Goal: Task Accomplishment & Management: Manage account settings

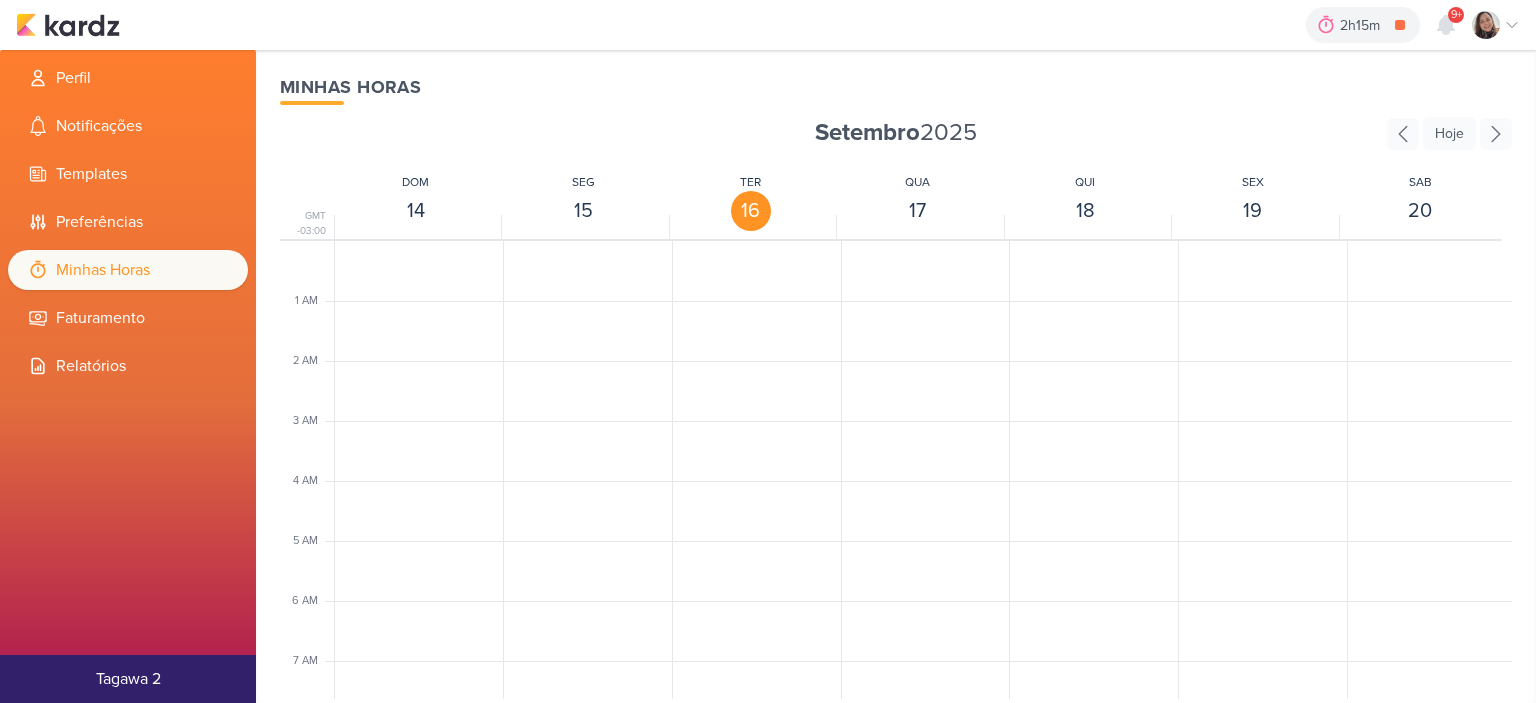
scroll to position [472, 0]
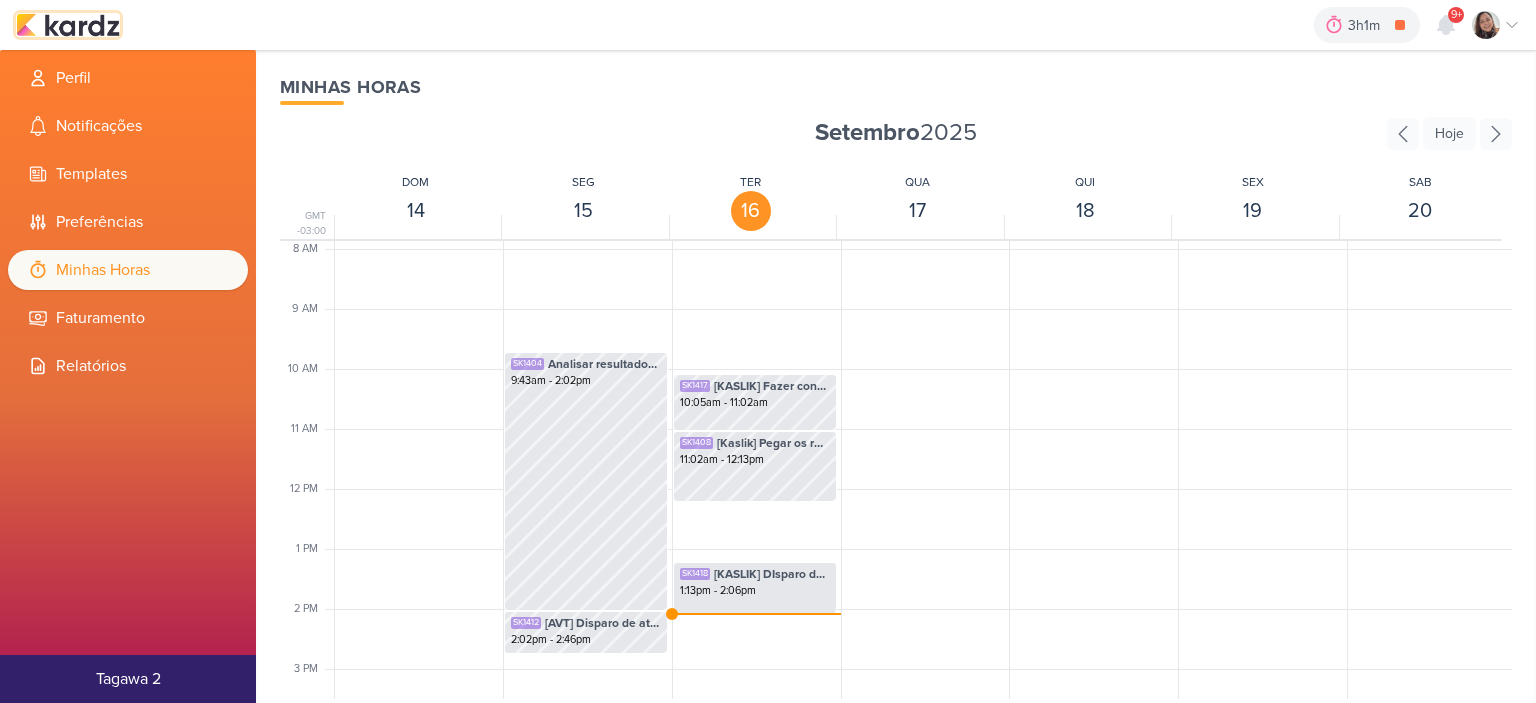
click at [96, 29] on img at bounding box center [68, 25] width 104 height 24
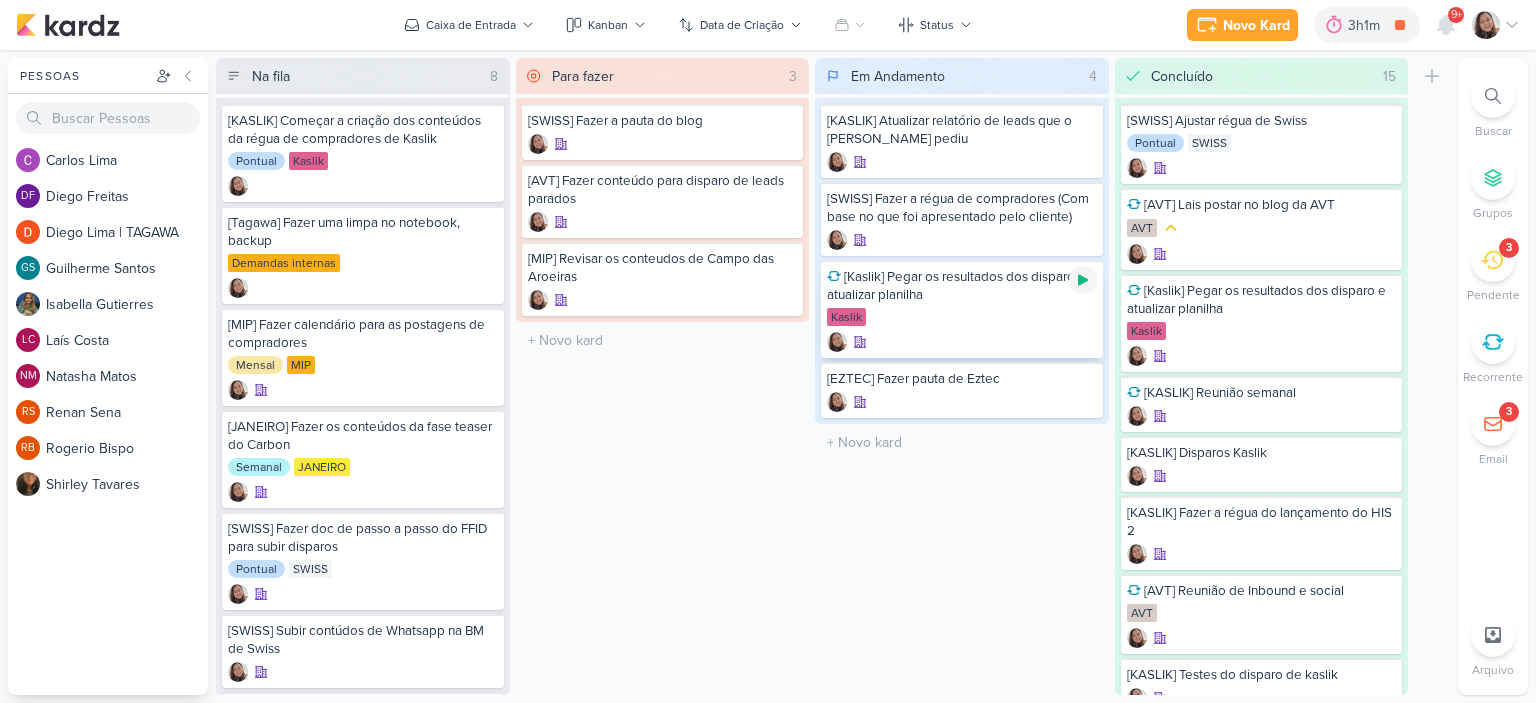
click at [1084, 281] on icon at bounding box center [1083, 280] width 10 height 11
click at [1084, 281] on icon at bounding box center [1083, 280] width 10 height 10
click at [1080, 380] on icon at bounding box center [1083, 382] width 10 height 11
click at [1512, 28] on icon at bounding box center [1512, 25] width 16 height 16
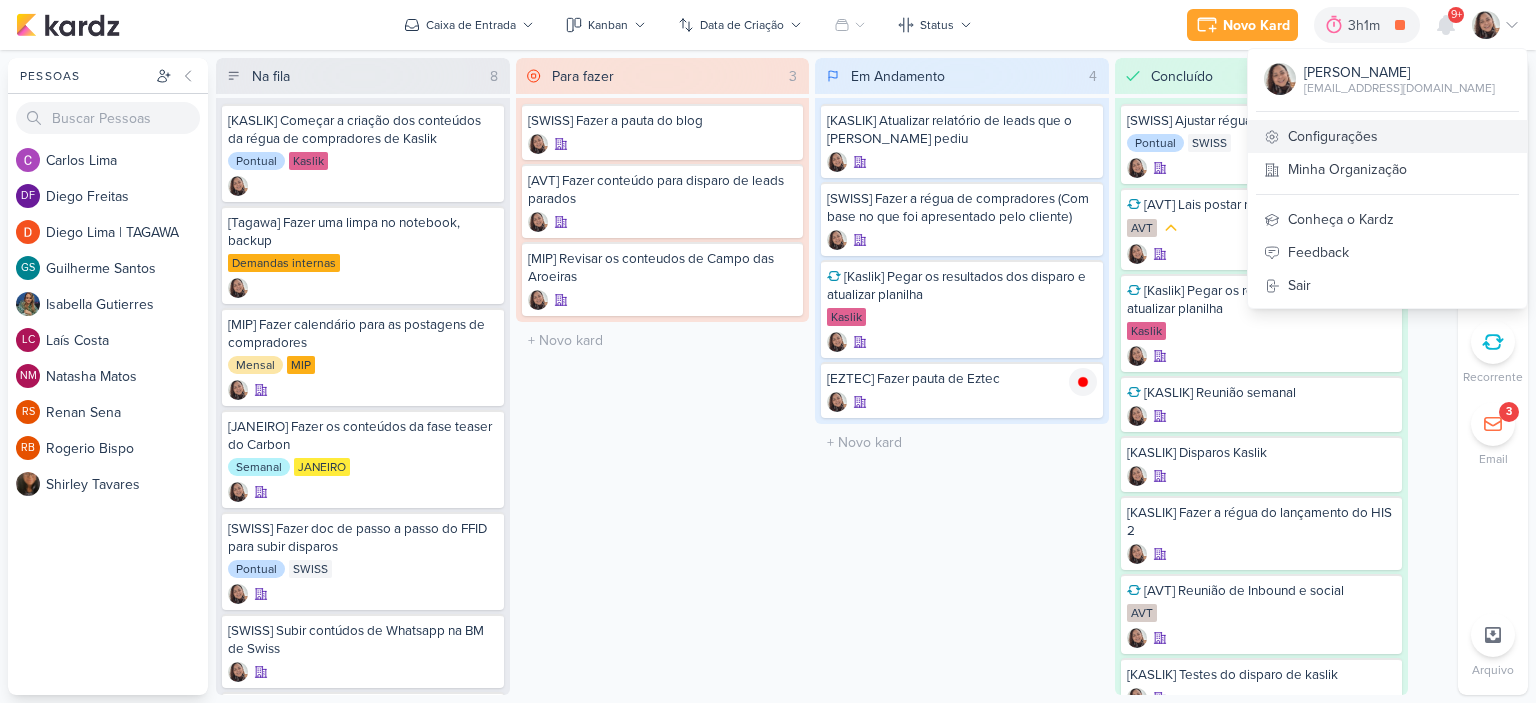
click at [1352, 143] on link "Configurações" at bounding box center [1387, 136] width 279 height 33
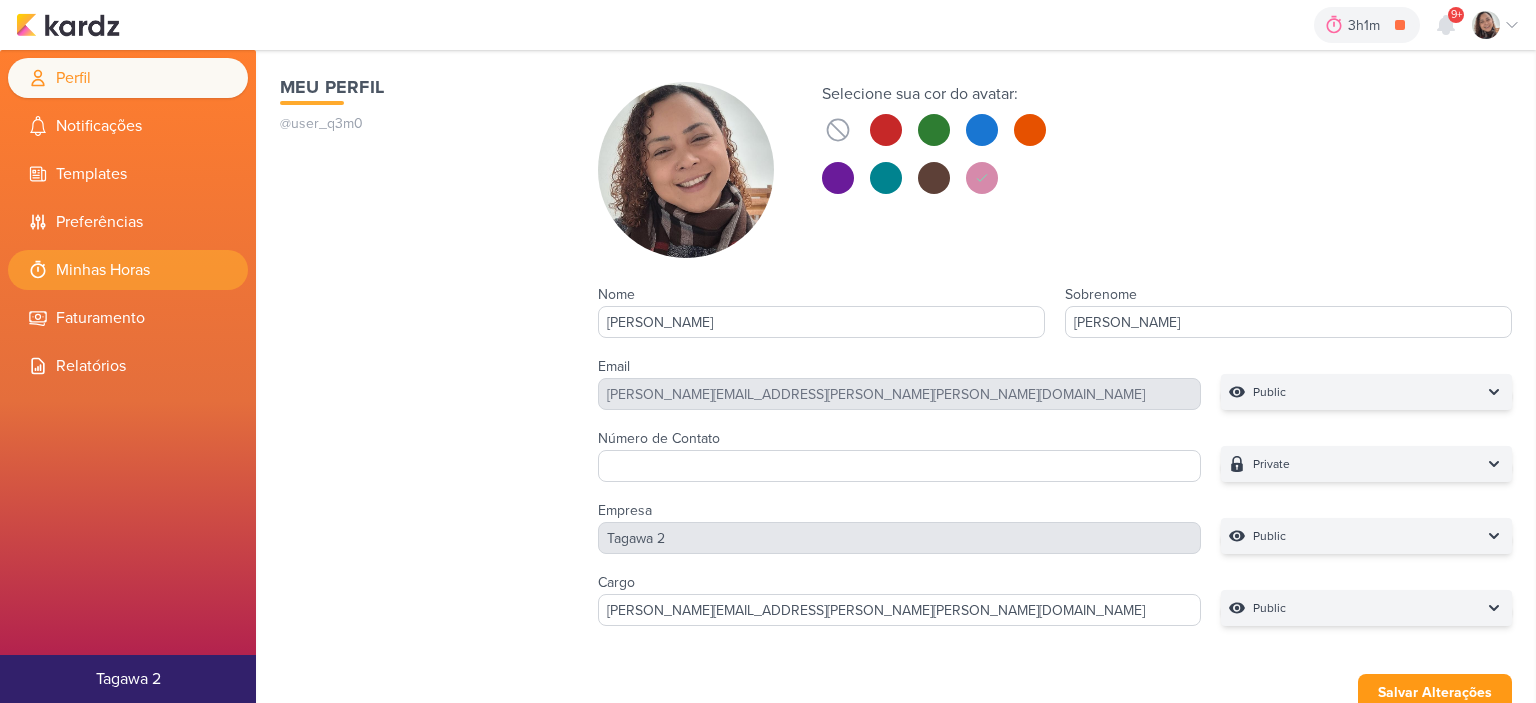
click at [128, 267] on li "Minhas Horas" at bounding box center [128, 270] width 240 height 40
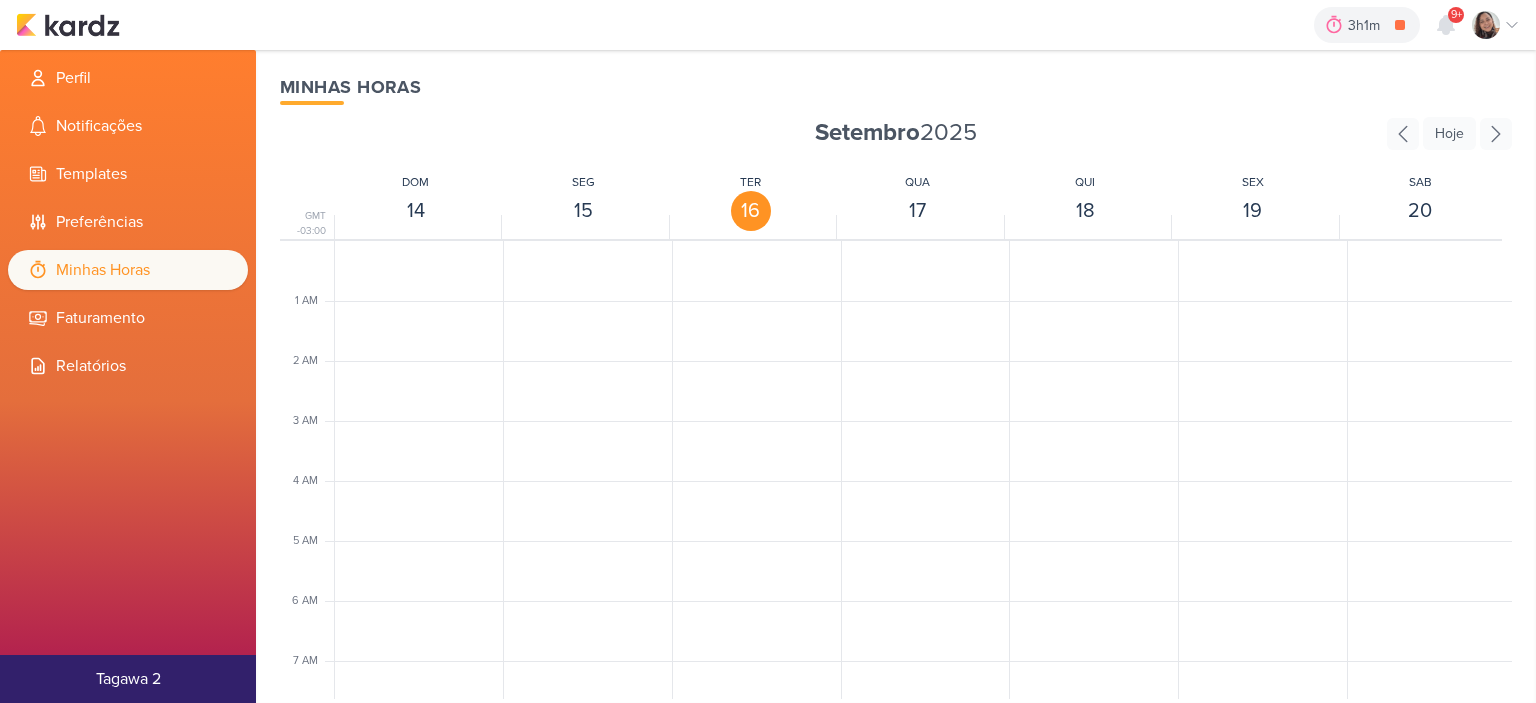
scroll to position [472, 0]
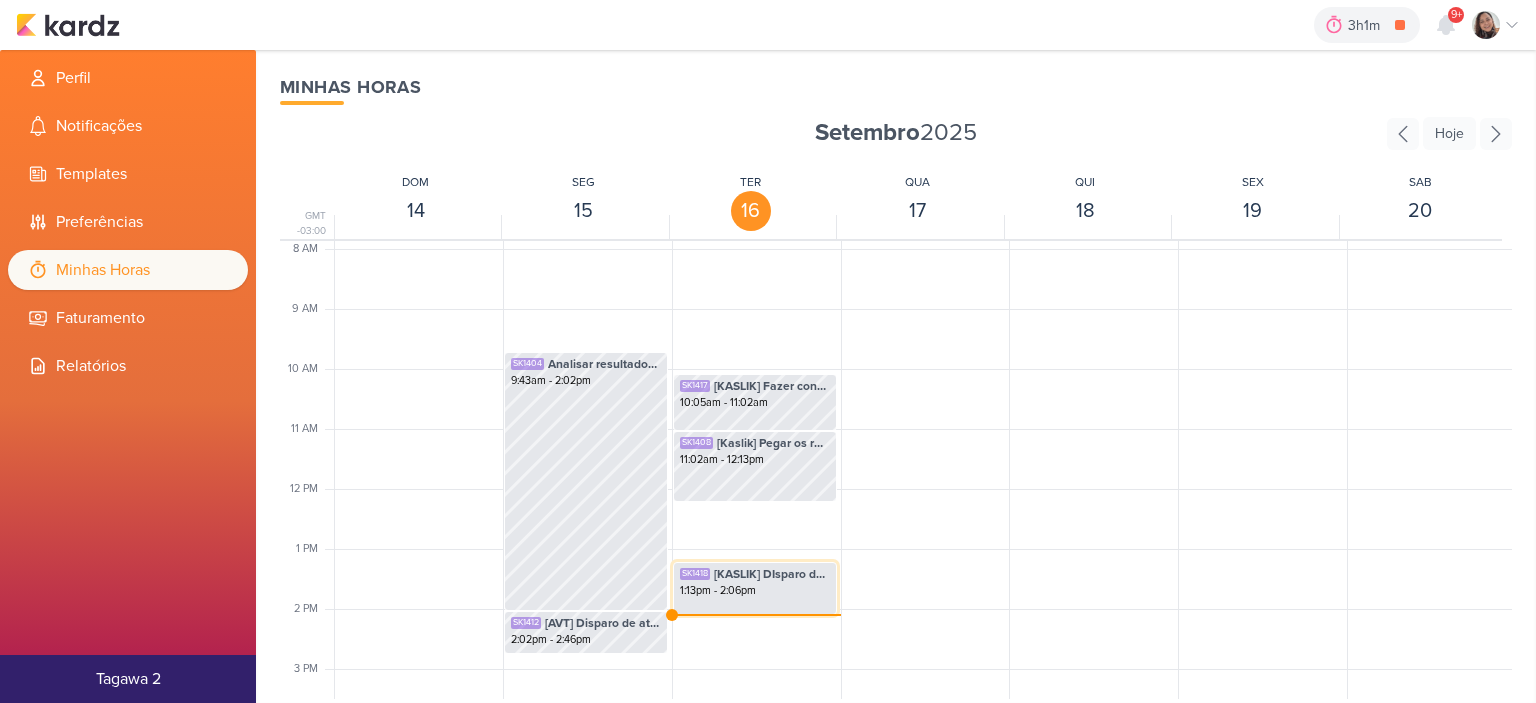
click at [718, 580] on span "[KASLIK] DIsparo do dia 17/09 - MEDICOS" at bounding box center [772, 574] width 116 height 18
select select "pm"
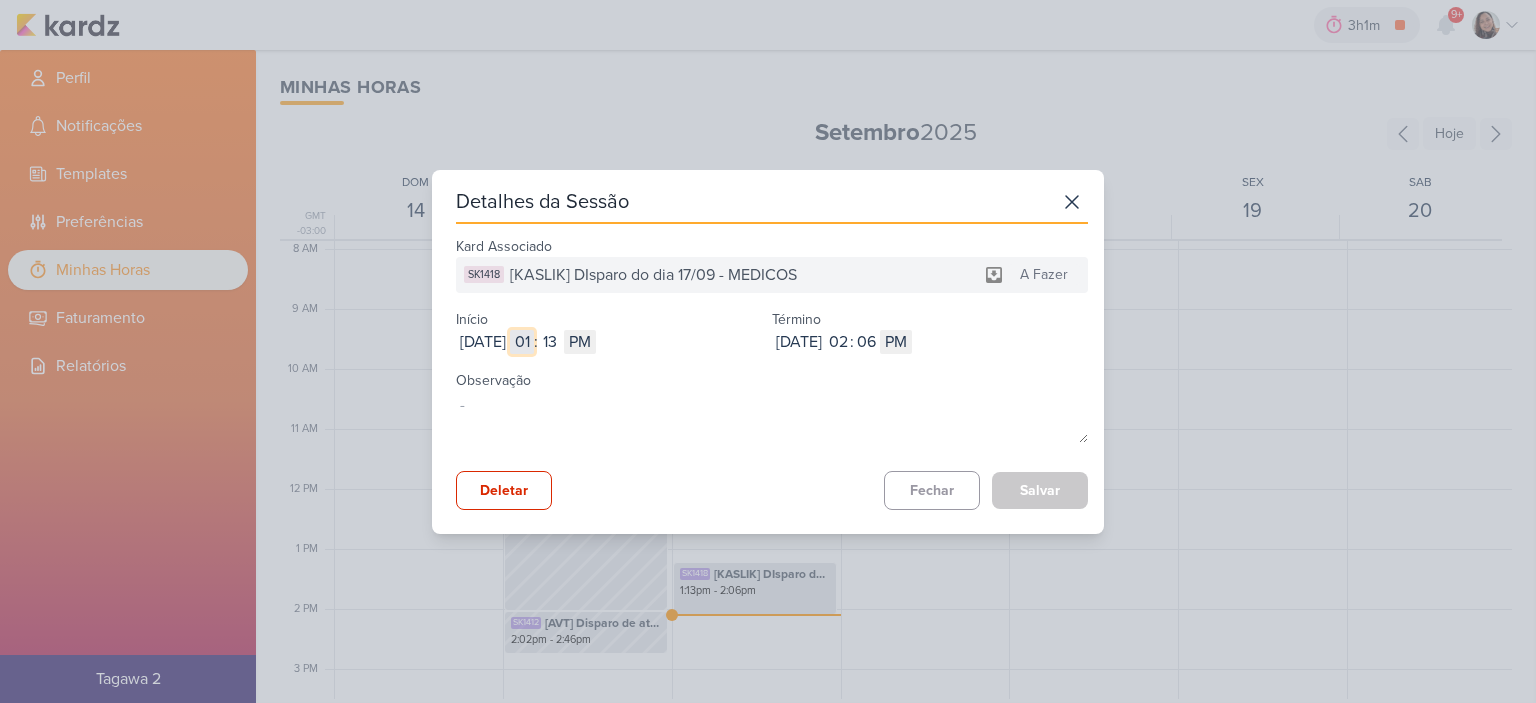
click at [534, 340] on input "01" at bounding box center [522, 342] width 24 height 24
type input "12"
click at [850, 341] on input "02" at bounding box center [838, 342] width 24 height 24
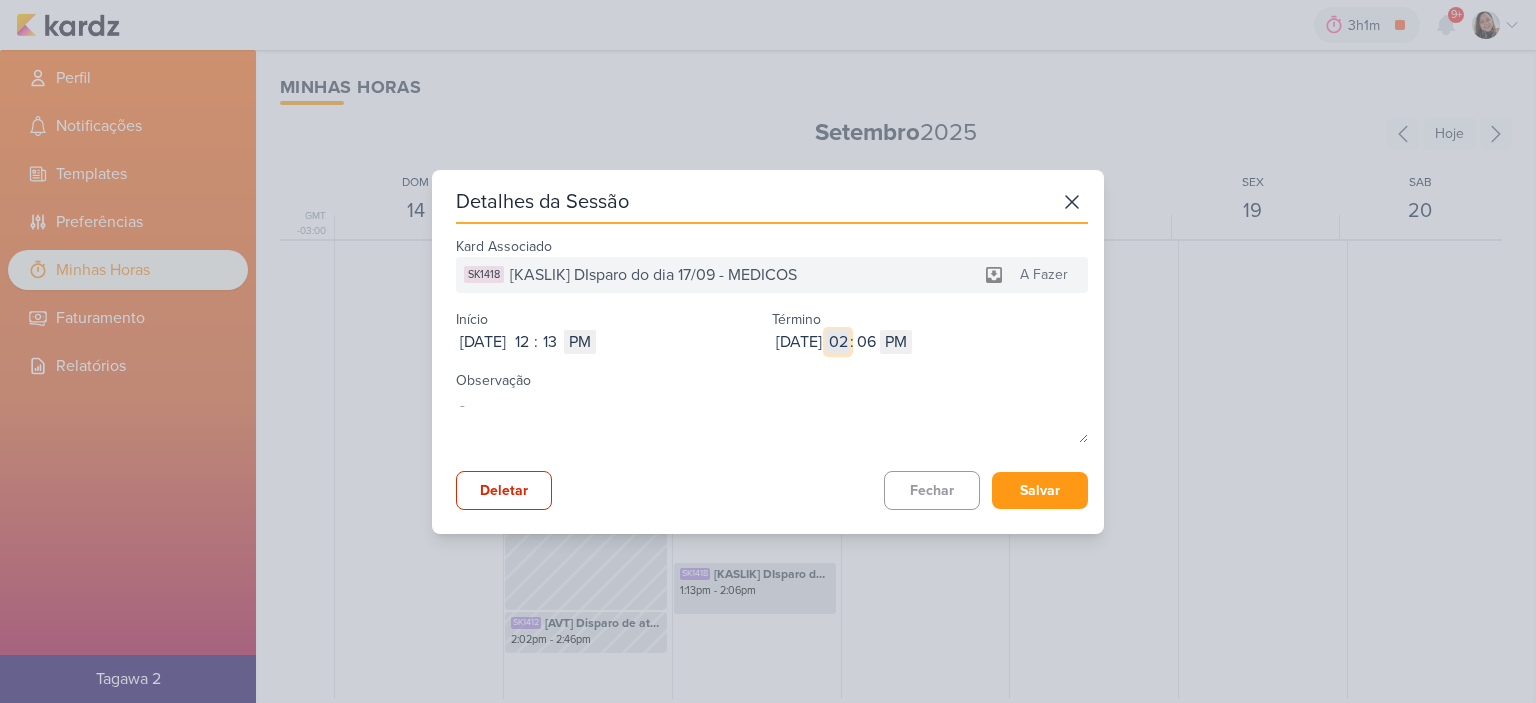
click at [850, 341] on input "02" at bounding box center [838, 342] width 24 height 24
type input "12"
click at [878, 346] on input "06" at bounding box center [866, 342] width 24 height 24
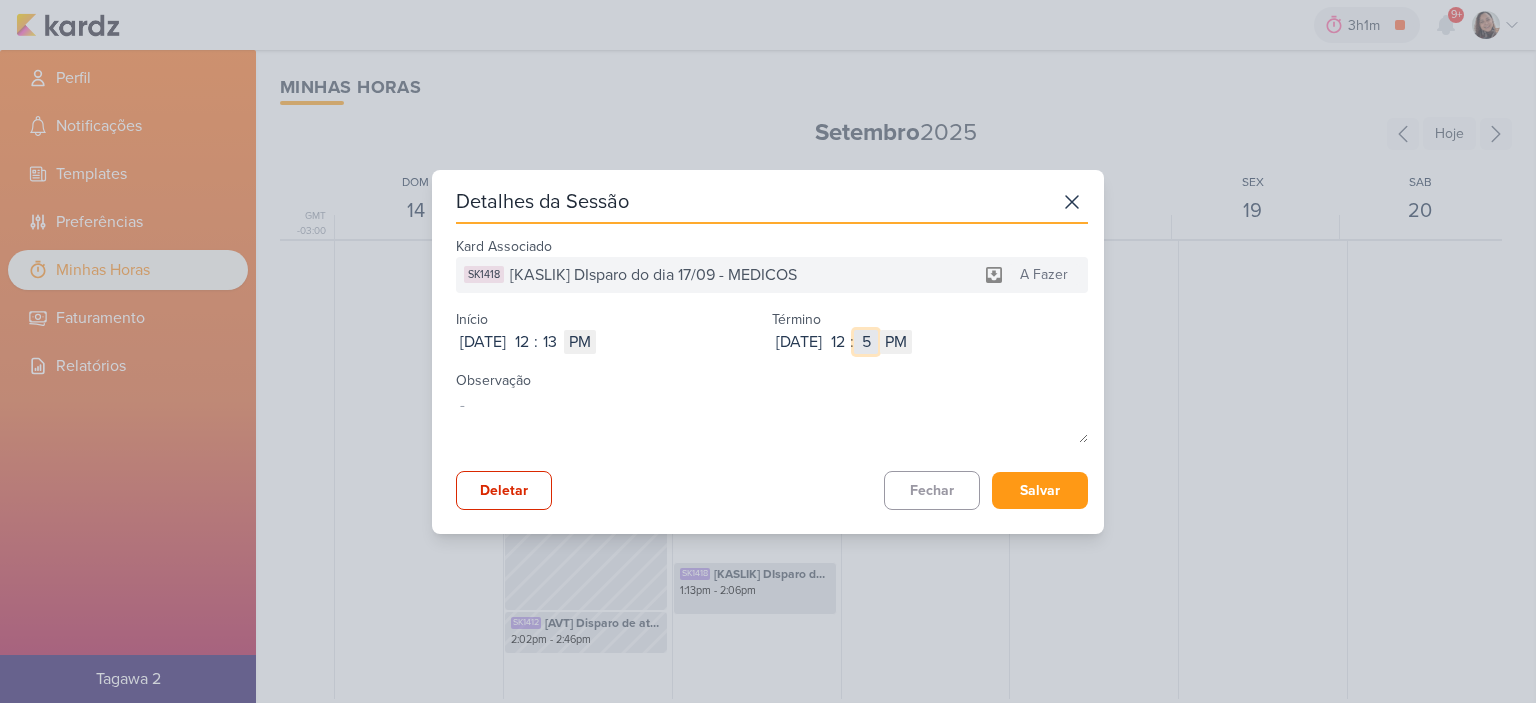
type input "52"
click at [1019, 487] on button "Salvar" at bounding box center [1040, 490] width 96 height 37
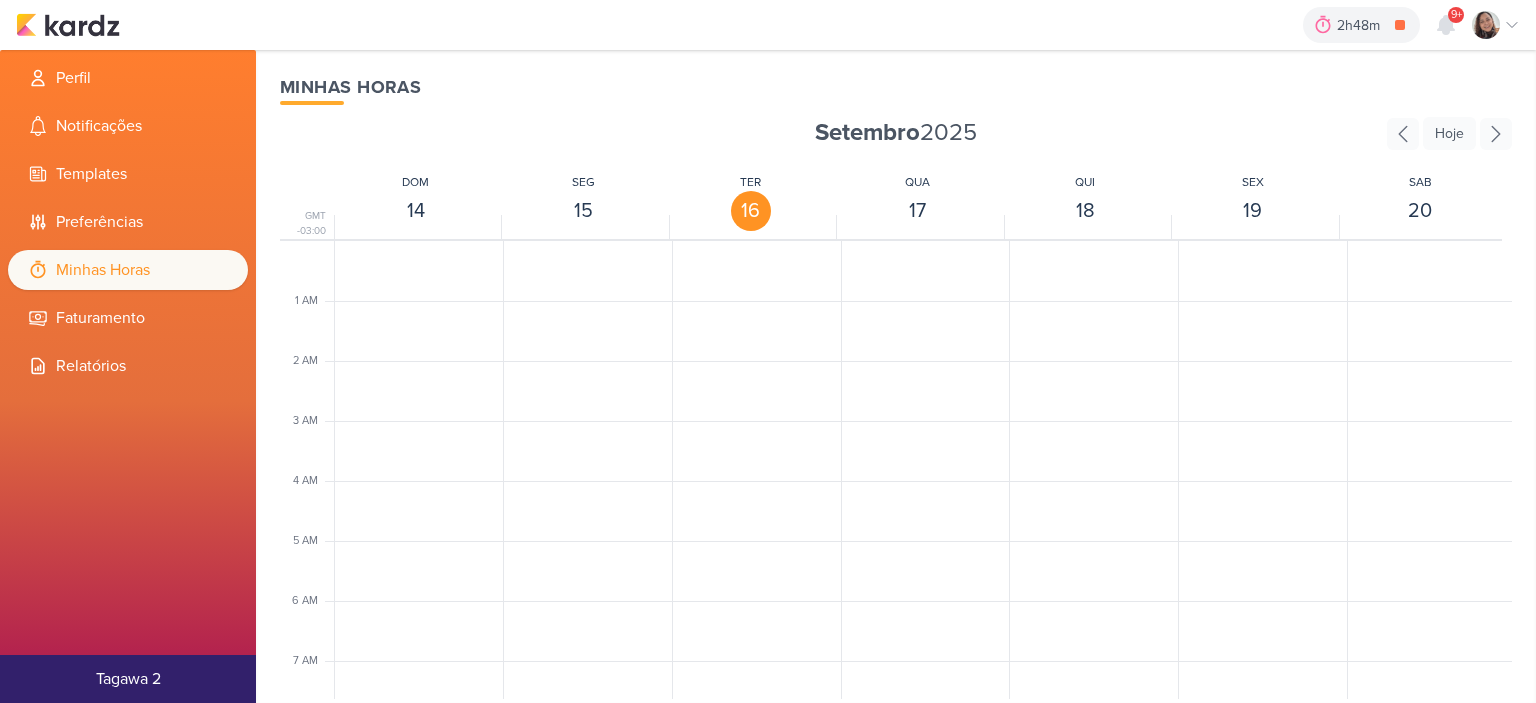
scroll to position [472, 0]
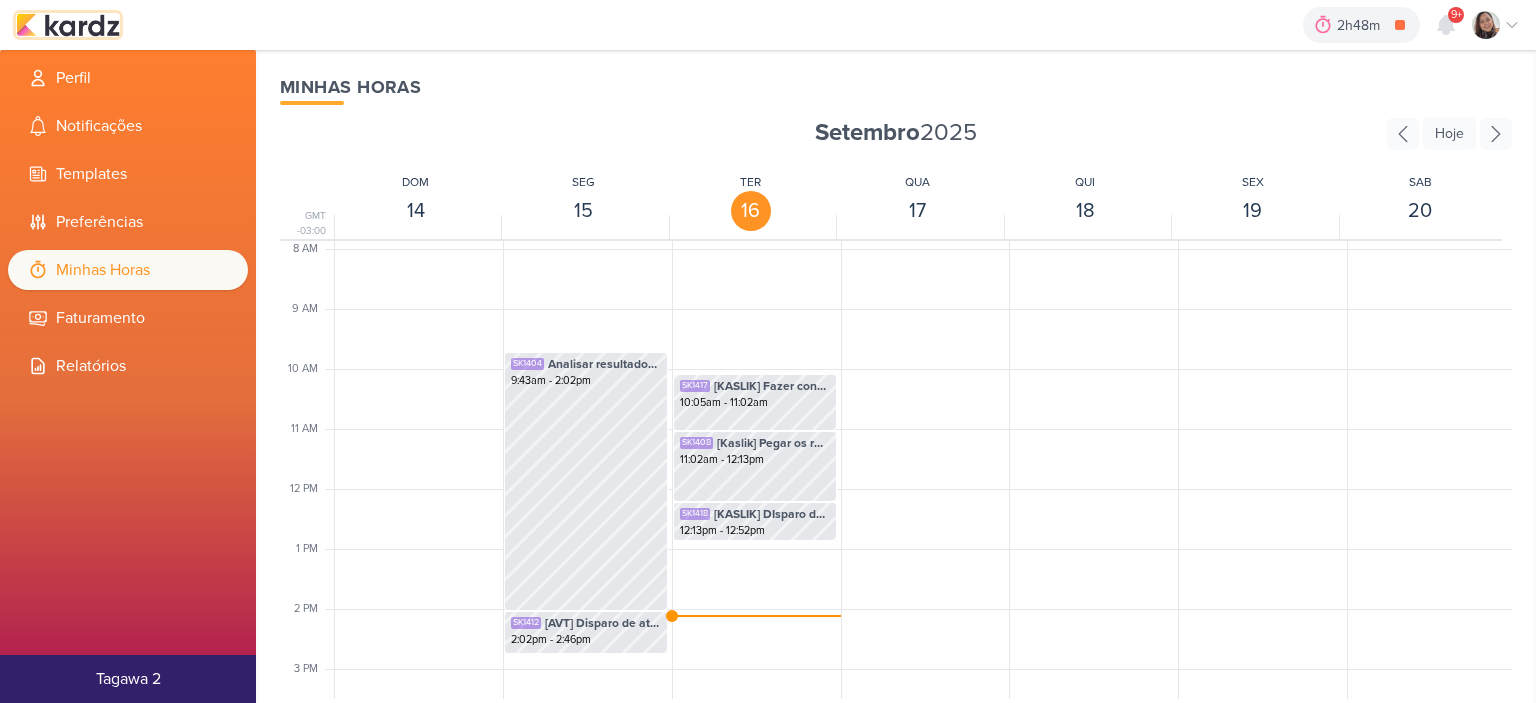
click at [58, 14] on img at bounding box center [68, 25] width 104 height 24
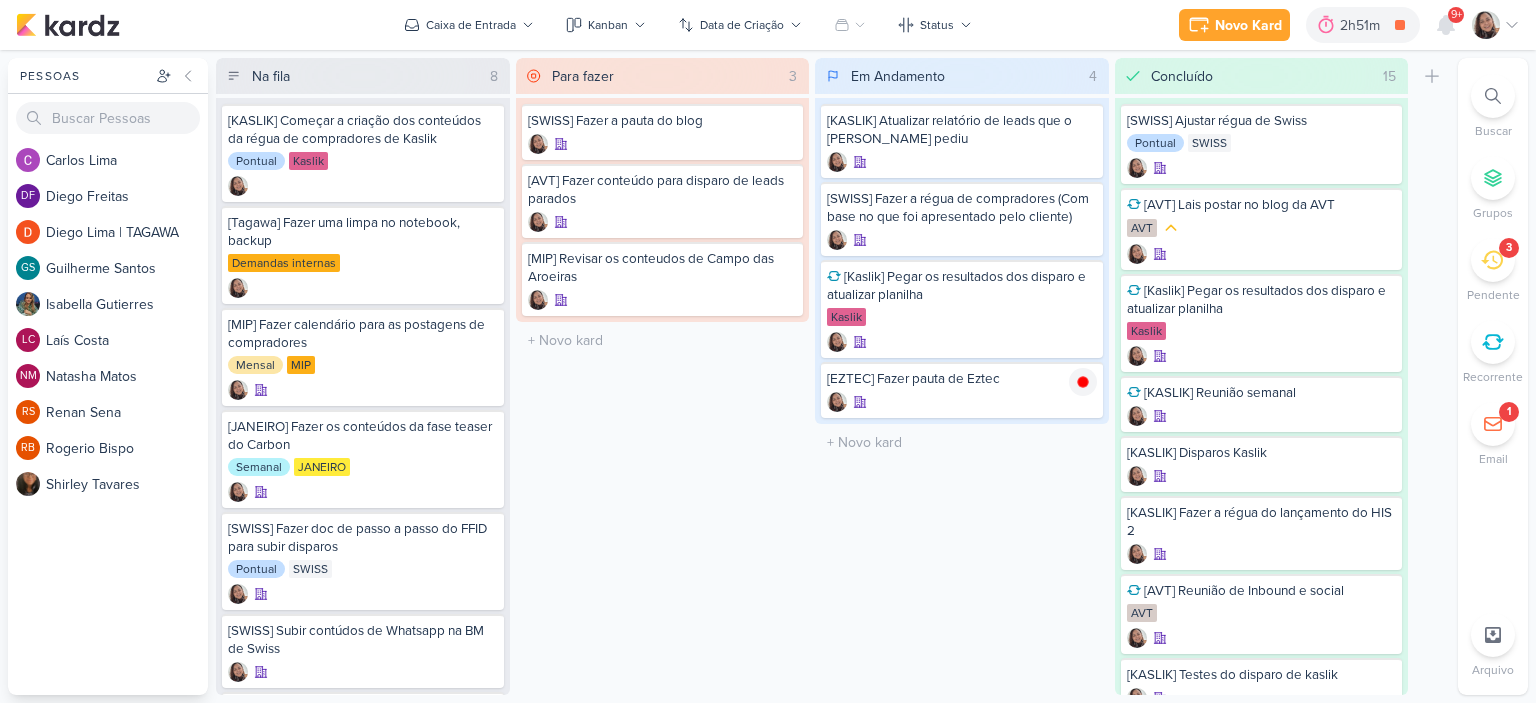
click at [1518, 26] on icon at bounding box center [1512, 25] width 16 height 16
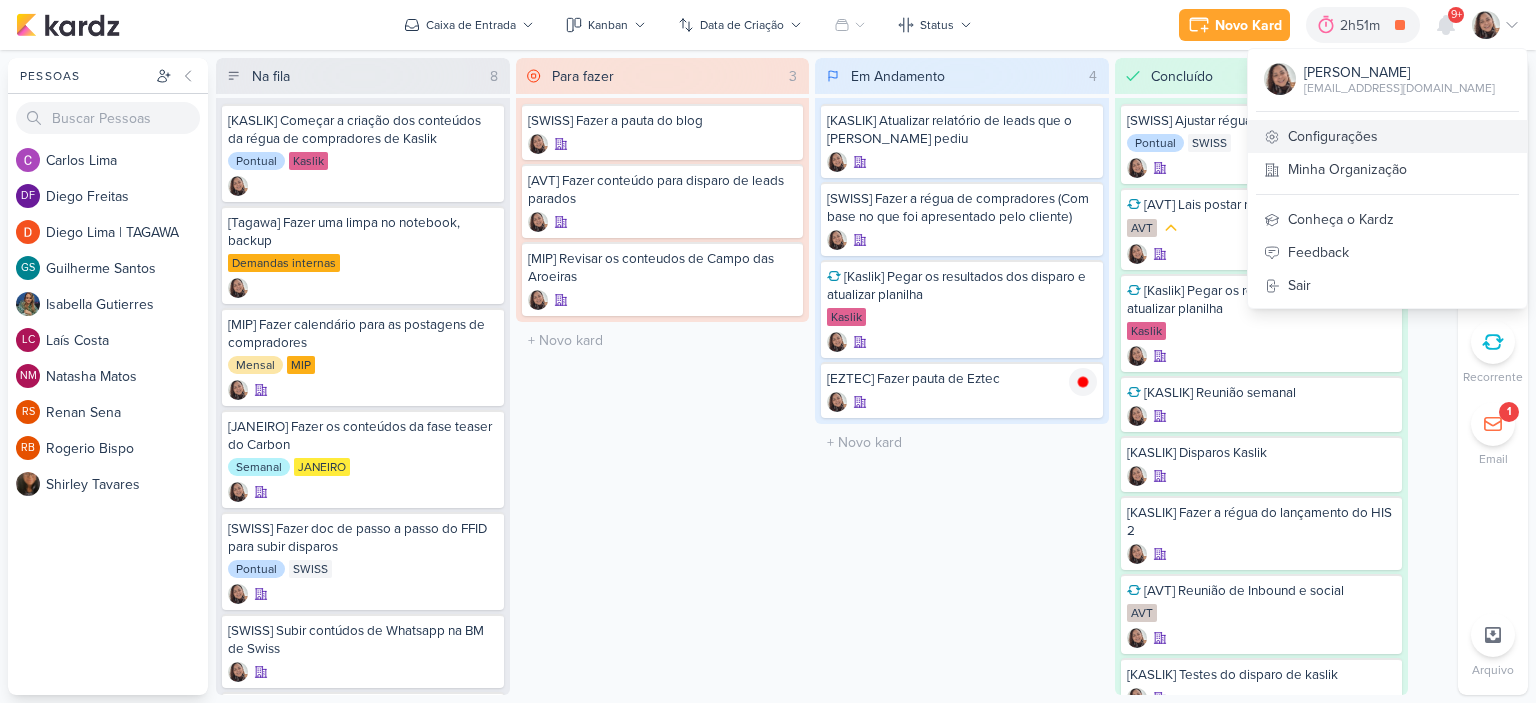
click at [1328, 137] on link "Configurações" at bounding box center [1387, 136] width 279 height 33
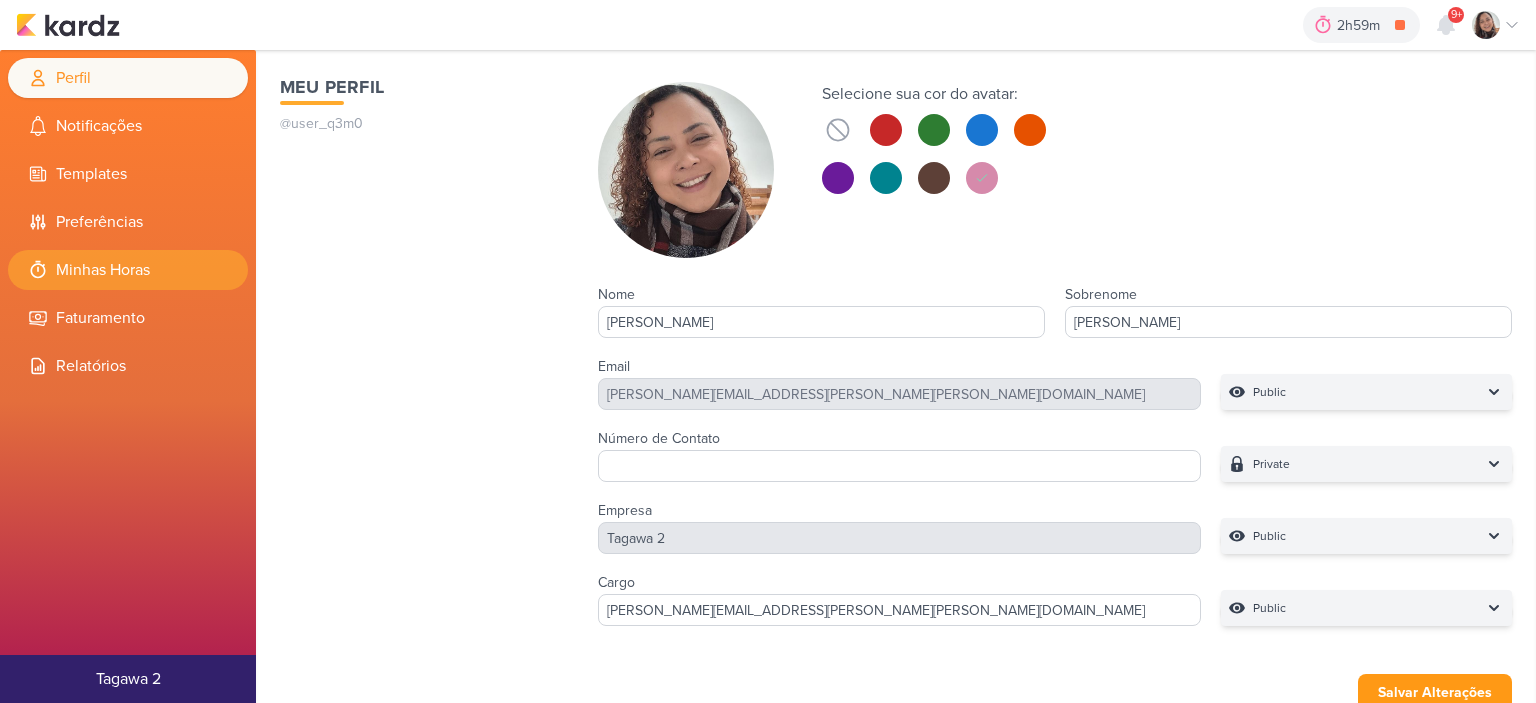
click at [152, 262] on li "Minhas Horas" at bounding box center [128, 270] width 240 height 40
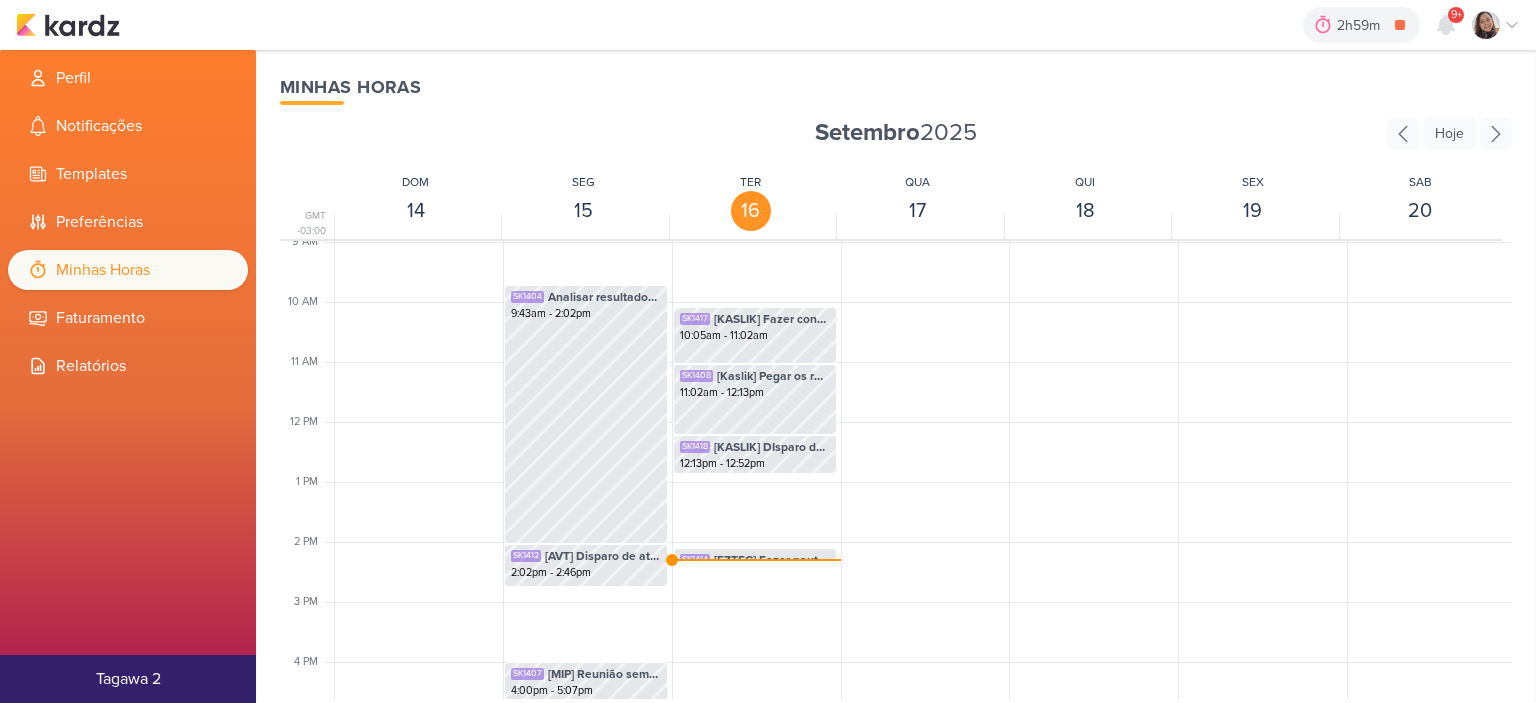
scroll to position [572, 0]
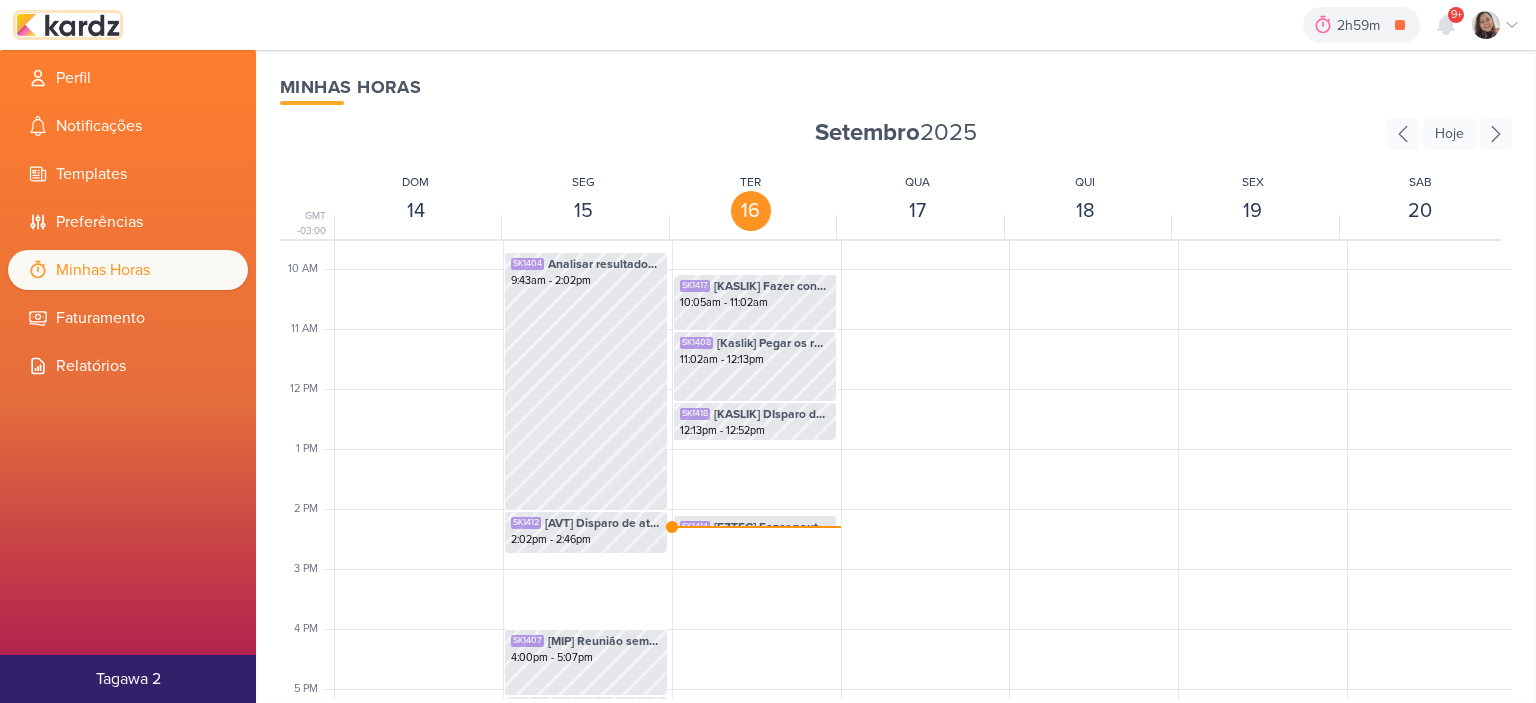
click at [94, 32] on img at bounding box center [68, 25] width 104 height 24
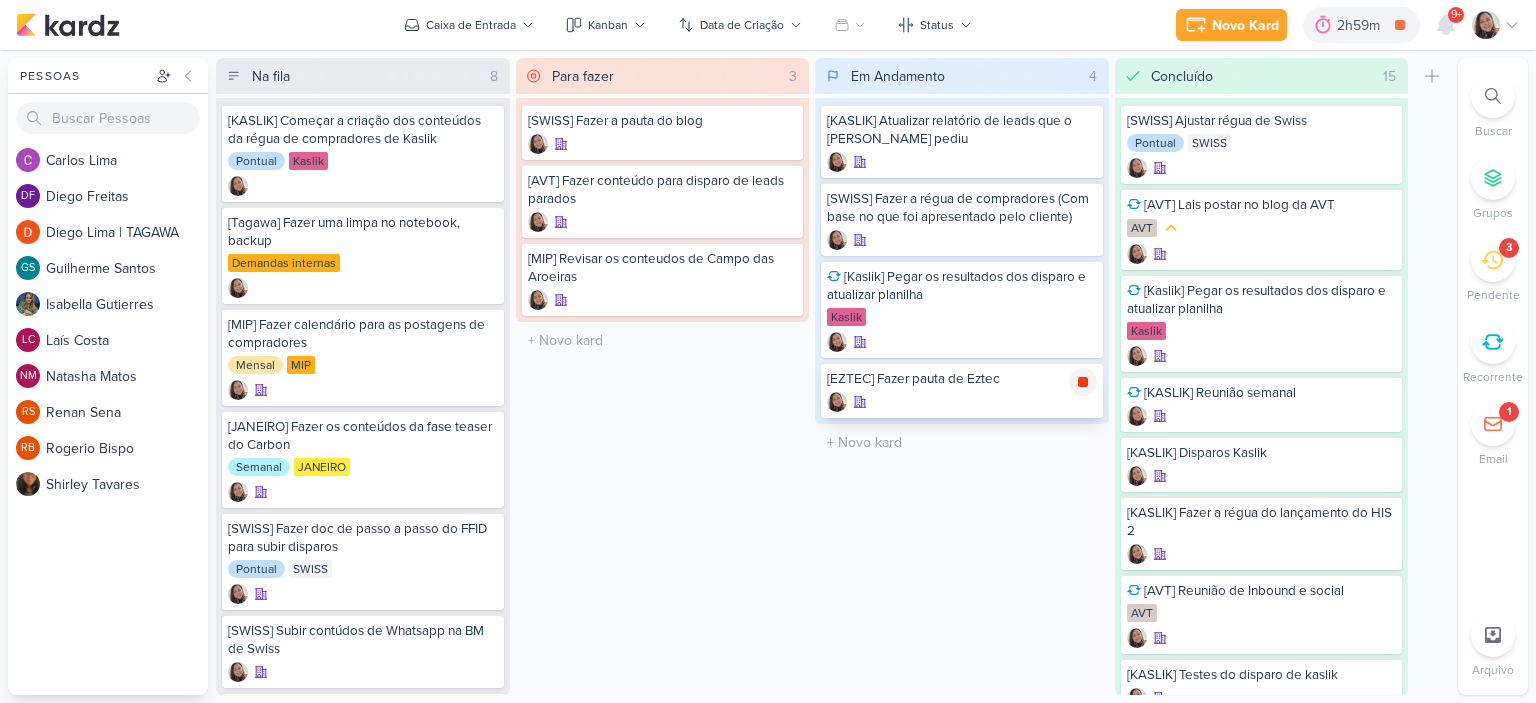
click at [1082, 375] on icon at bounding box center [1083, 382] width 16 height 16
click at [1514, 25] on icon at bounding box center [1512, 25] width 10 height 5
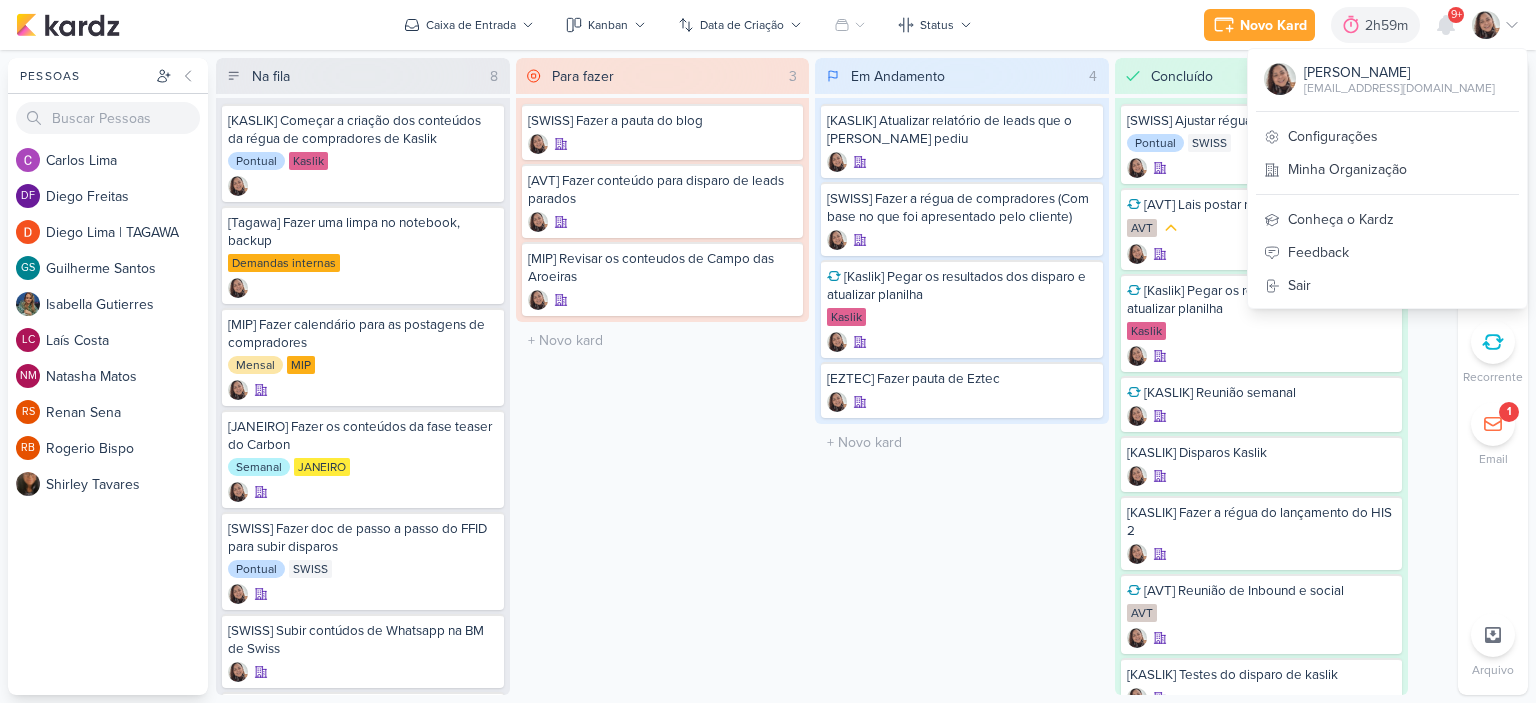
click at [1503, 20] on div at bounding box center [1496, 25] width 48 height 28
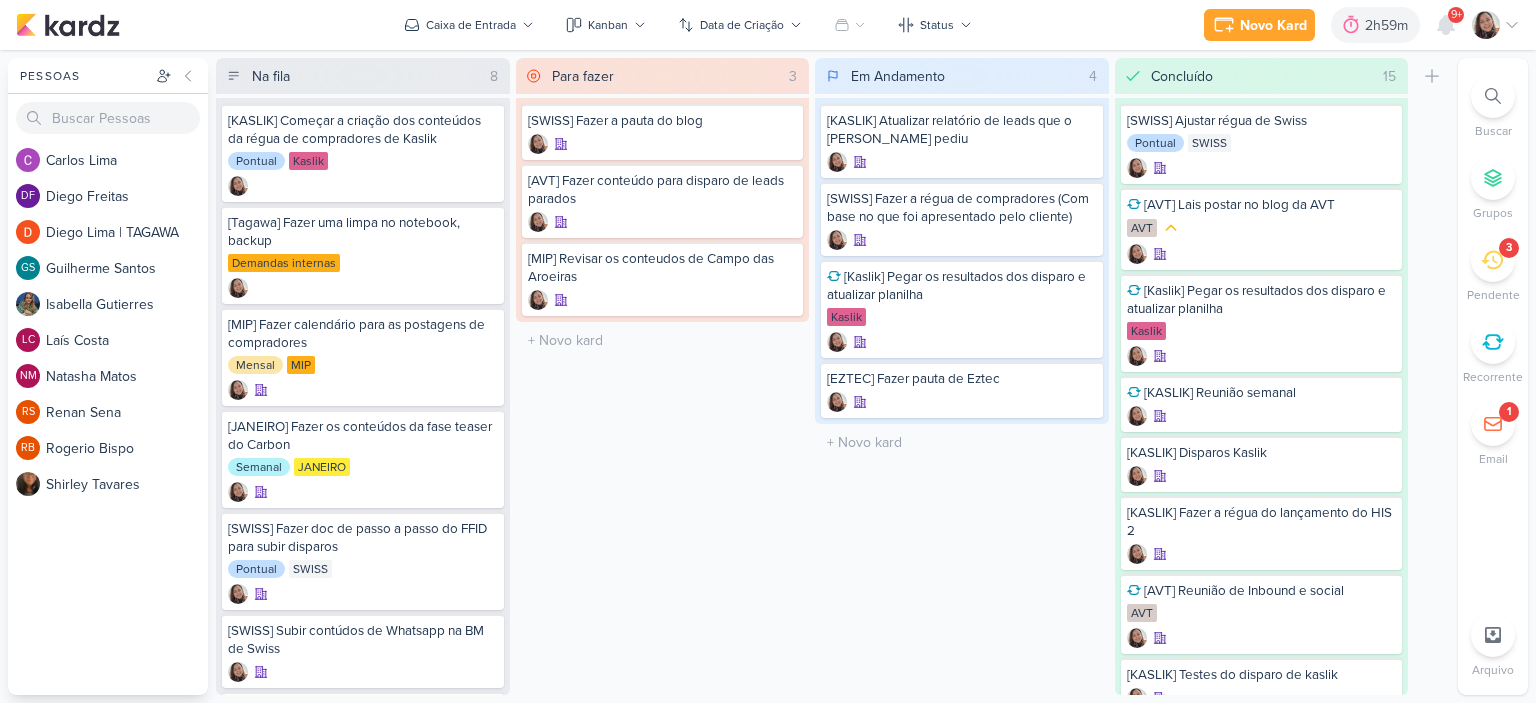
click at [1519, 31] on icon at bounding box center [1512, 25] width 16 height 16
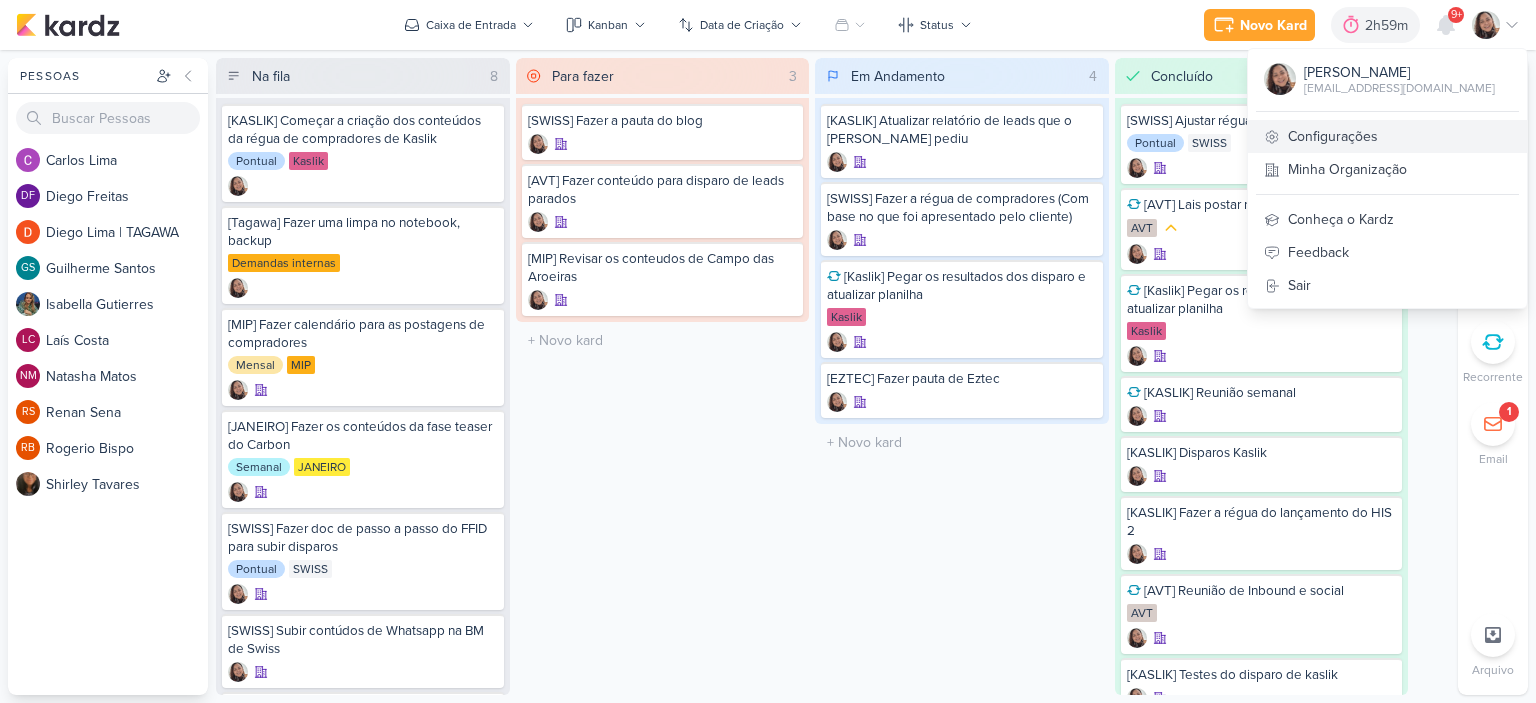
click at [1326, 147] on link "Configurações" at bounding box center [1387, 136] width 279 height 33
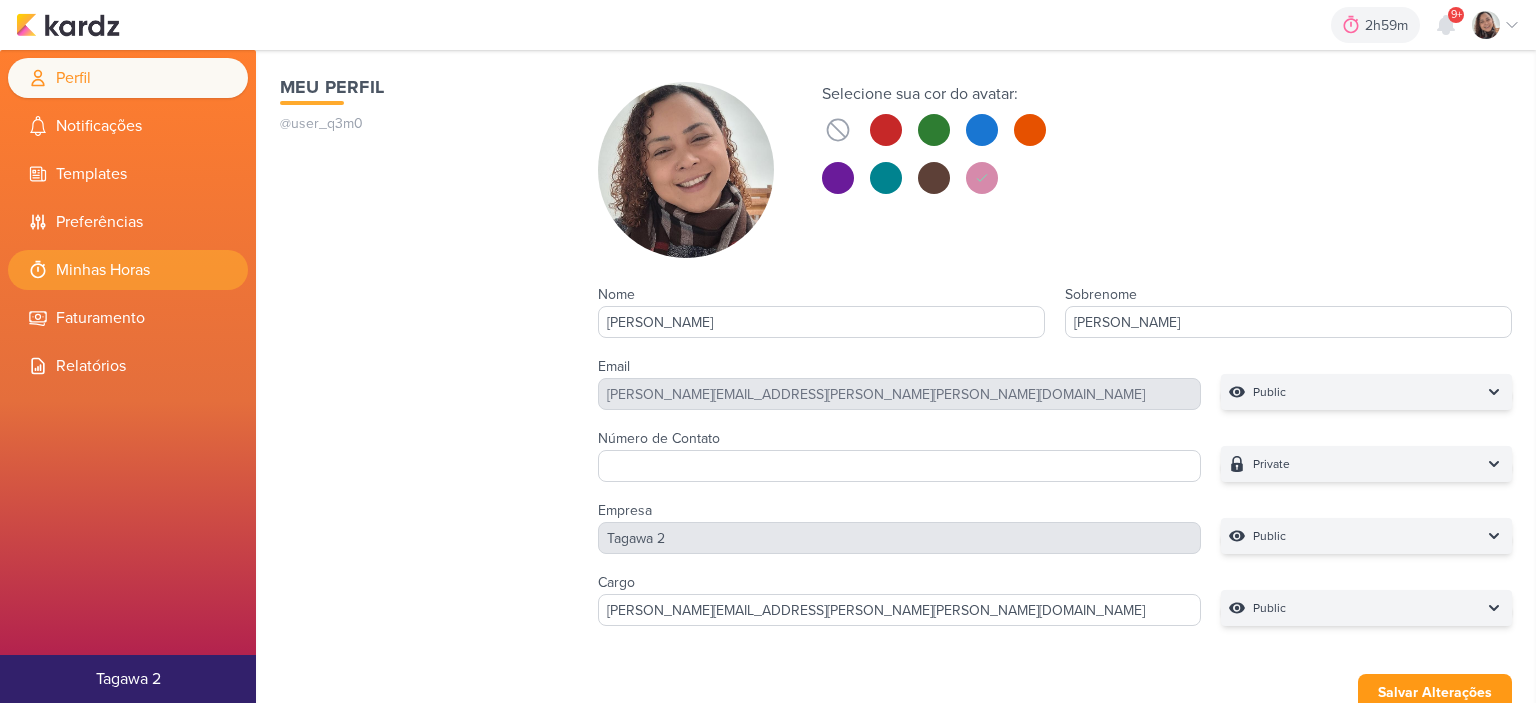
click at [128, 268] on li "Minhas Horas" at bounding box center [128, 270] width 240 height 40
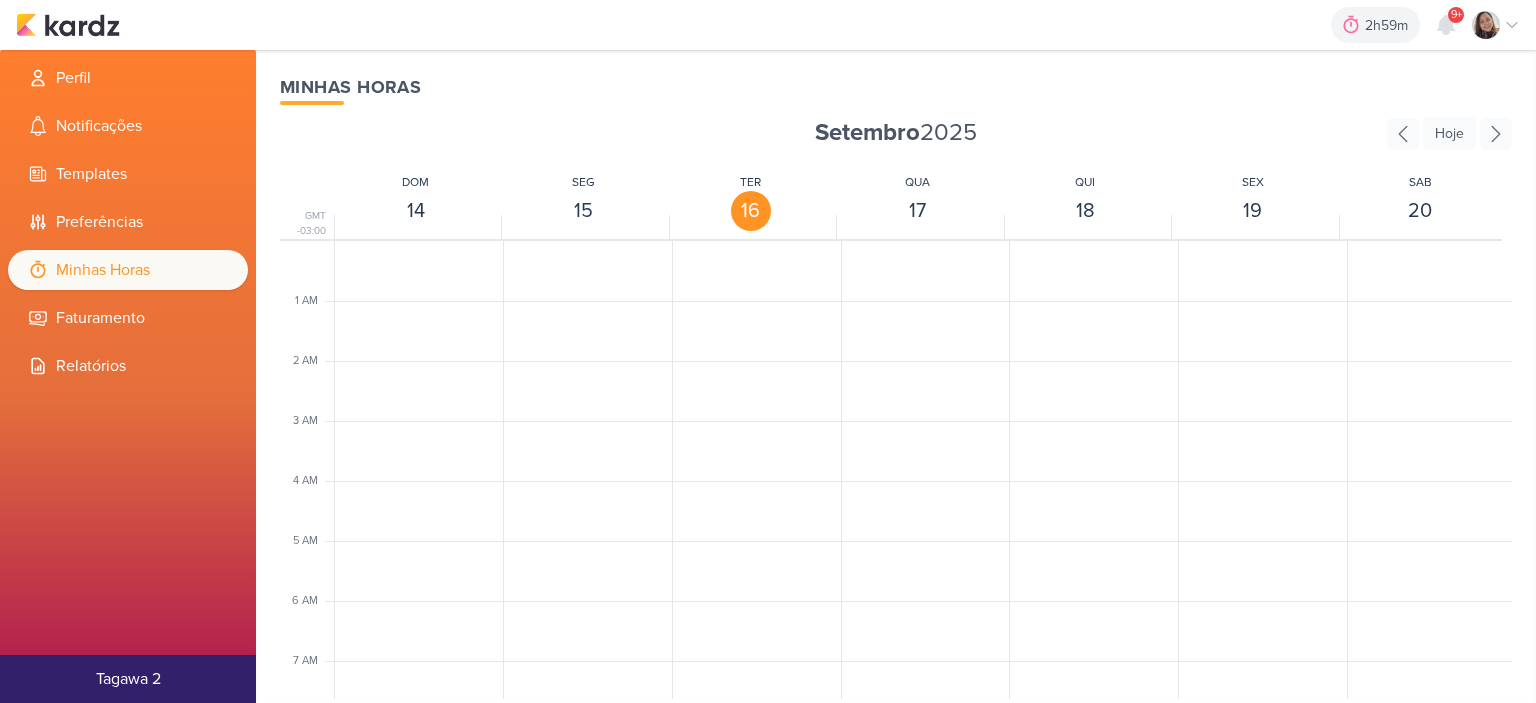
scroll to position [472, 0]
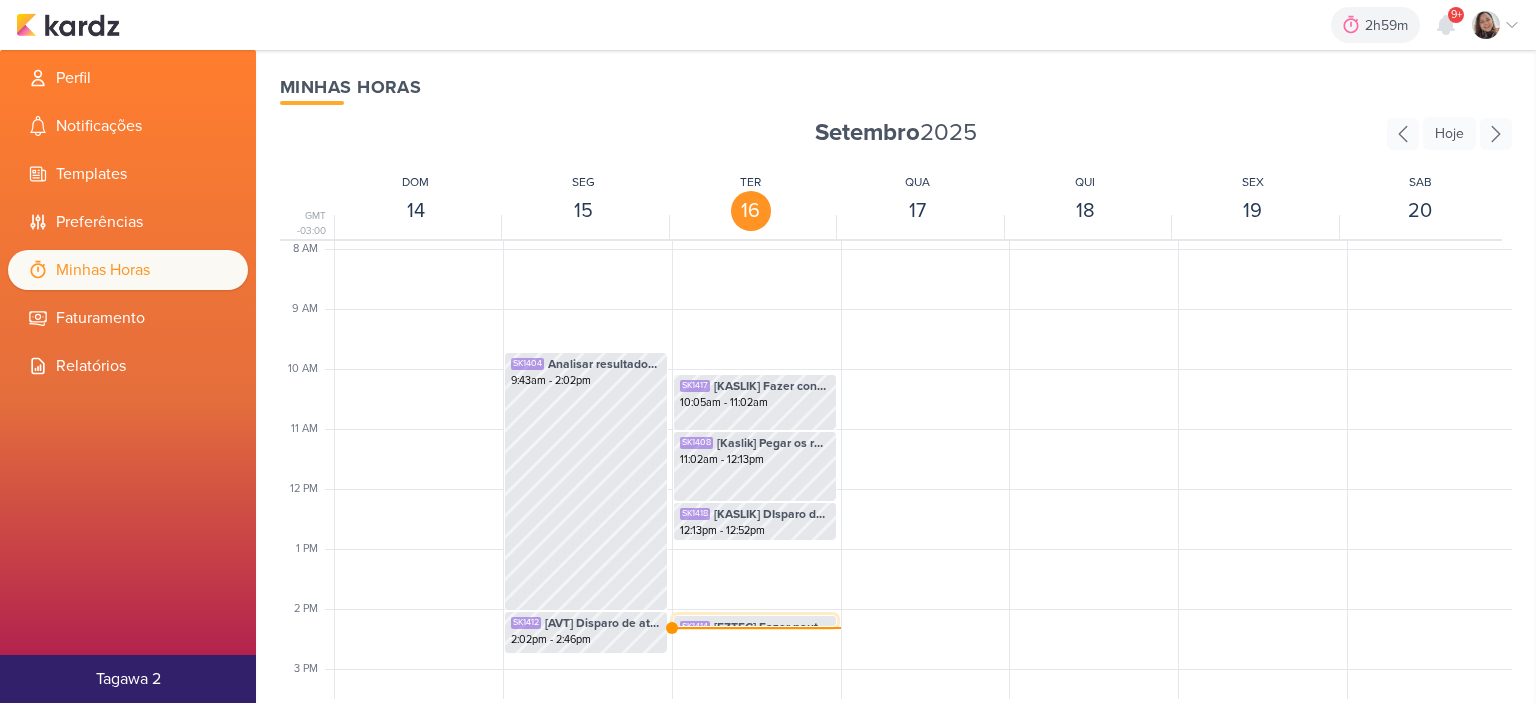
click at [780, 621] on span "[EZTEC] Fazer pauta de Eztec" at bounding box center [772, 627] width 116 height 18
select select "pm"
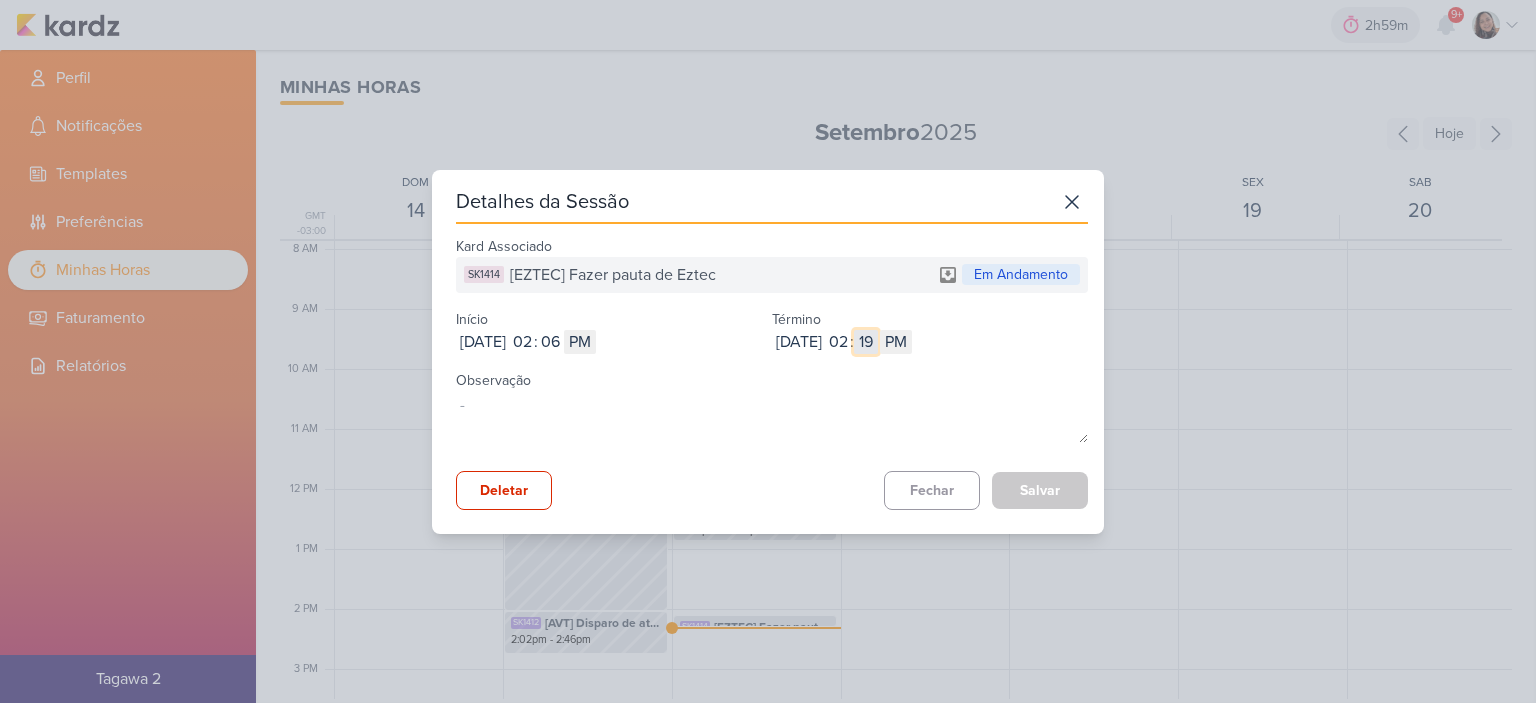
click at [878, 343] on input "19" at bounding box center [866, 342] width 24 height 24
type input "07"
click at [534, 340] on input "02" at bounding box center [522, 342] width 24 height 24
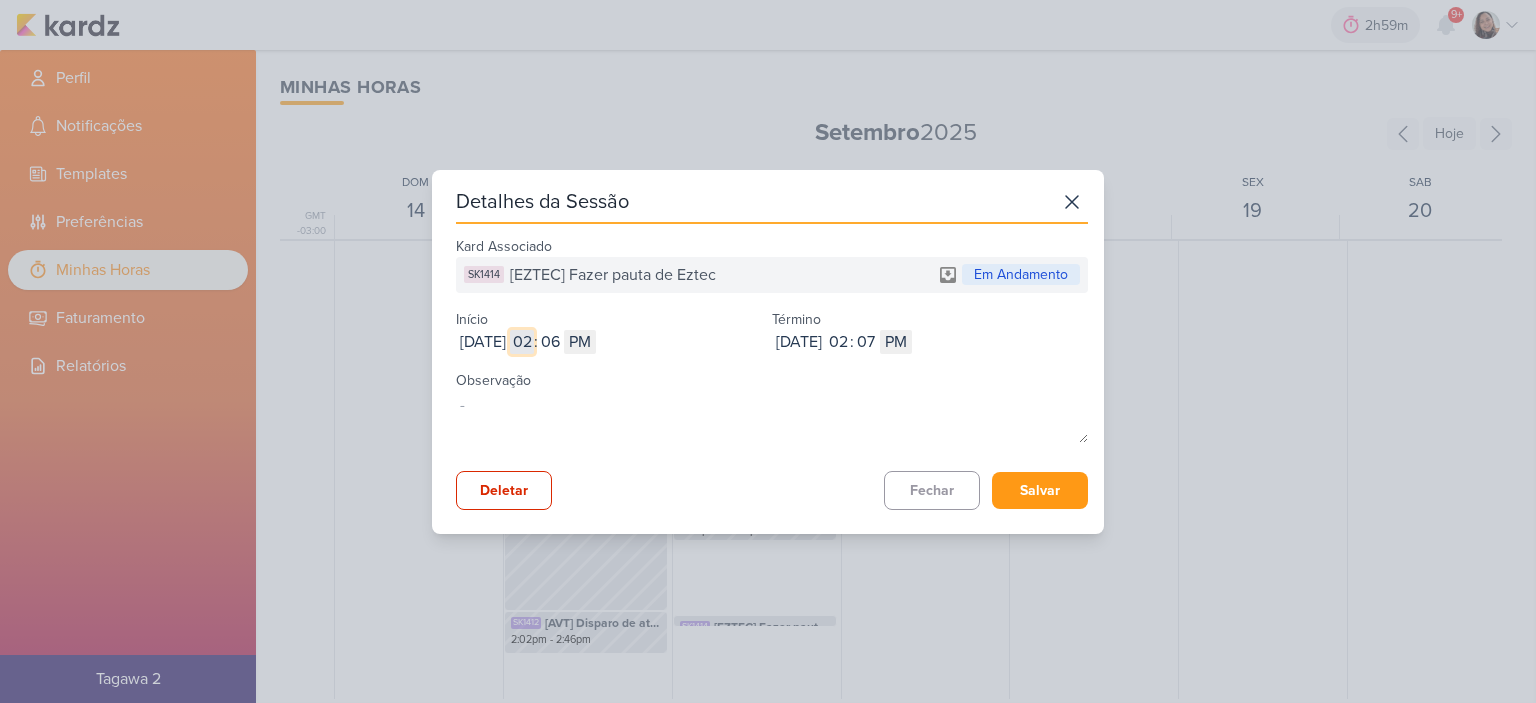
click at [534, 340] on input "02" at bounding box center [522, 342] width 24 height 24
type input "12"
click at [562, 339] on input "06" at bounding box center [550, 342] width 24 height 24
click at [562, 338] on input "06" at bounding box center [550, 342] width 24 height 24
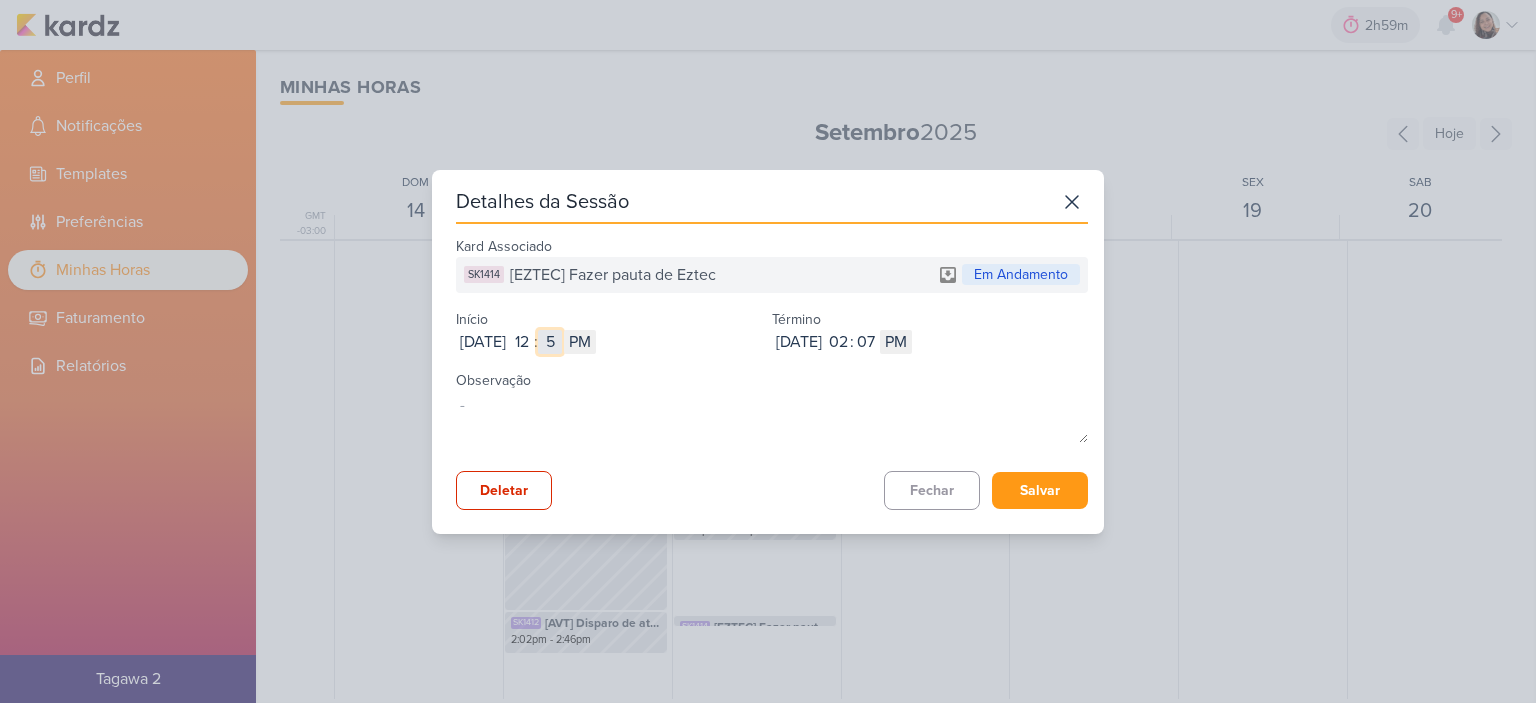
type input "52"
click at [1007, 486] on button "Salvar" at bounding box center [1040, 490] width 96 height 37
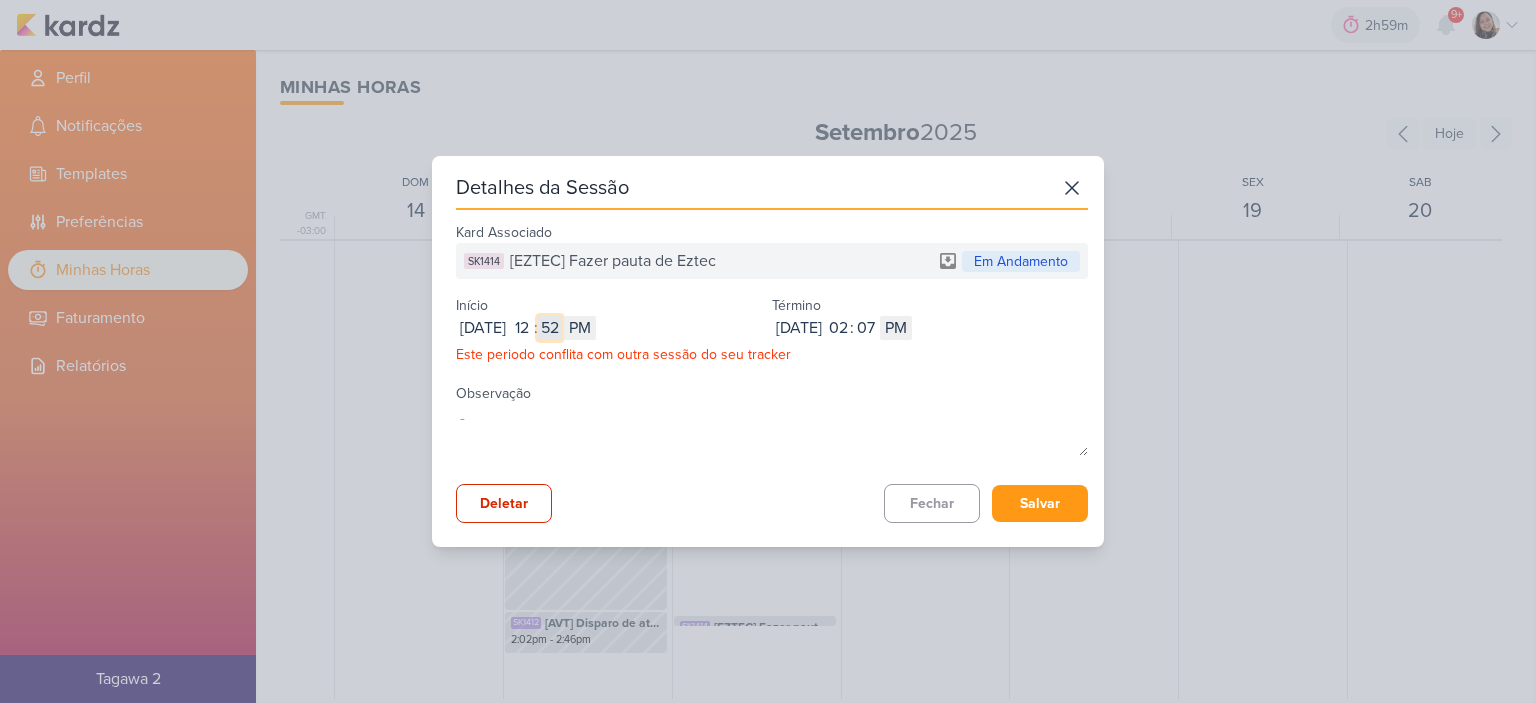
click at [562, 329] on input "52" at bounding box center [550, 328] width 24 height 24
type input "53"
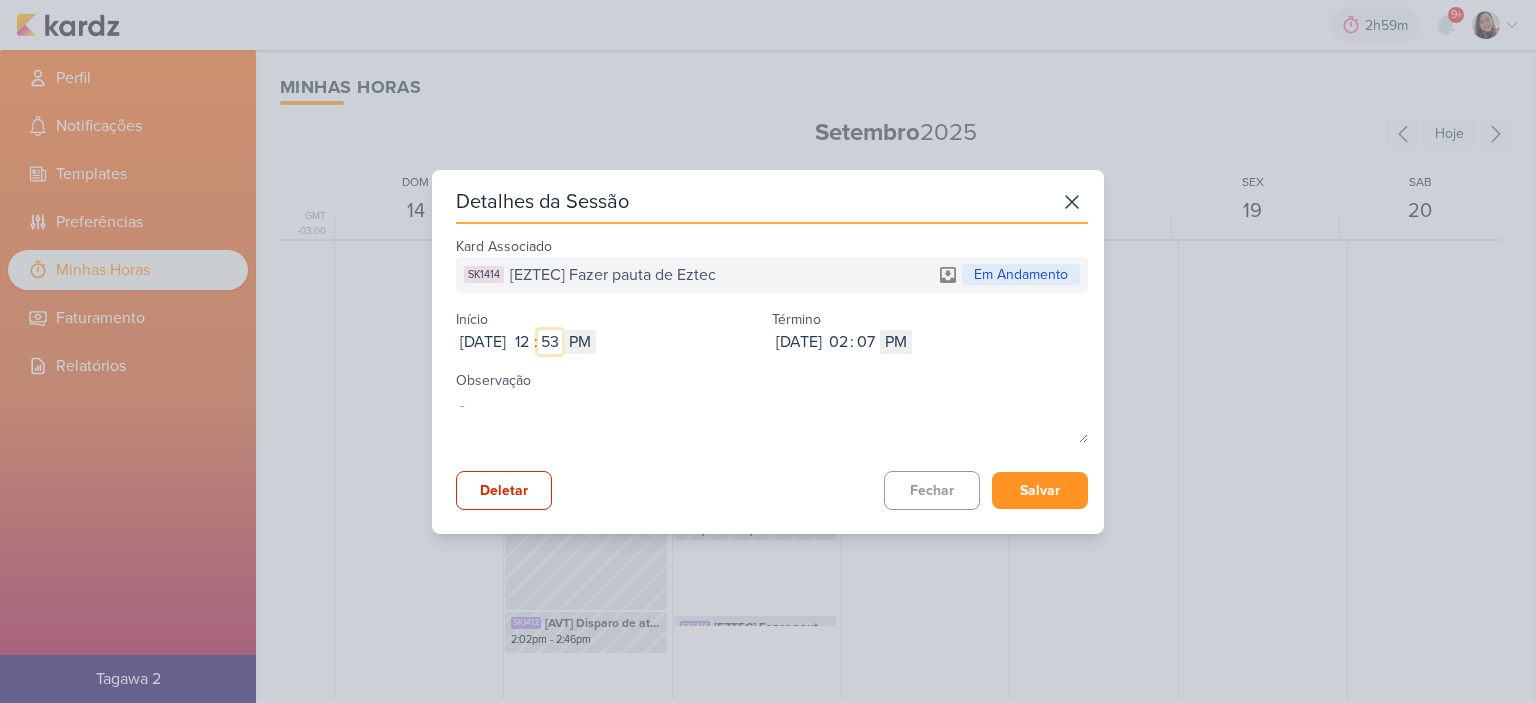
type input "53"
click at [1048, 486] on button "Salvar" at bounding box center [1040, 490] width 96 height 37
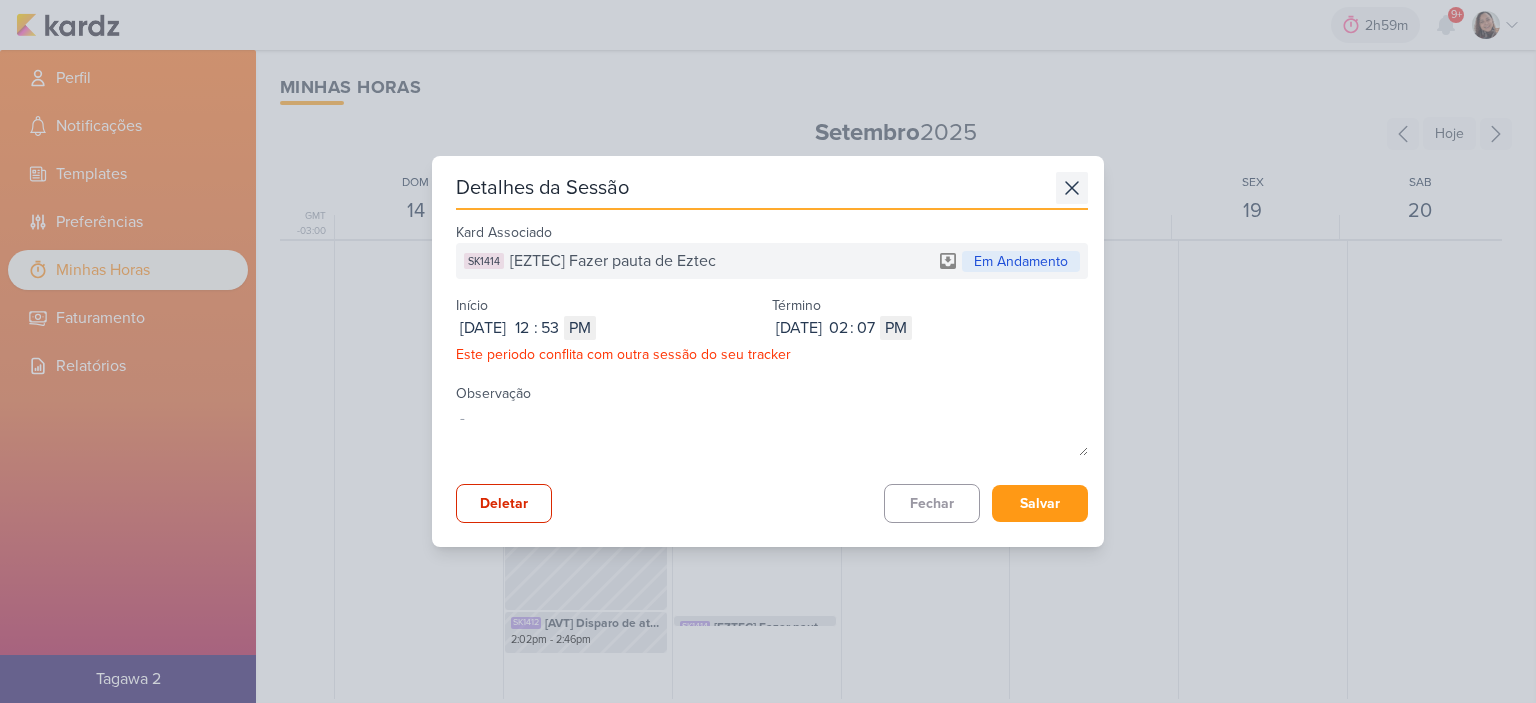
click at [1061, 184] on icon at bounding box center [1072, 188] width 32 height 32
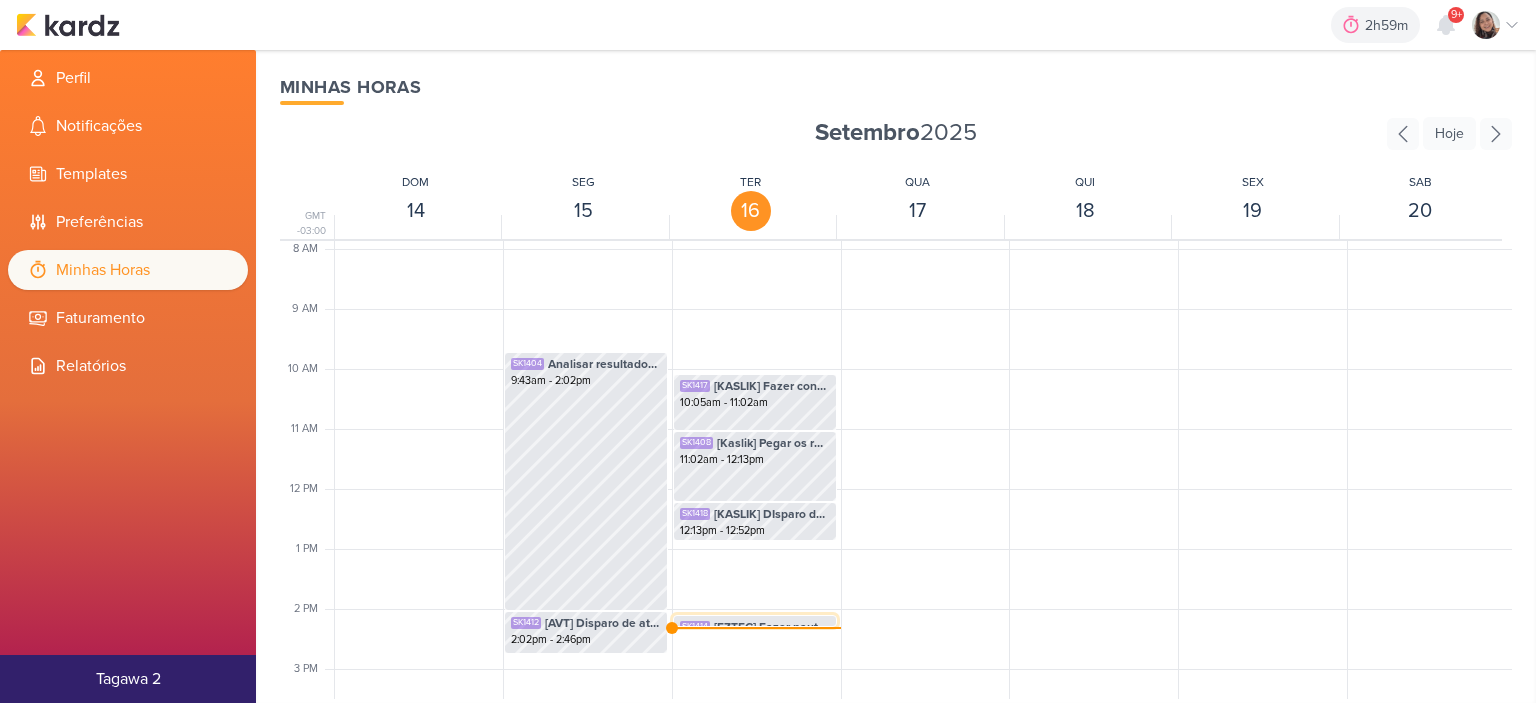
click at [749, 623] on span "[EZTEC] Fazer pauta de Eztec" at bounding box center [772, 627] width 116 height 18
select select "pm"
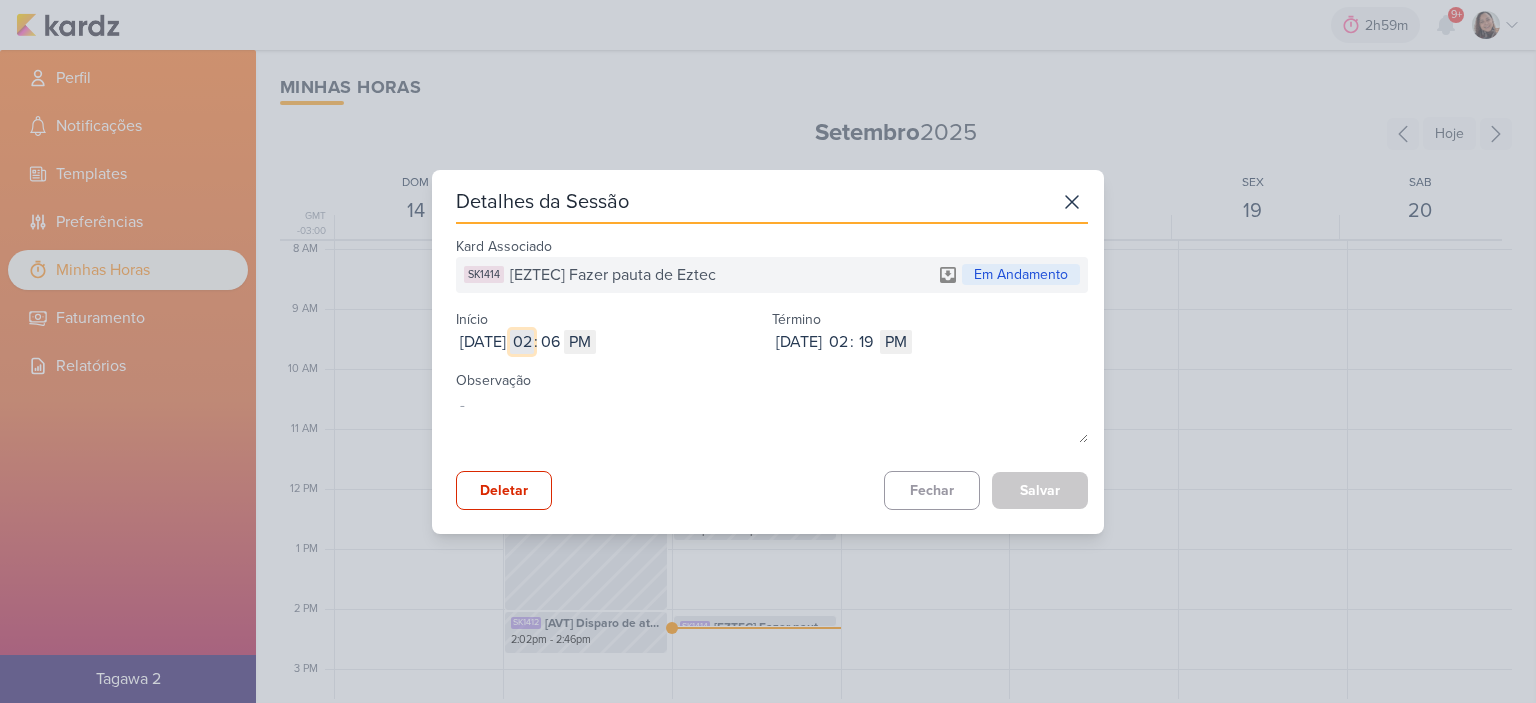
click at [534, 339] on input "02" at bounding box center [522, 342] width 24 height 24
type input "15"
type input "3"
type input "12"
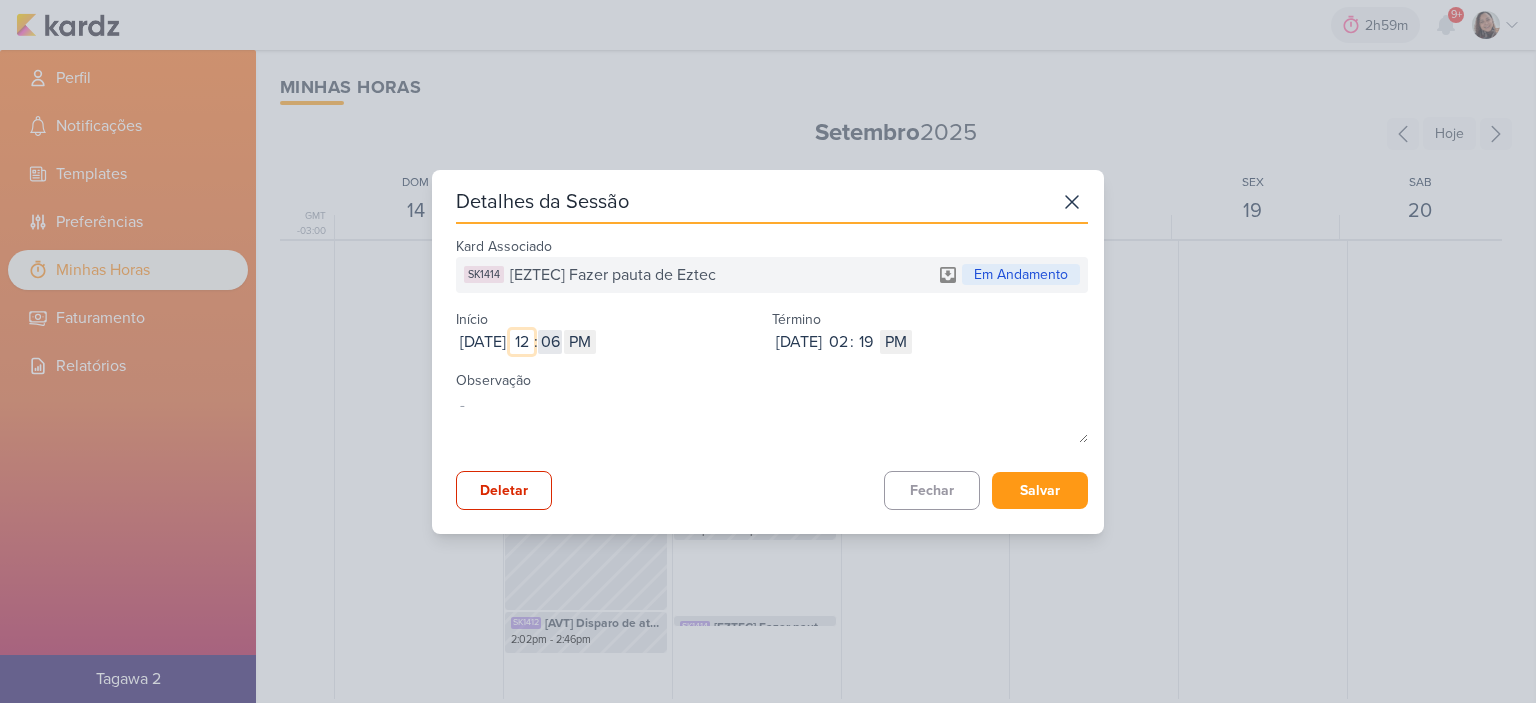
type input "12"
click at [562, 336] on input "06" at bounding box center [550, 342] width 24 height 24
type input "5"
type input "53"
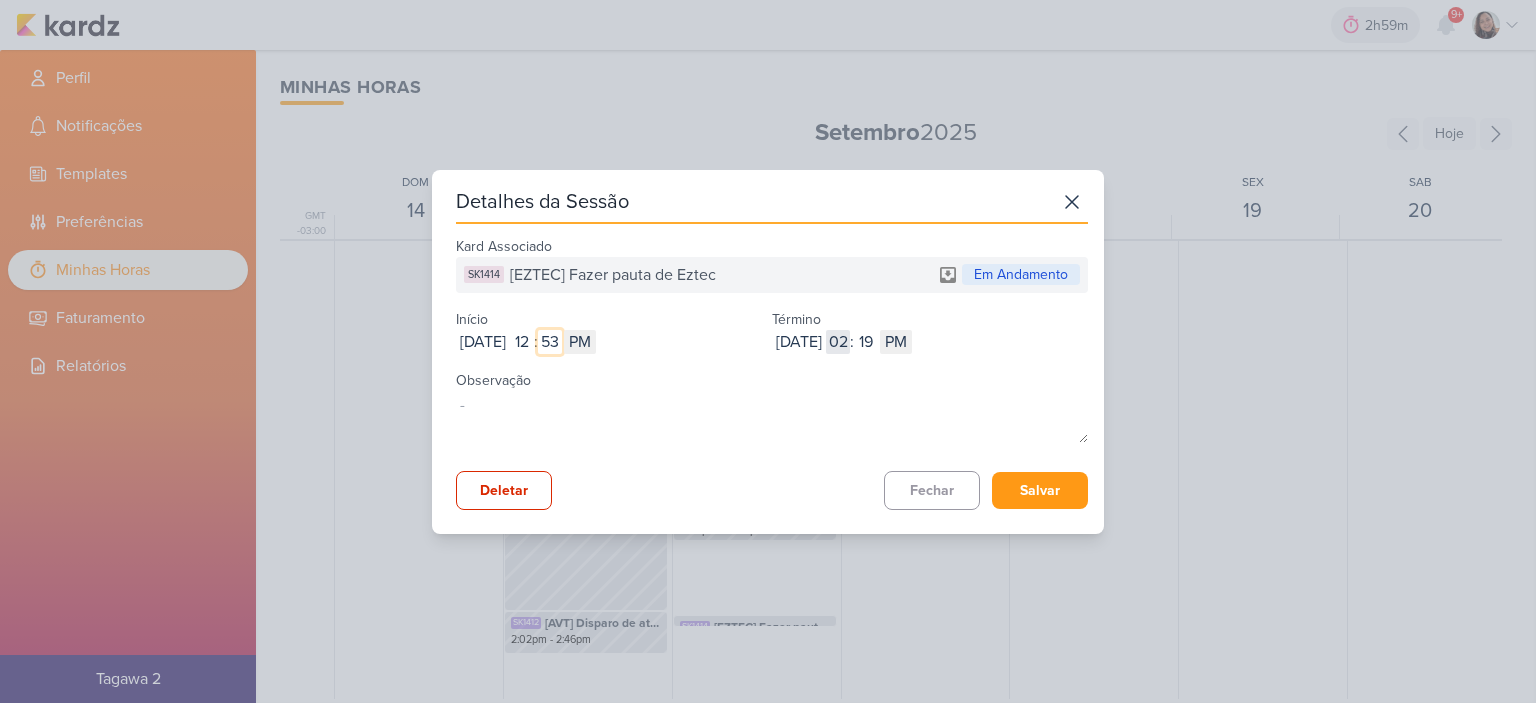
type input "53"
click at [850, 351] on input "02" at bounding box center [838, 342] width 24 height 24
click at [878, 343] on input "19" at bounding box center [866, 342] width 24 height 24
type input "07"
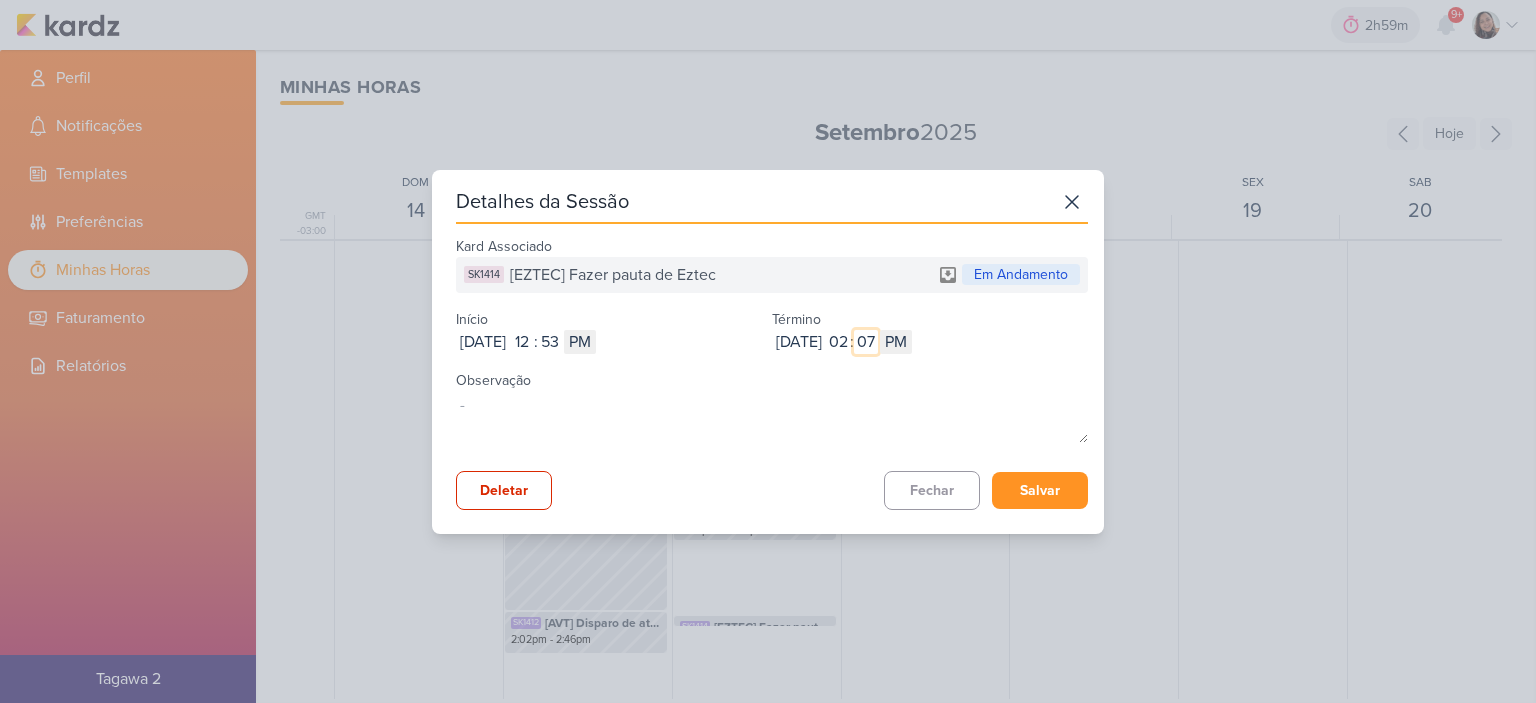
type input "07"
click at [1064, 492] on button "Salvar" at bounding box center [1040, 490] width 96 height 37
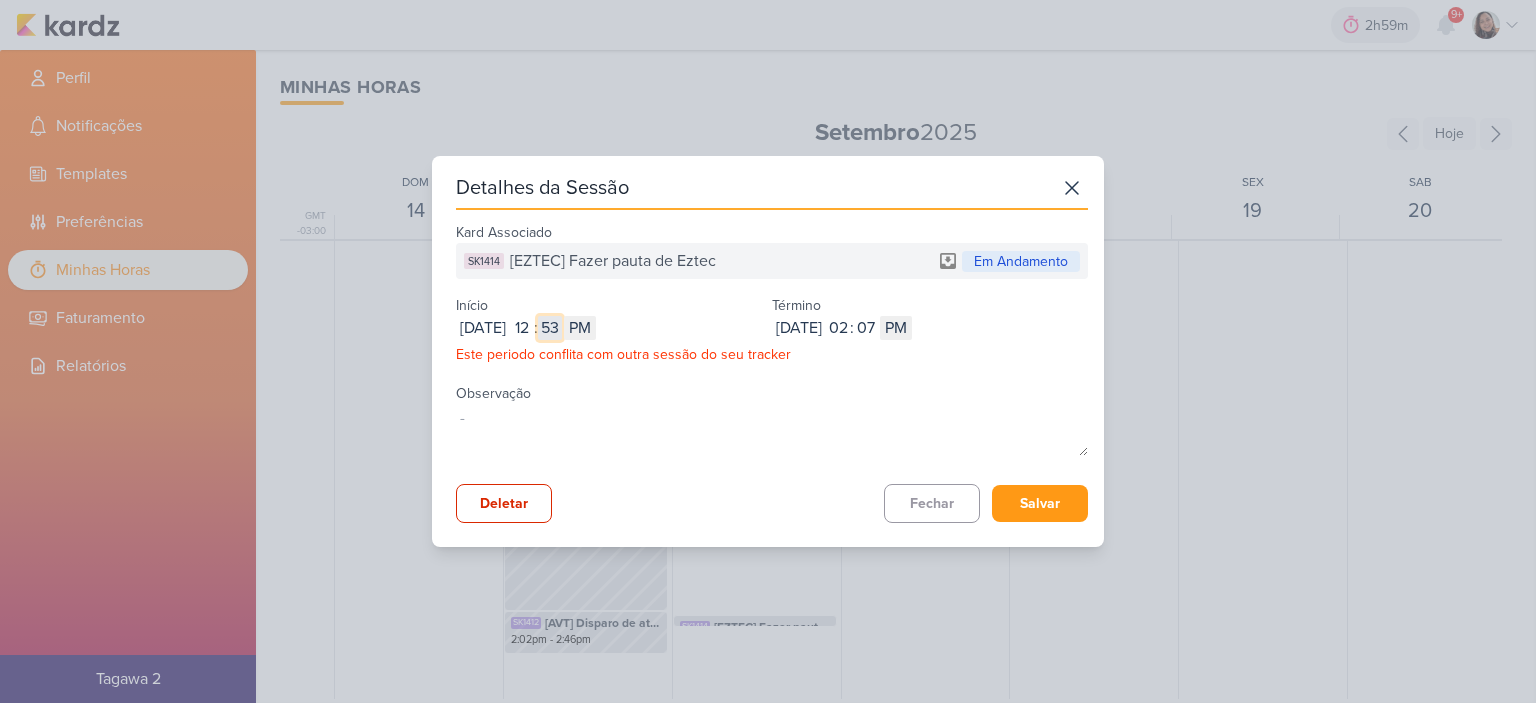
click at [562, 320] on input "53" at bounding box center [550, 328] width 24 height 24
type input "54"
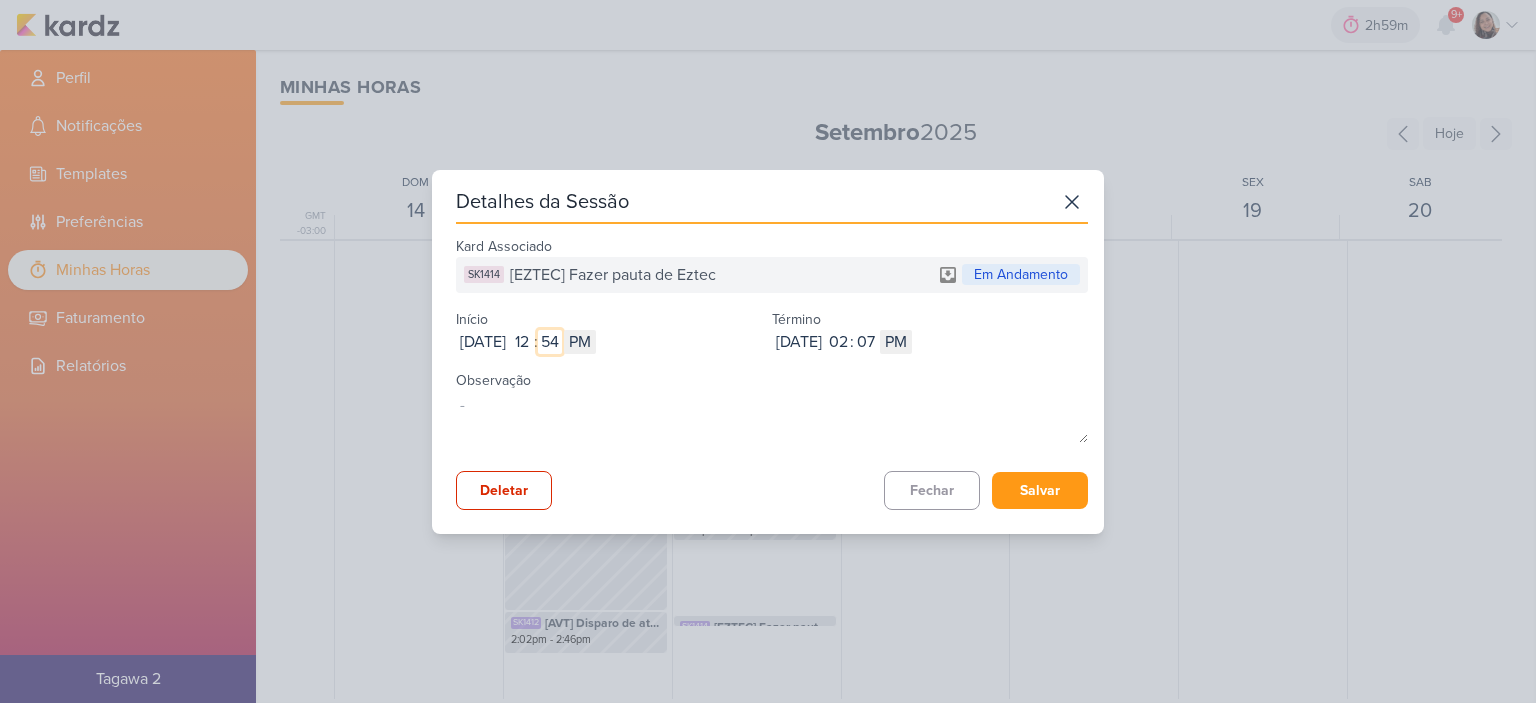
type input "54"
click at [1015, 466] on div "Kard Associado SK1414 [EZTEC] Fazer pauta de Eztec Em Andamento Início Sep 16, …" at bounding box center [772, 371] width 632 height 278
click at [1017, 489] on button "Salvar" at bounding box center [1040, 490] width 96 height 37
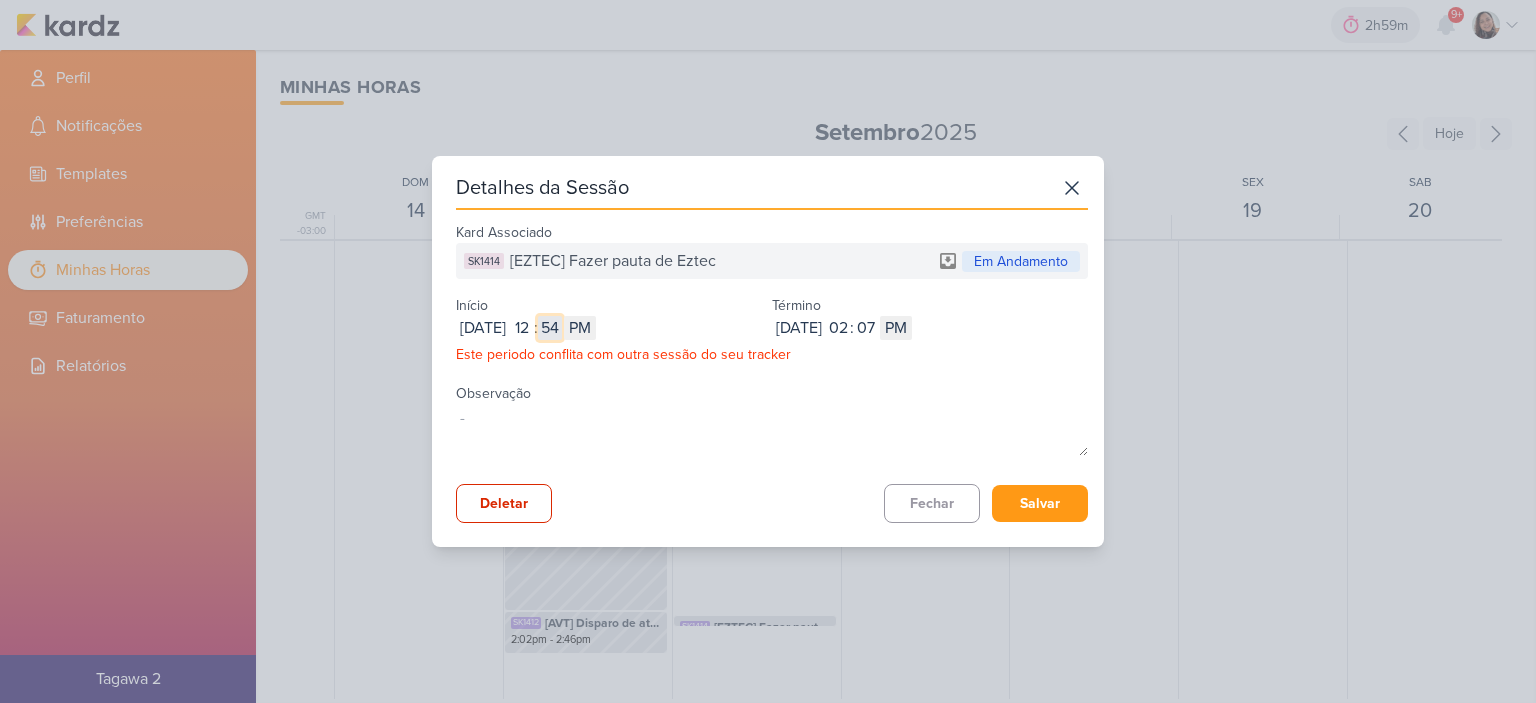
click at [562, 327] on input "54" at bounding box center [550, 328] width 24 height 24
type input "55"
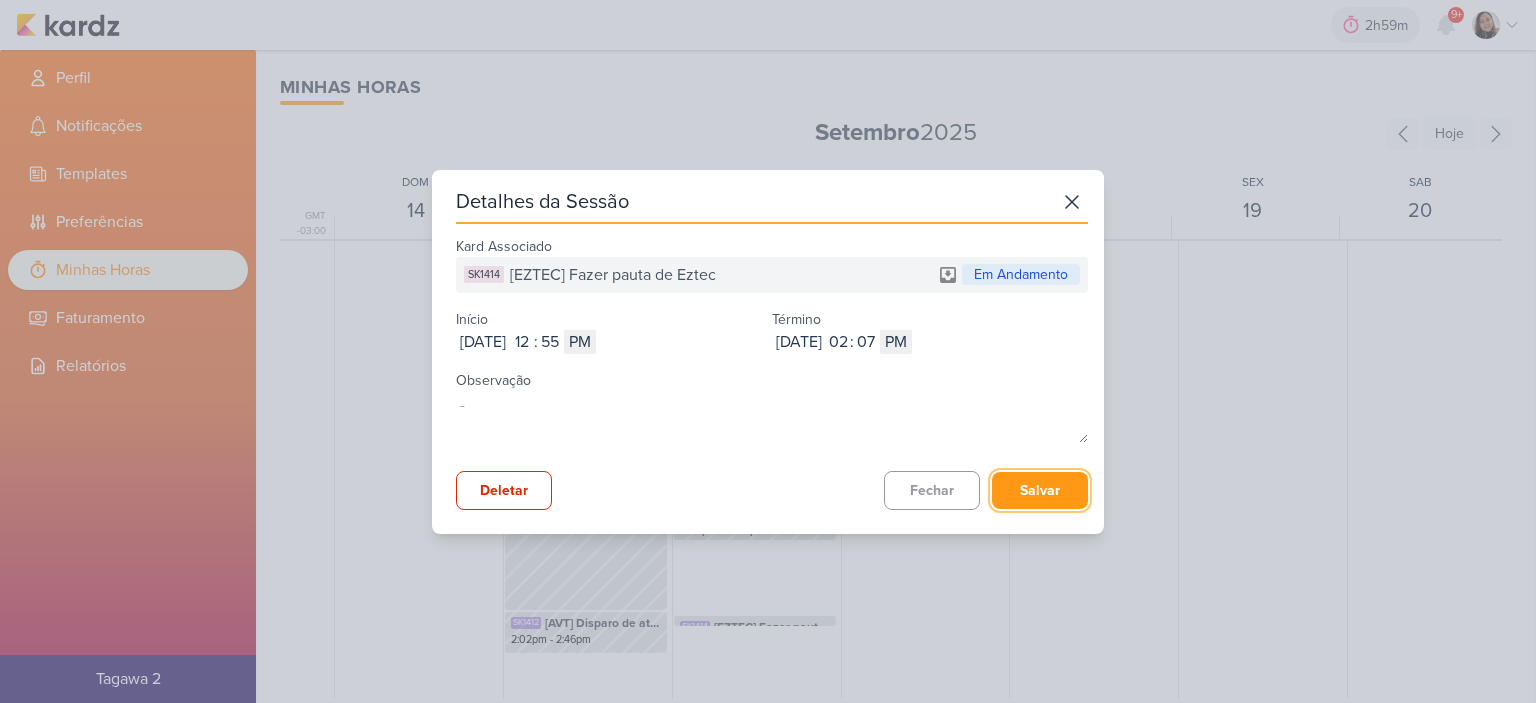
click at [1064, 487] on button "Salvar" at bounding box center [1040, 490] width 96 height 37
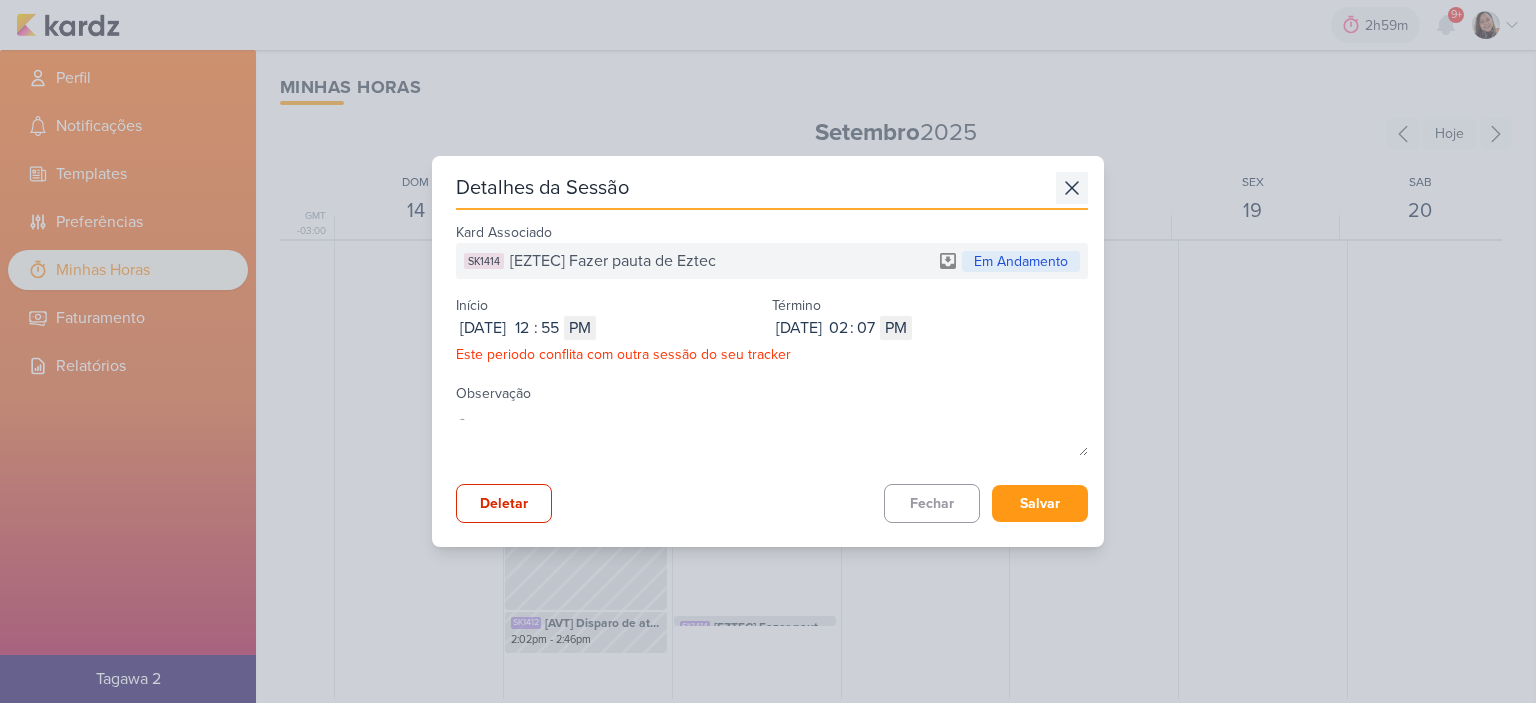
click at [1056, 183] on icon at bounding box center [1072, 188] width 32 height 32
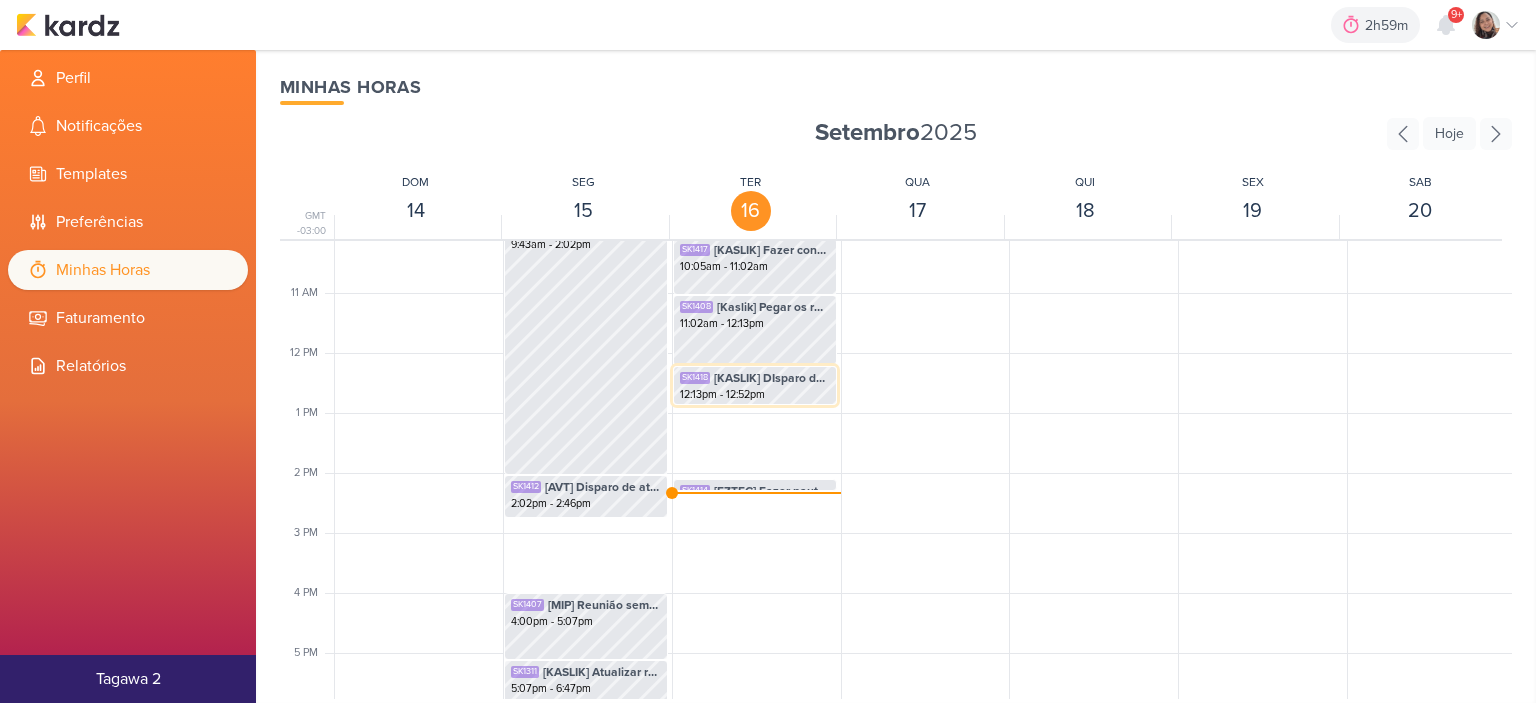
scroll to position [672, 0]
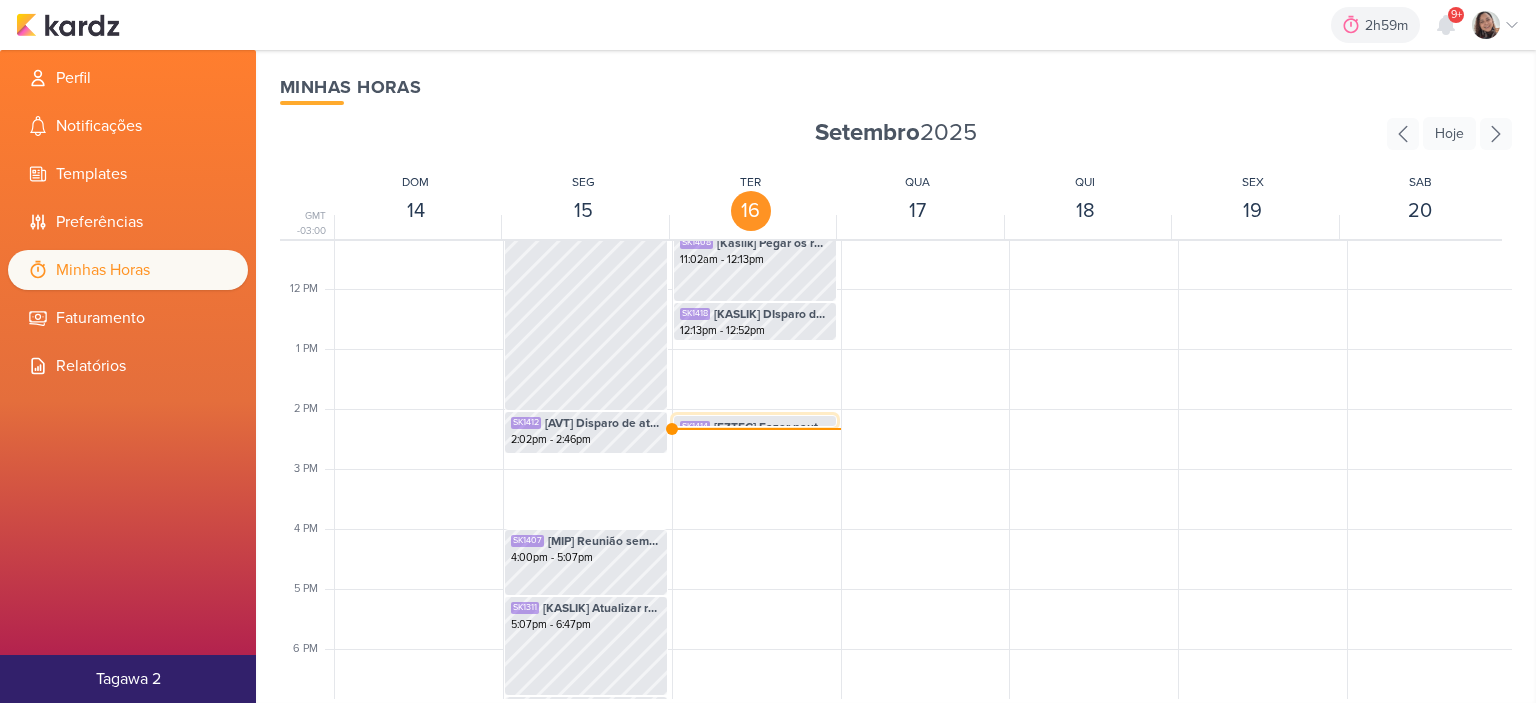
click at [773, 421] on span "[EZTEC] Fazer pauta de Eztec" at bounding box center [772, 427] width 116 height 18
select select "pm"
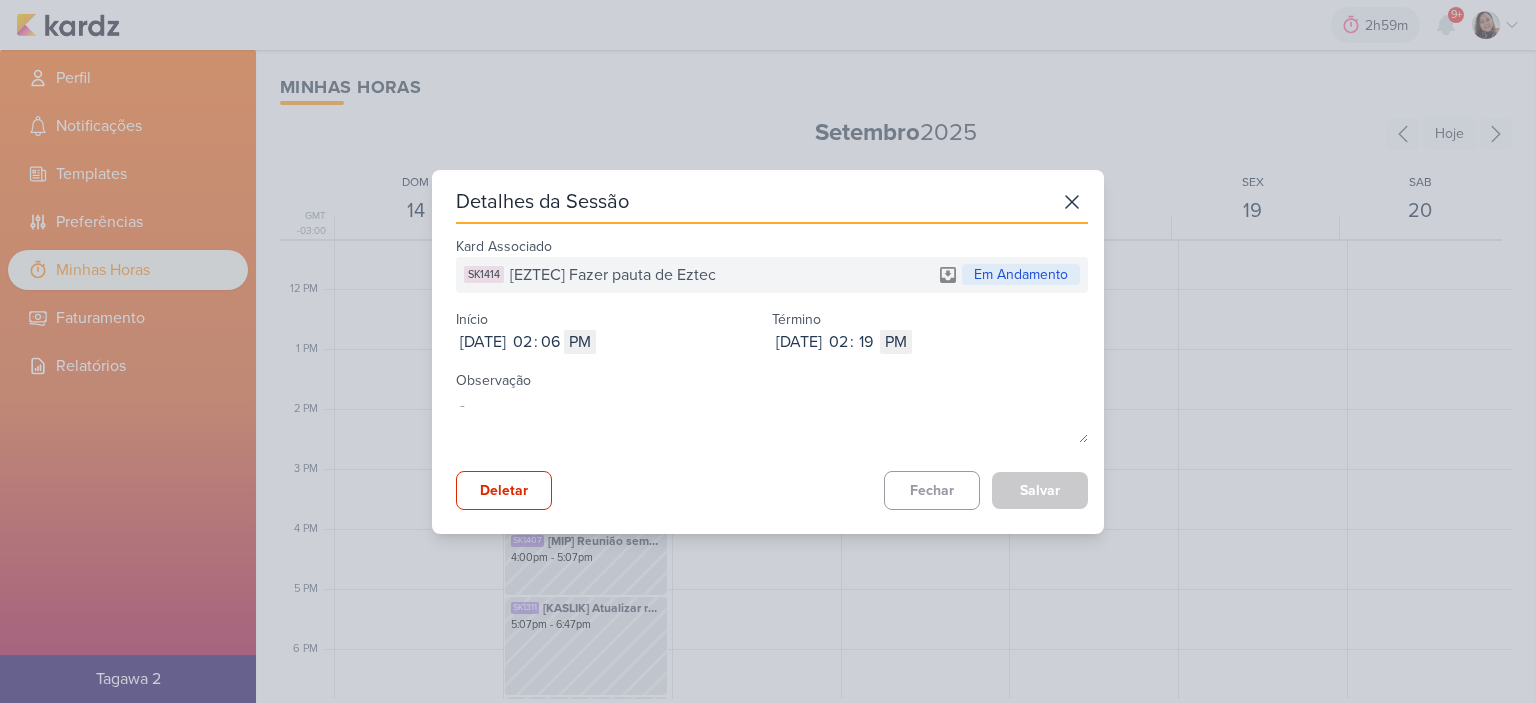
click at [538, 342] on div ":" at bounding box center [536, 342] width 4 height 24
click at [534, 337] on input "02" at bounding box center [522, 342] width 24 height 24
type input "12"
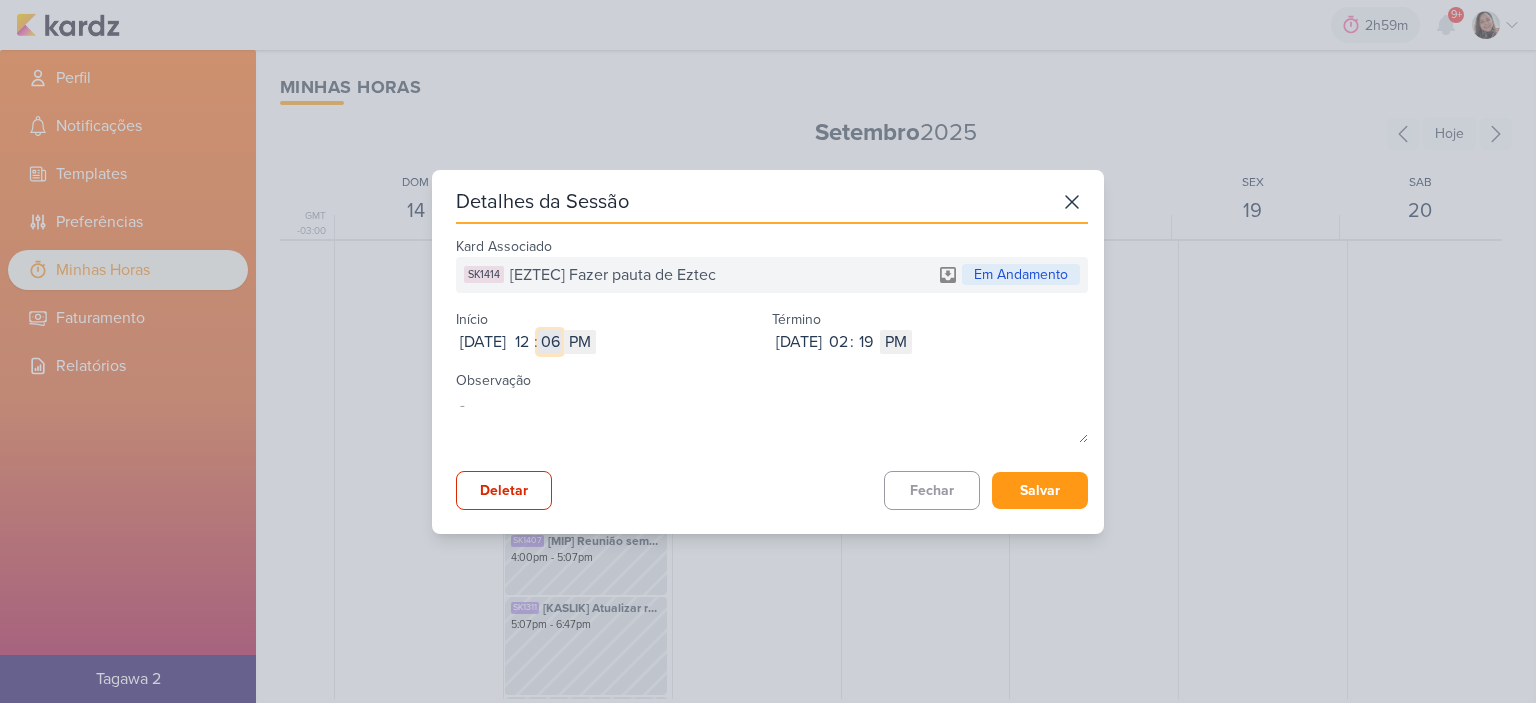
click at [562, 342] on input "06" at bounding box center [550, 342] width 24 height 24
type input "5"
type input "52"
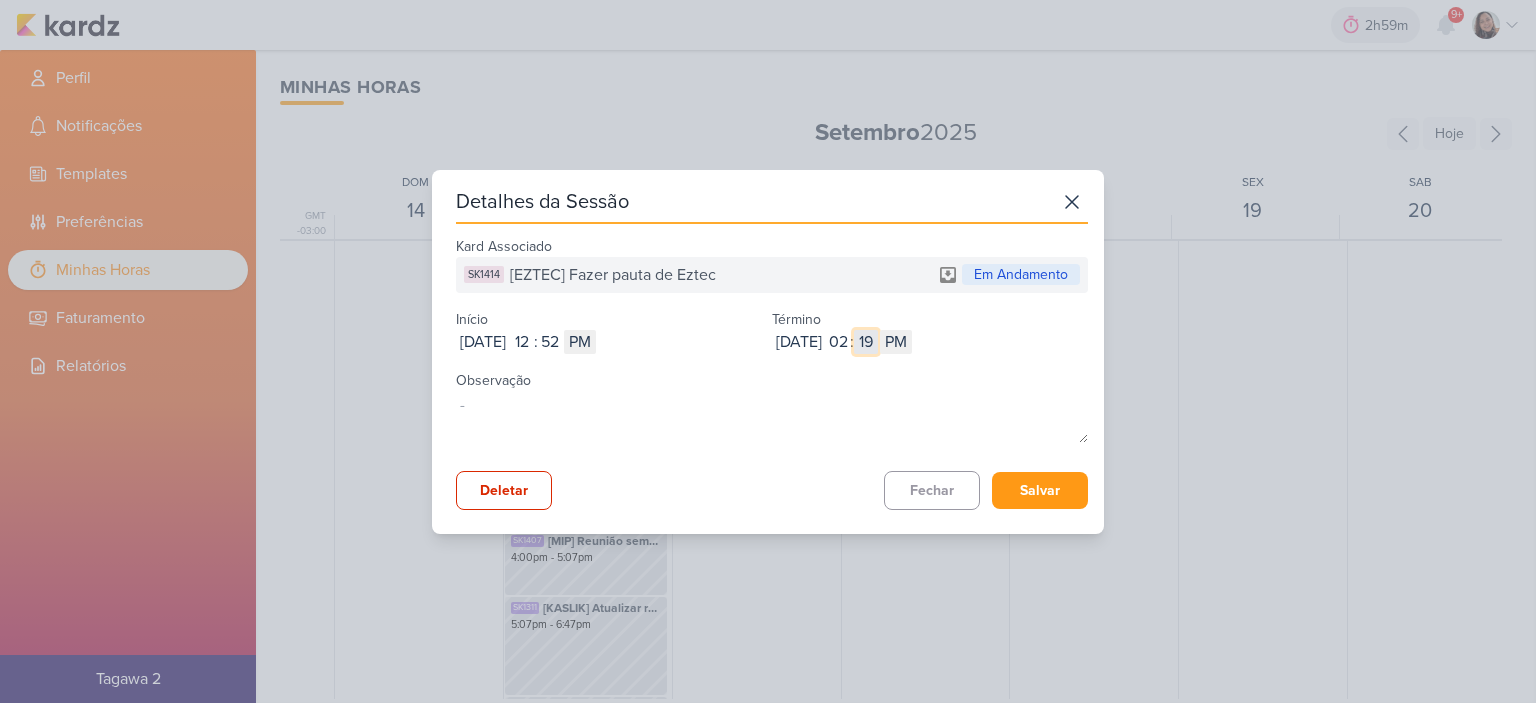
click at [878, 339] on input "19" at bounding box center [866, 342] width 24 height 24
type input "0"
type input "08"
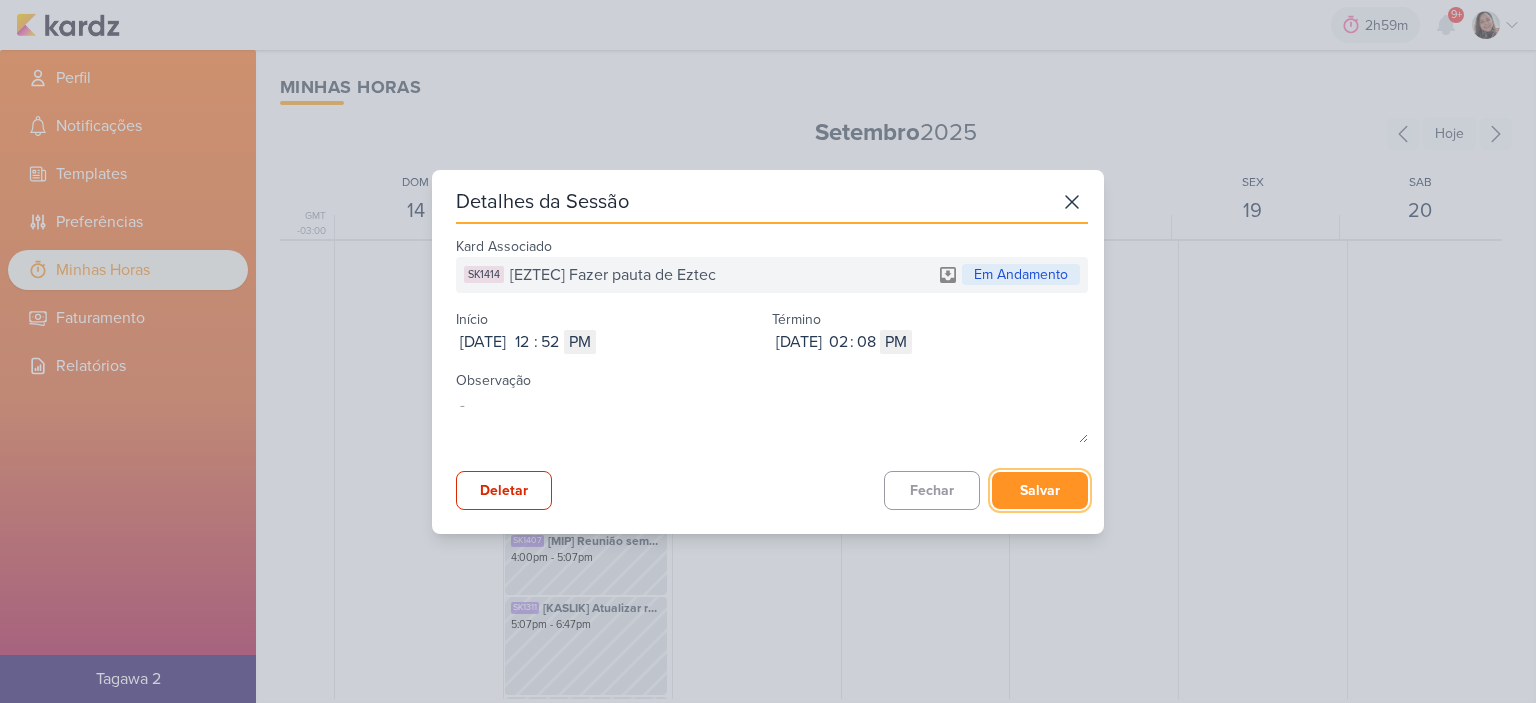
click at [1062, 492] on button "Salvar" at bounding box center [1040, 490] width 96 height 37
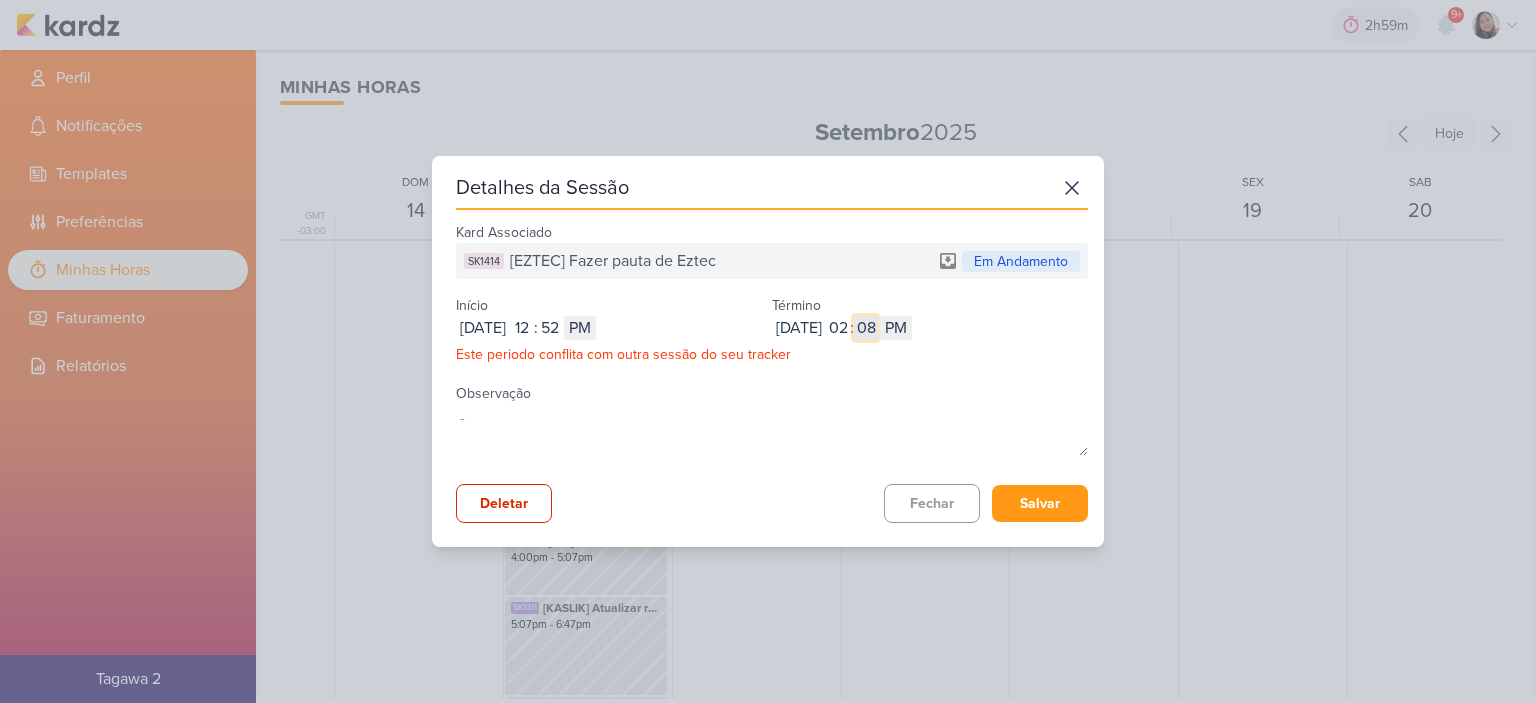
click at [878, 327] on input "08" at bounding box center [866, 328] width 24 height 24
type input "07"
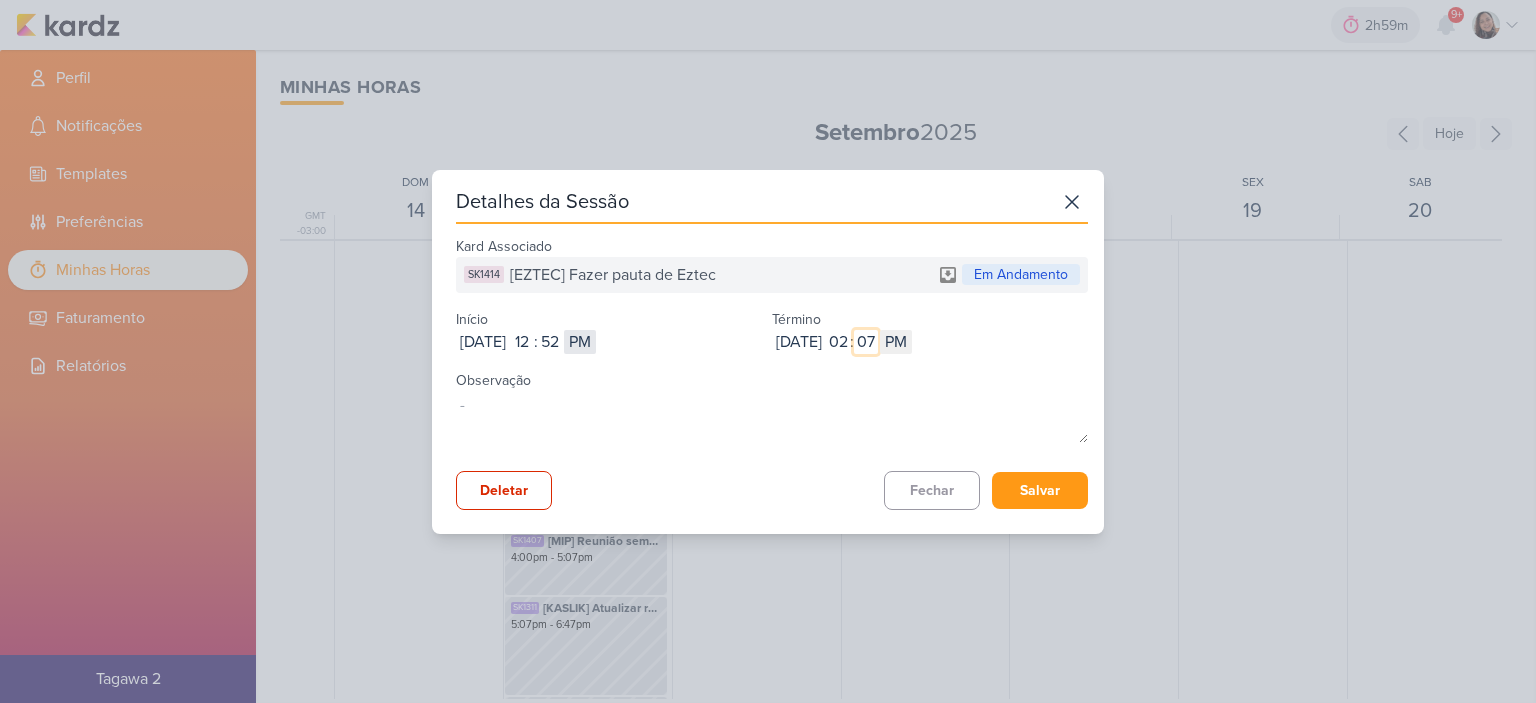
type input "07"
click at [596, 344] on select "AM PM" at bounding box center [580, 342] width 32 height 24
select select "am"
click at [596, 330] on select "AM PM" at bounding box center [580, 342] width 32 height 24
click at [562, 336] on input "52" at bounding box center [550, 342] width 24 height 24
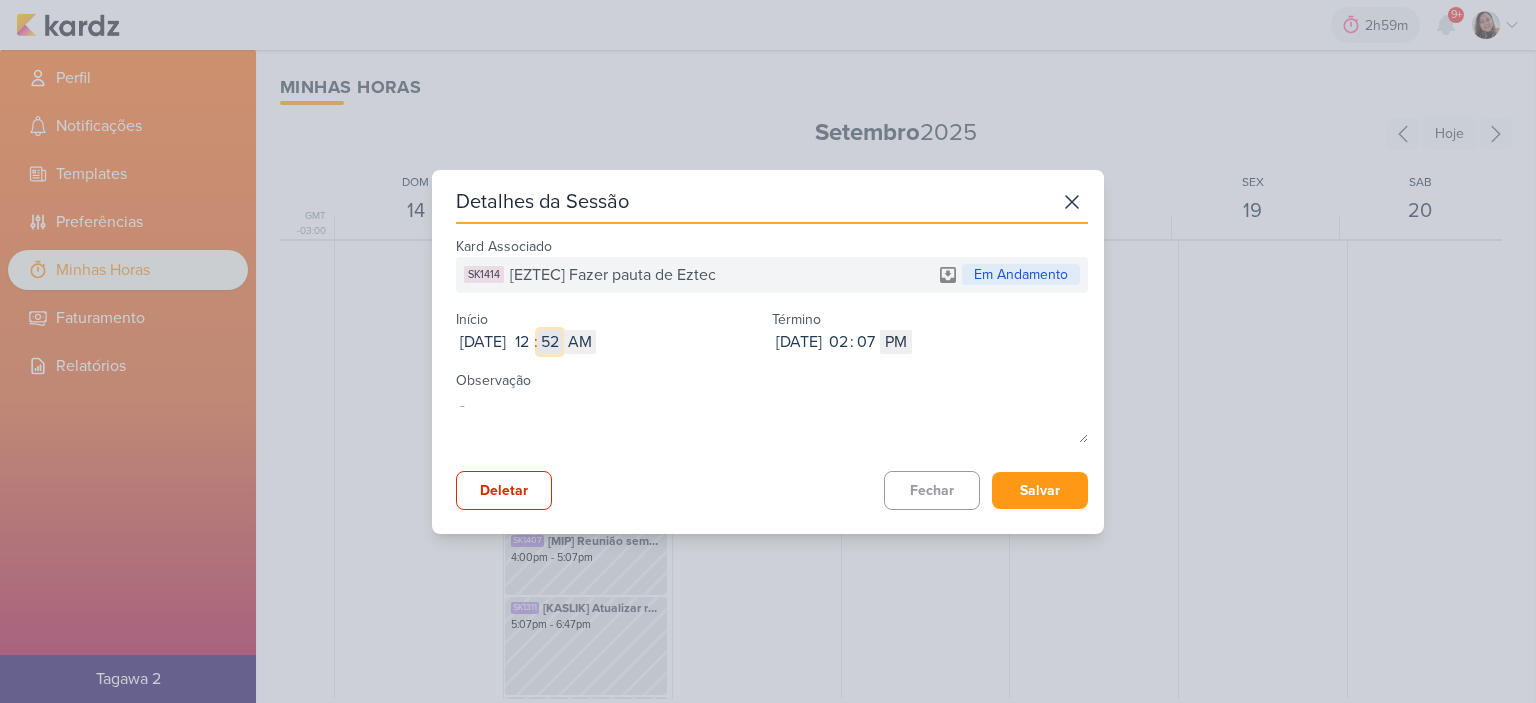
click at [562, 336] on input "52" at bounding box center [550, 342] width 24 height 24
type input "55"
click at [596, 339] on select "AM PM" at bounding box center [580, 342] width 32 height 24
select select "pm"
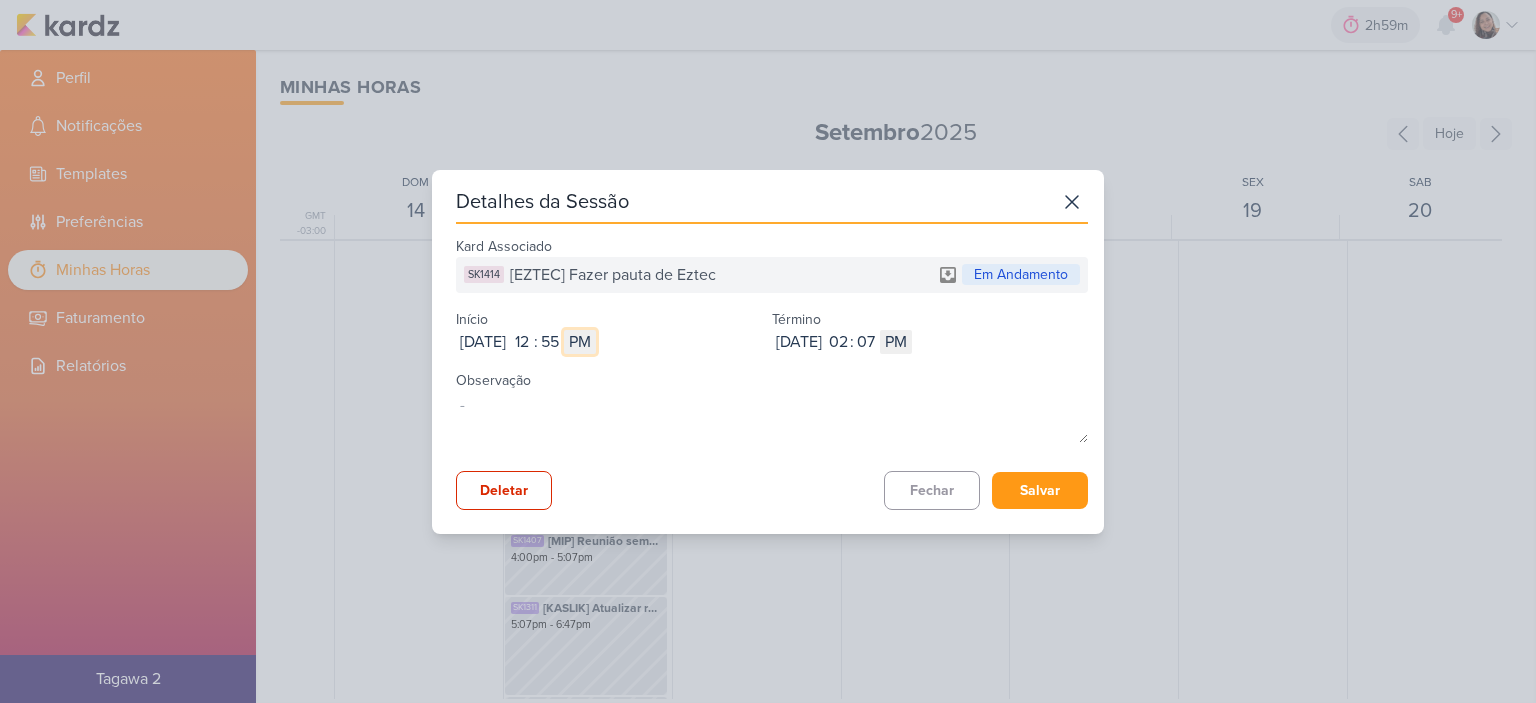
click at [596, 330] on select "AM PM" at bounding box center [580, 342] width 32 height 24
click at [1066, 485] on button "Salvar" at bounding box center [1040, 490] width 96 height 37
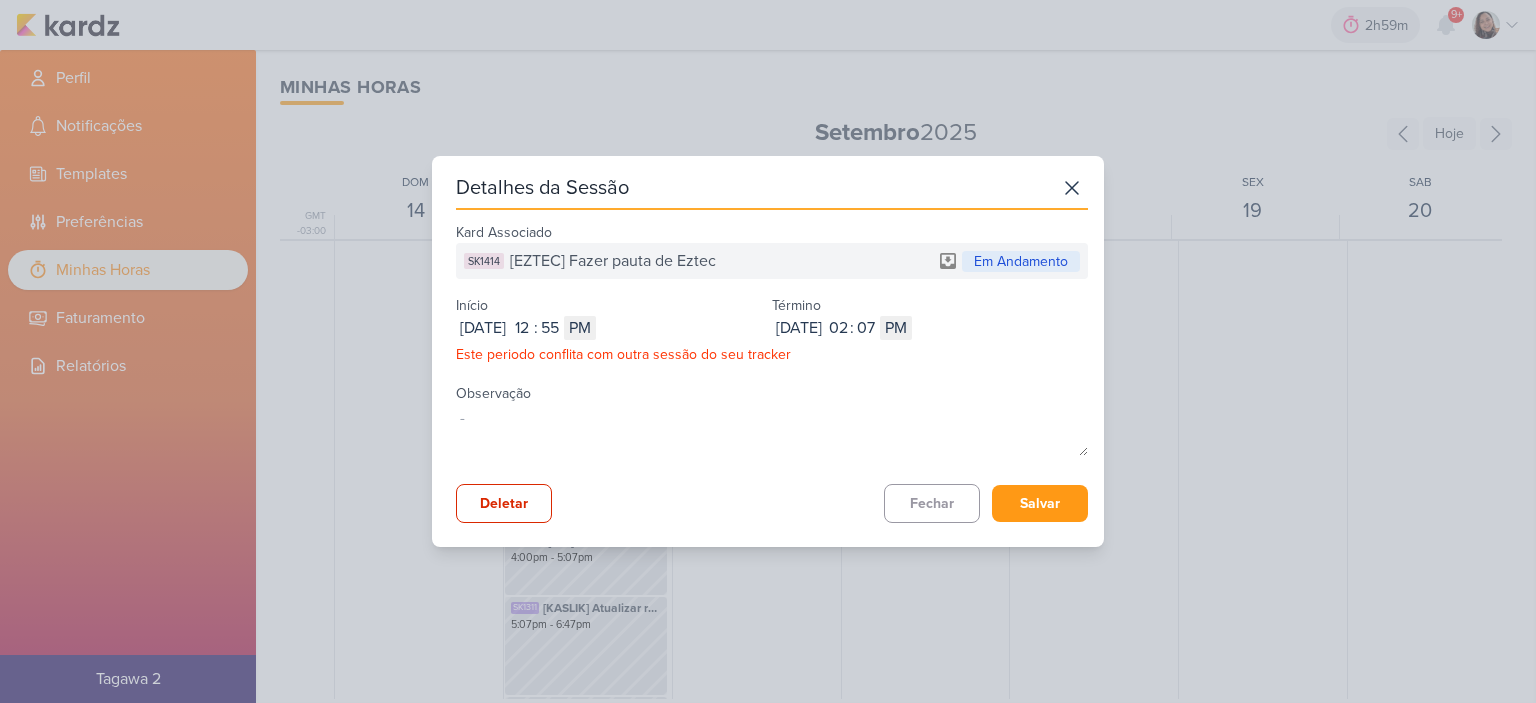
drag, startPoint x: 758, startPoint y: 191, endPoint x: 1023, endPoint y: 195, distance: 265.0
click at [1023, 195] on div "Detalhes da Sessão" at bounding box center [772, 191] width 632 height 38
drag, startPoint x: 1000, startPoint y: 181, endPoint x: 1025, endPoint y: 200, distance: 31.4
click at [1025, 200] on div "Detalhes da Sessão" at bounding box center [772, 191] width 632 height 38
click at [562, 327] on input "55" at bounding box center [550, 328] width 24 height 24
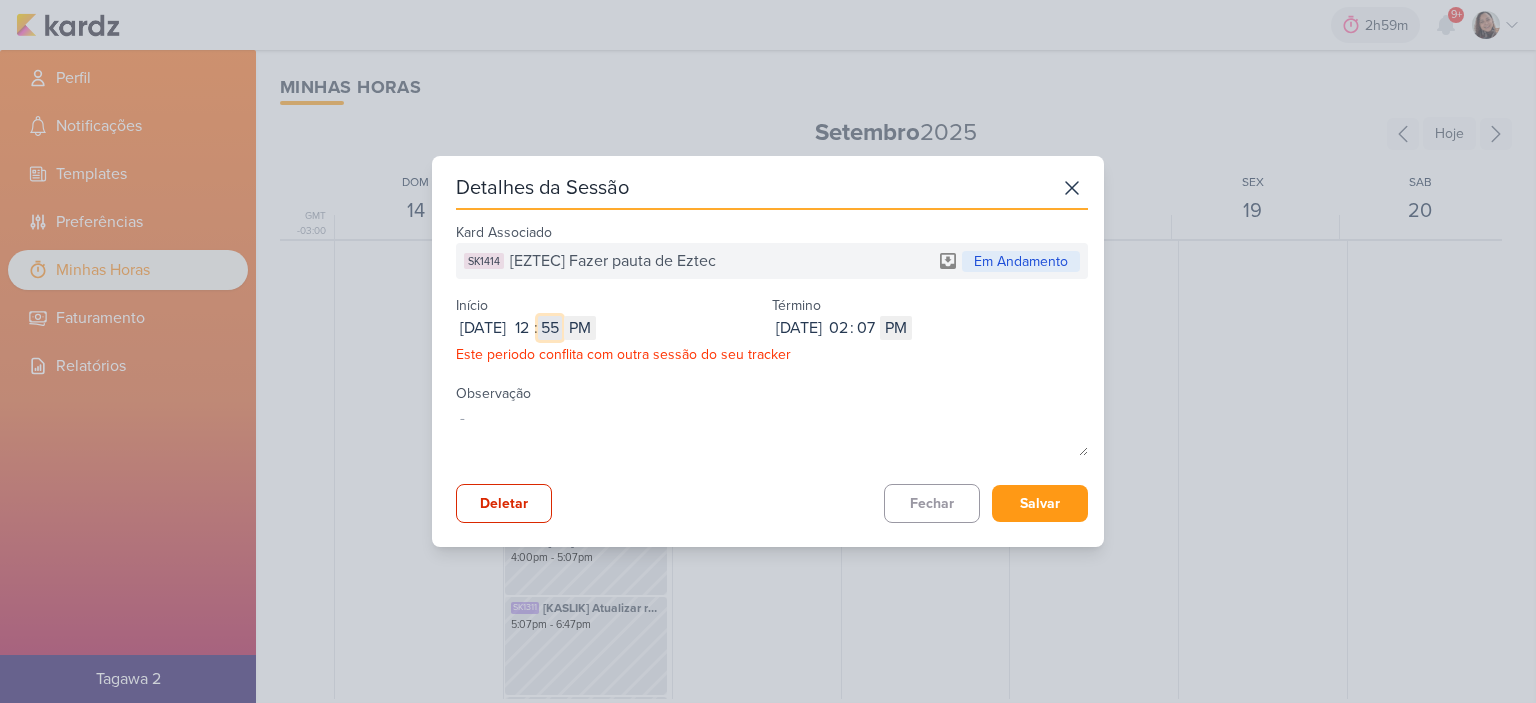
click at [562, 327] on input "55" at bounding box center [550, 328] width 24 height 24
type input "56"
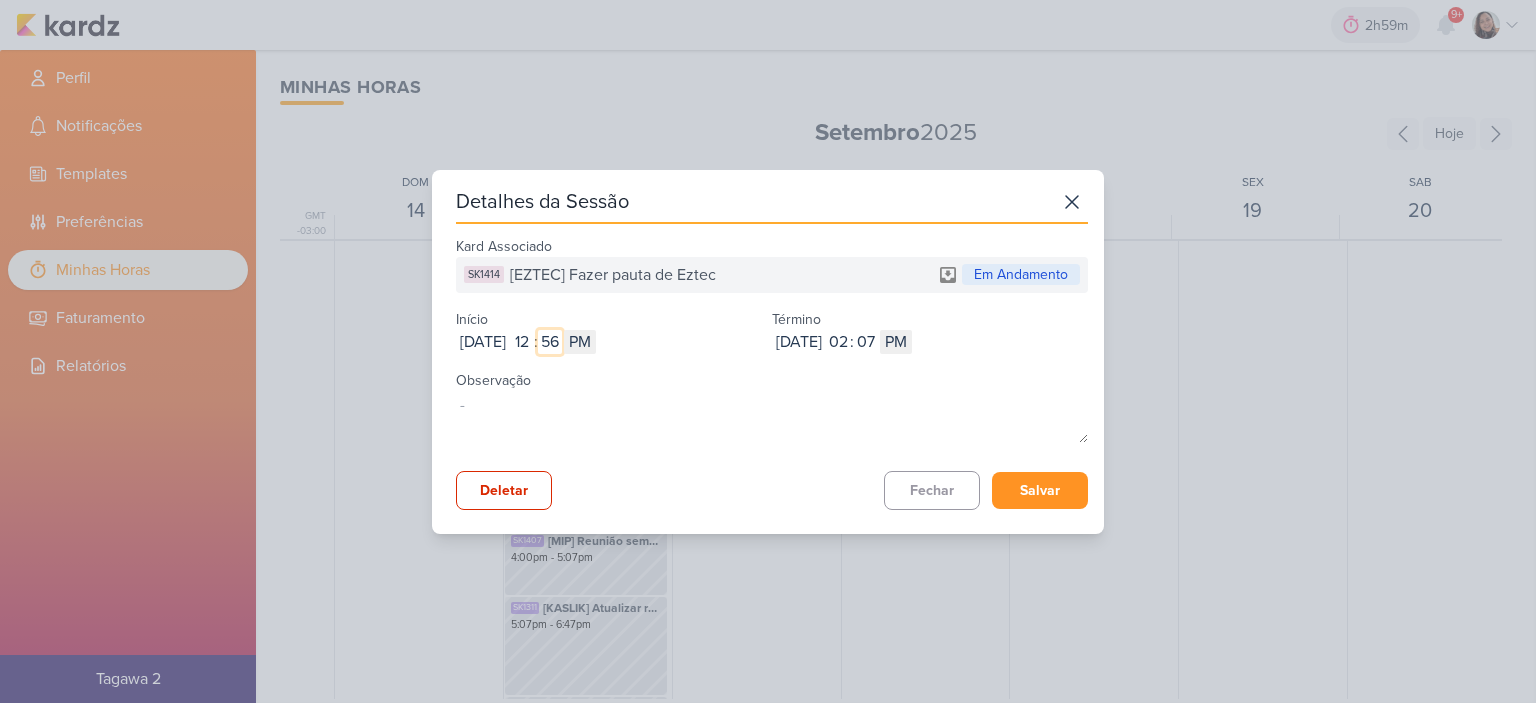
type input "56"
click at [1042, 484] on button "Salvar" at bounding box center [1040, 490] width 96 height 37
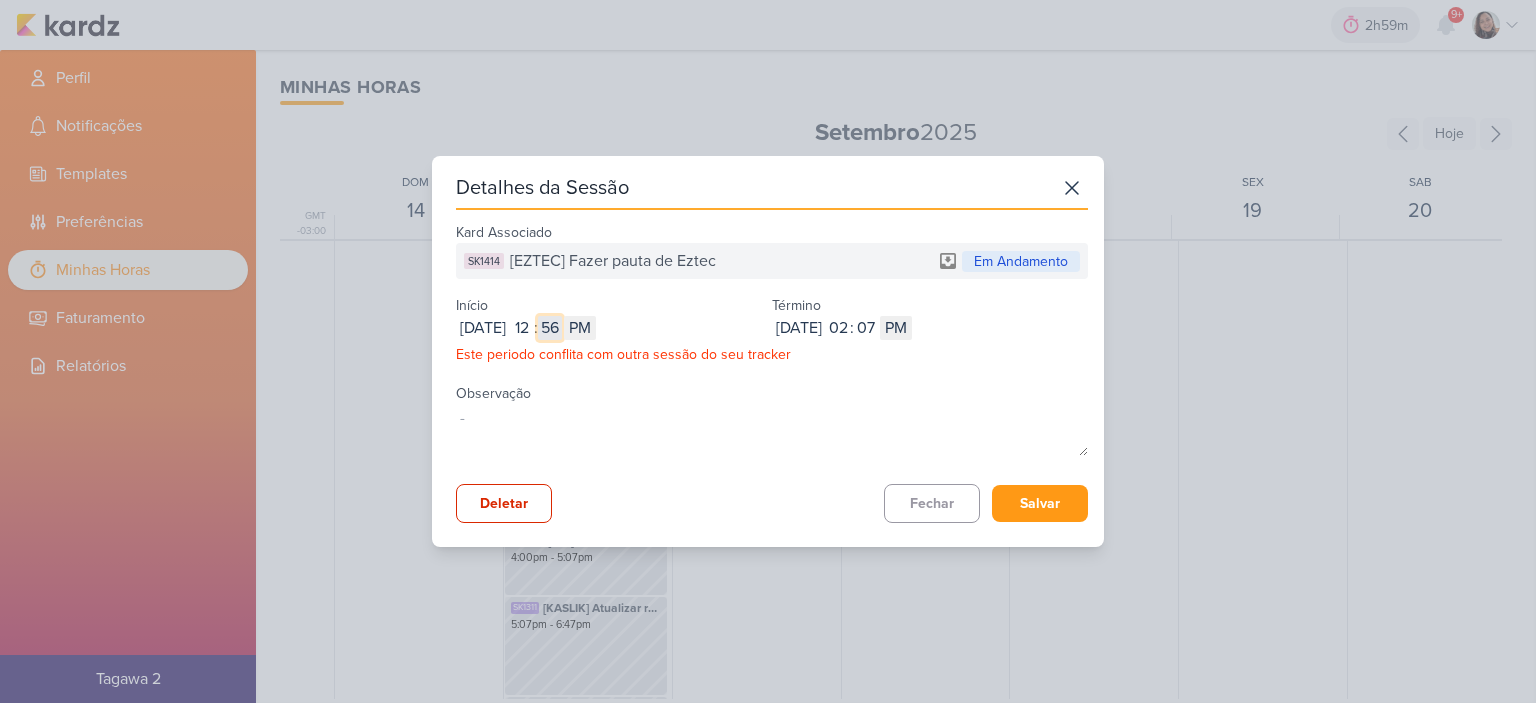
click at [562, 321] on input "56" at bounding box center [550, 328] width 24 height 24
type input "57"
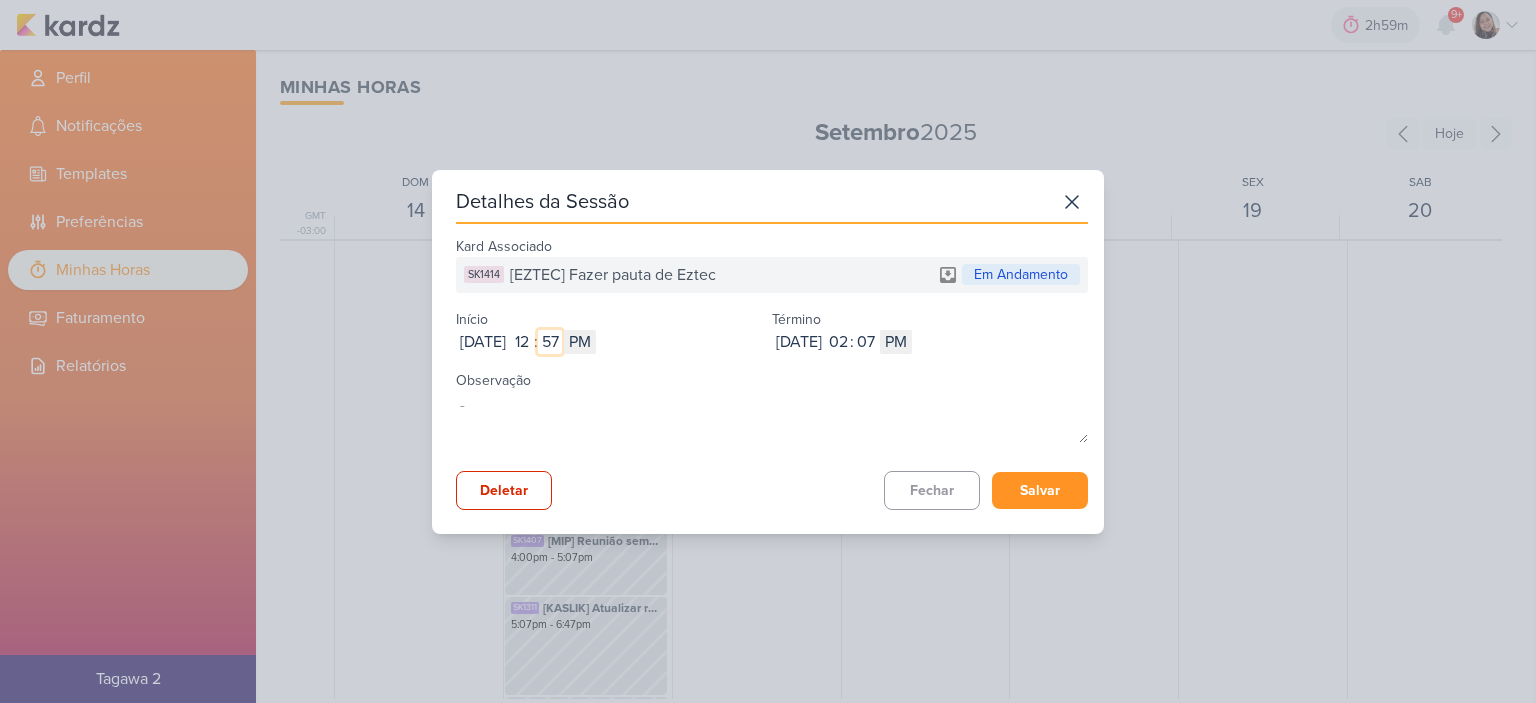
type input "57"
click at [1027, 498] on button "Salvar" at bounding box center [1040, 490] width 96 height 37
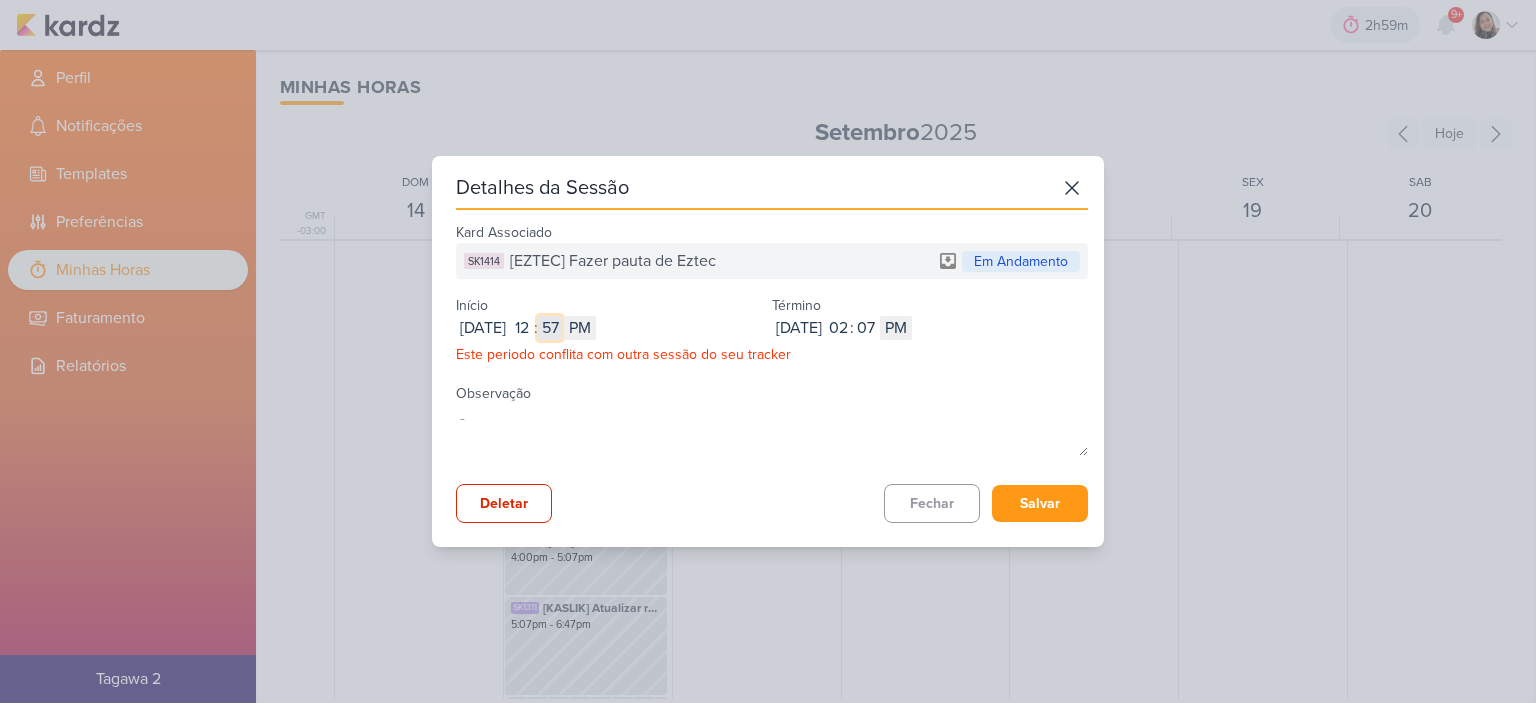
click at [562, 325] on input "57" at bounding box center [550, 328] width 24 height 24
type input "58"
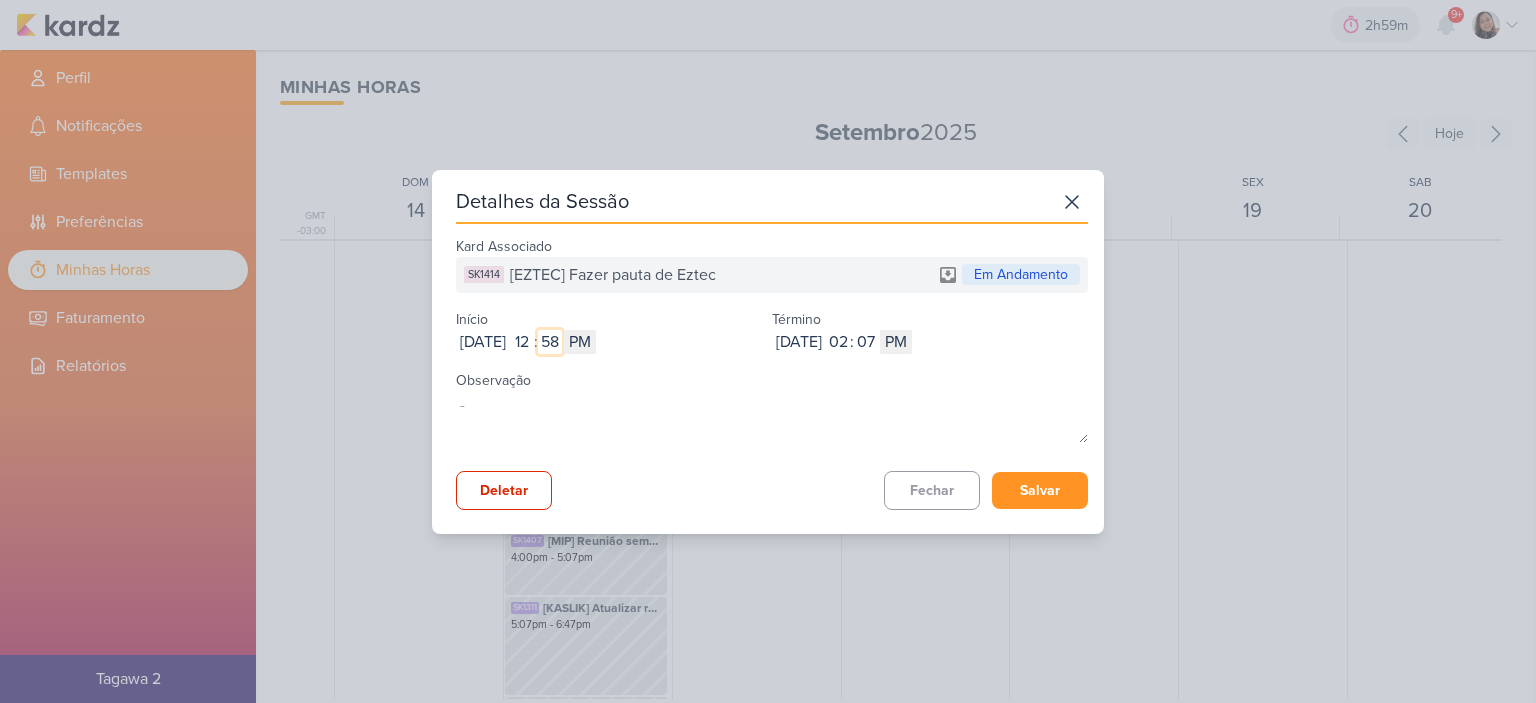
type input "58"
click at [1028, 493] on button "Salvar" at bounding box center [1040, 490] width 96 height 37
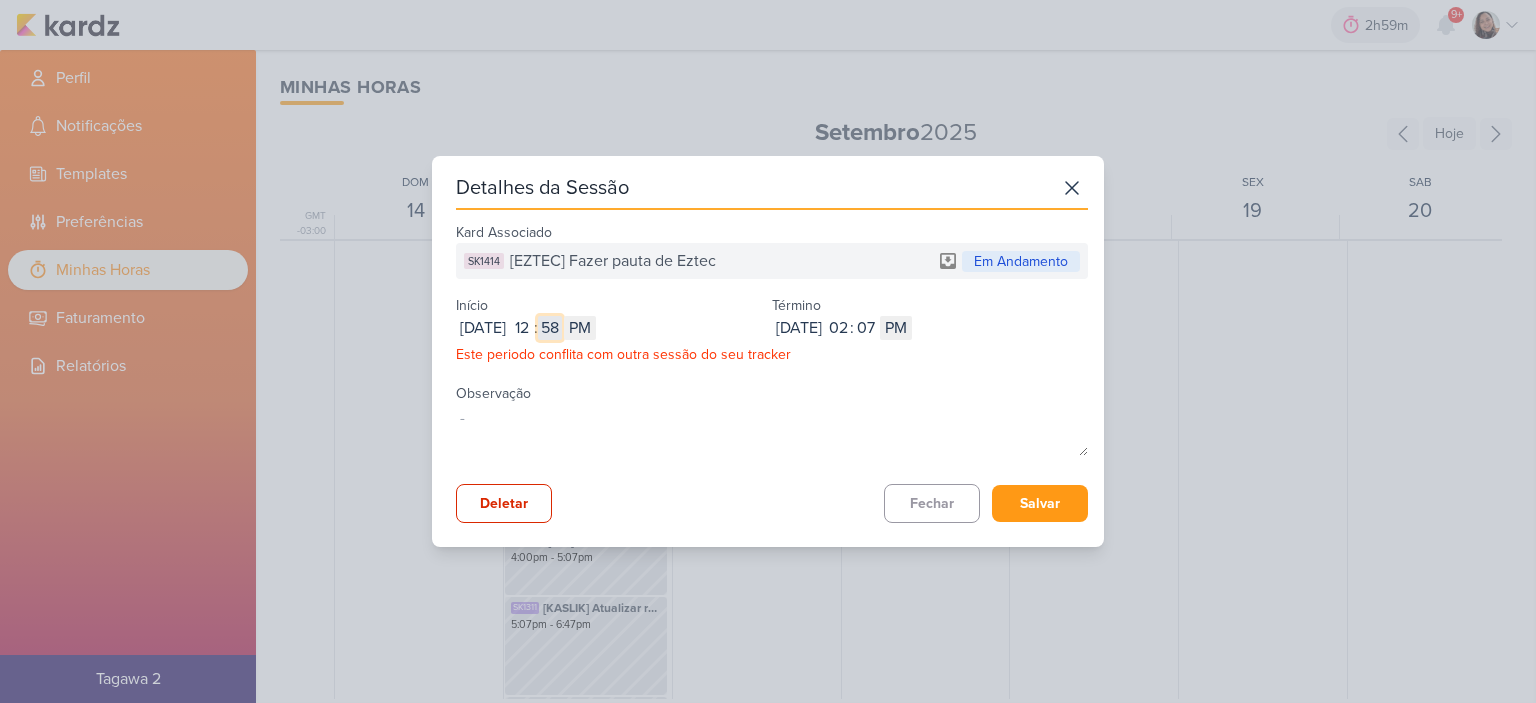
click at [562, 317] on input "58" at bounding box center [550, 328] width 24 height 24
type input "59"
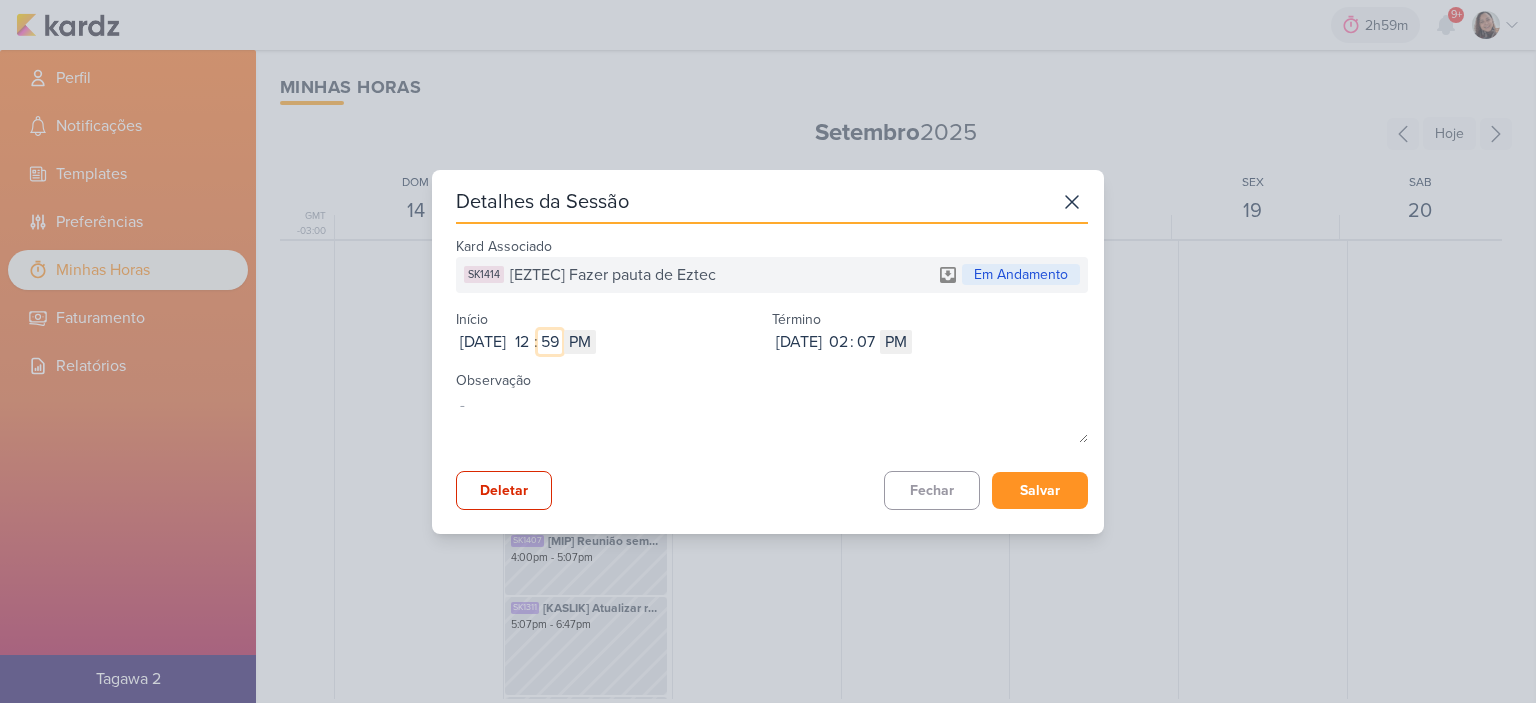
type input "59"
click at [1018, 483] on button "Salvar" at bounding box center [1040, 490] width 96 height 37
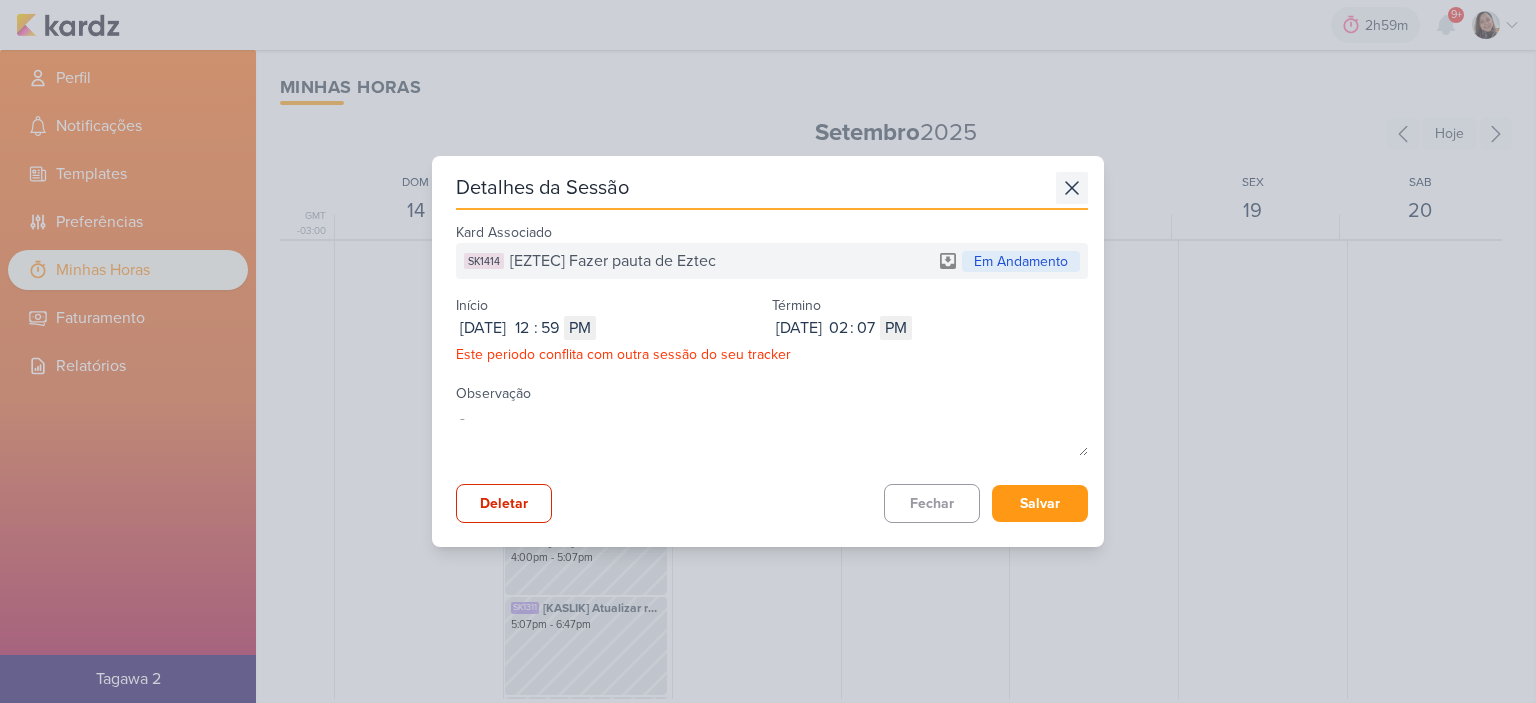
click at [1058, 200] on icon at bounding box center [1072, 188] width 32 height 32
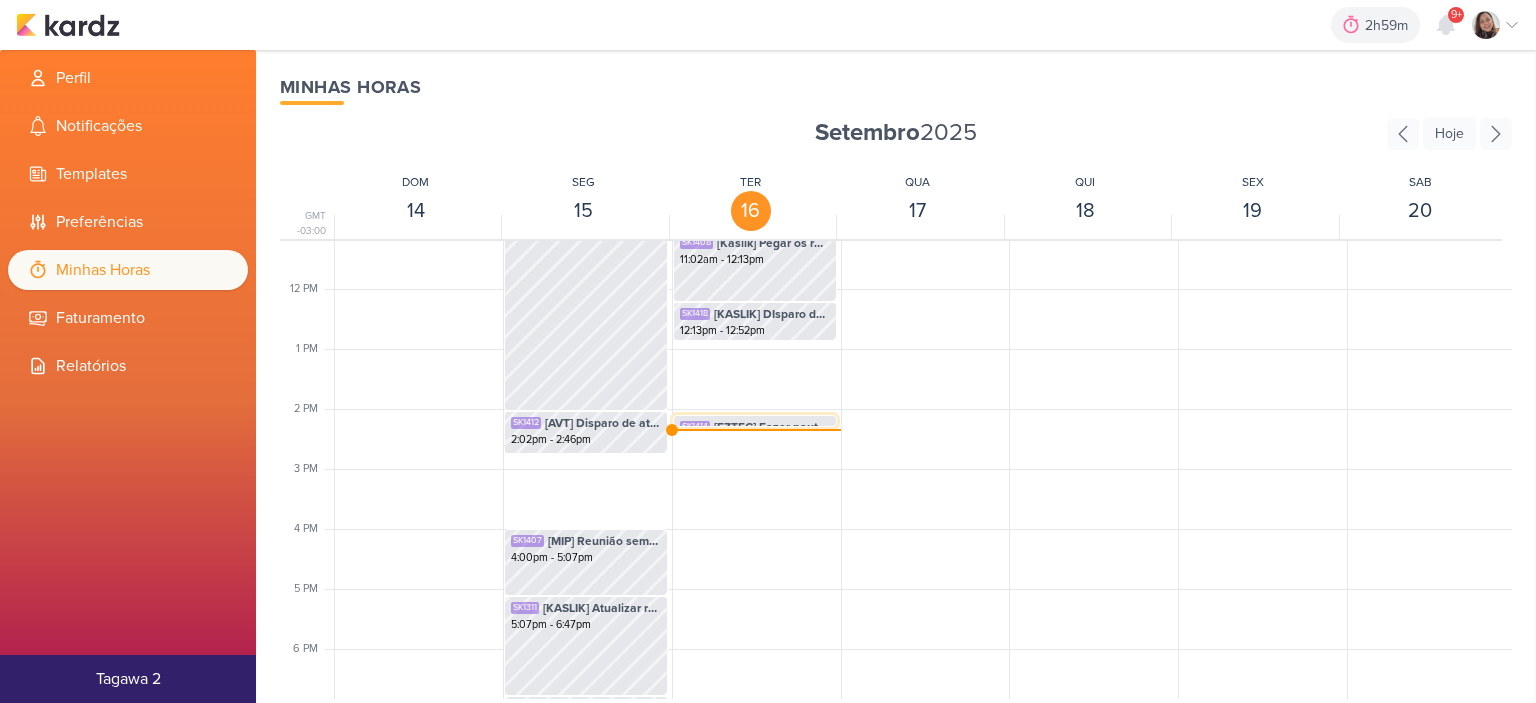
click at [766, 422] on span "[EZTEC] Fazer pauta de Eztec" at bounding box center [772, 427] width 116 height 18
select select "pm"
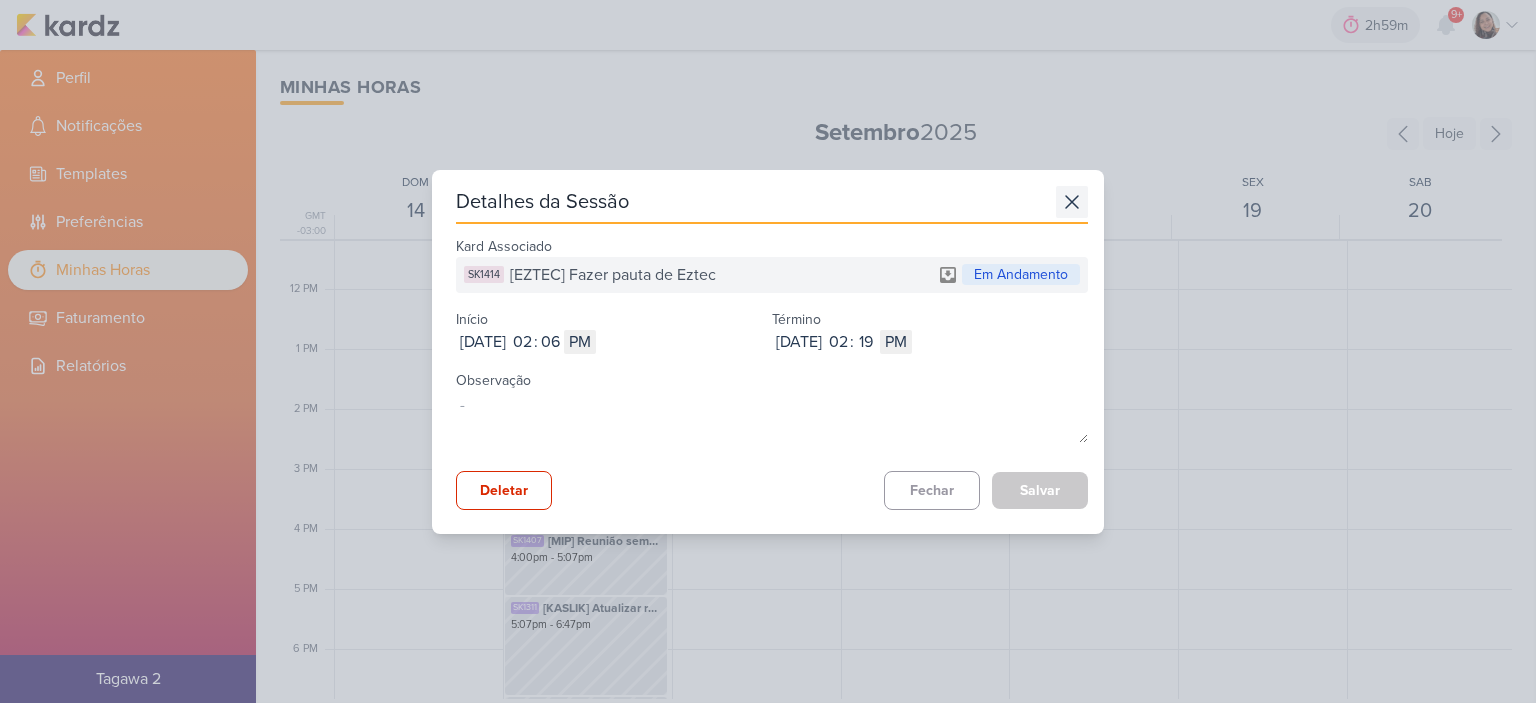
click at [1073, 207] on icon at bounding box center [1072, 202] width 32 height 32
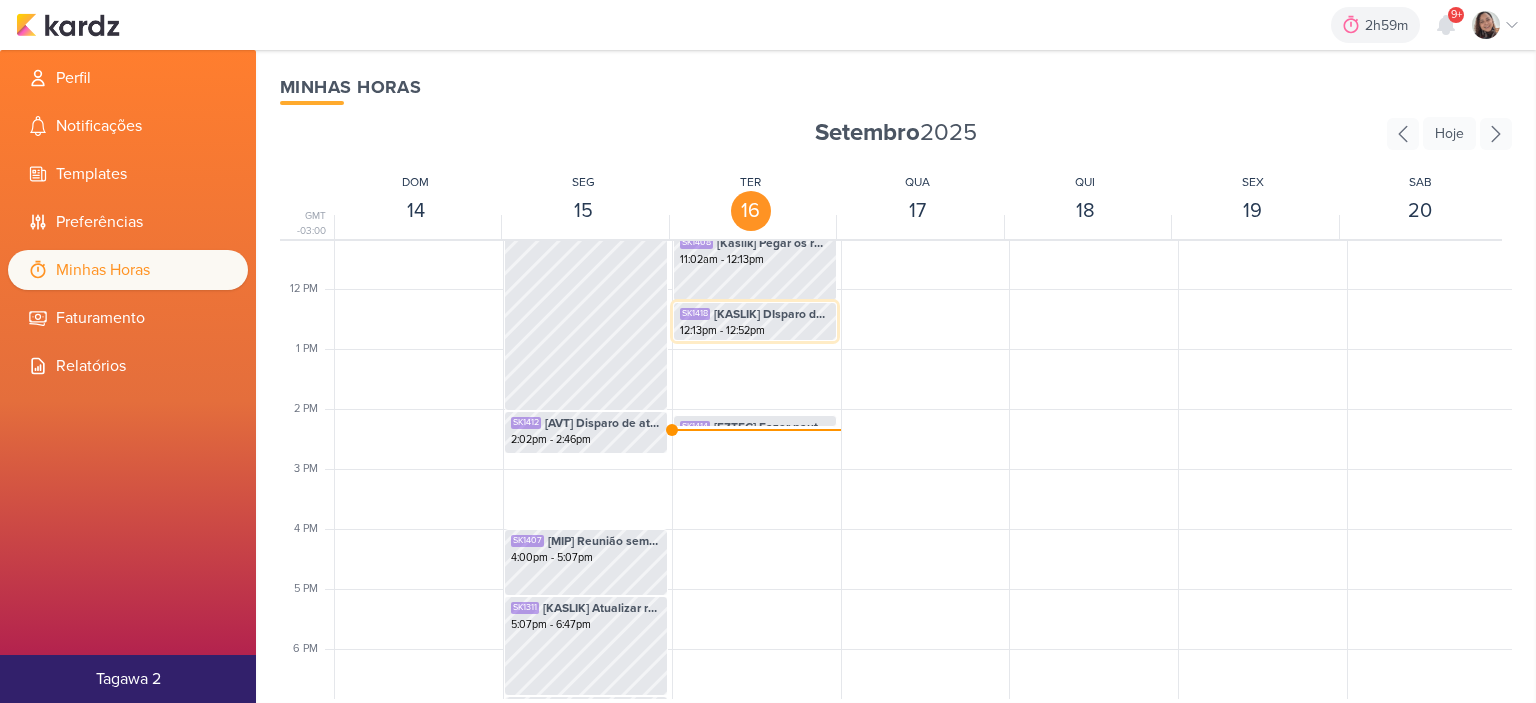
click at [780, 319] on span "[KASLIK] DIsparo do dia 17/09 - MEDICOS" at bounding box center [772, 314] width 116 height 18
select select "pm"
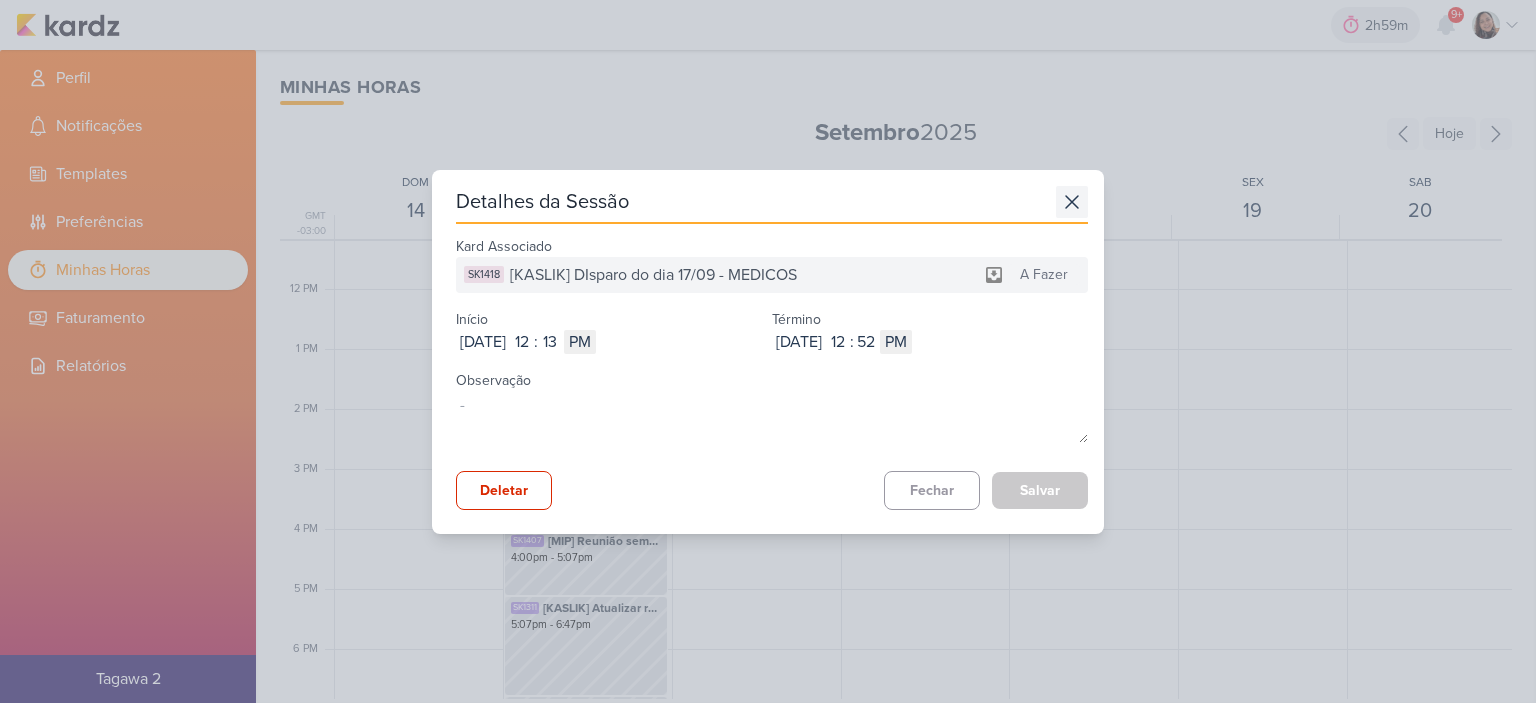
click at [1060, 215] on icon at bounding box center [1072, 202] width 32 height 32
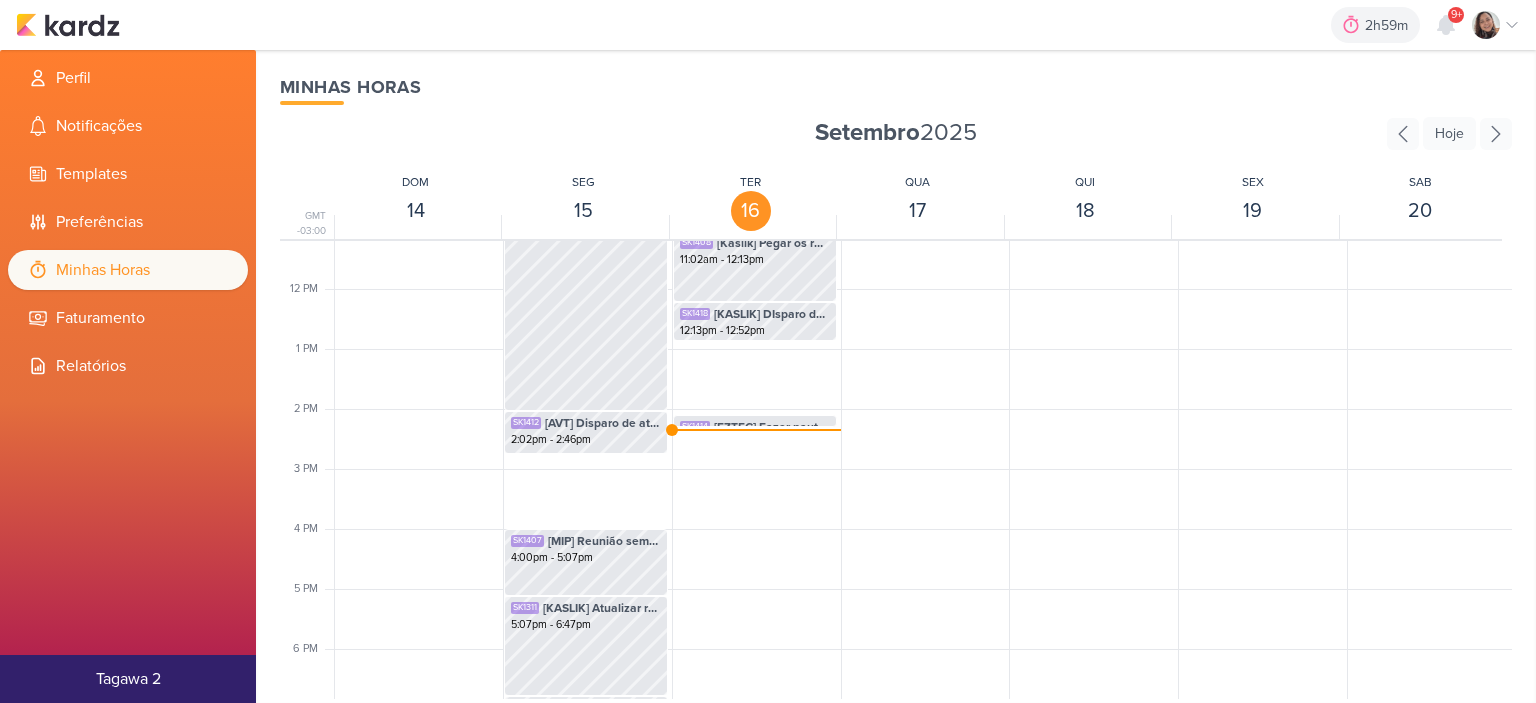
click at [776, 363] on div "SK1408 [Kaslik] Pegar os resultados dos disparo e atualizar planilha 11:02am - …" at bounding box center [754, 289] width 165 height 1440
click at [725, 418] on span "[EZTEC] Fazer pauta de Eztec" at bounding box center [772, 427] width 116 height 18
select select "pm"
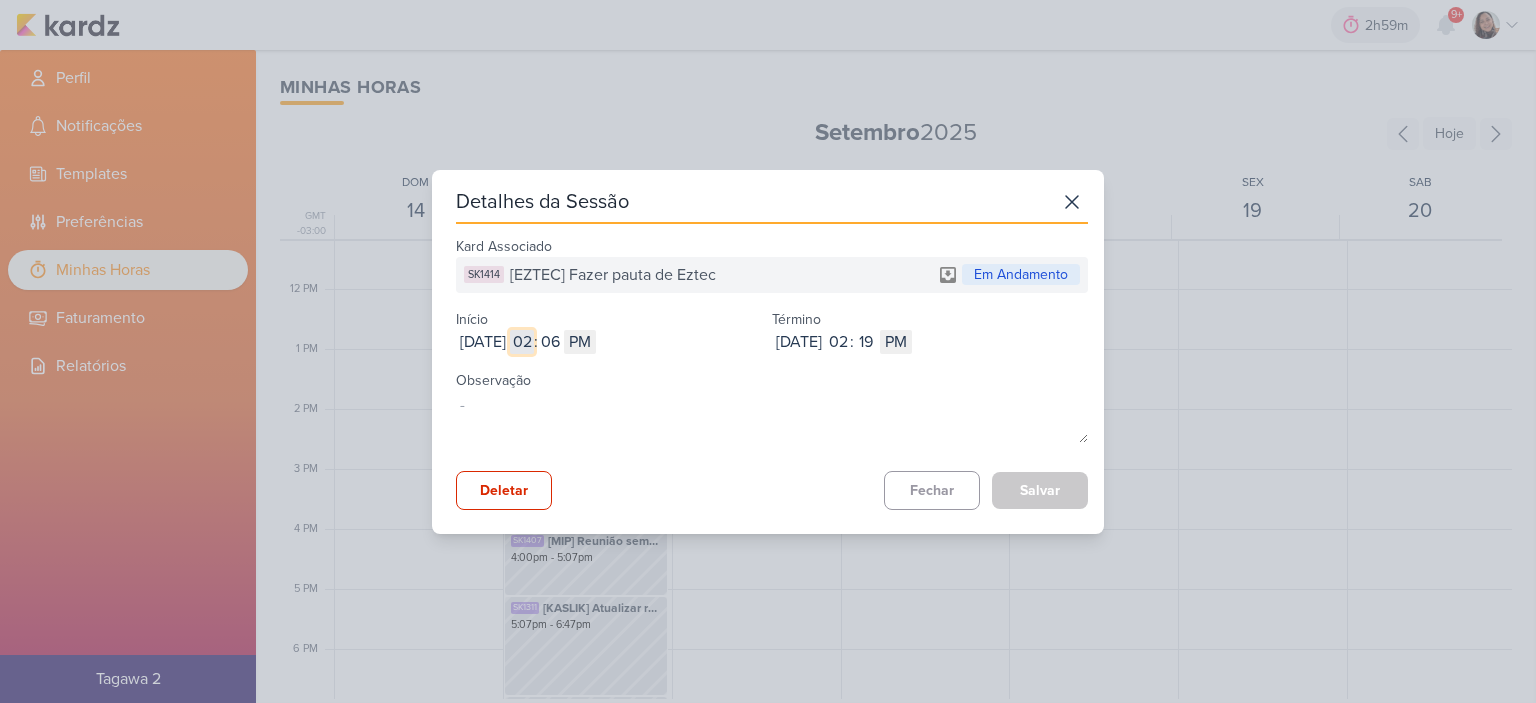
click at [534, 341] on input "02" at bounding box center [522, 342] width 24 height 24
type input "12"
click at [562, 339] on input "06" at bounding box center [550, 342] width 24 height 24
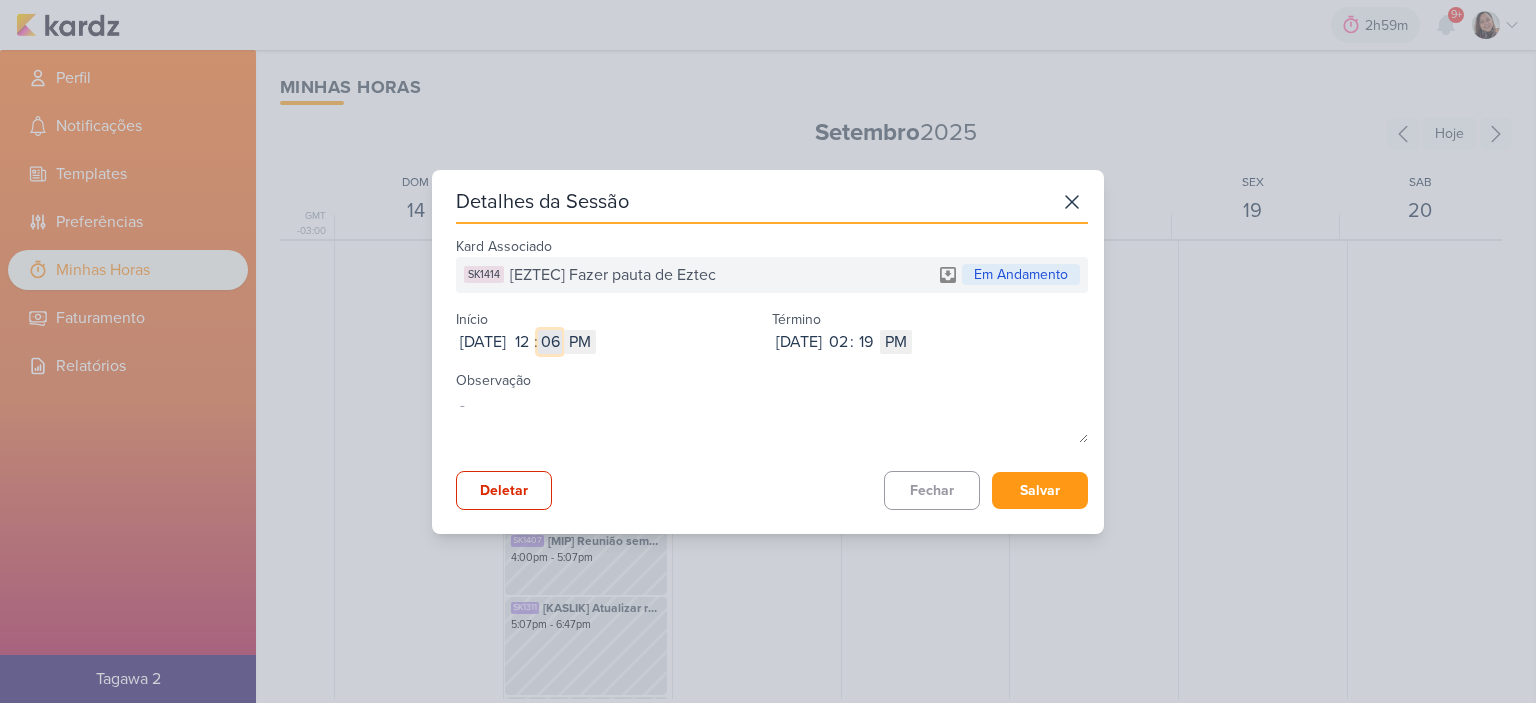
click at [562, 339] on input "06" at bounding box center [550, 342] width 24 height 24
type input "53"
click at [692, 367] on div "Observação" at bounding box center [772, 408] width 632 height 85
click at [878, 339] on input "19" at bounding box center [866, 342] width 24 height 24
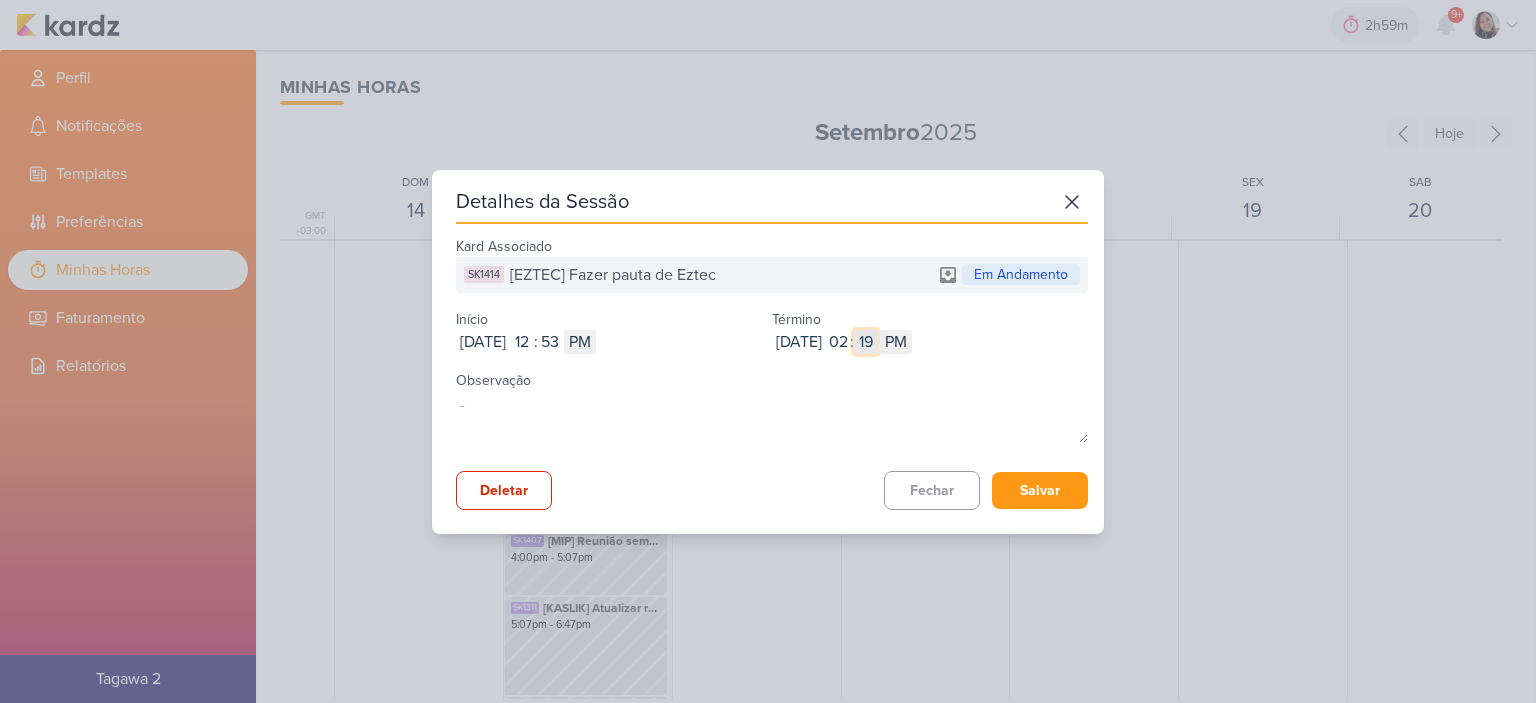
click at [878, 339] on input "19" at bounding box center [866, 342] width 24 height 24
type input "07"
click at [1048, 495] on button "Salvar" at bounding box center [1040, 490] width 96 height 37
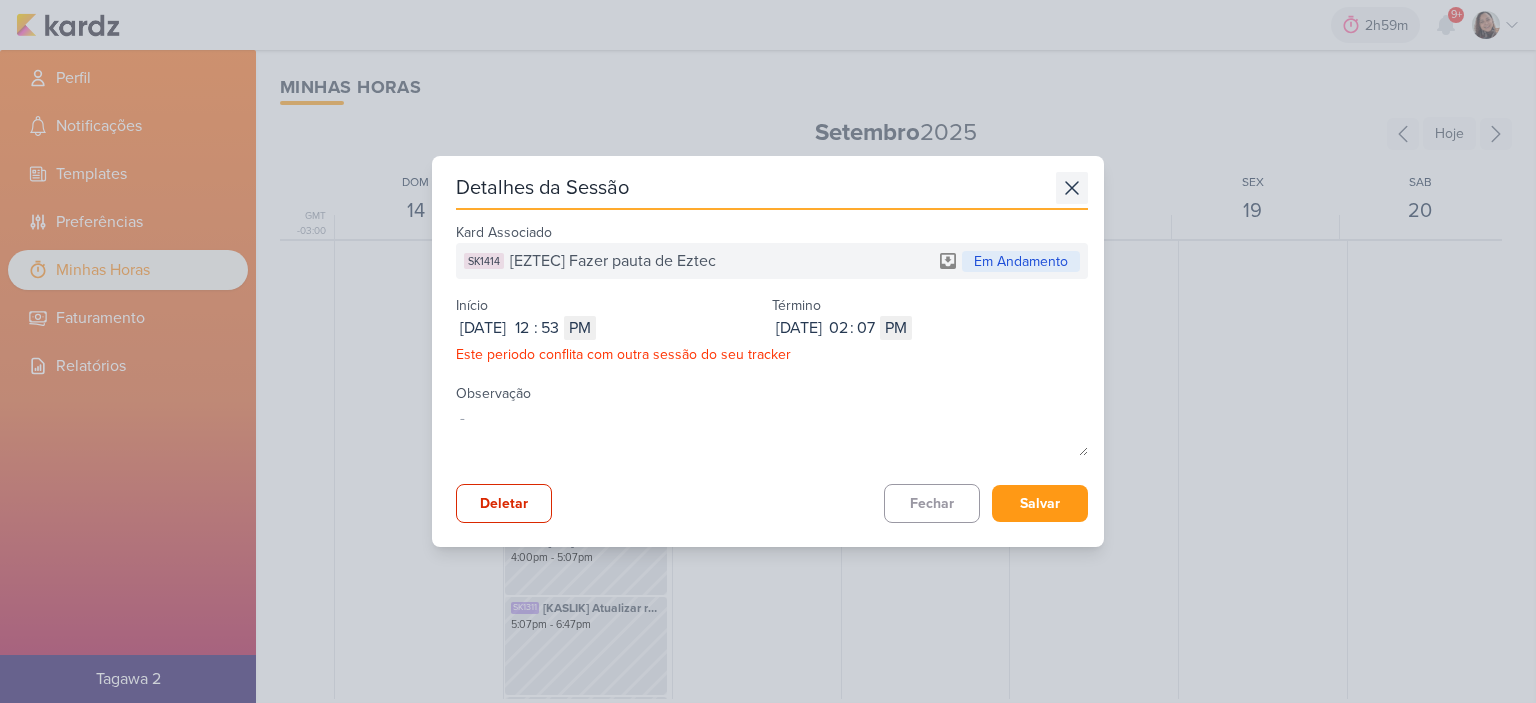
click at [1070, 180] on icon at bounding box center [1072, 188] width 32 height 32
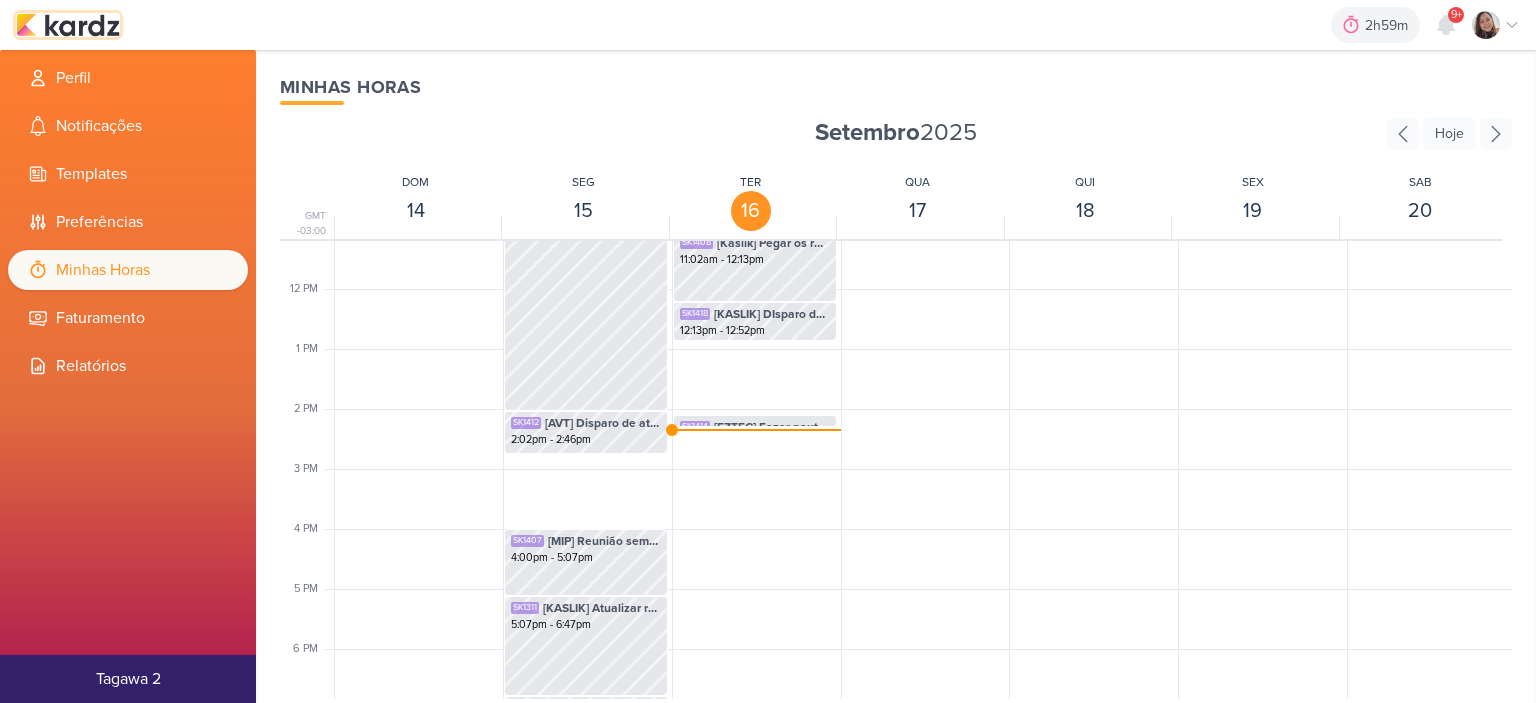
click at [113, 27] on img at bounding box center [68, 25] width 104 height 24
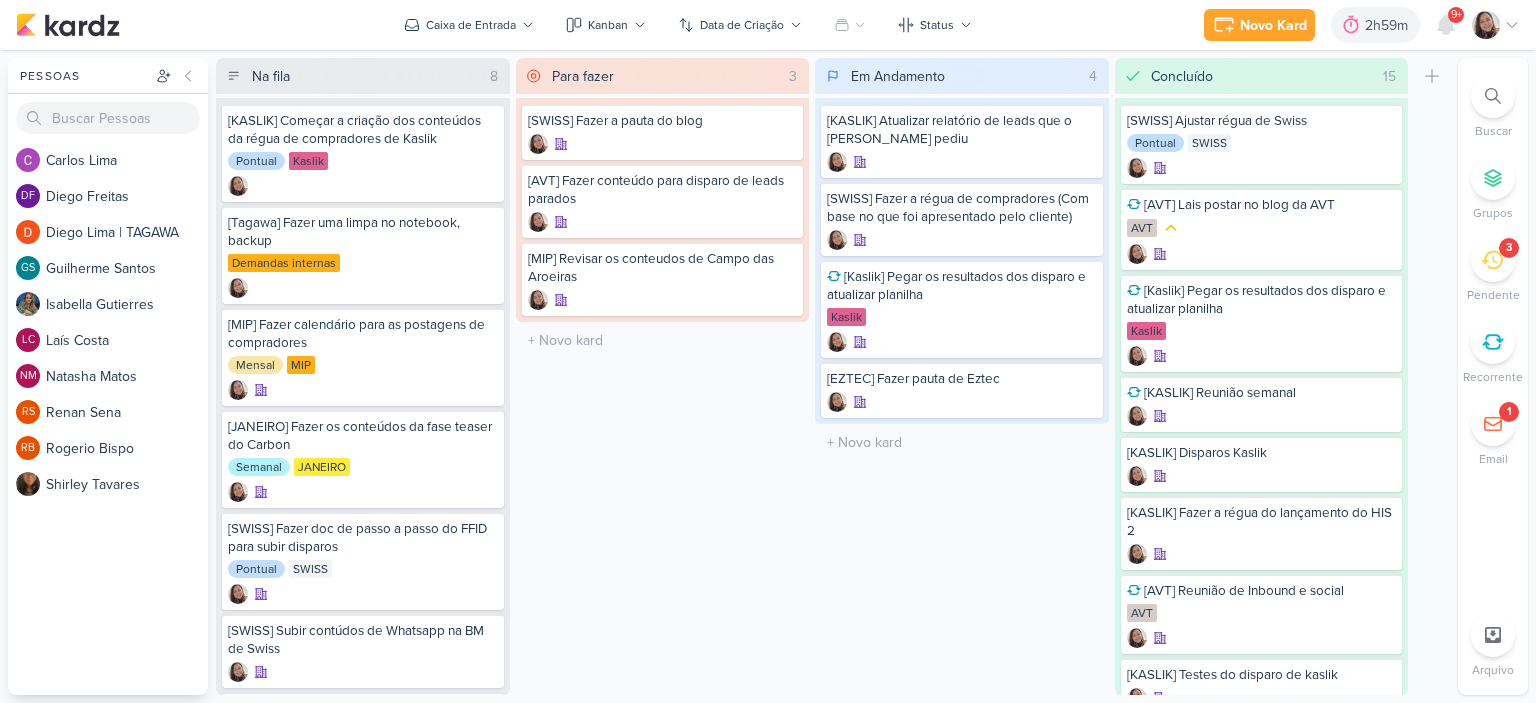
click at [1516, 25] on icon at bounding box center [1512, 25] width 16 height 16
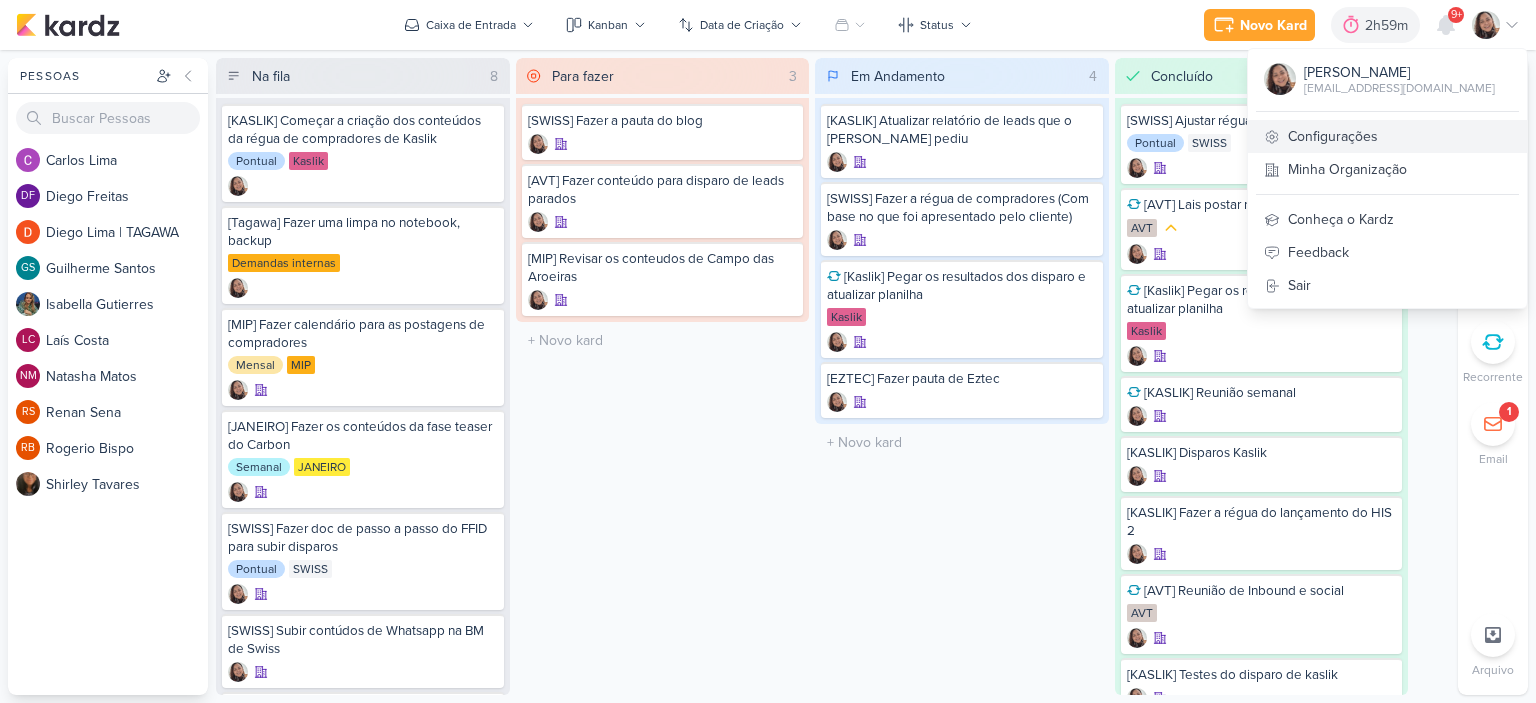
click at [1352, 131] on link "Configurações" at bounding box center [1387, 136] width 279 height 33
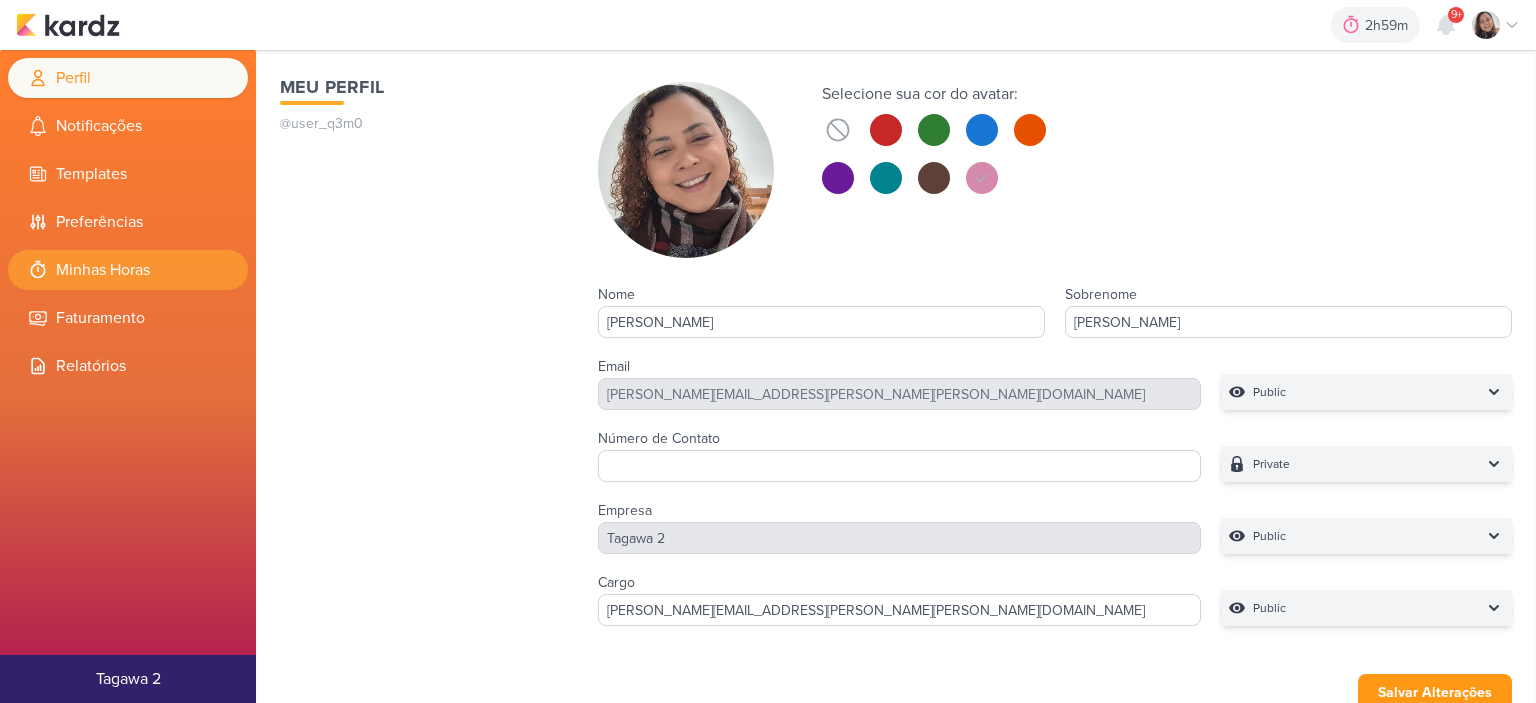
click at [188, 269] on li "Minhas Horas" at bounding box center [128, 270] width 240 height 40
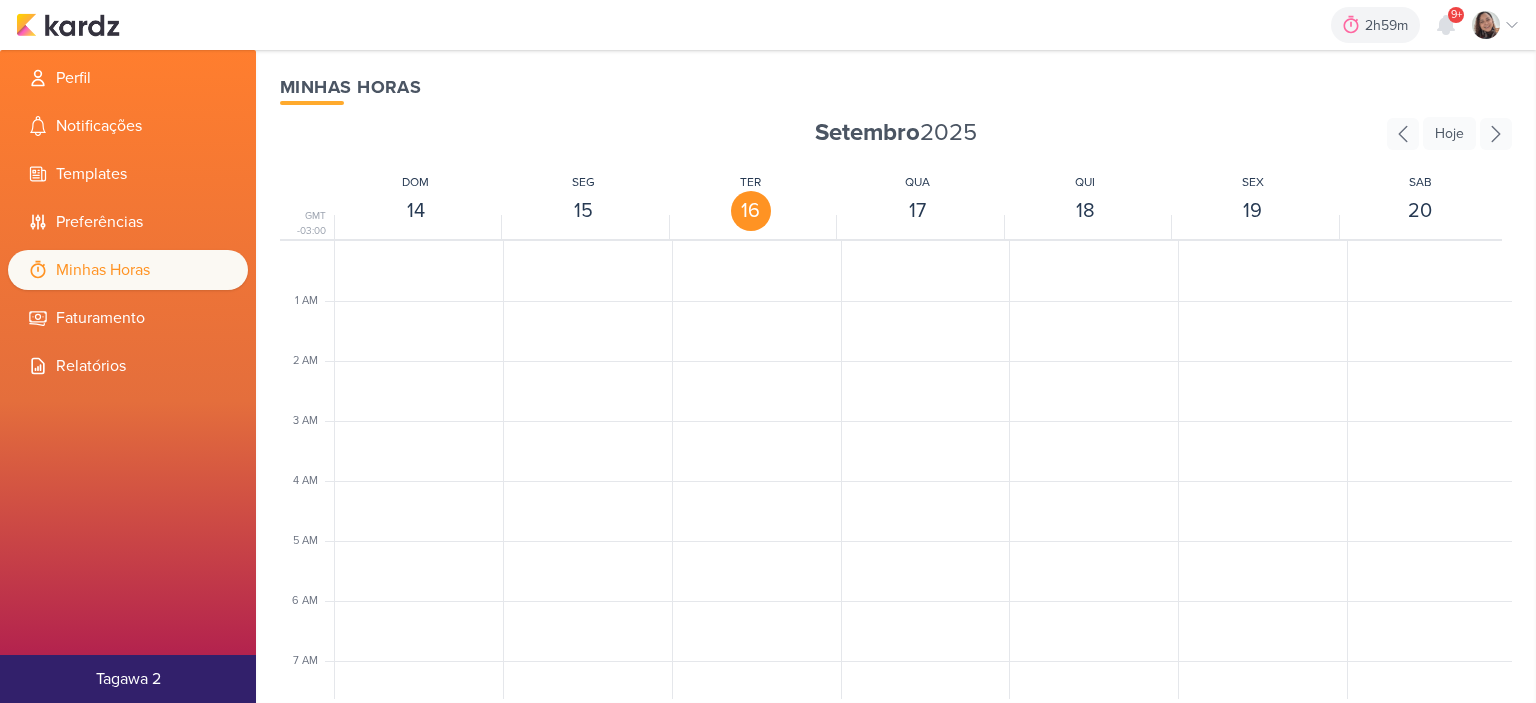
scroll to position [472, 0]
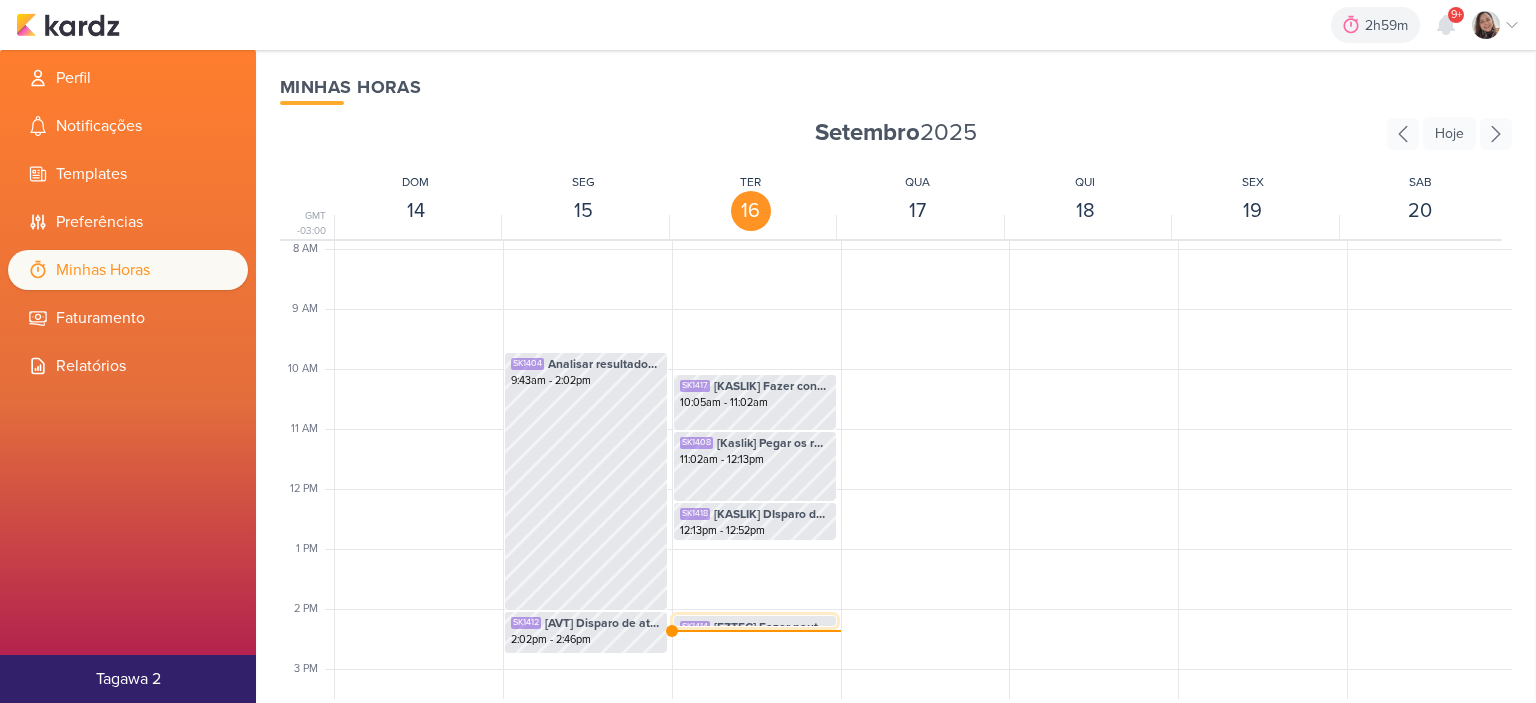
click at [739, 623] on span "[EZTEC] Fazer pauta de Eztec" at bounding box center [772, 627] width 116 height 18
select select "pm"
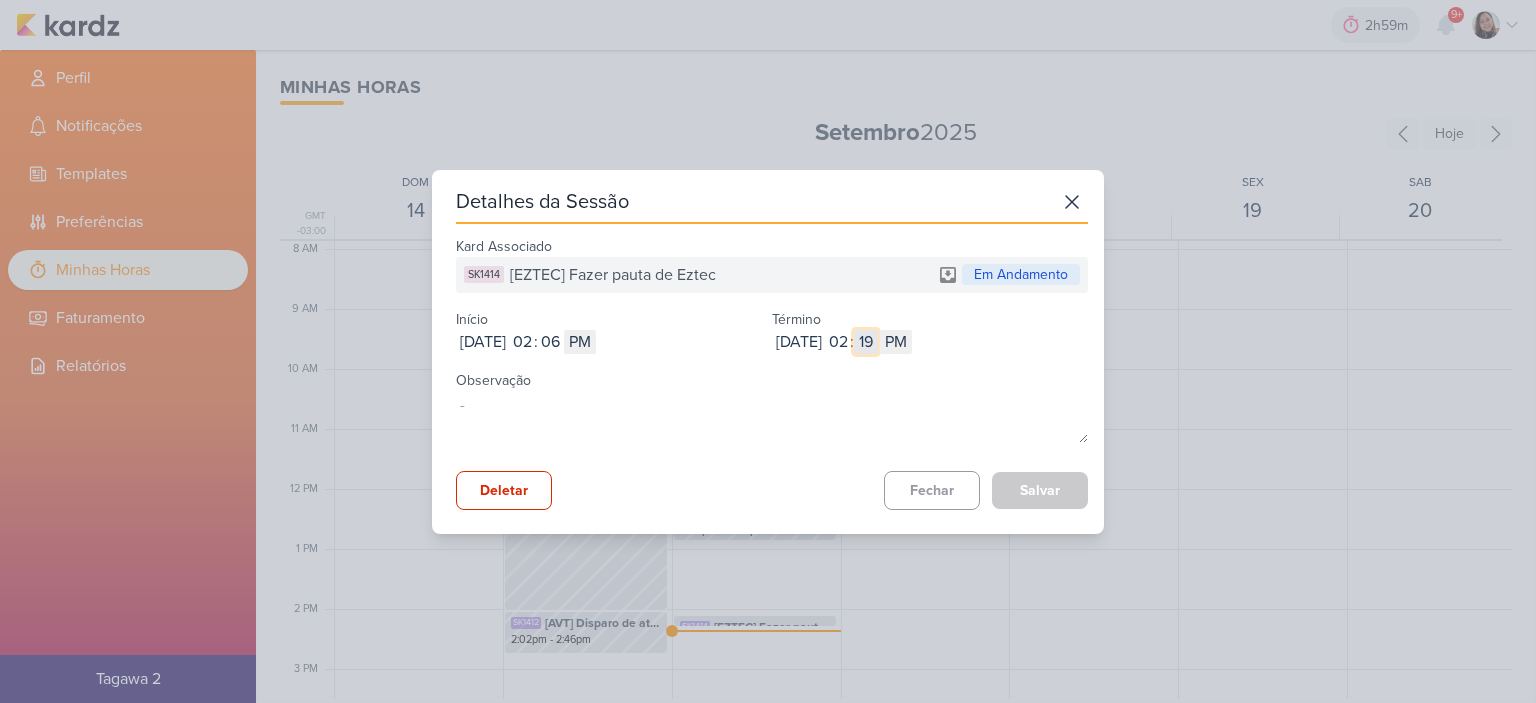
click at [878, 348] on input "19" at bounding box center [866, 342] width 24 height 24
type input "06"
type input "07"
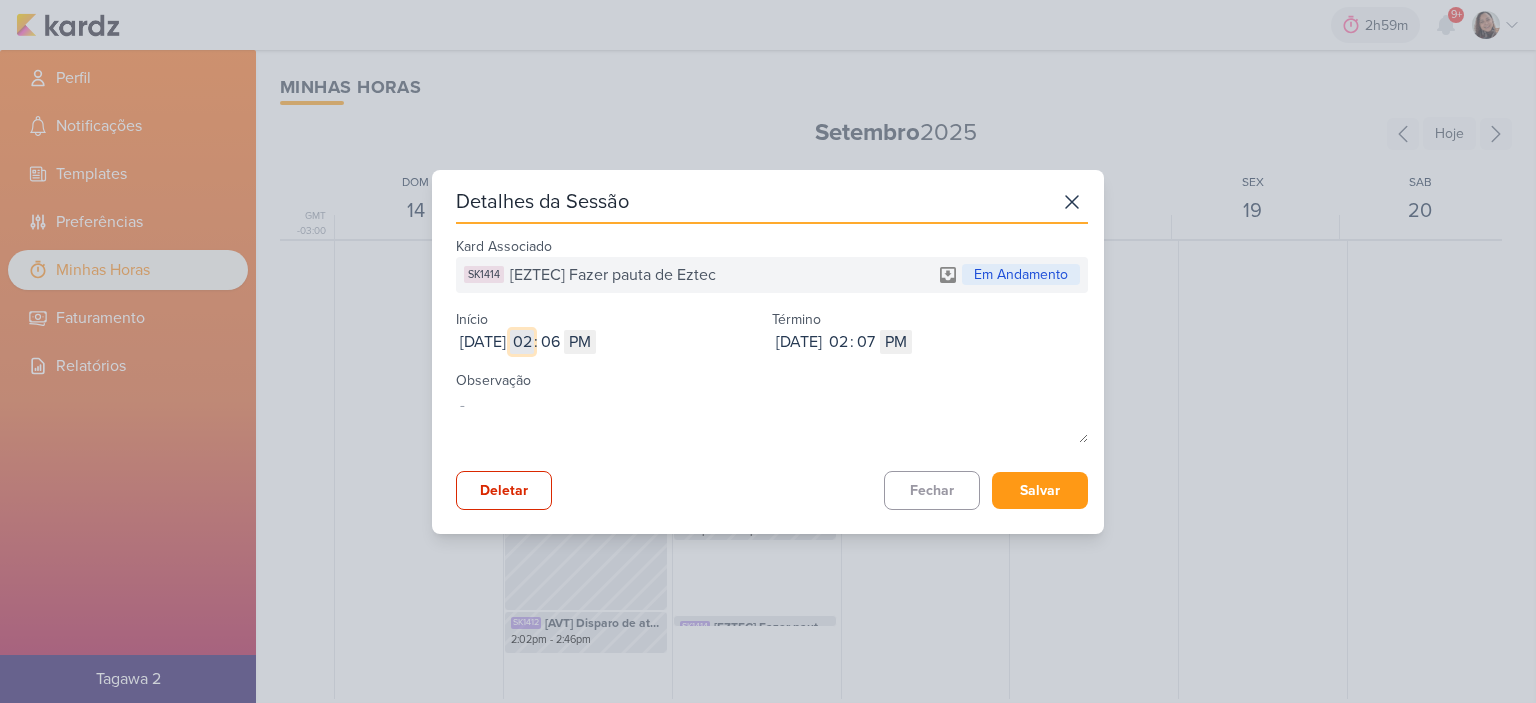
click at [534, 346] on input "02" at bounding box center [522, 342] width 24 height 24
type input "12"
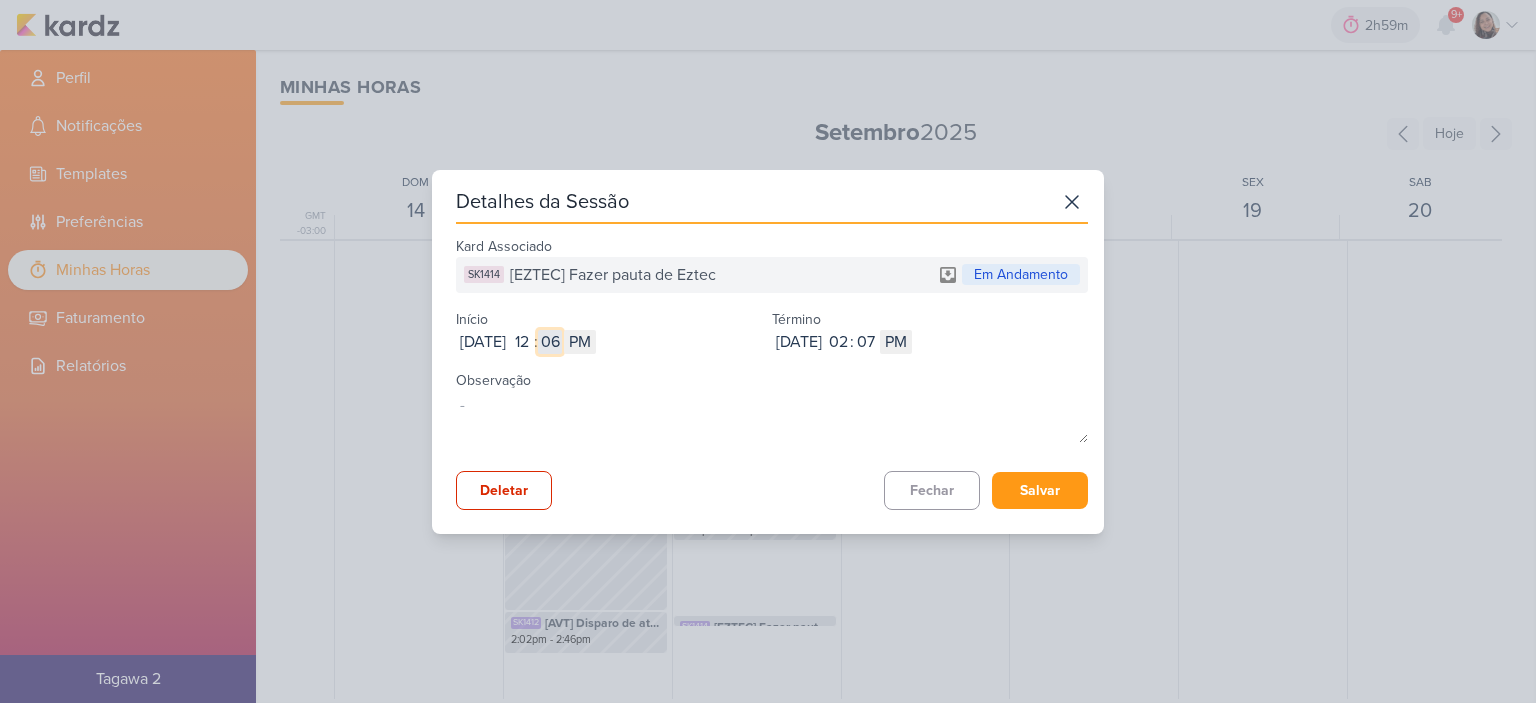
click at [562, 344] on input "06" at bounding box center [550, 342] width 24 height 24
type input "0"
type input "5"
type input "53"
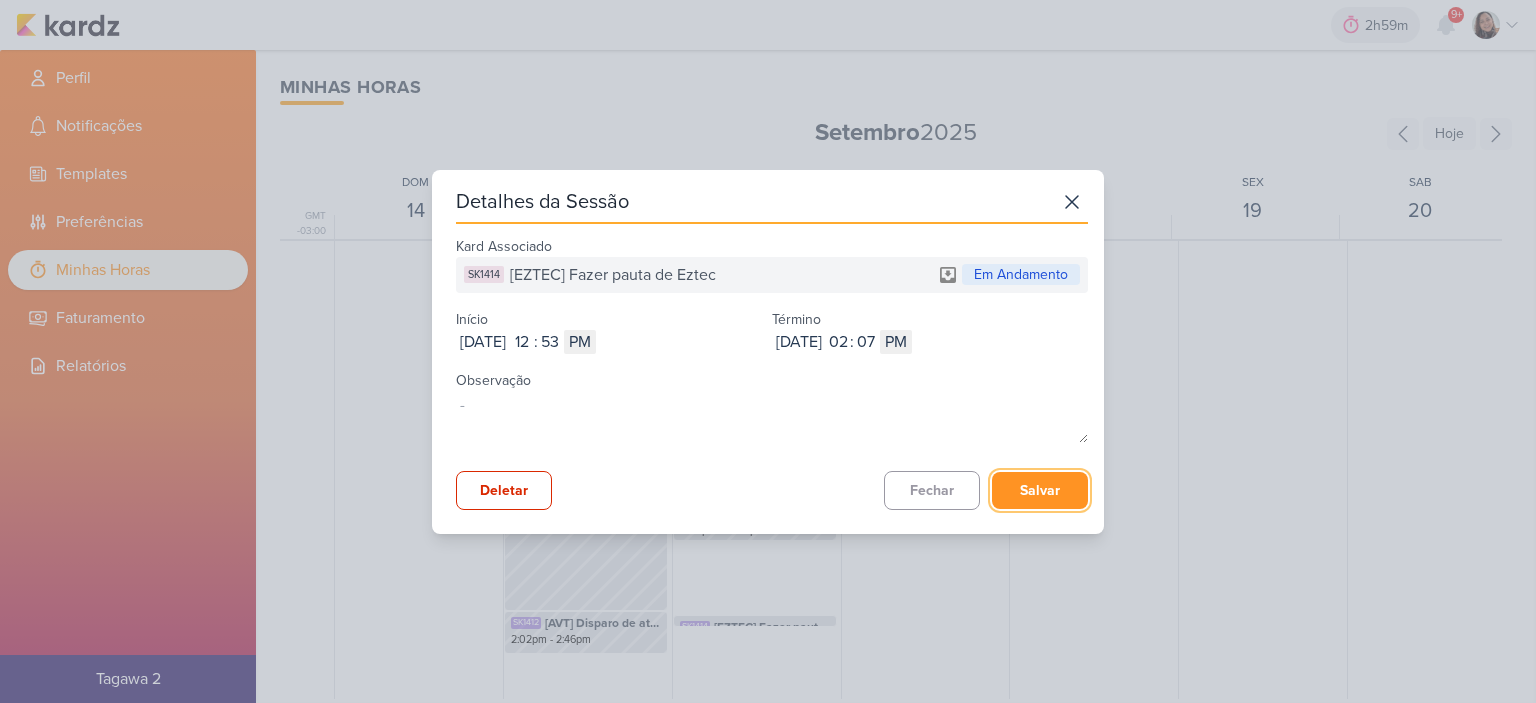
click at [1062, 495] on button "Salvar" at bounding box center [1040, 490] width 96 height 37
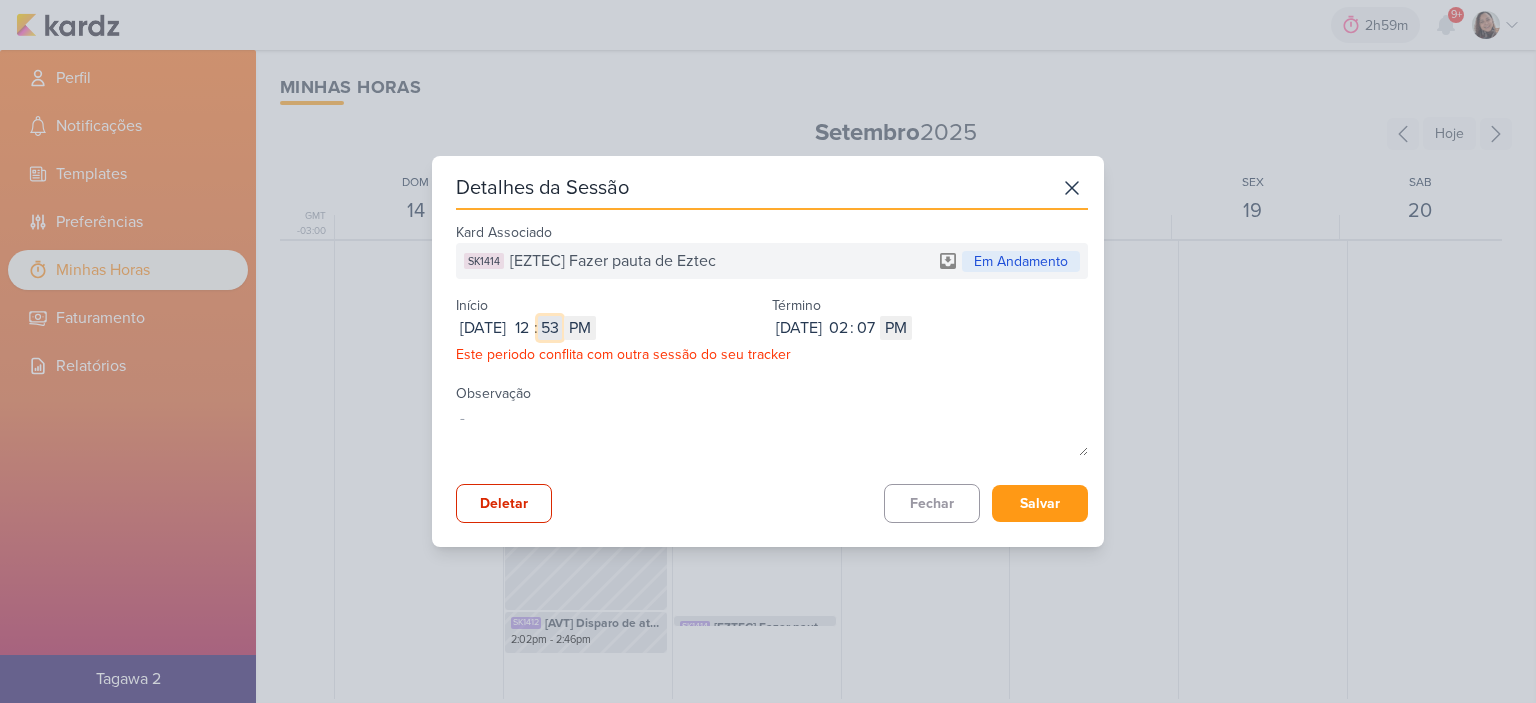
click at [562, 331] on input "53" at bounding box center [550, 328] width 24 height 24
type input "58"
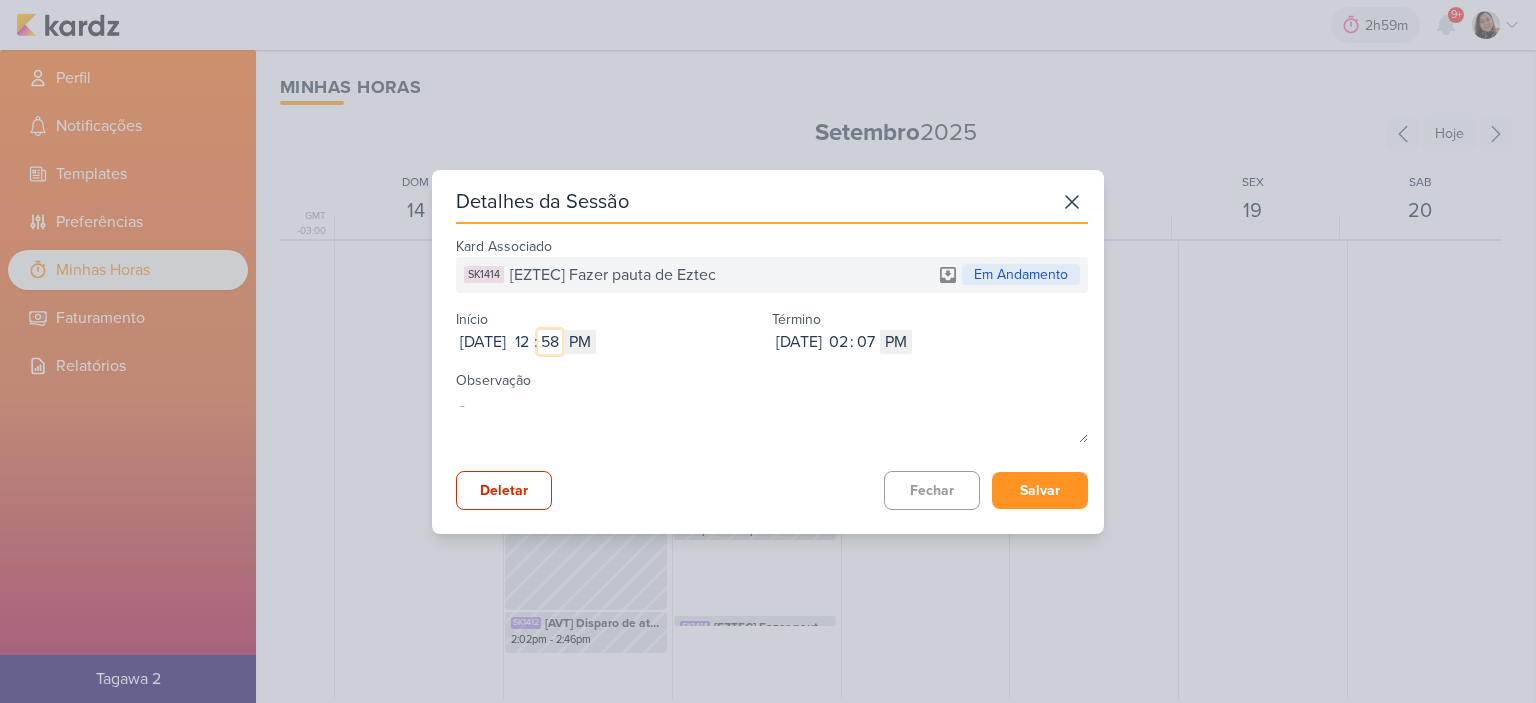
type input "58"
click at [1031, 479] on button "Salvar" at bounding box center [1040, 490] width 96 height 37
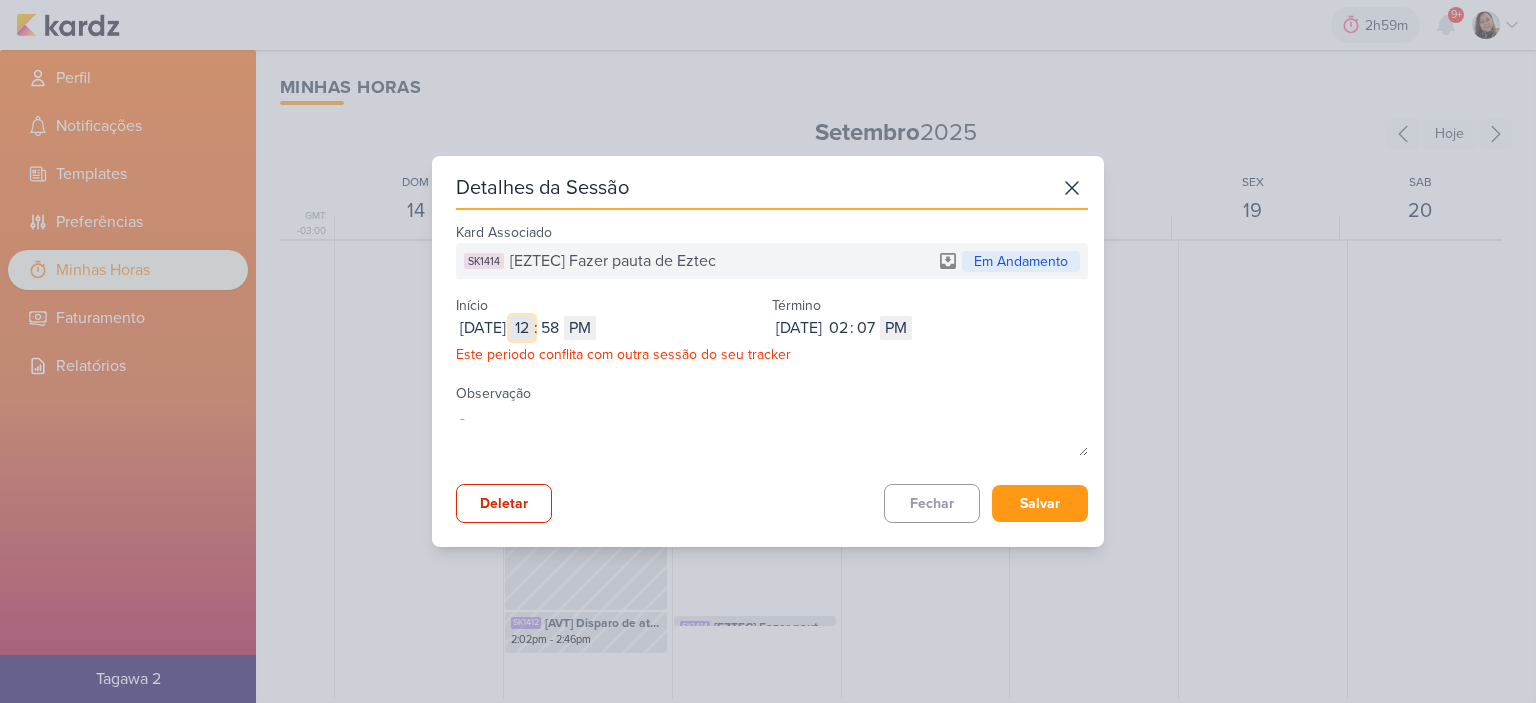
click at [534, 330] on input "12" at bounding box center [522, 328] width 24 height 24
click at [534, 328] on input "12" at bounding box center [522, 328] width 24 height 24
type input "01"
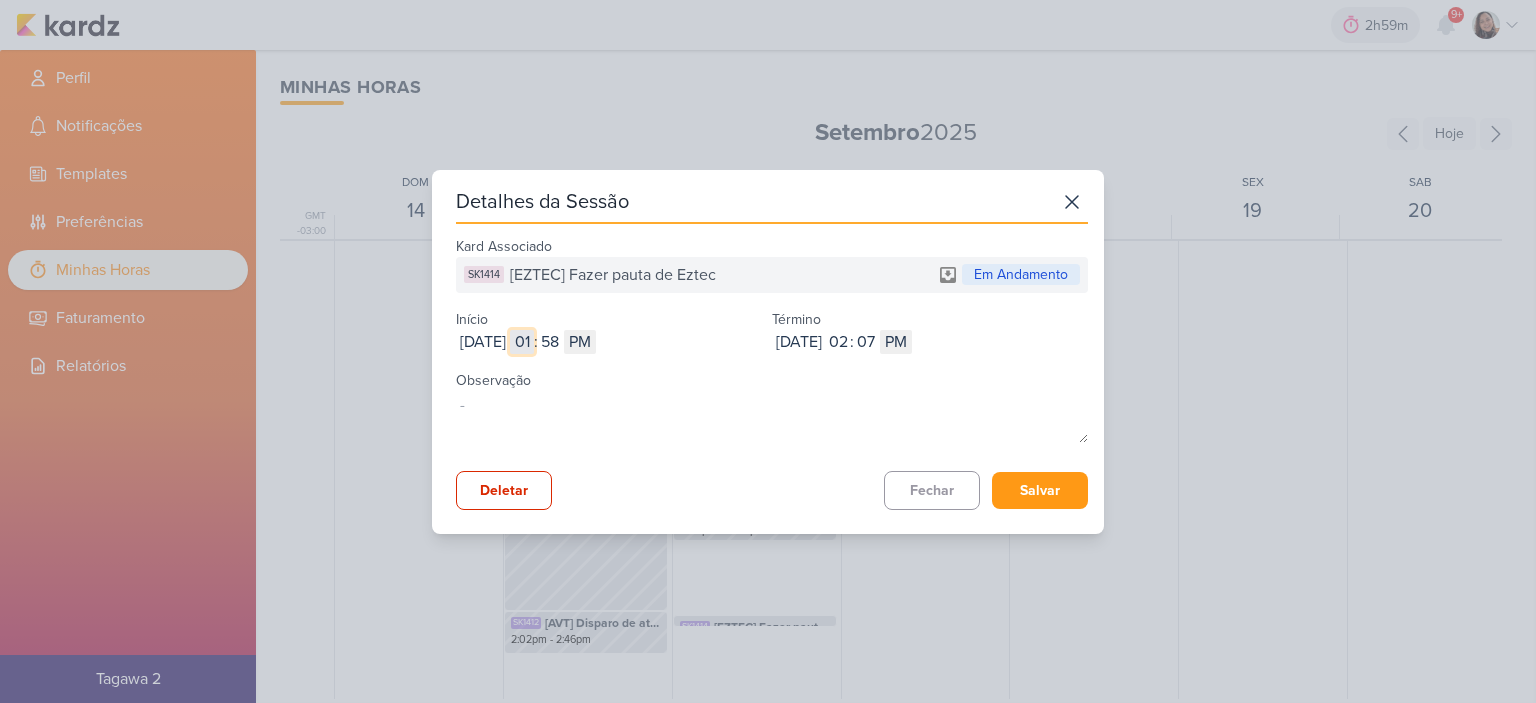
type input "01"
type input "00"
click at [1007, 495] on button "Salvar" at bounding box center [1040, 490] width 96 height 37
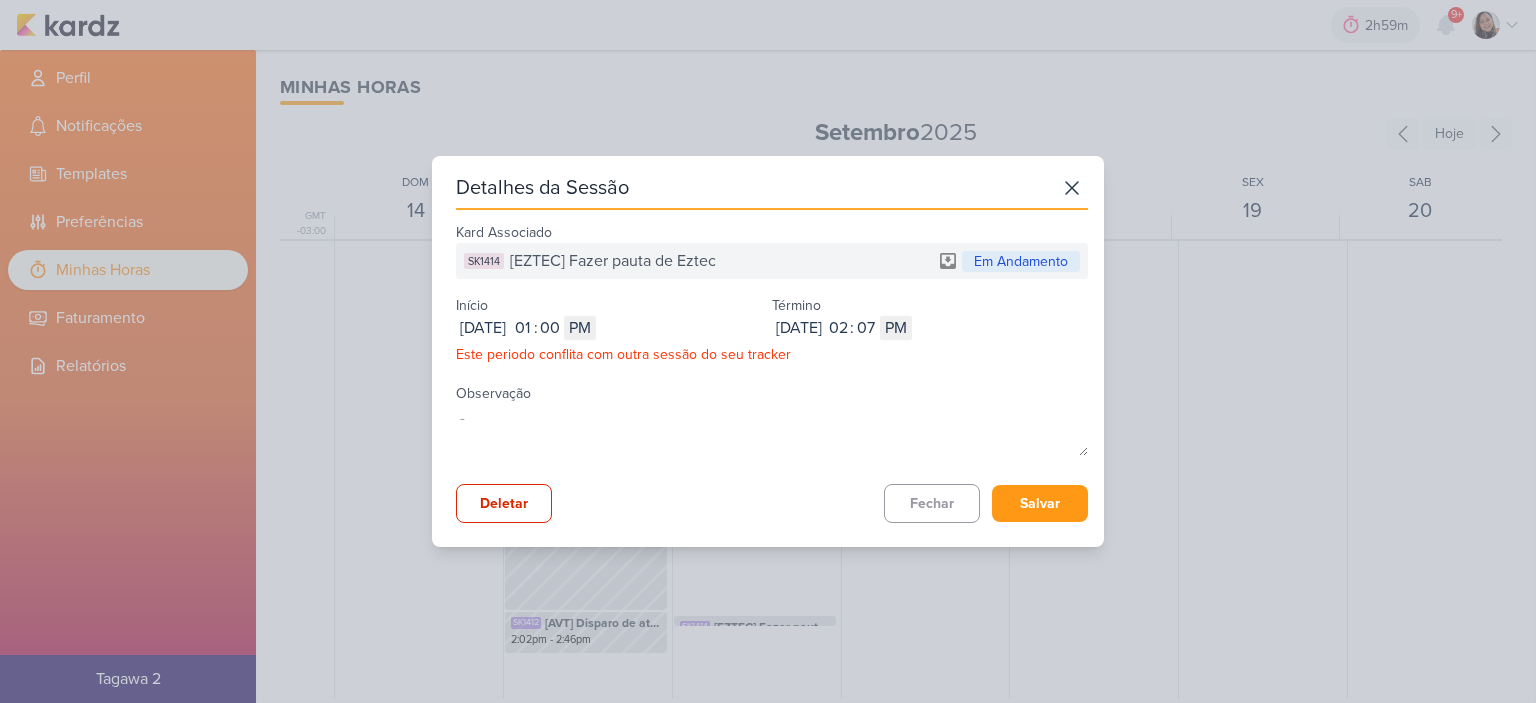
click at [1038, 256] on div "Em Andamento" at bounding box center [1021, 261] width 118 height 21
click at [1034, 504] on button "Salvar" at bounding box center [1040, 503] width 96 height 37
click at [1068, 187] on icon at bounding box center [1072, 188] width 32 height 32
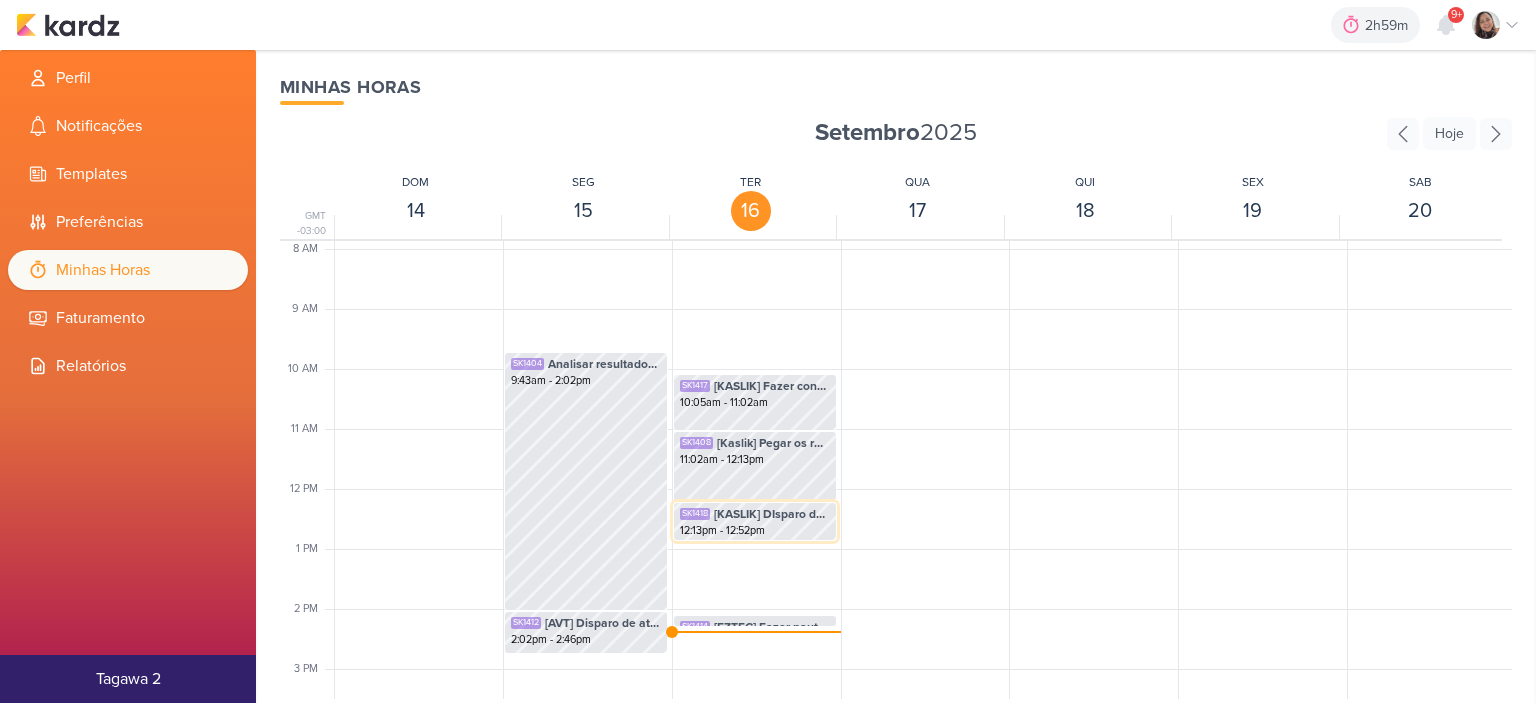
click at [809, 515] on span "[KASLIK] DIsparo do dia 17/09 - MEDICOS" at bounding box center [772, 514] width 116 height 18
select select "pm"
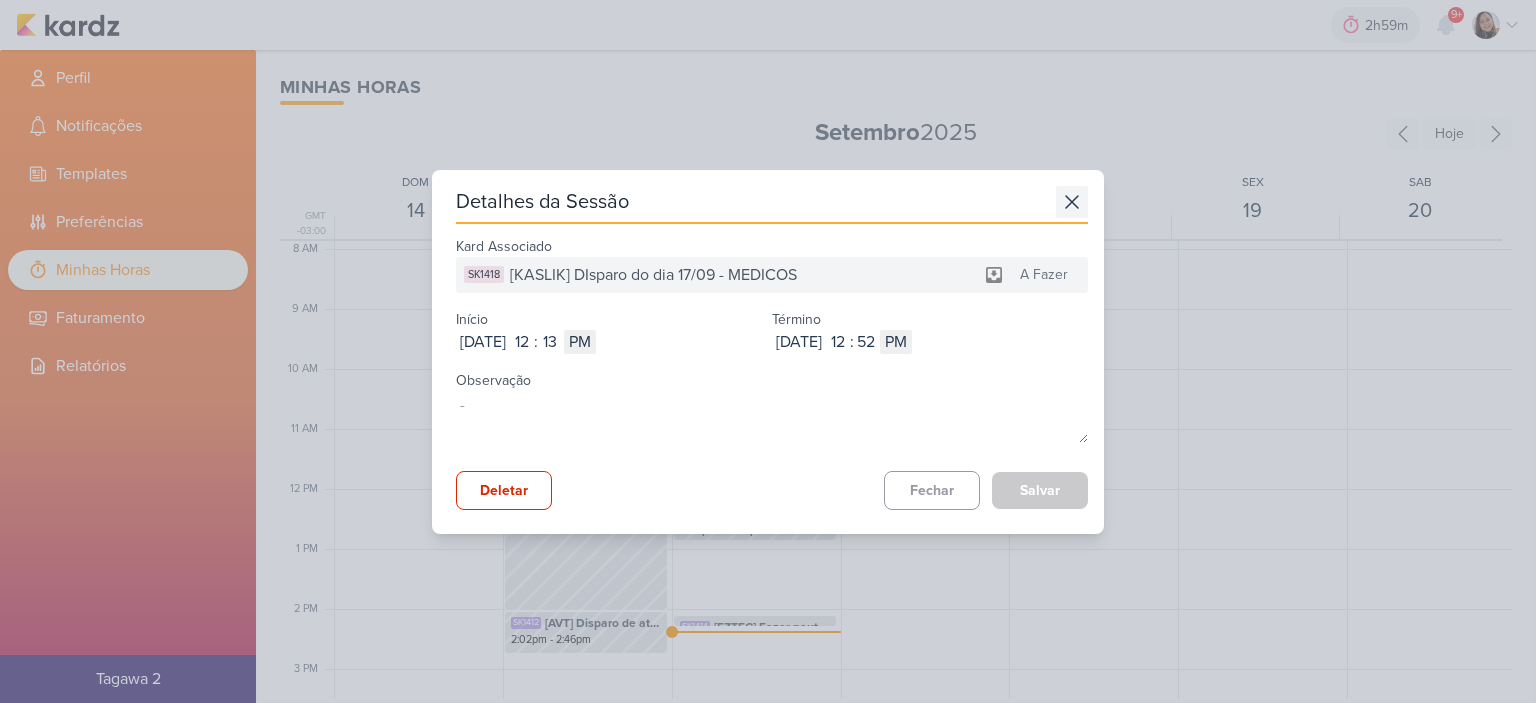
click at [1077, 207] on icon at bounding box center [1072, 202] width 32 height 32
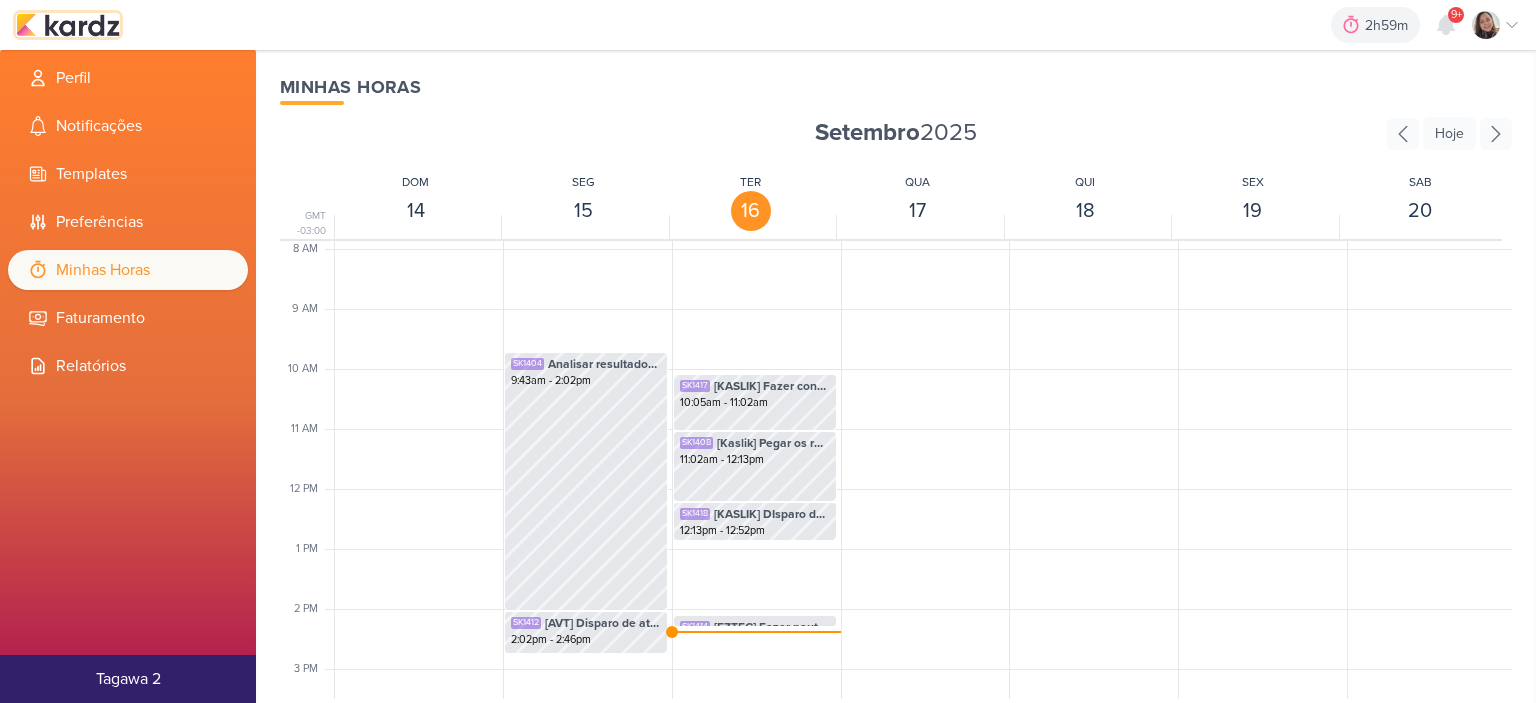
click at [115, 23] on img at bounding box center [68, 25] width 104 height 24
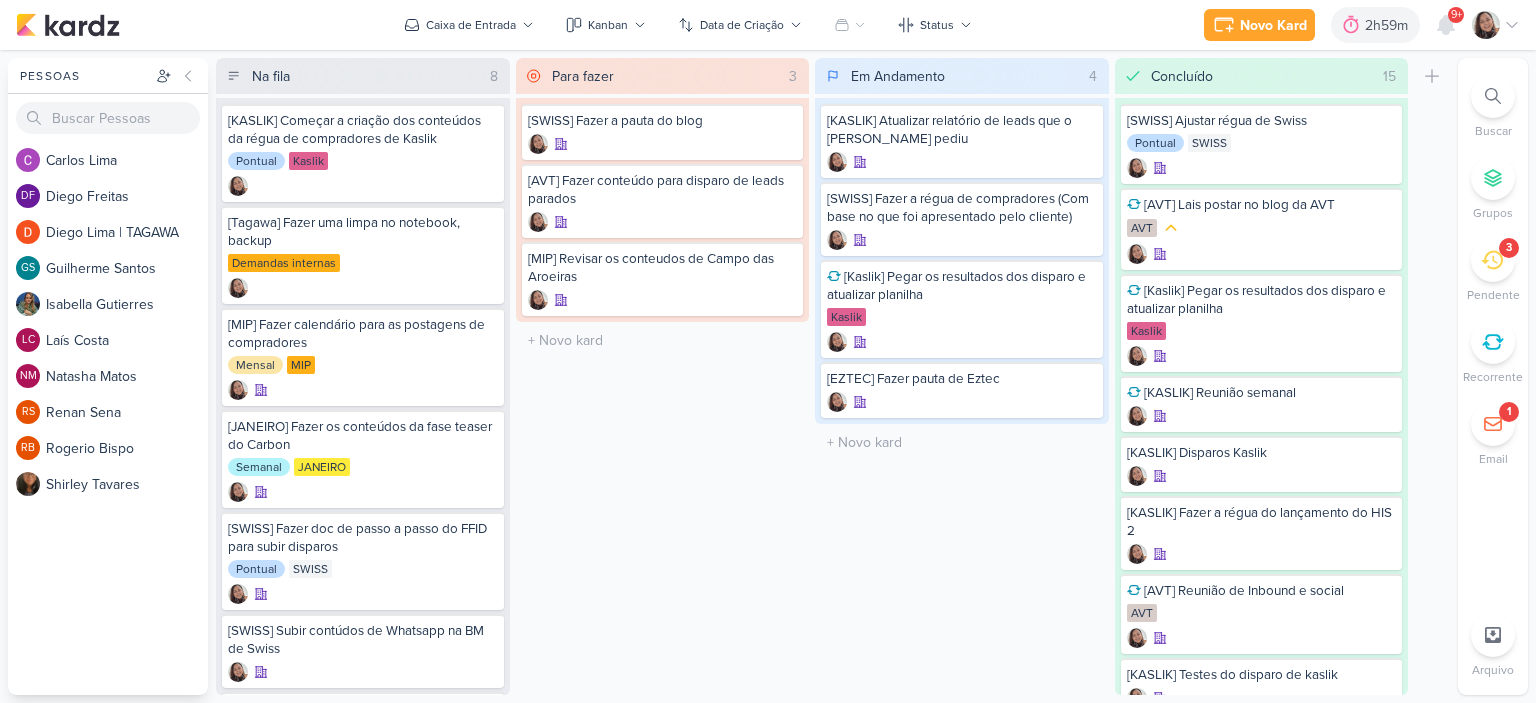
click at [1507, 27] on icon at bounding box center [1512, 25] width 16 height 16
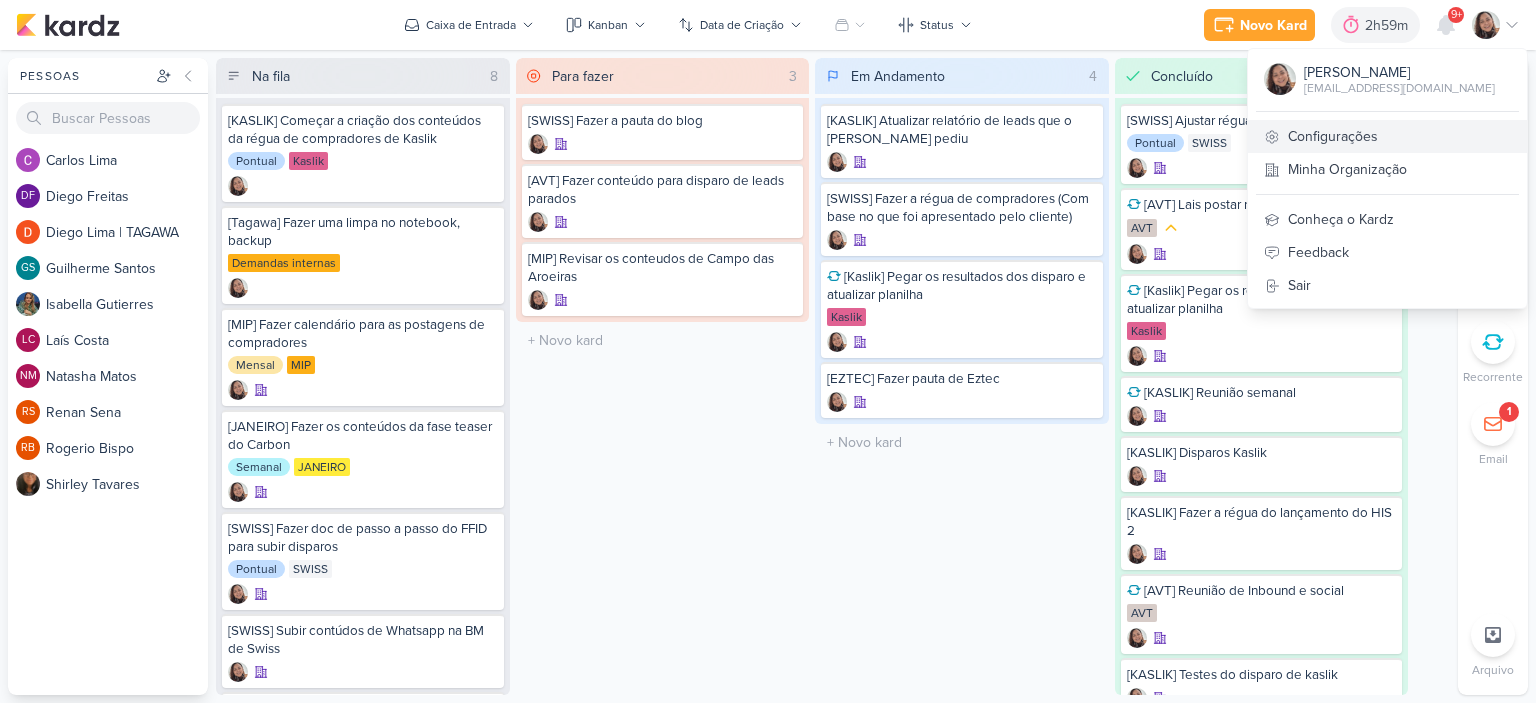
click at [1360, 130] on link "Configurações" at bounding box center [1387, 136] width 279 height 33
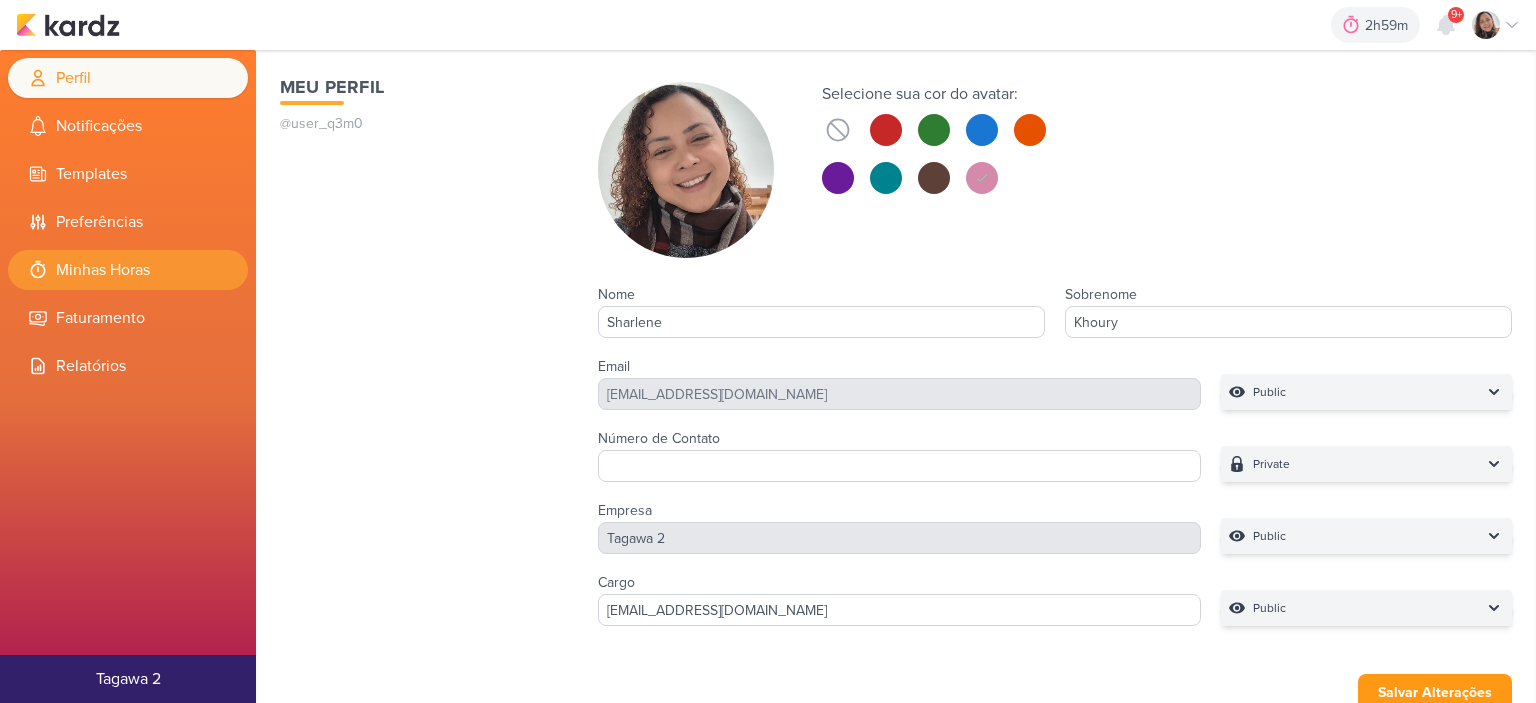
click at [121, 271] on li "Minhas Horas" at bounding box center [128, 270] width 240 height 40
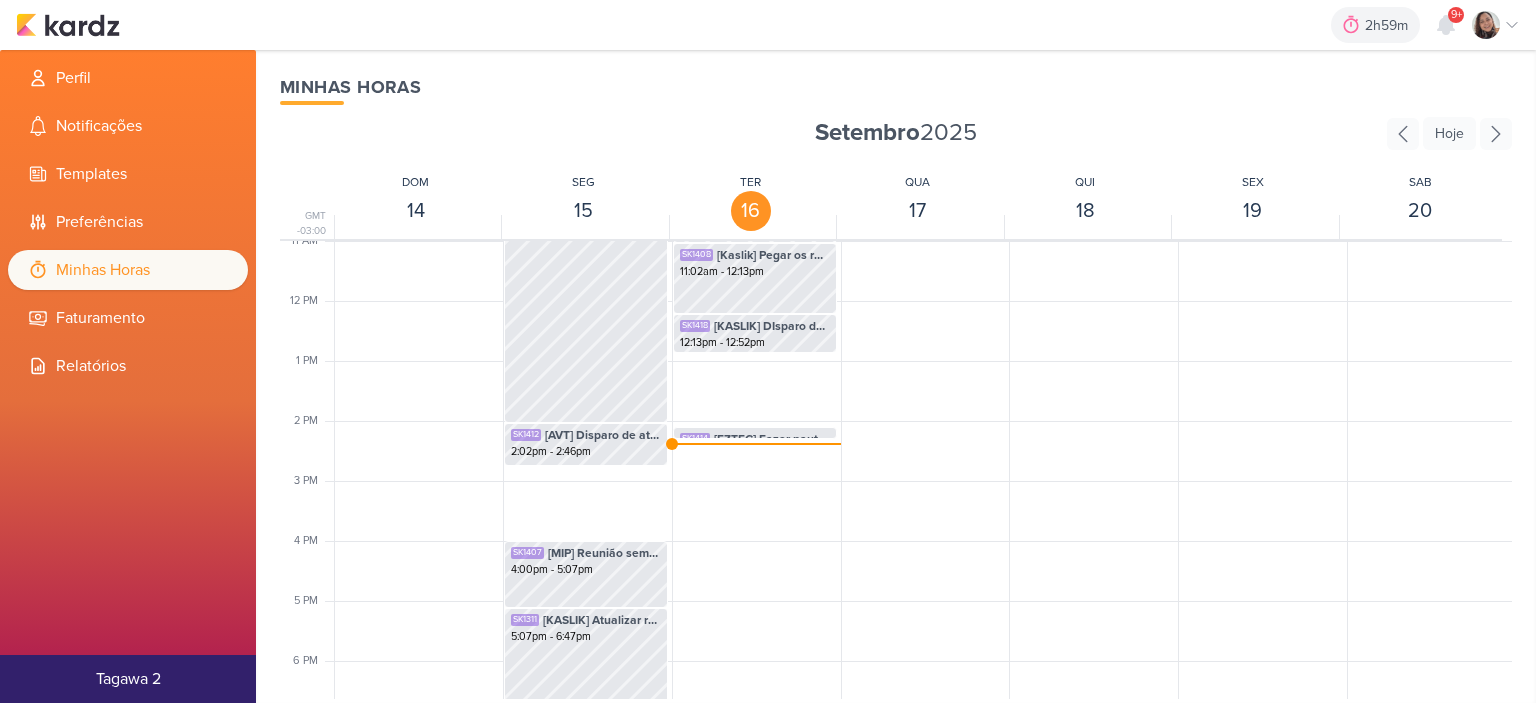
scroll to position [772, 0]
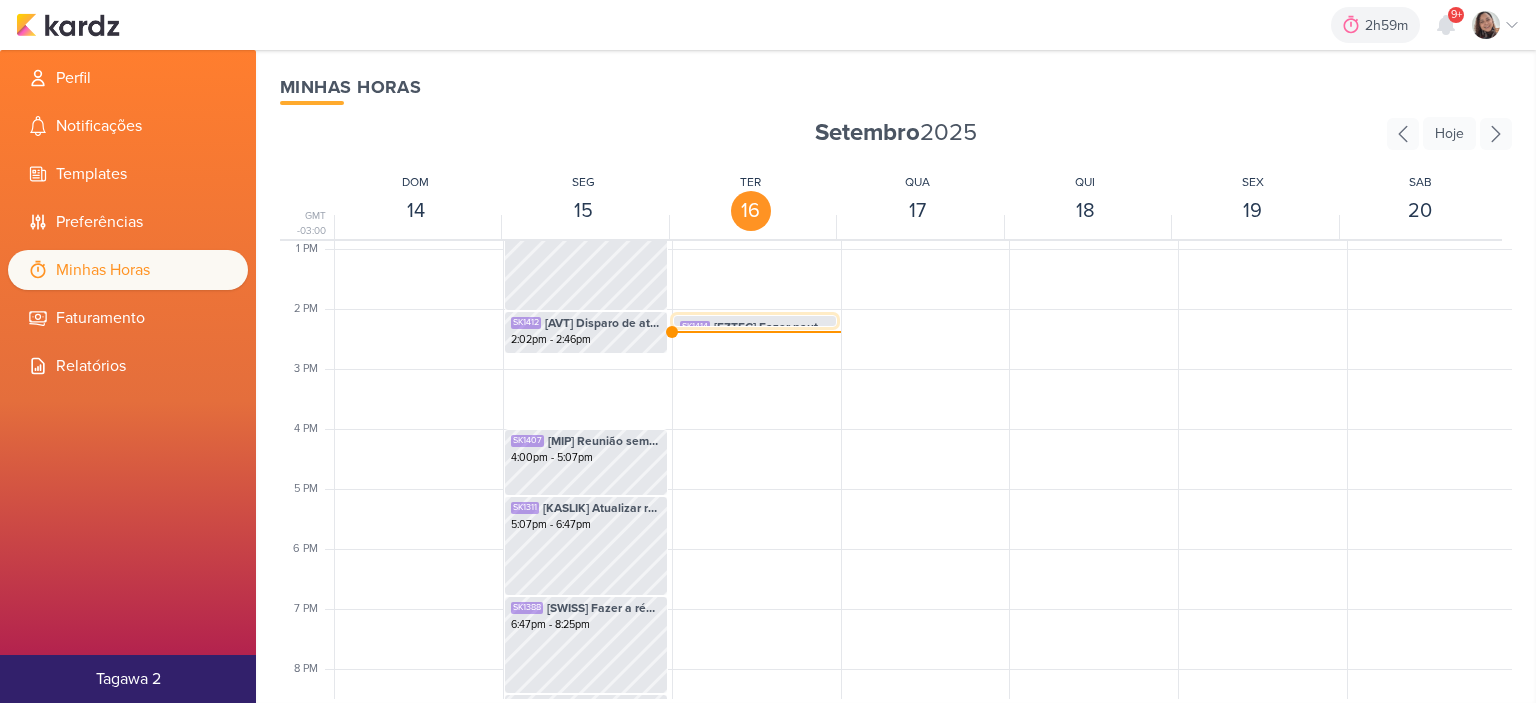
click at [715, 316] on div "SK1414 [EZTEC] Fazer pauta de Eztec 2:06pm - 2:19pm" at bounding box center [755, 335] width 162 height 38
select select "pm"
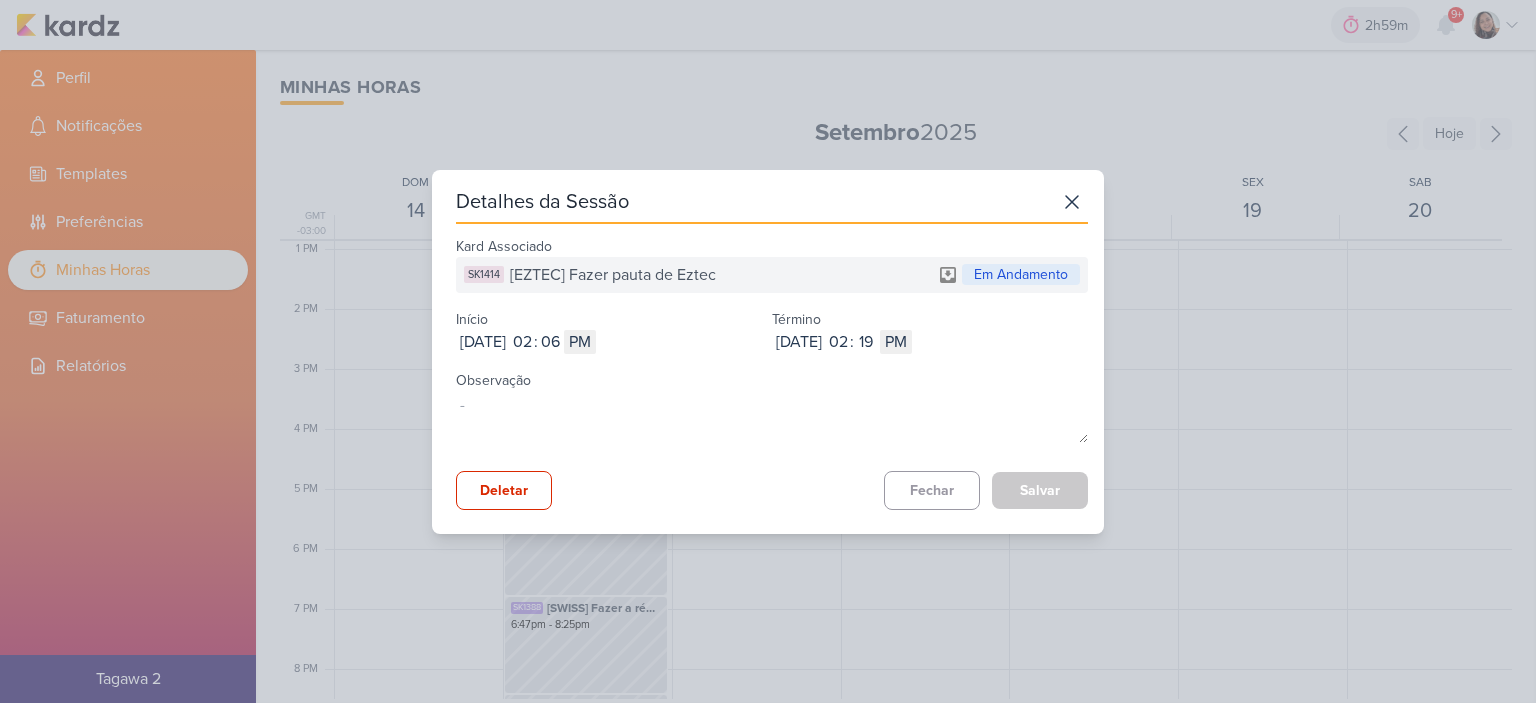
click at [1013, 274] on div "Em Andamento" at bounding box center [1021, 274] width 118 height 21
click at [1073, 192] on icon at bounding box center [1072, 202] width 32 height 32
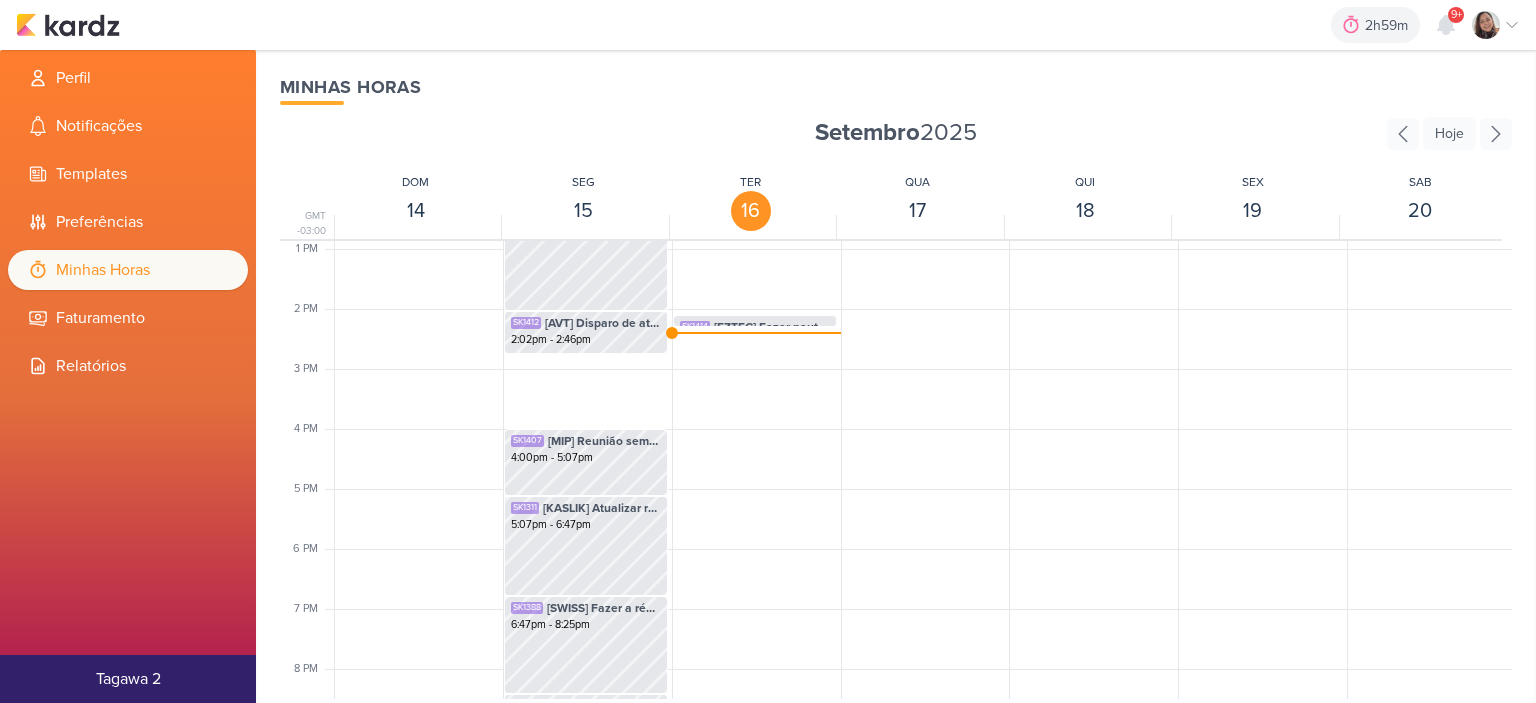
click at [727, 269] on div "SK1408 [Kaslik] Pegar os resultados dos disparo e atualizar planilha 11:02am - …" at bounding box center [754, 189] width 165 height 1440
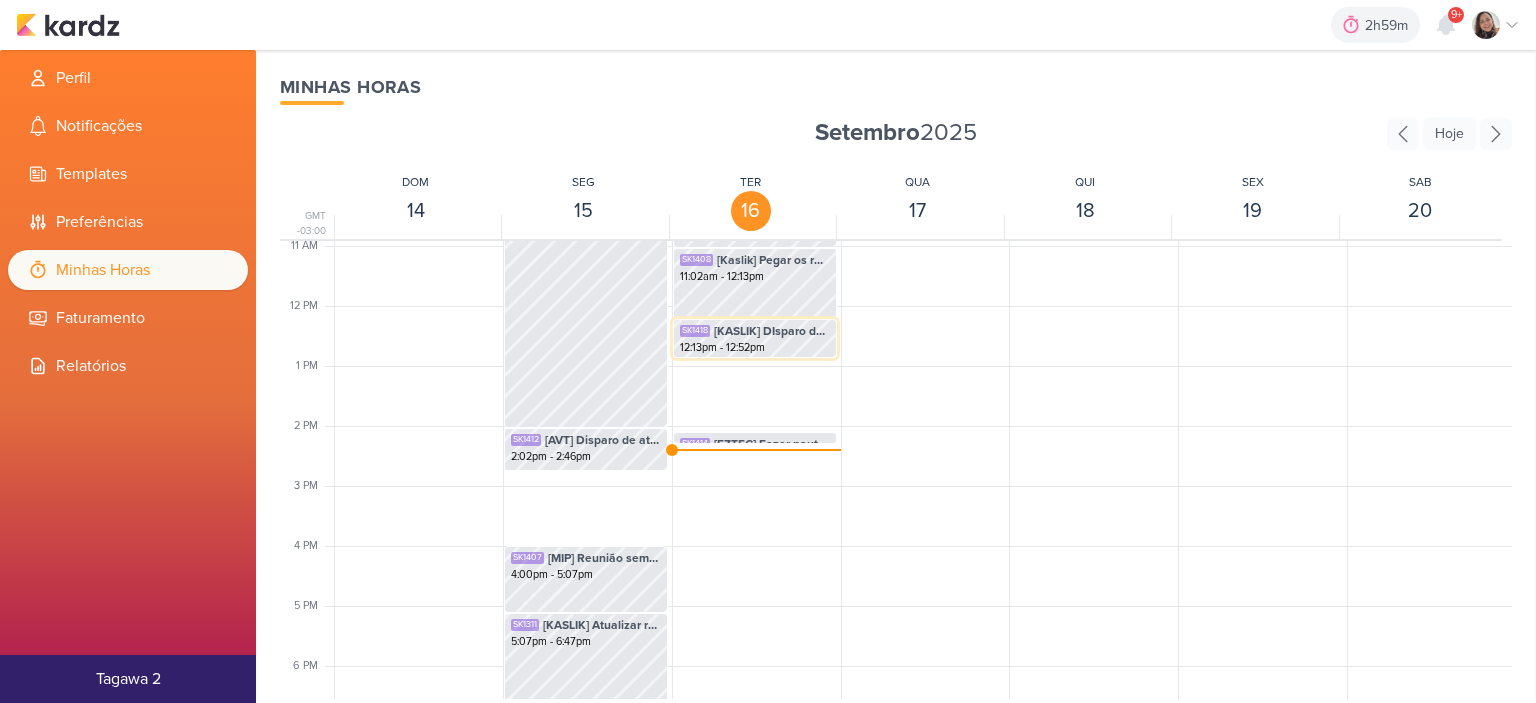
scroll to position [572, 0]
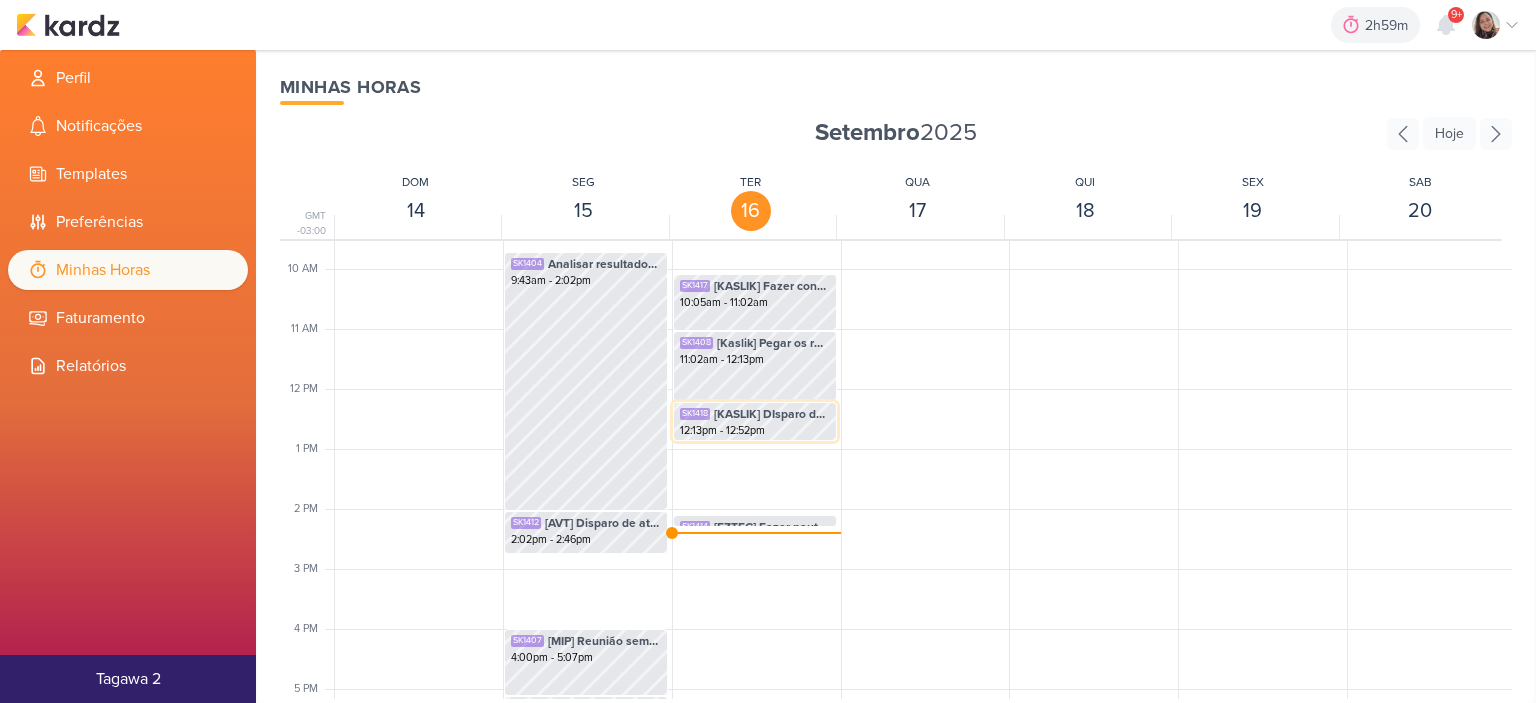
click at [784, 431] on div "12:13pm - 12:52pm" at bounding box center [755, 431] width 150 height 16
select select "pm"
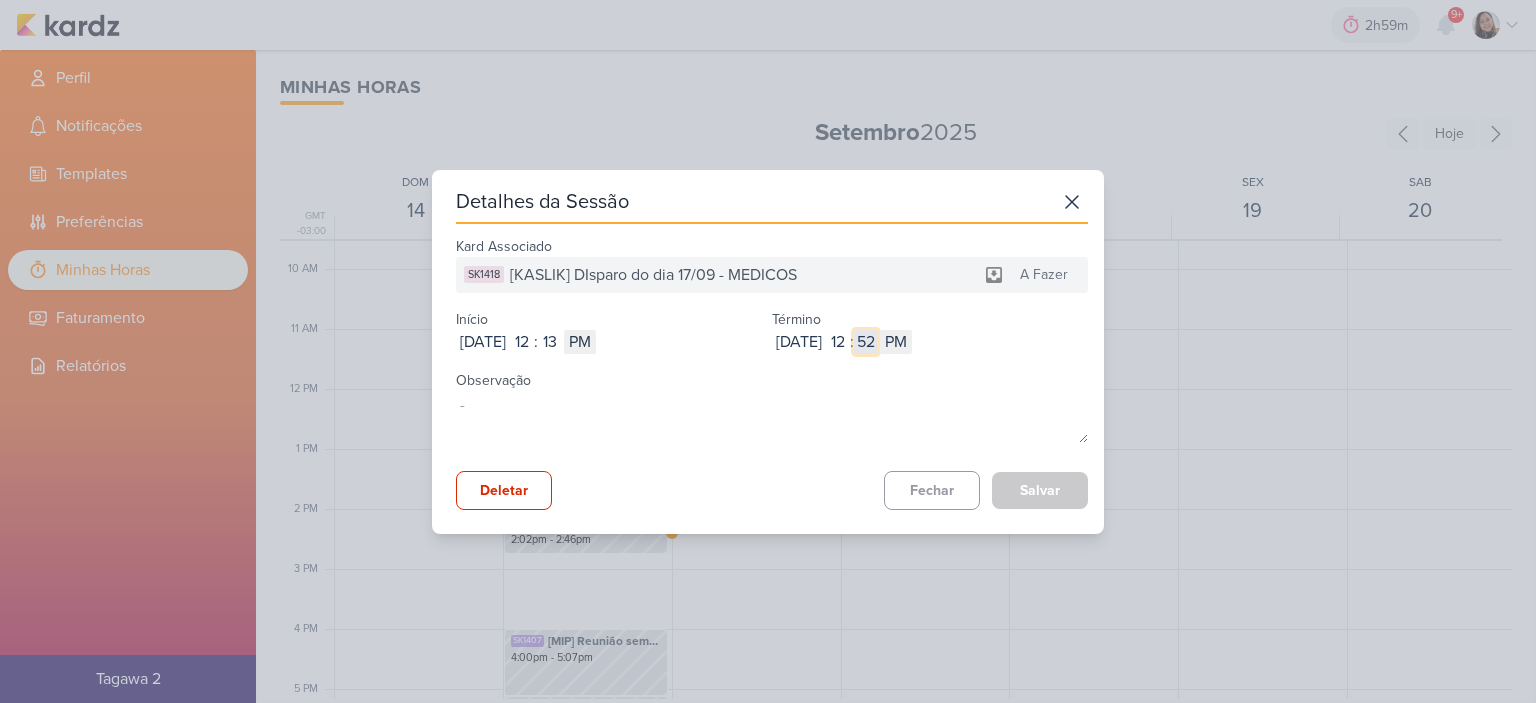
click at [878, 340] on input "52" at bounding box center [866, 342] width 24 height 24
type input "5"
type input "55"
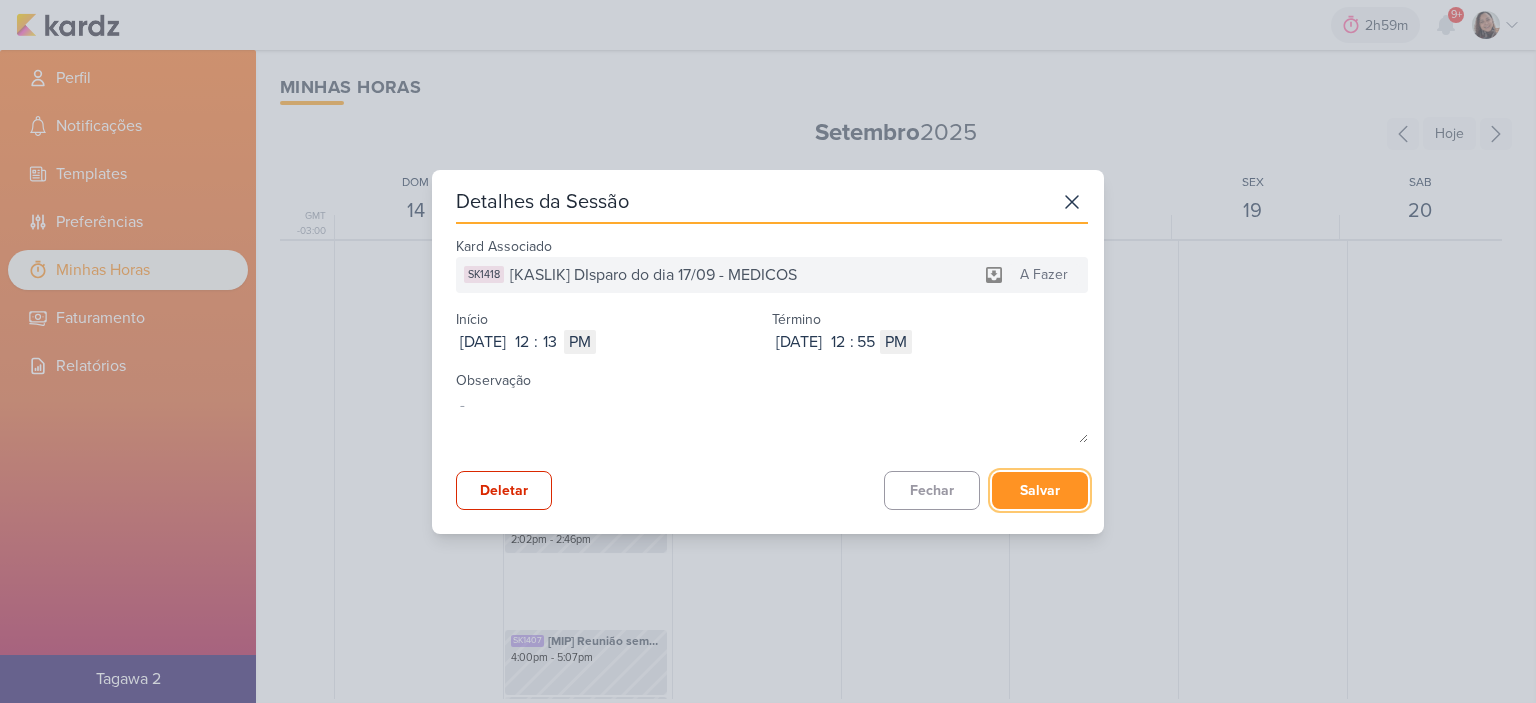
click at [1043, 479] on button "Salvar" at bounding box center [1040, 490] width 96 height 37
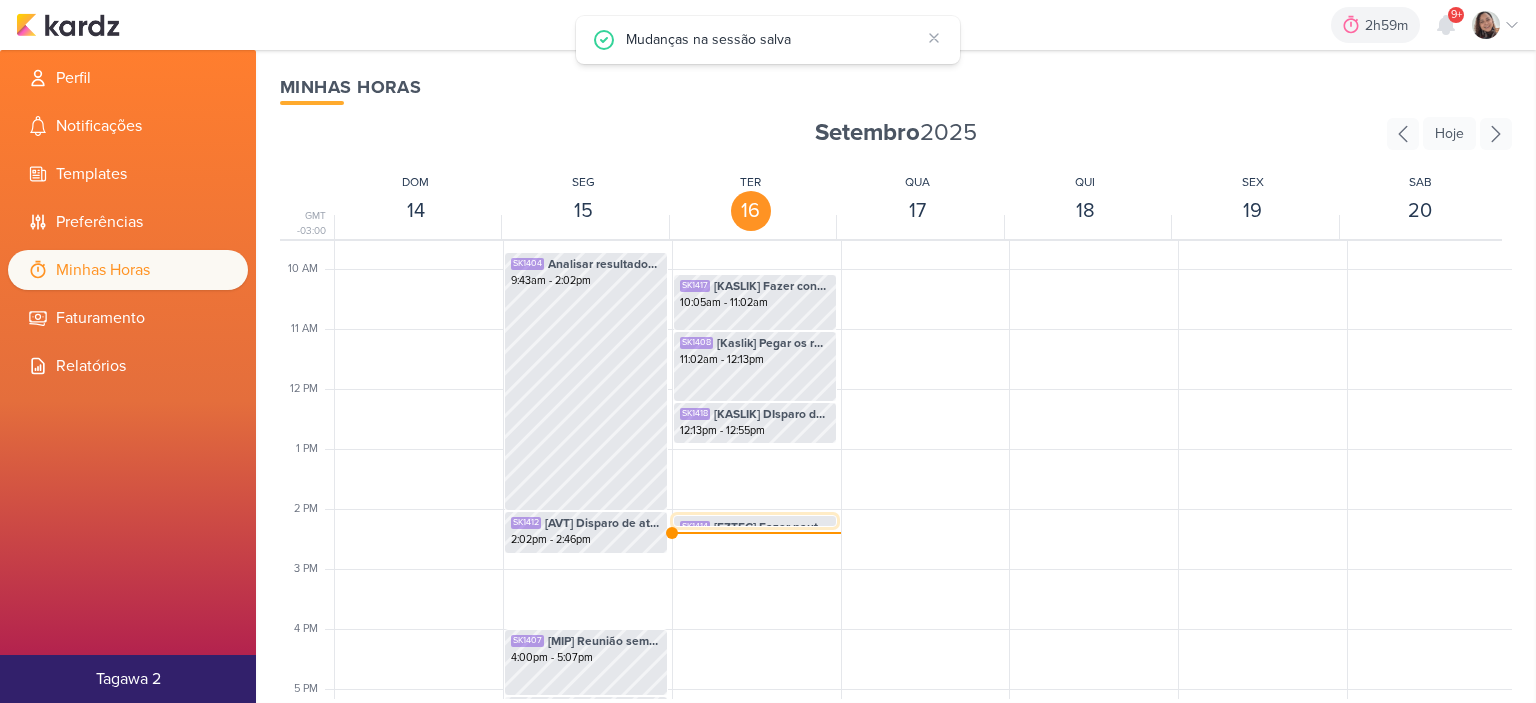
click at [795, 519] on span "[EZTEC] Fazer pauta de Eztec" at bounding box center [772, 527] width 116 height 18
select select "pm"
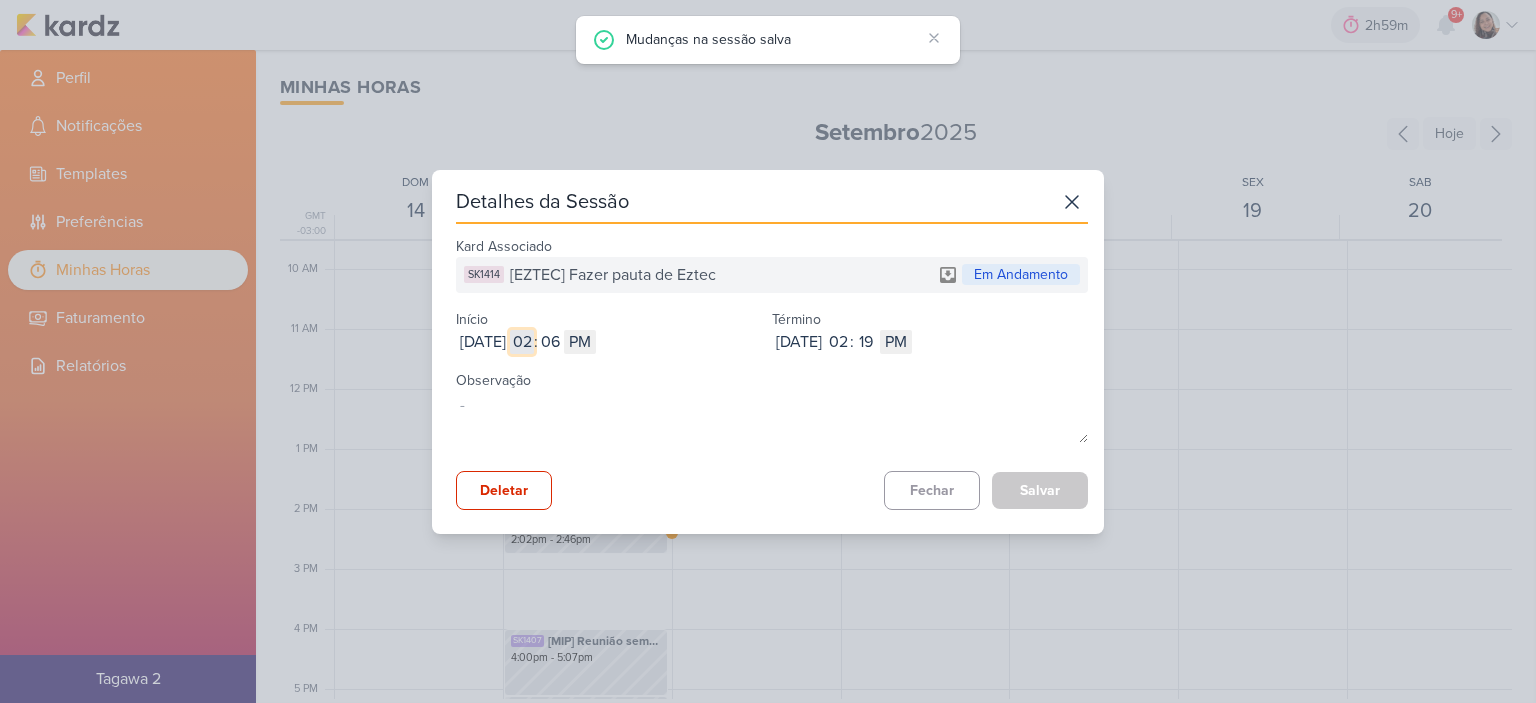
click at [534, 335] on input "02" at bounding box center [522, 342] width 24 height 24
type input "12"
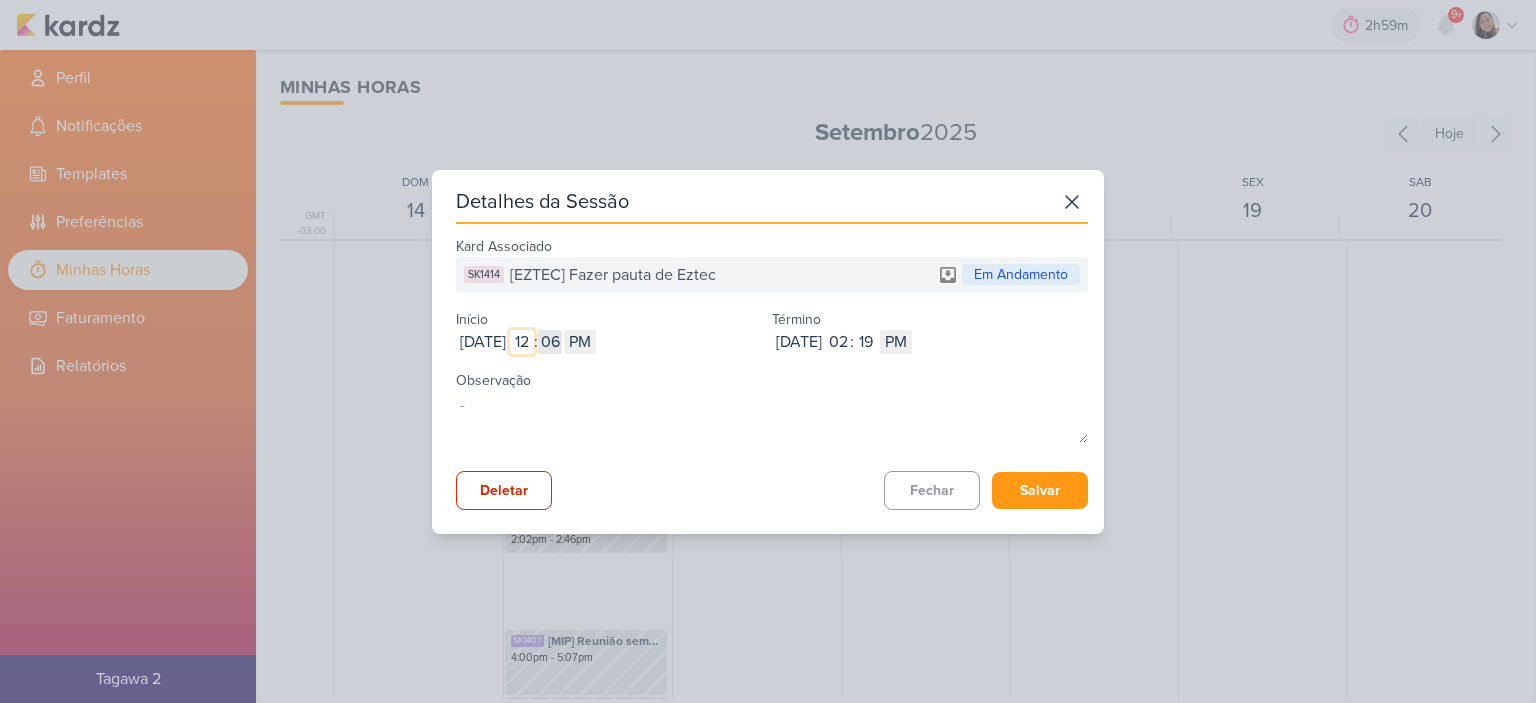
type input "12"
click at [562, 344] on input "06" at bounding box center [550, 342] width 24 height 24
type input "55"
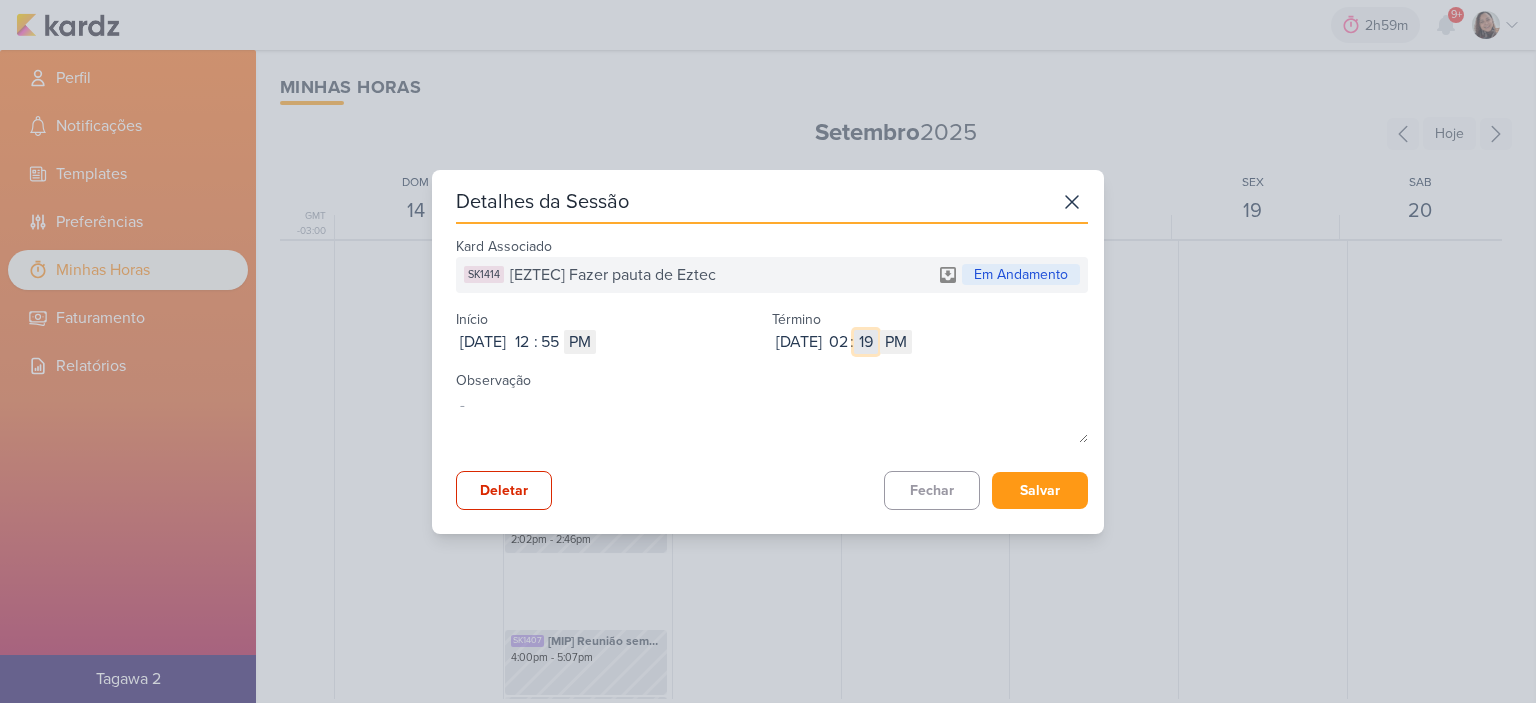
click at [878, 341] on input "19" at bounding box center [866, 342] width 24 height 24
type input "07"
click at [1030, 491] on button "Salvar" at bounding box center [1040, 490] width 96 height 37
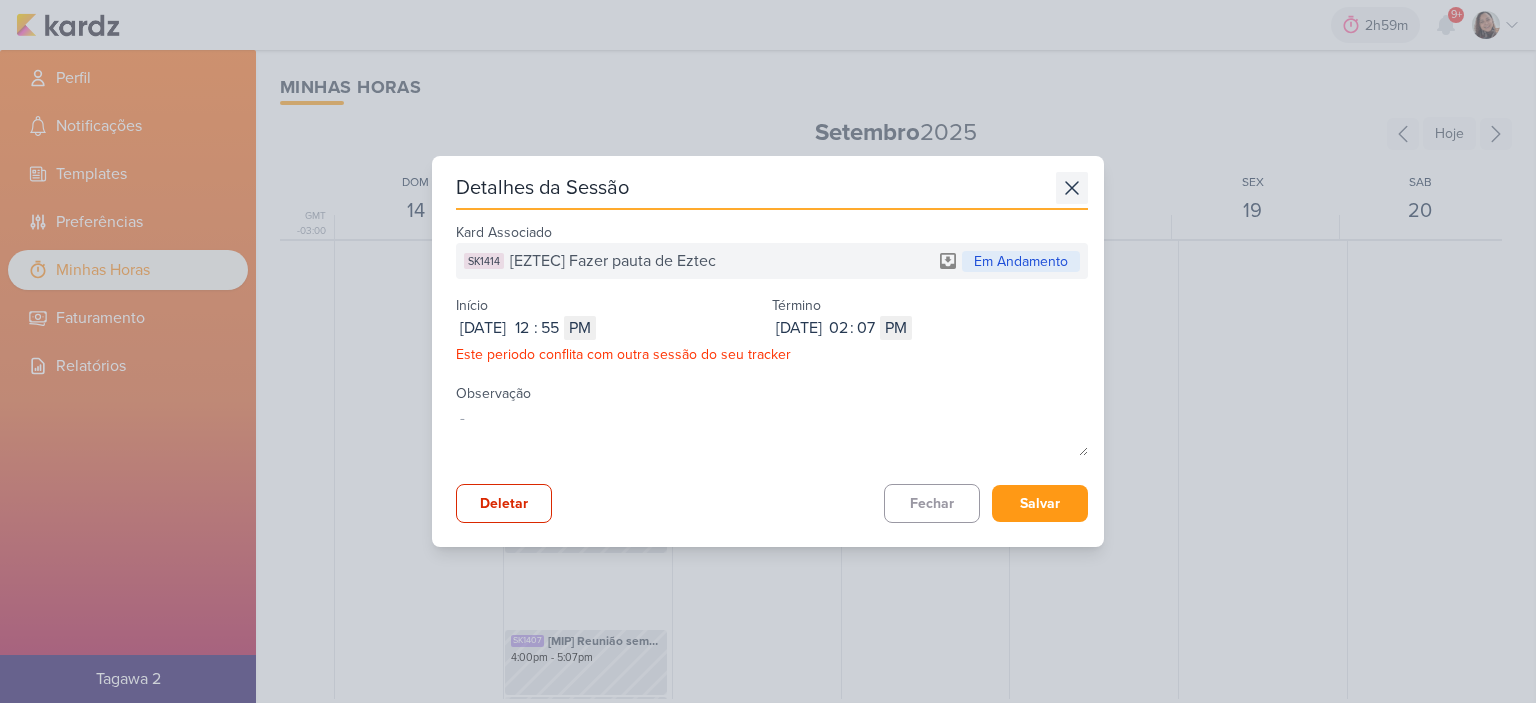
click at [1063, 199] on icon at bounding box center [1072, 188] width 32 height 32
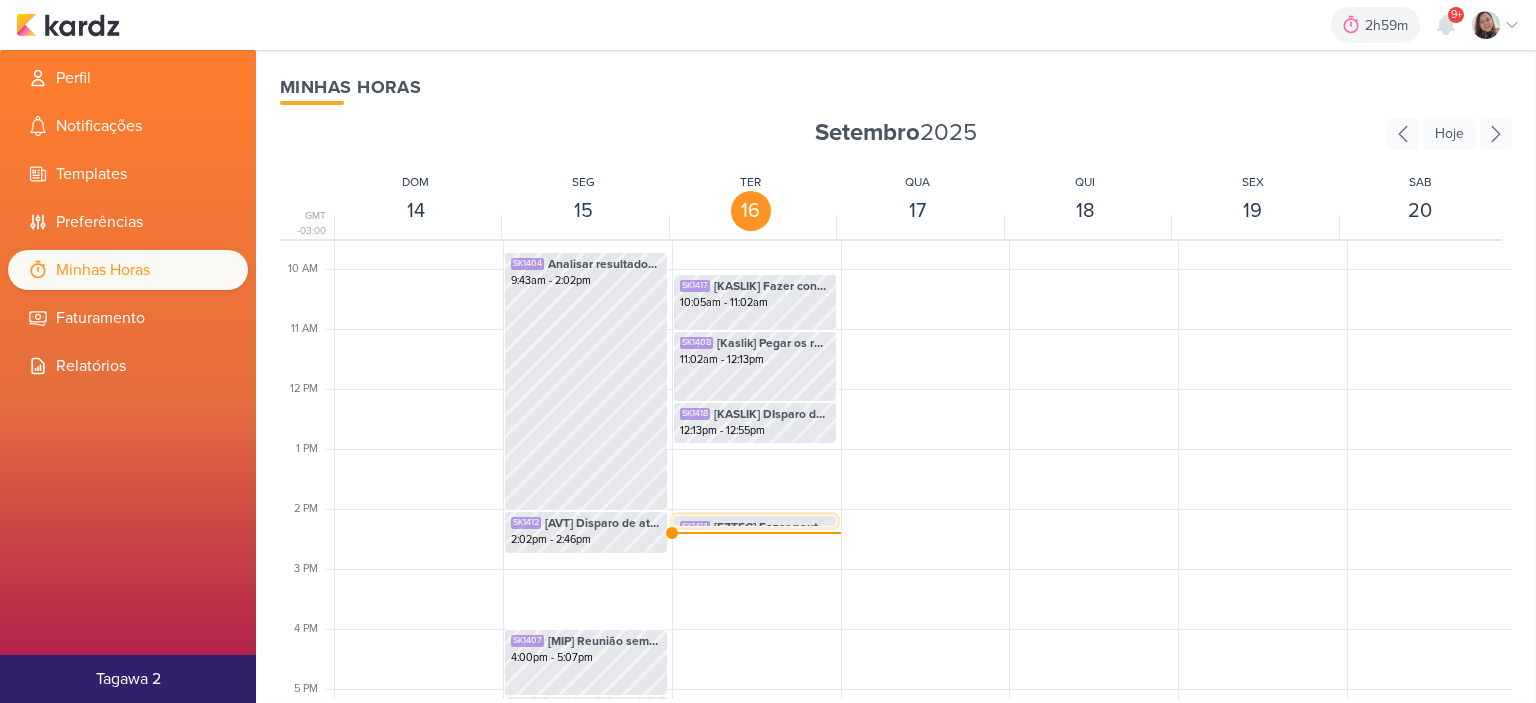
click at [760, 519] on span "[EZTEC] Fazer pauta de Eztec" at bounding box center [772, 527] width 116 height 18
select select "pm"
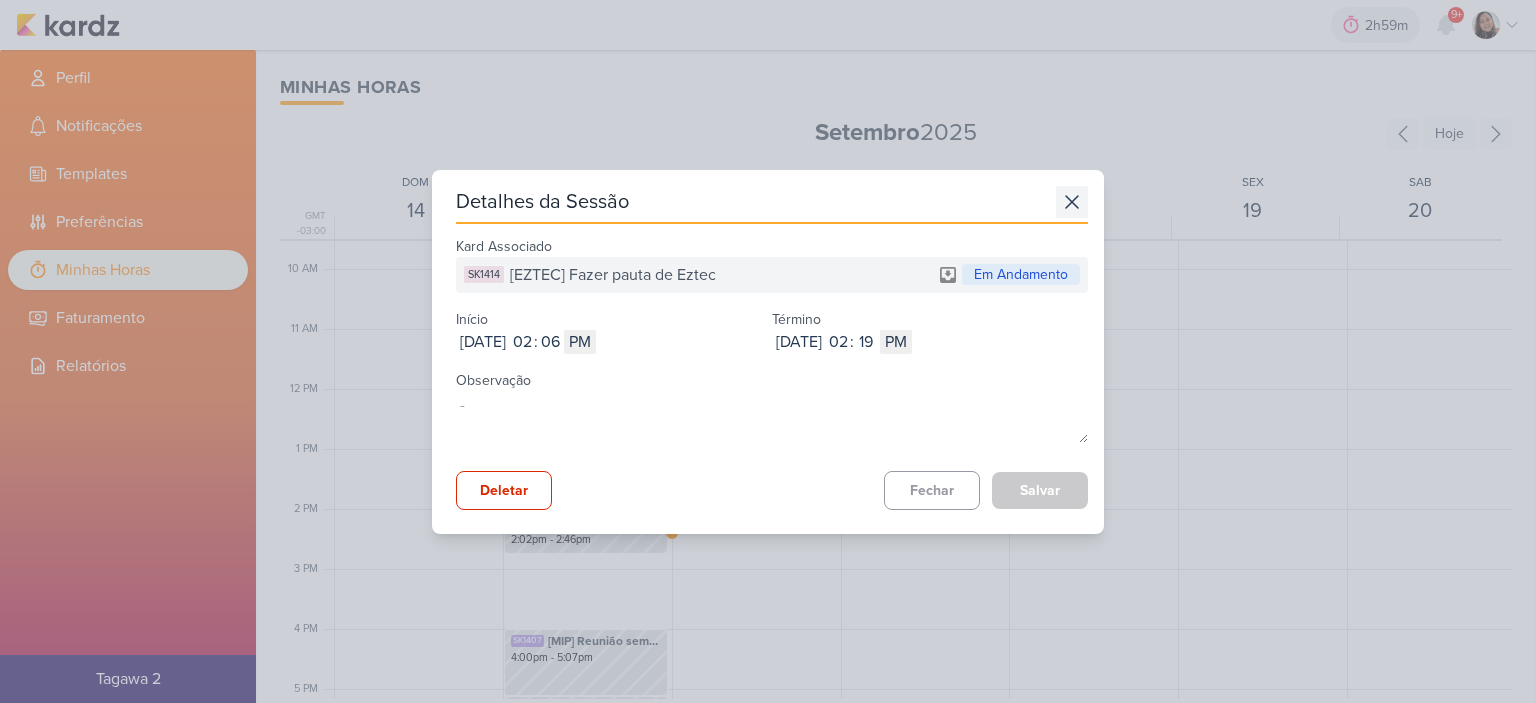
click at [1071, 207] on icon at bounding box center [1072, 202] width 32 height 32
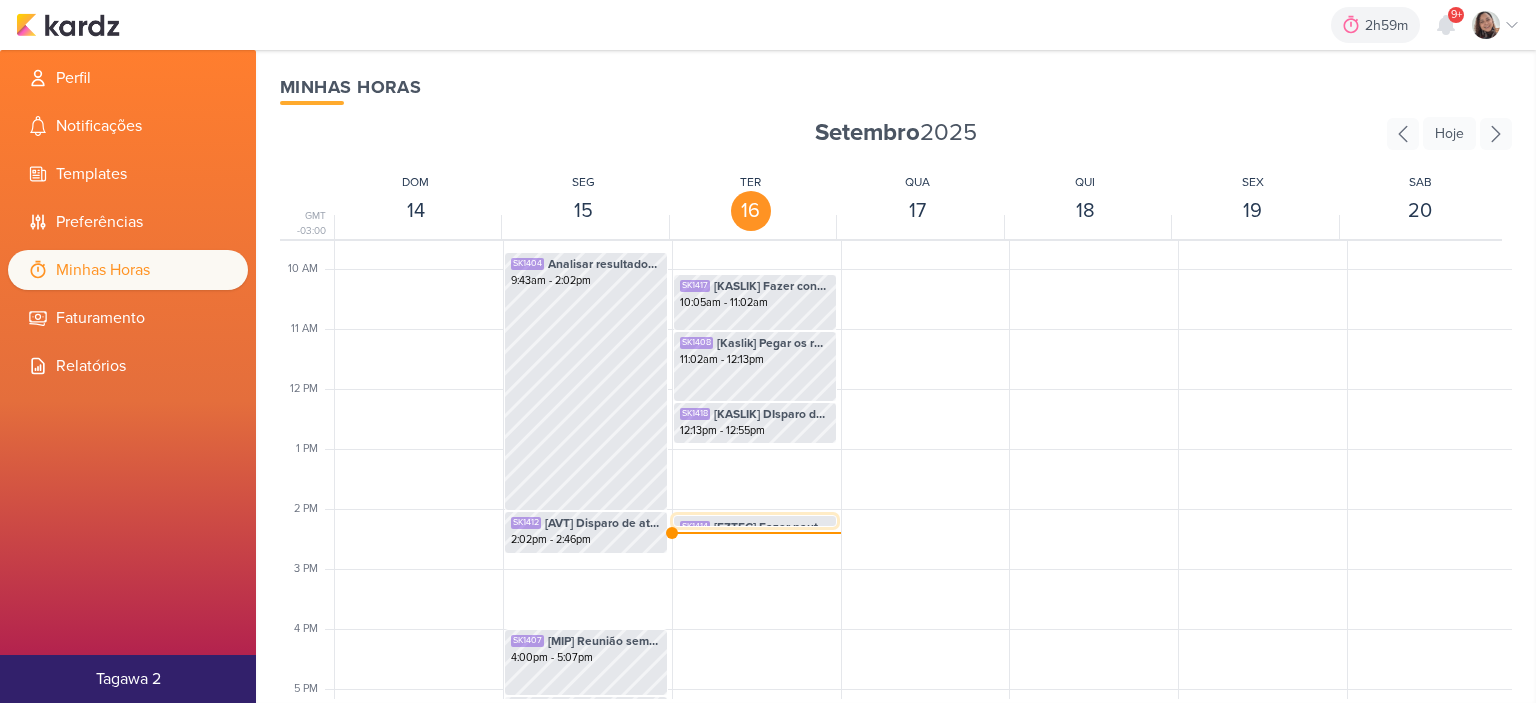
click at [724, 519] on span "[EZTEC] Fazer pauta de Eztec" at bounding box center [772, 527] width 116 height 18
select select "pm"
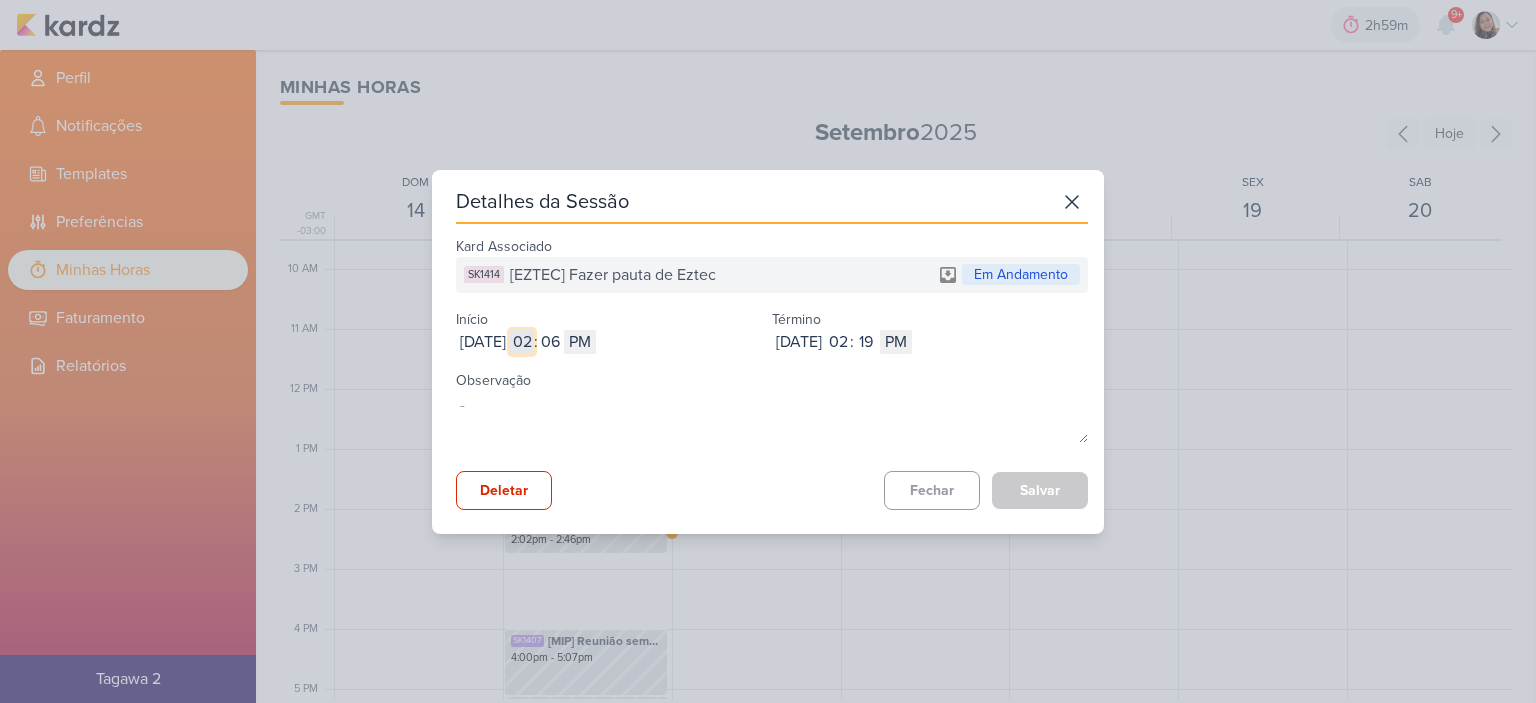
click at [534, 342] on input "02" at bounding box center [522, 342] width 24 height 24
type input "12"
click at [562, 333] on input "06" at bounding box center [550, 342] width 24 height 24
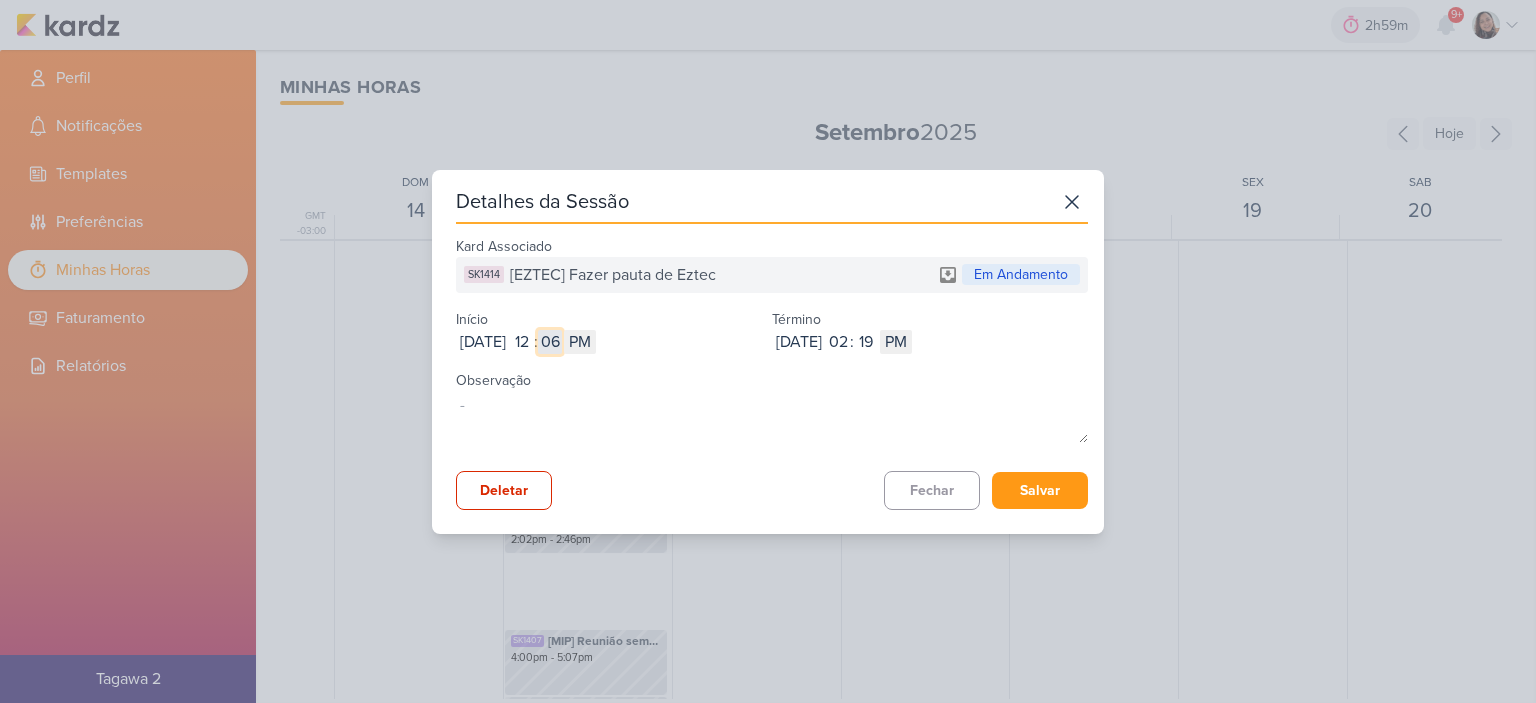
click at [562, 333] on input "06" at bounding box center [550, 342] width 24 height 24
click at [1061, 195] on icon at bounding box center [1072, 202] width 32 height 32
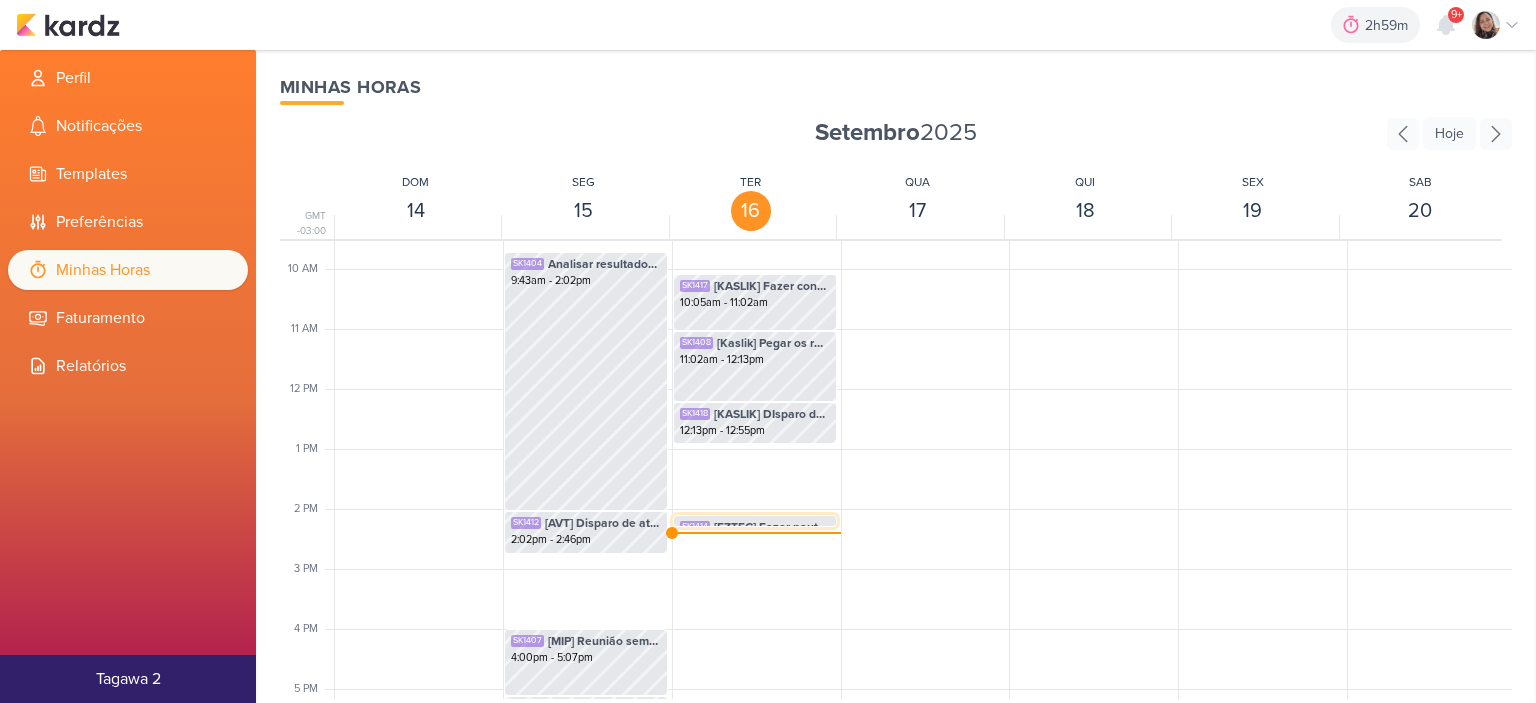
click at [769, 523] on span "[EZTEC] Fazer pauta de Eztec" at bounding box center [772, 527] width 116 height 18
select select "pm"
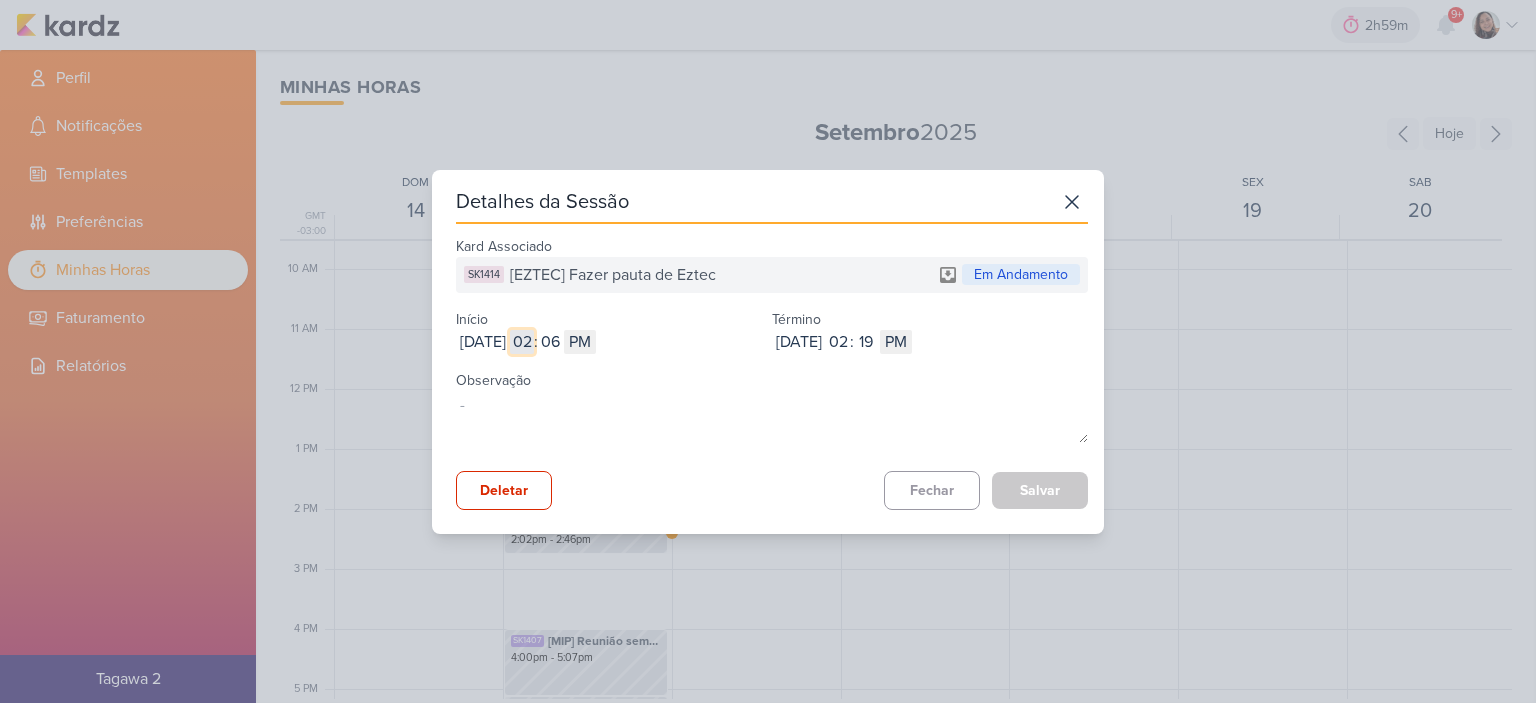
click at [534, 342] on input "02" at bounding box center [522, 342] width 24 height 24
click at [534, 340] on input "02" at bounding box center [522, 342] width 24 height 24
type input "12"
type input "55"
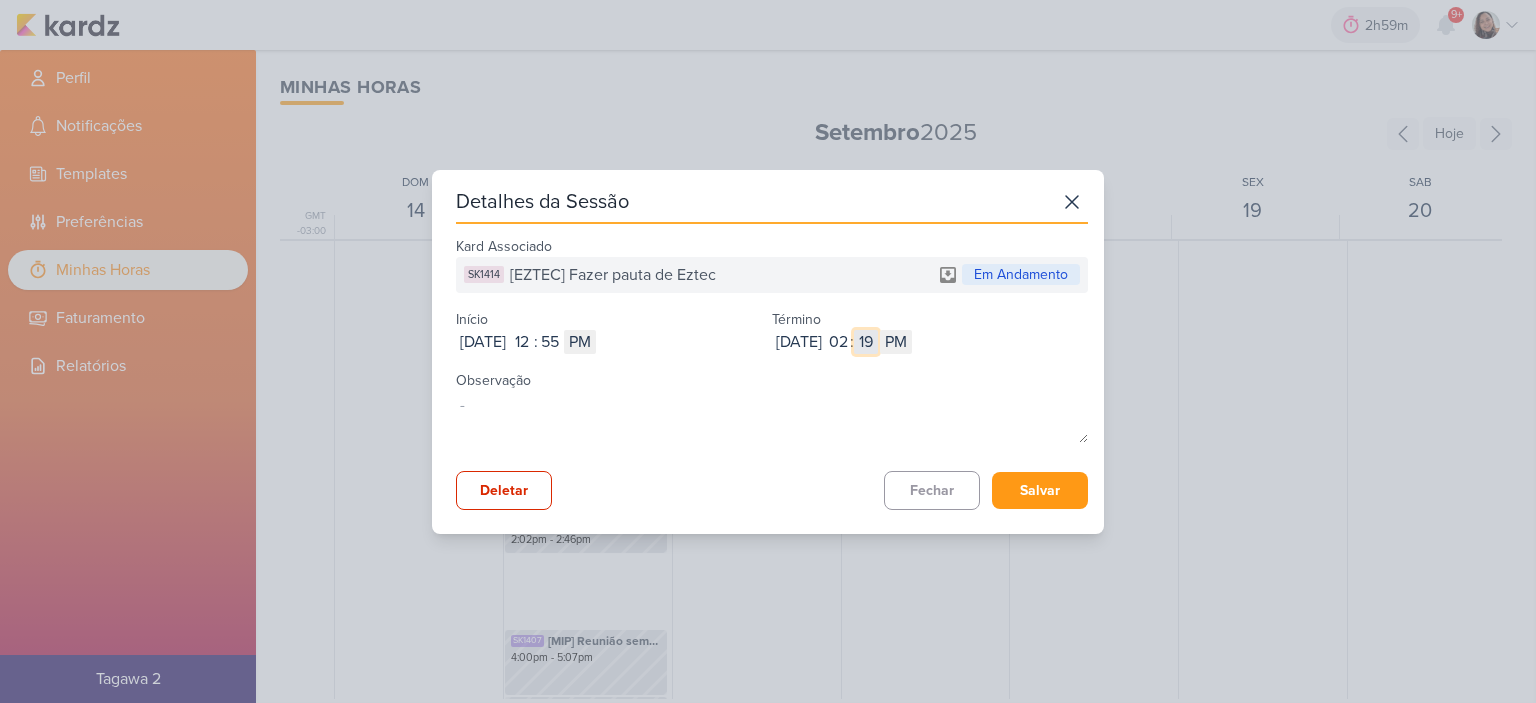
click at [878, 333] on input "19" at bounding box center [866, 342] width 24 height 24
type input "08"
click at [912, 345] on select "AM PM" at bounding box center [896, 342] width 32 height 24
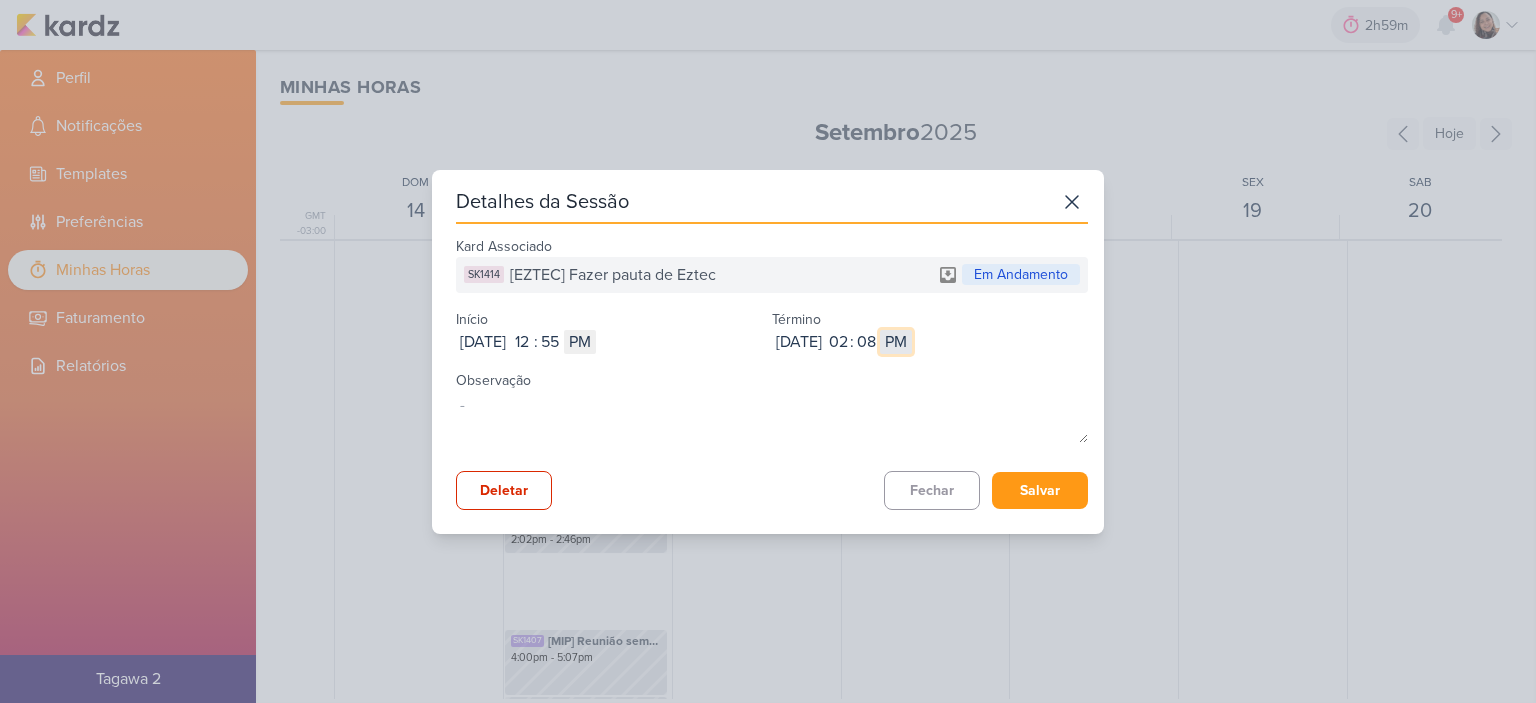
select select "am"
click at [912, 330] on select "AM PM" at bounding box center [896, 342] width 32 height 24
click at [912, 335] on select "AM PM" at bounding box center [896, 342] width 32 height 24
select select "pm"
click at [912, 330] on select "AM PM" at bounding box center [896, 342] width 32 height 24
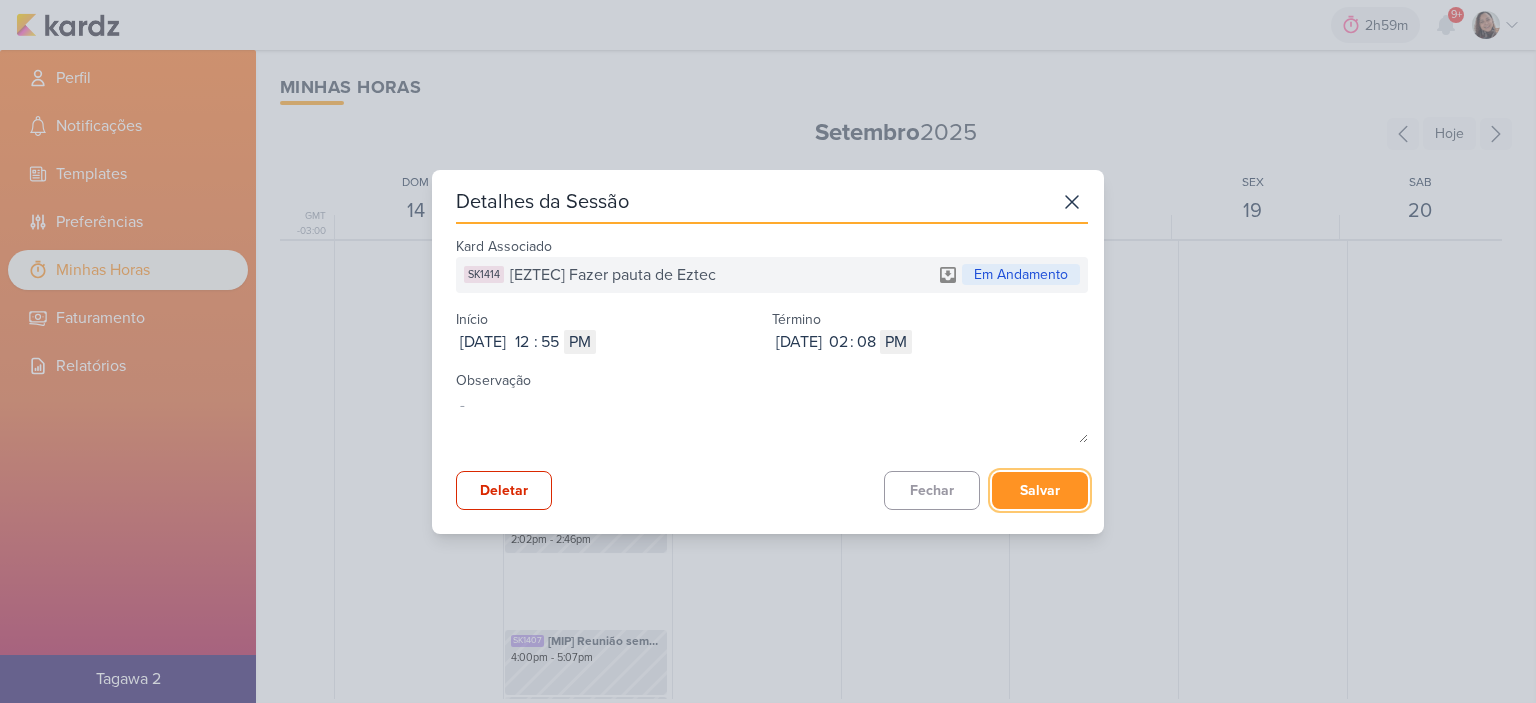
click at [1028, 477] on button "Salvar" at bounding box center [1040, 490] width 96 height 37
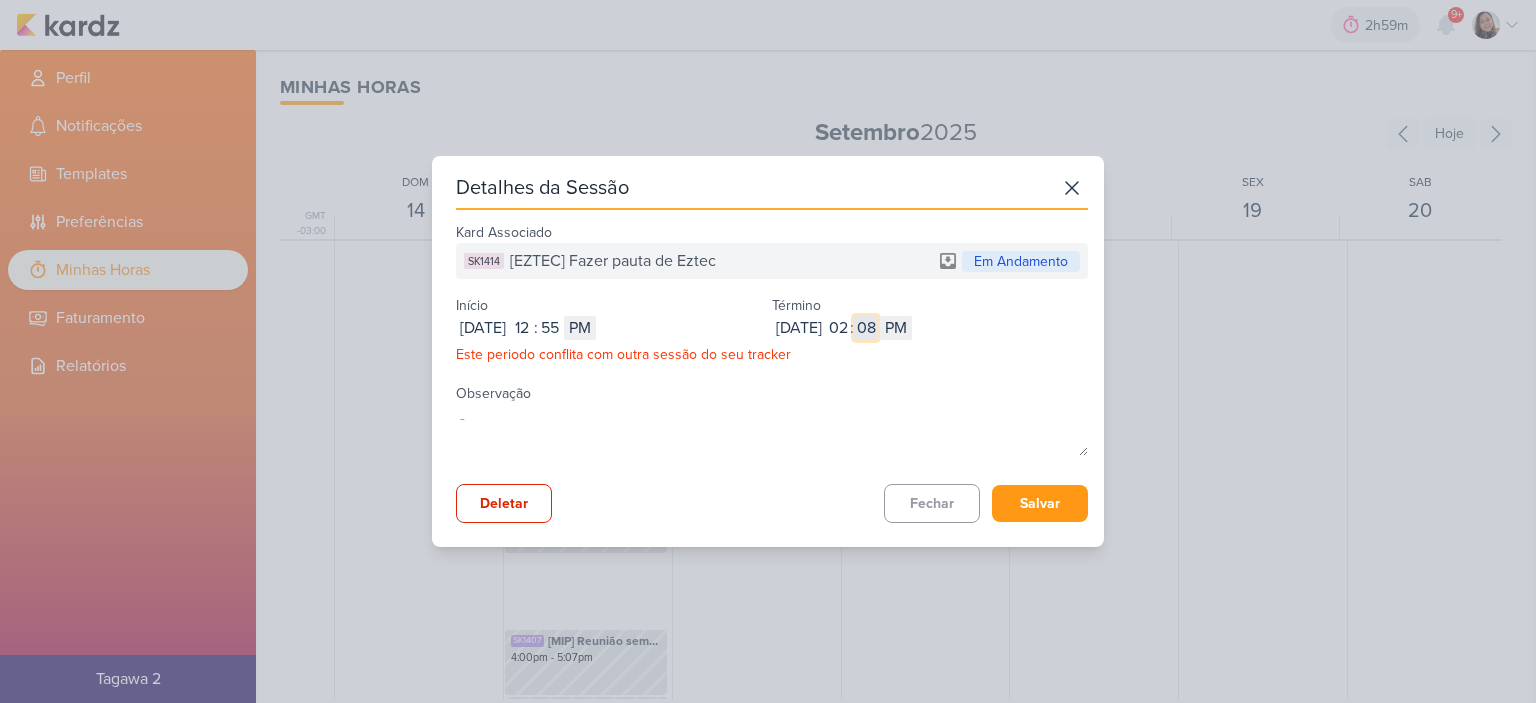
click at [878, 326] on input "08" at bounding box center [866, 328] width 24 height 24
type input "19"
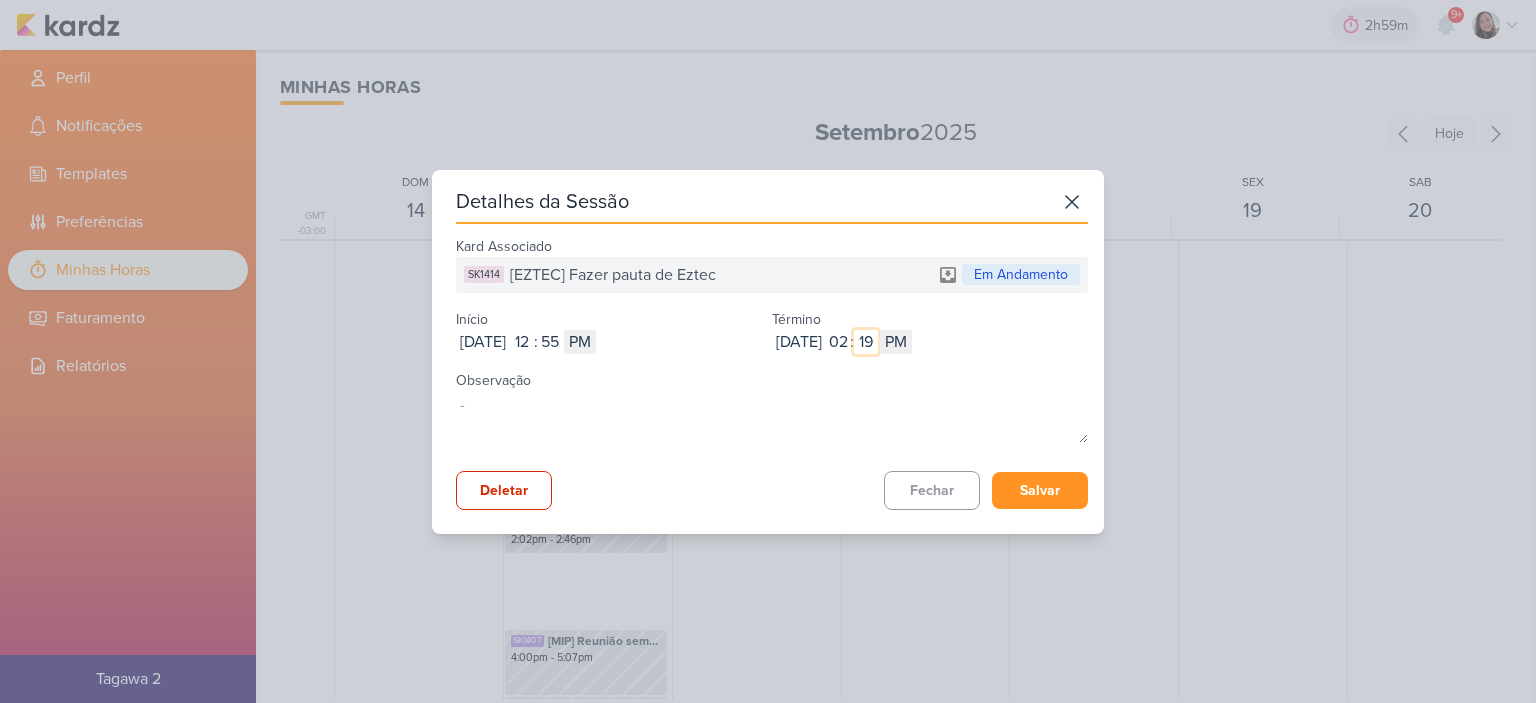
type input "19"
click at [1036, 479] on button "Salvar" at bounding box center [1040, 490] width 96 height 37
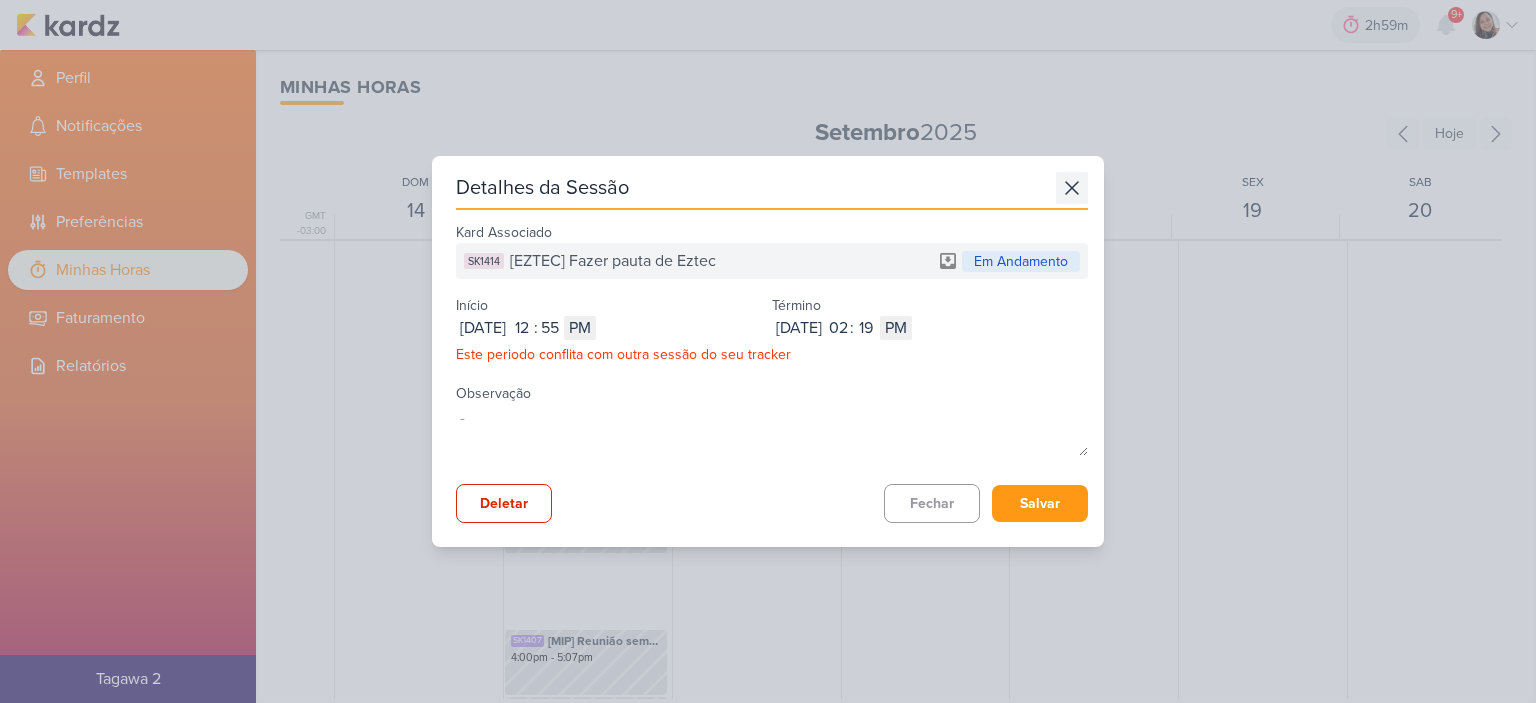
click at [1066, 187] on icon at bounding box center [1072, 188] width 32 height 32
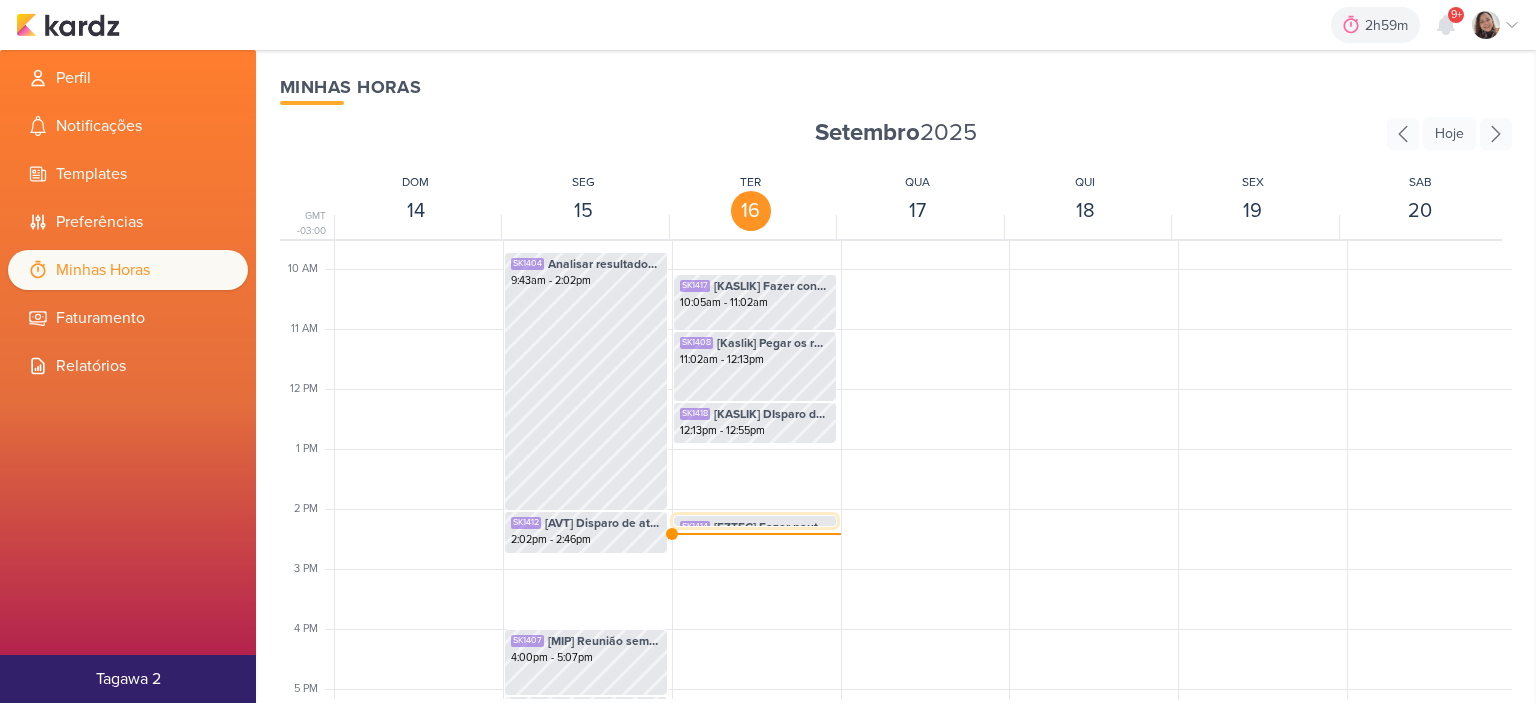
click at [727, 519] on span "[EZTEC] Fazer pauta de Eztec" at bounding box center [772, 527] width 116 height 18
select select "pm"
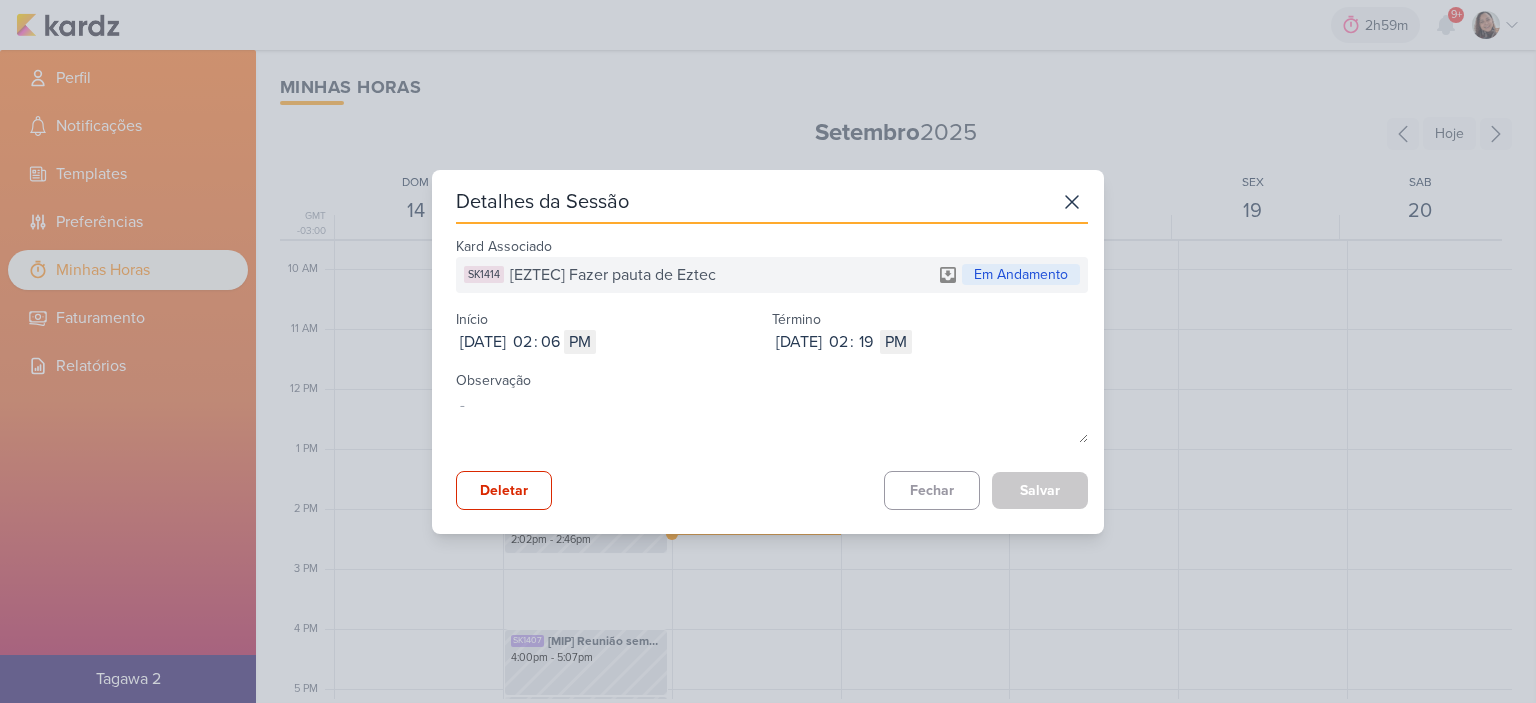
click at [65, 50] on div "Detalhes da Sessão Kard Associado SK1414 [EZTEC] Fazer pauta de Eztec Em Andame…" at bounding box center [768, 351] width 1536 height 703
click at [68, 36] on div "Detalhes da Sessão Kard Associado SK1414 [EZTEC] Fazer pauta de Eztec Em Andame…" at bounding box center [768, 351] width 1536 height 703
click at [1064, 199] on icon at bounding box center [1072, 202] width 32 height 32
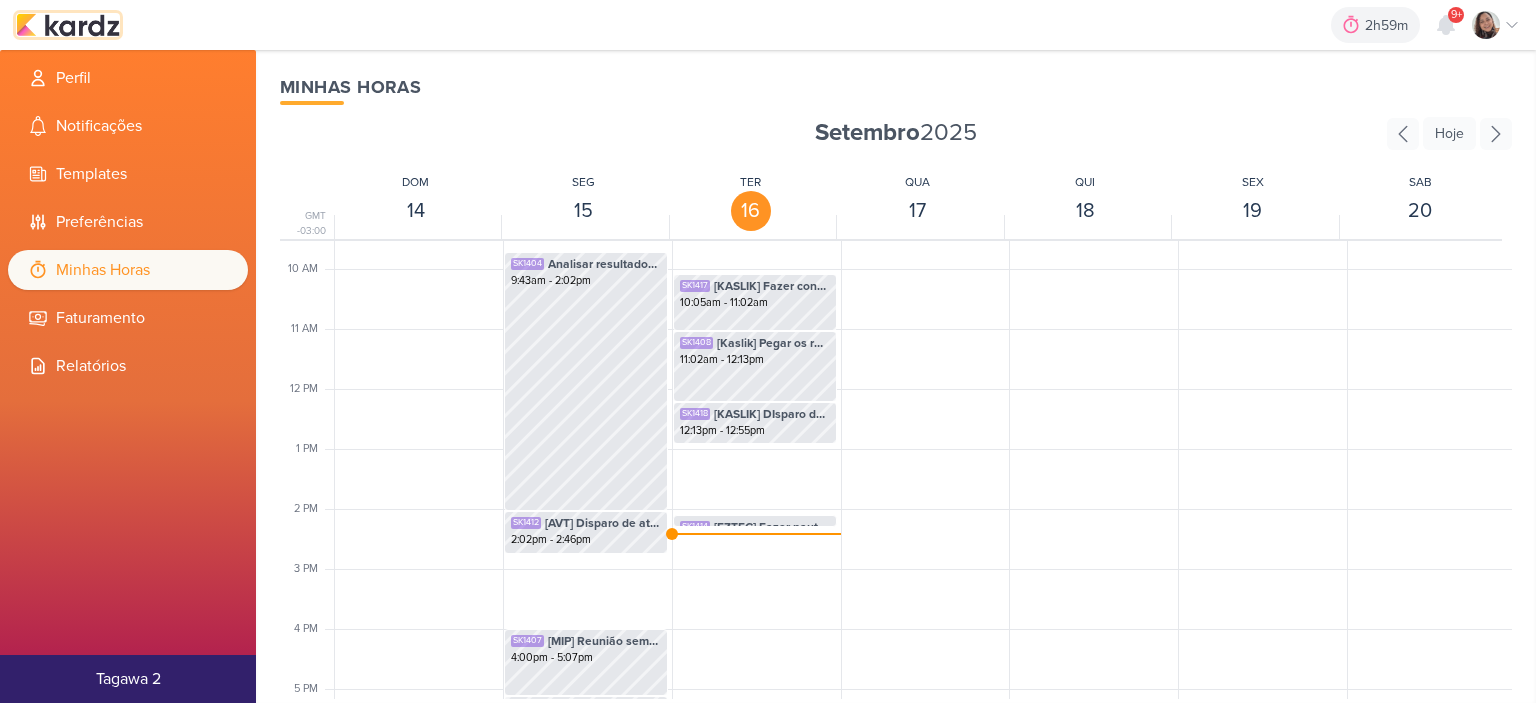
click at [107, 31] on img at bounding box center [68, 25] width 104 height 24
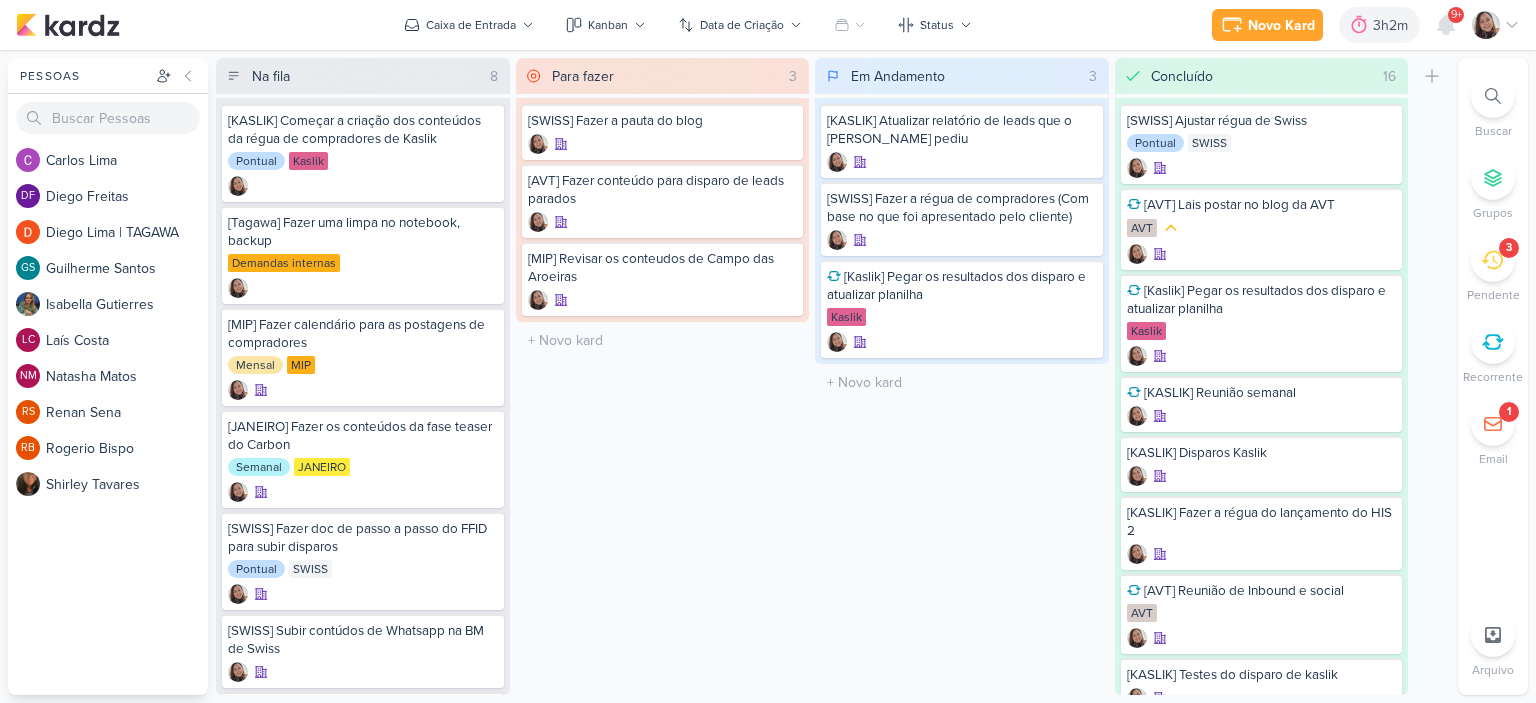
click at [1508, 17] on icon at bounding box center [1512, 25] width 16 height 16
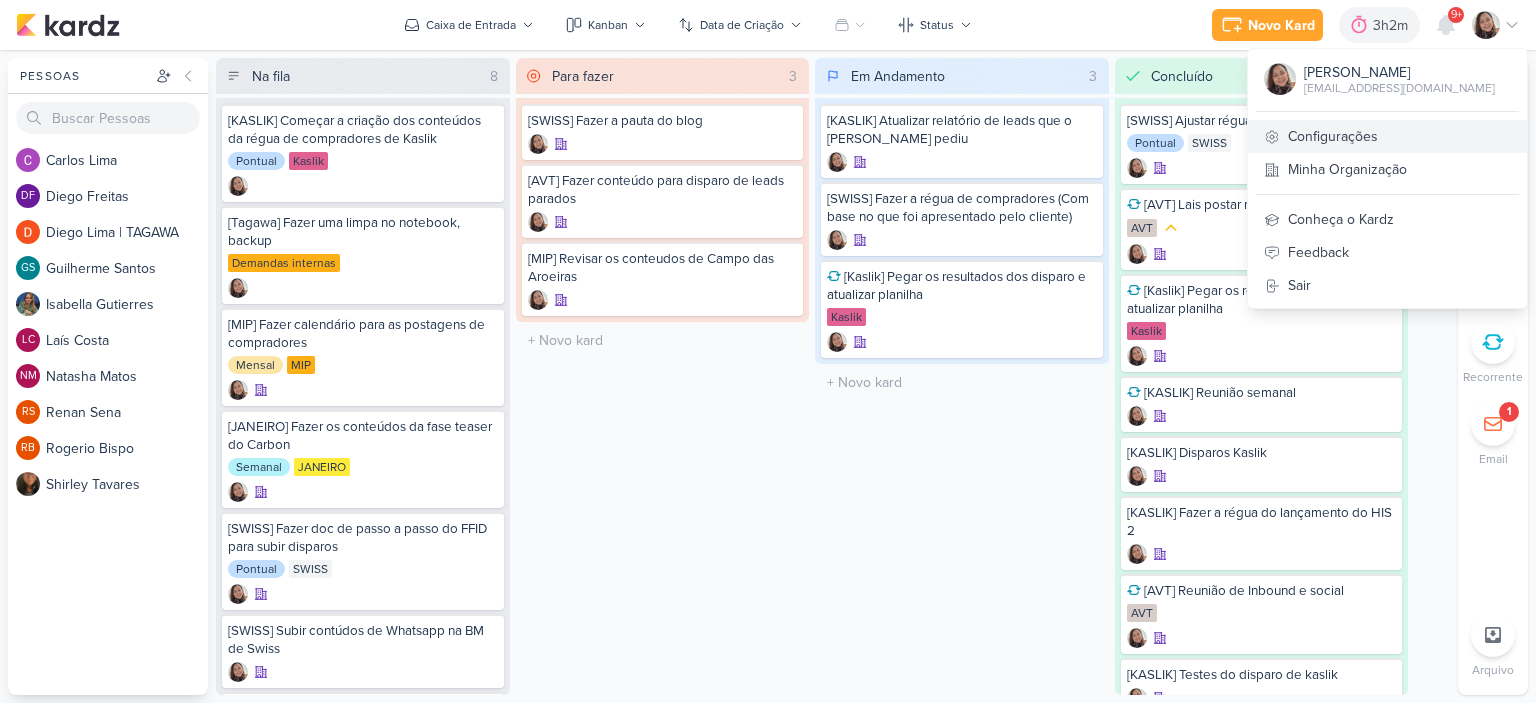
click at [1275, 131] on icon at bounding box center [1272, 137] width 16 height 16
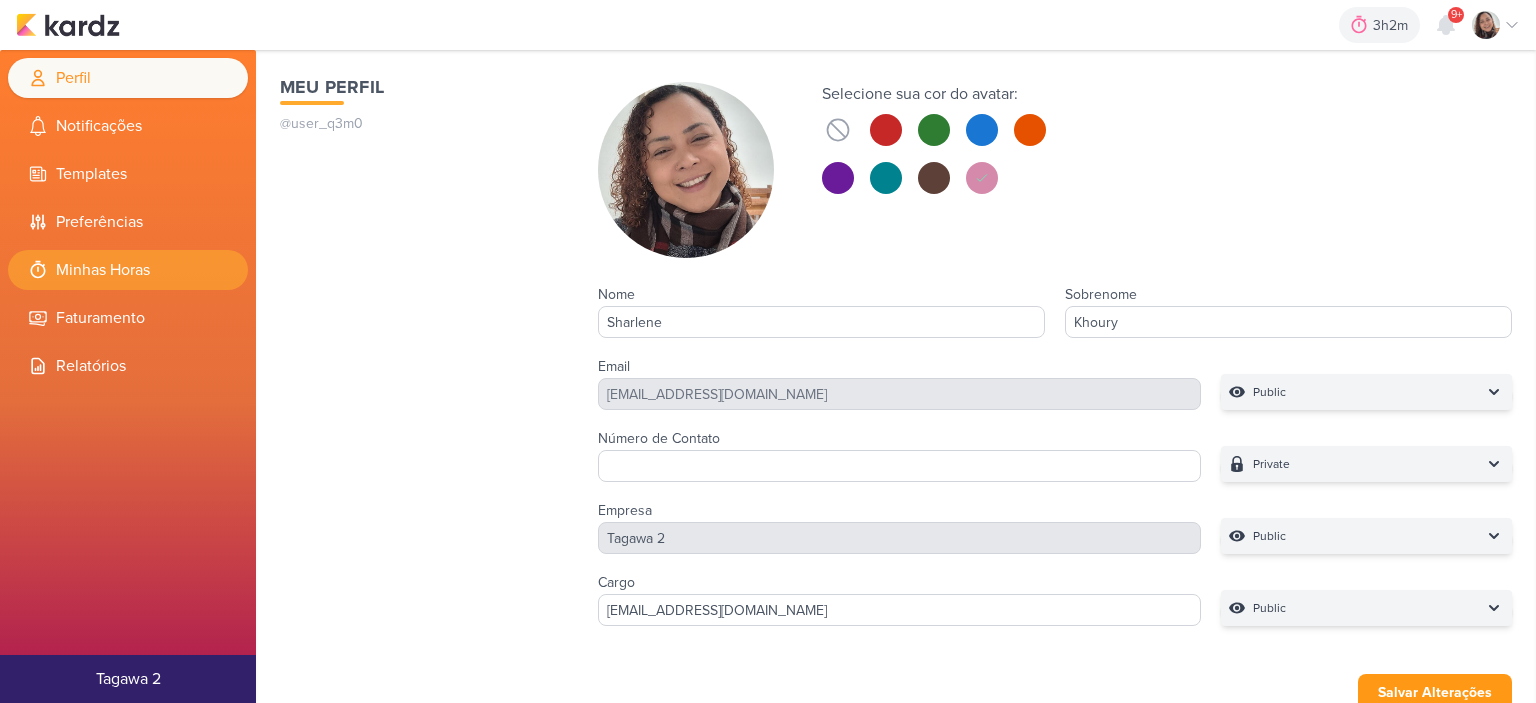
click at [96, 263] on li "Minhas Horas" at bounding box center [128, 270] width 240 height 40
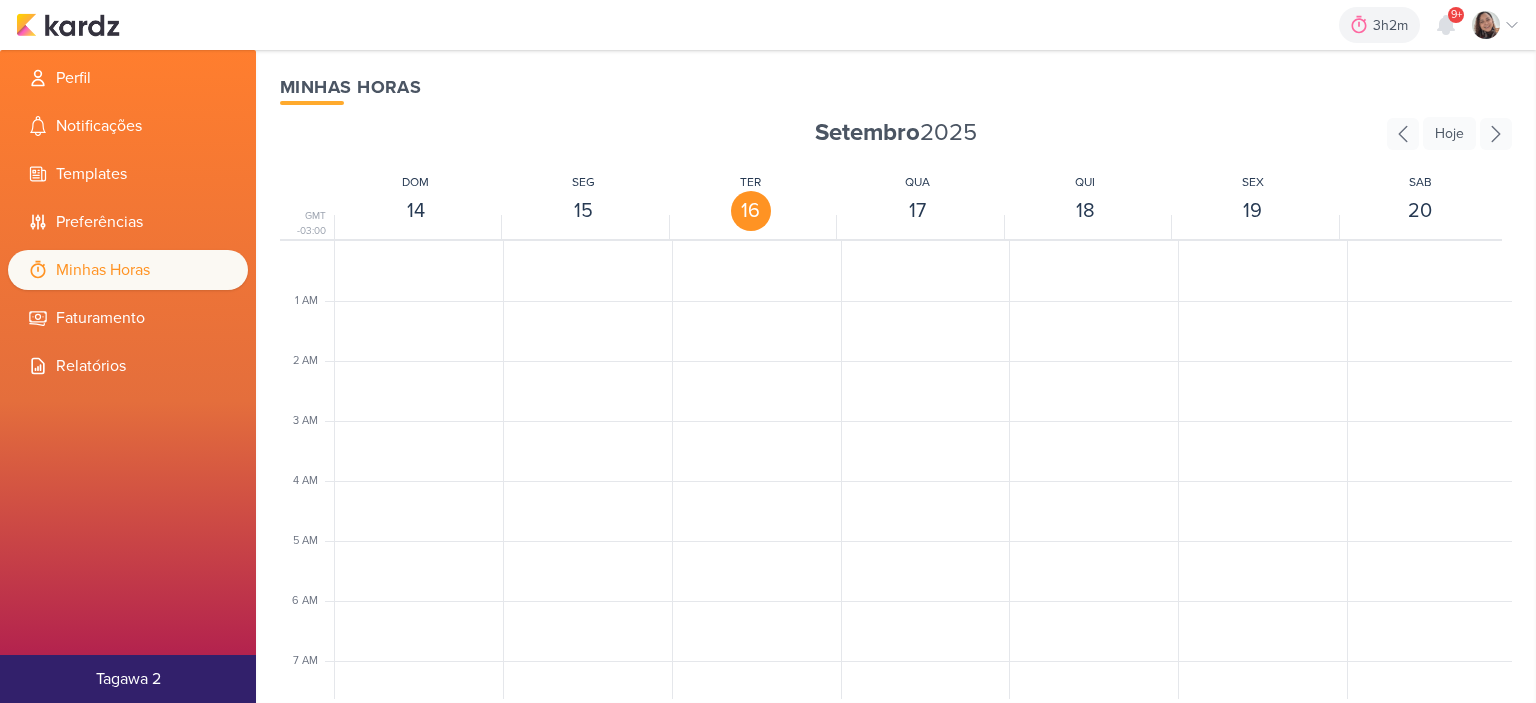
scroll to position [472, 0]
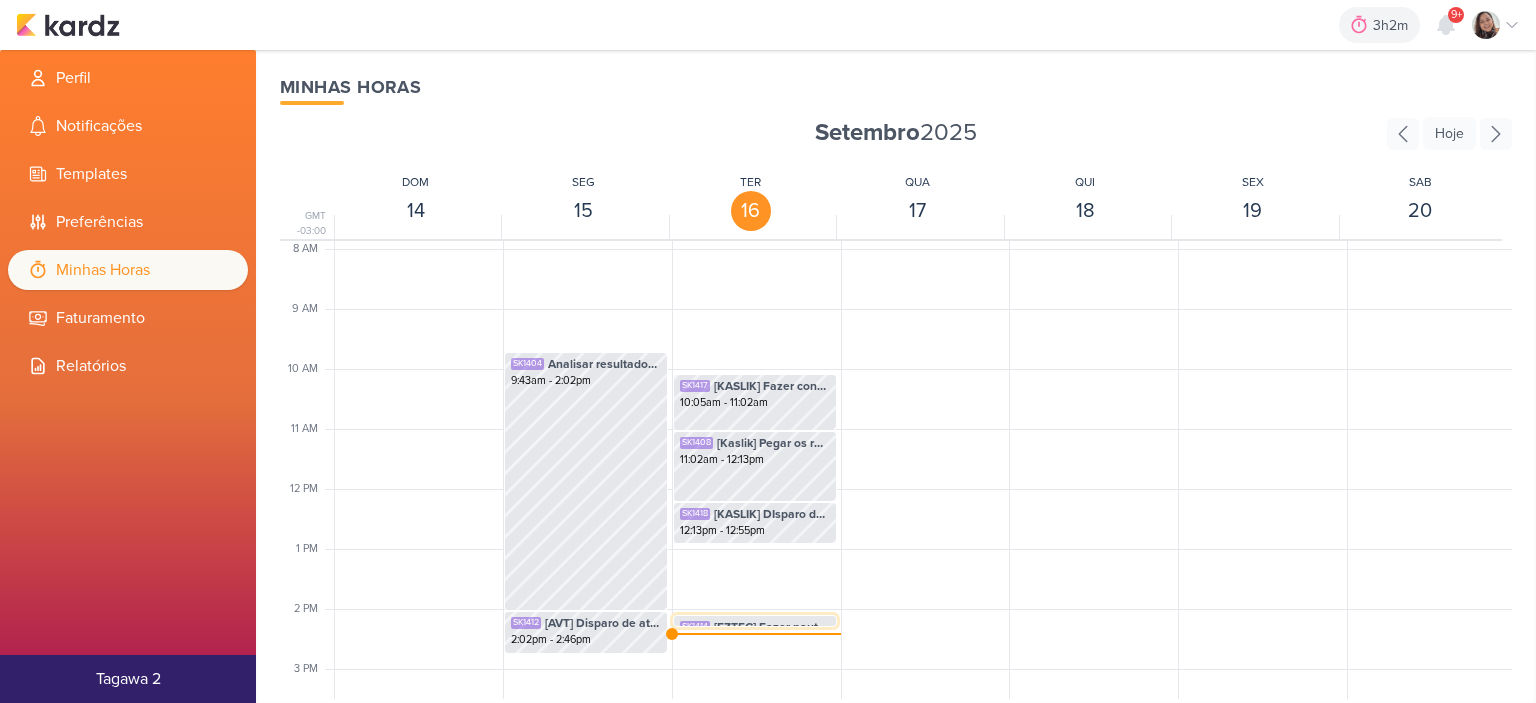
click at [755, 616] on div "SK1414 [EZTEC] Fazer pauta de Eztec 2:06pm - 2:19pm" at bounding box center [755, 635] width 162 height 38
select select "pm"
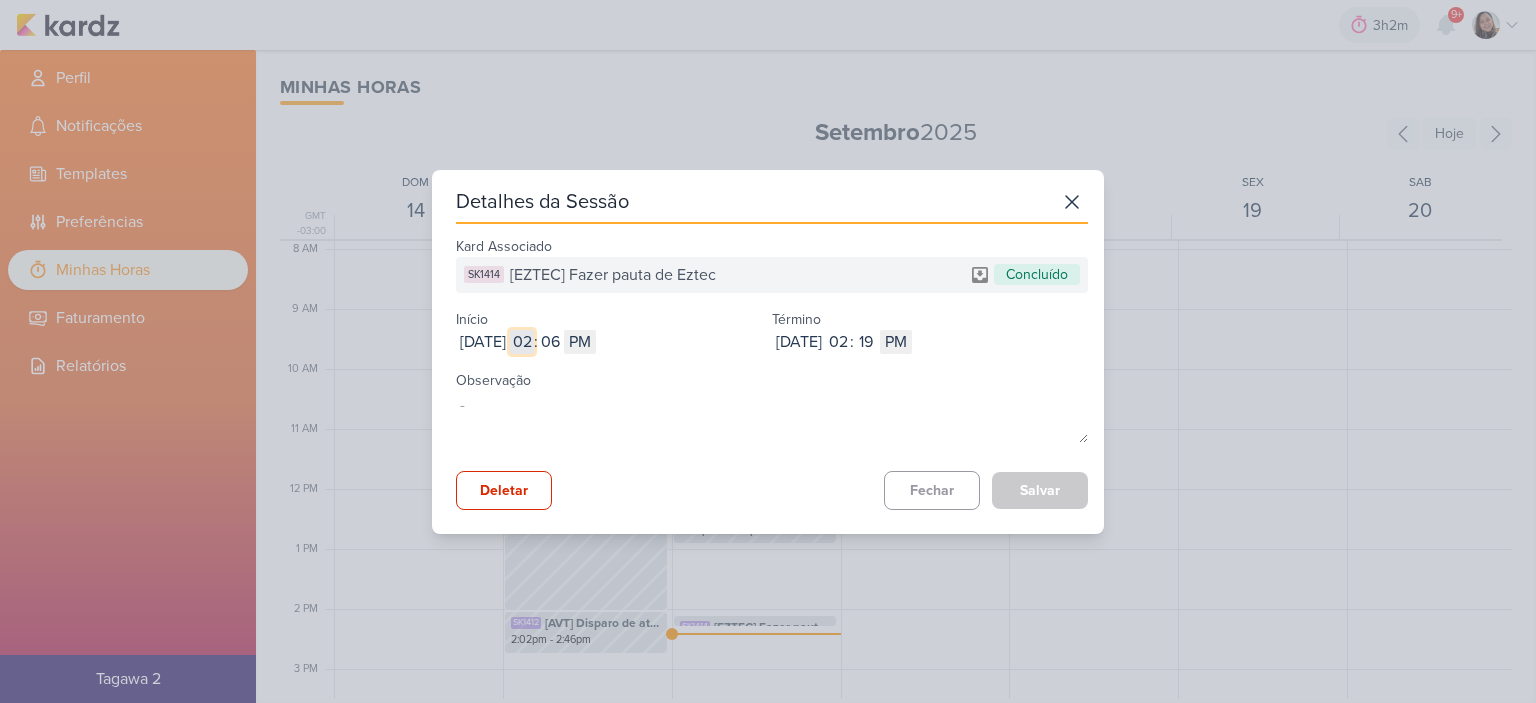
click at [534, 341] on input "02" at bounding box center [522, 342] width 24 height 24
type input "12"
click at [562, 342] on input "06" at bounding box center [550, 342] width 24 height 24
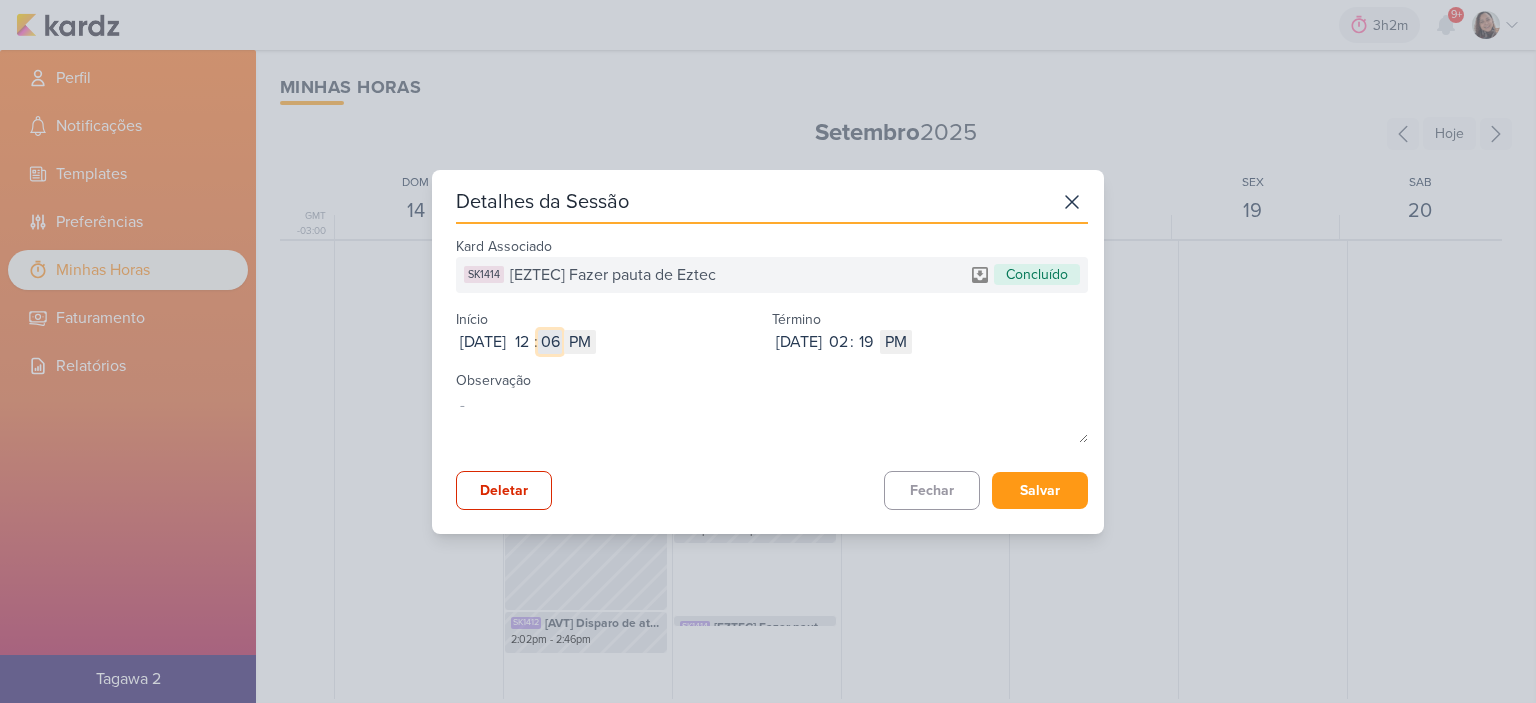
click at [562, 342] on input "06" at bounding box center [550, 342] width 24 height 24
type input "56"
click at [878, 341] on input "19" at bounding box center [866, 342] width 24 height 24
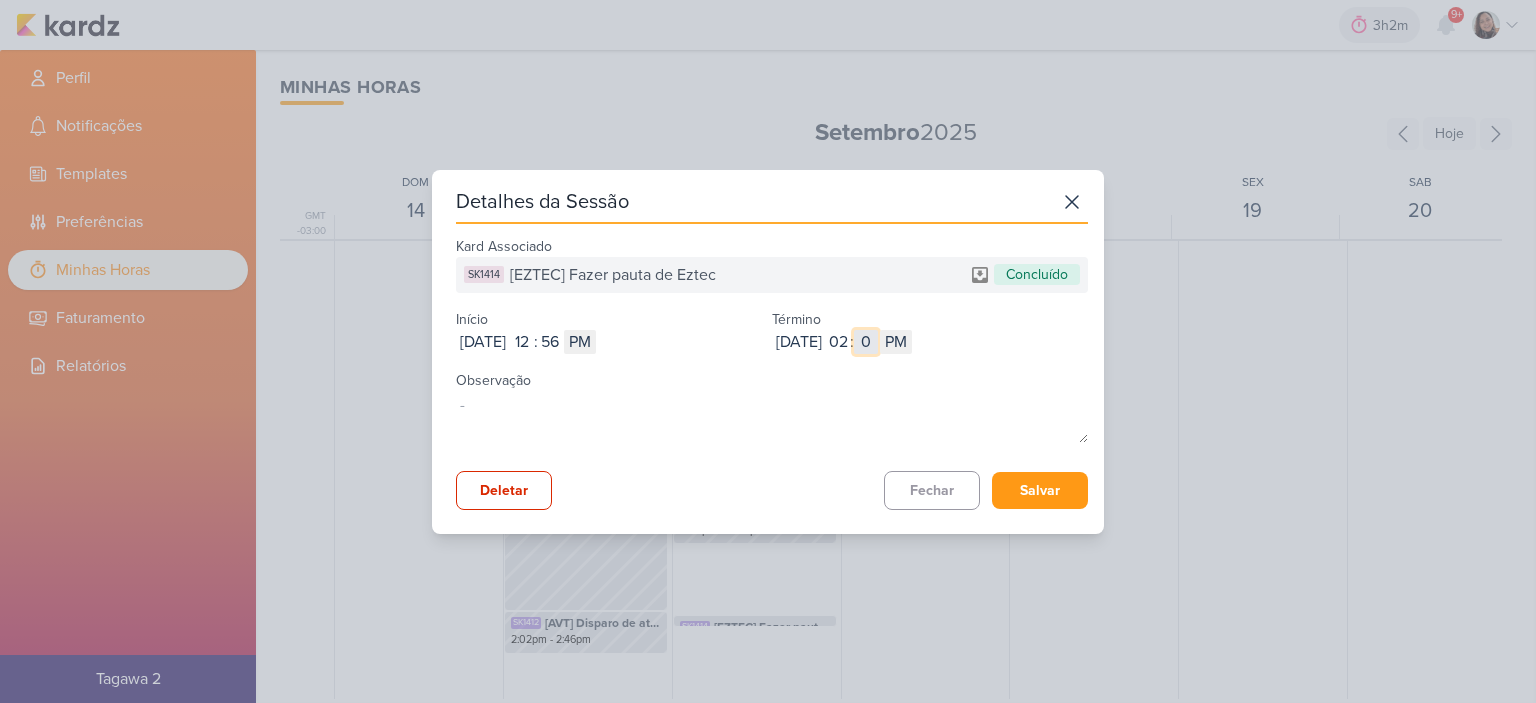
type input "07"
click at [1040, 481] on button "Salvar" at bounding box center [1040, 490] width 96 height 37
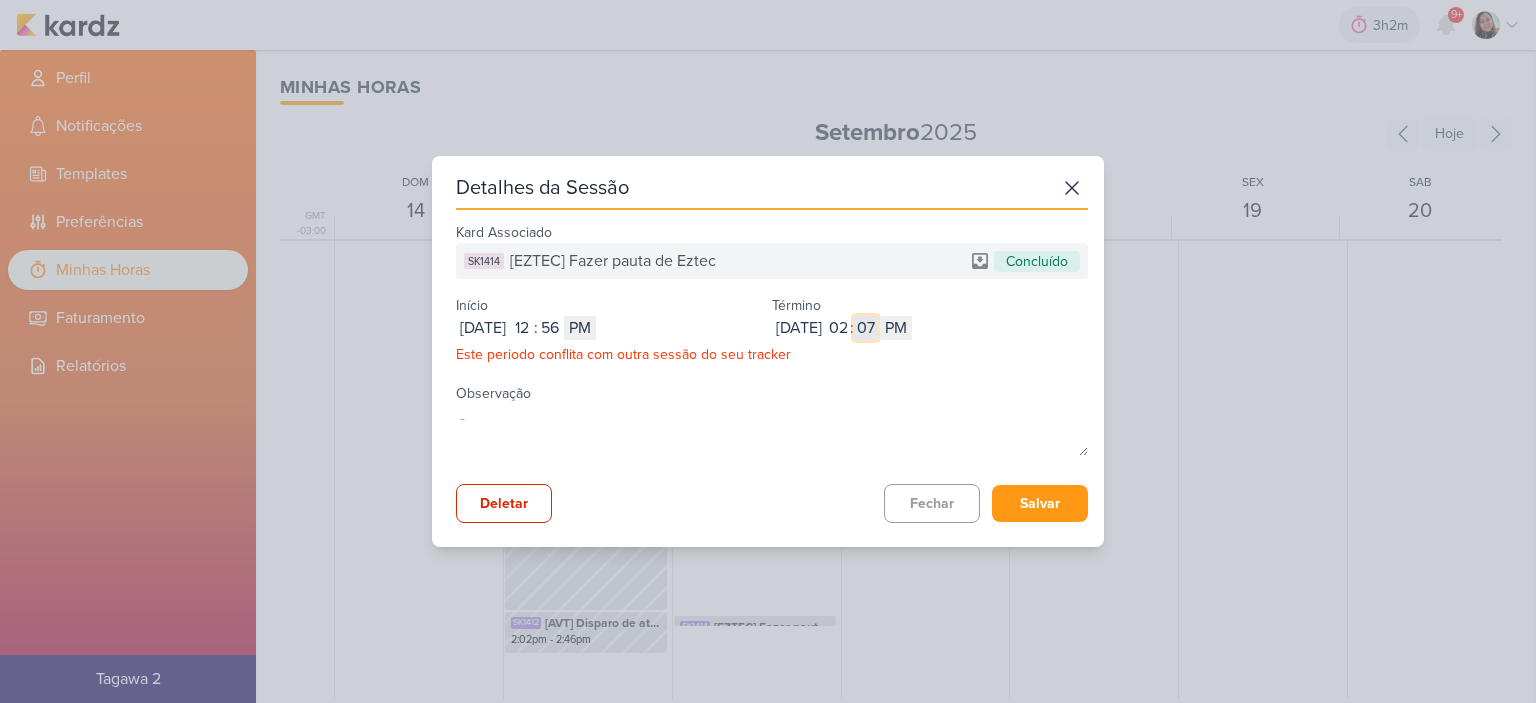
click at [878, 331] on input "07" at bounding box center [866, 328] width 24 height 24
click at [878, 332] on input "07" at bounding box center [866, 328] width 24 height 24
type input "08"
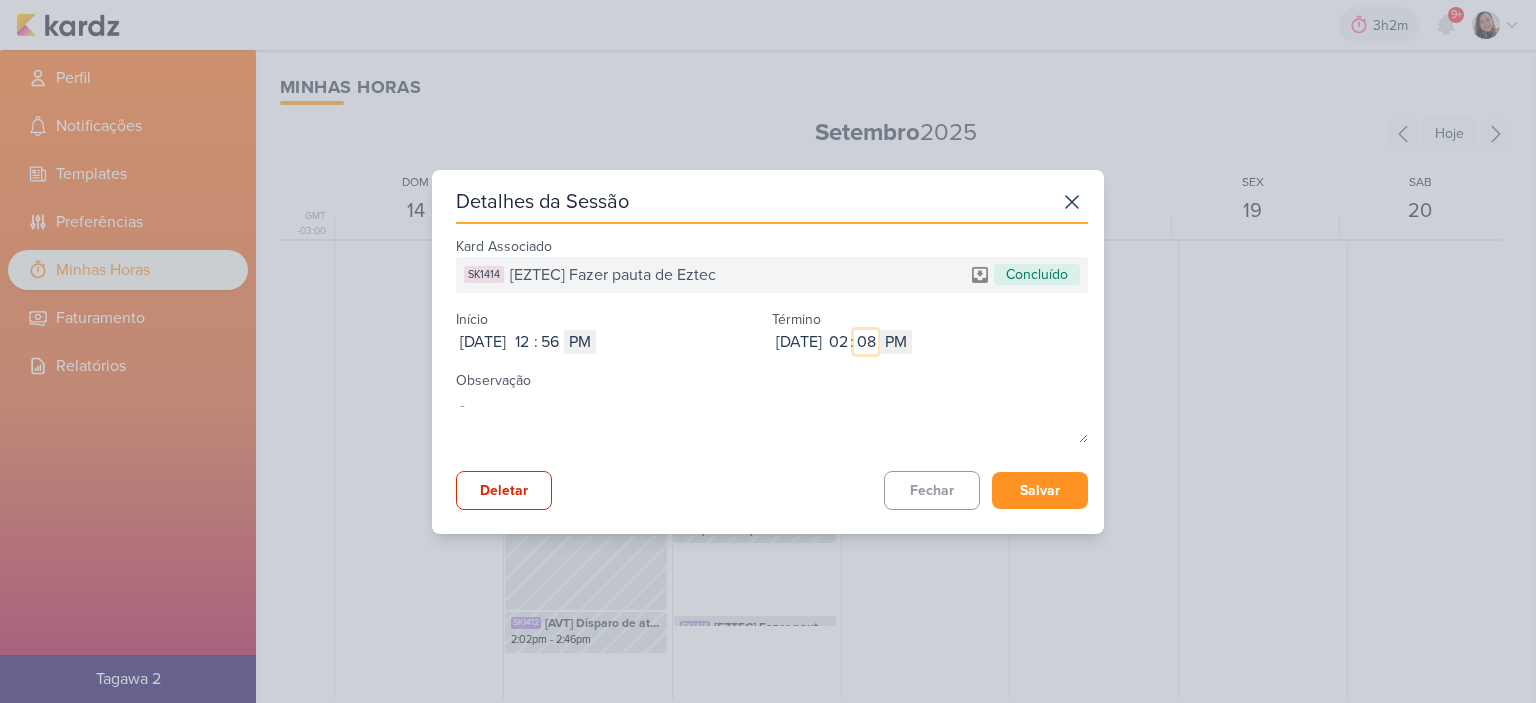
type input "08"
click at [1020, 478] on button "Salvar" at bounding box center [1040, 490] width 96 height 37
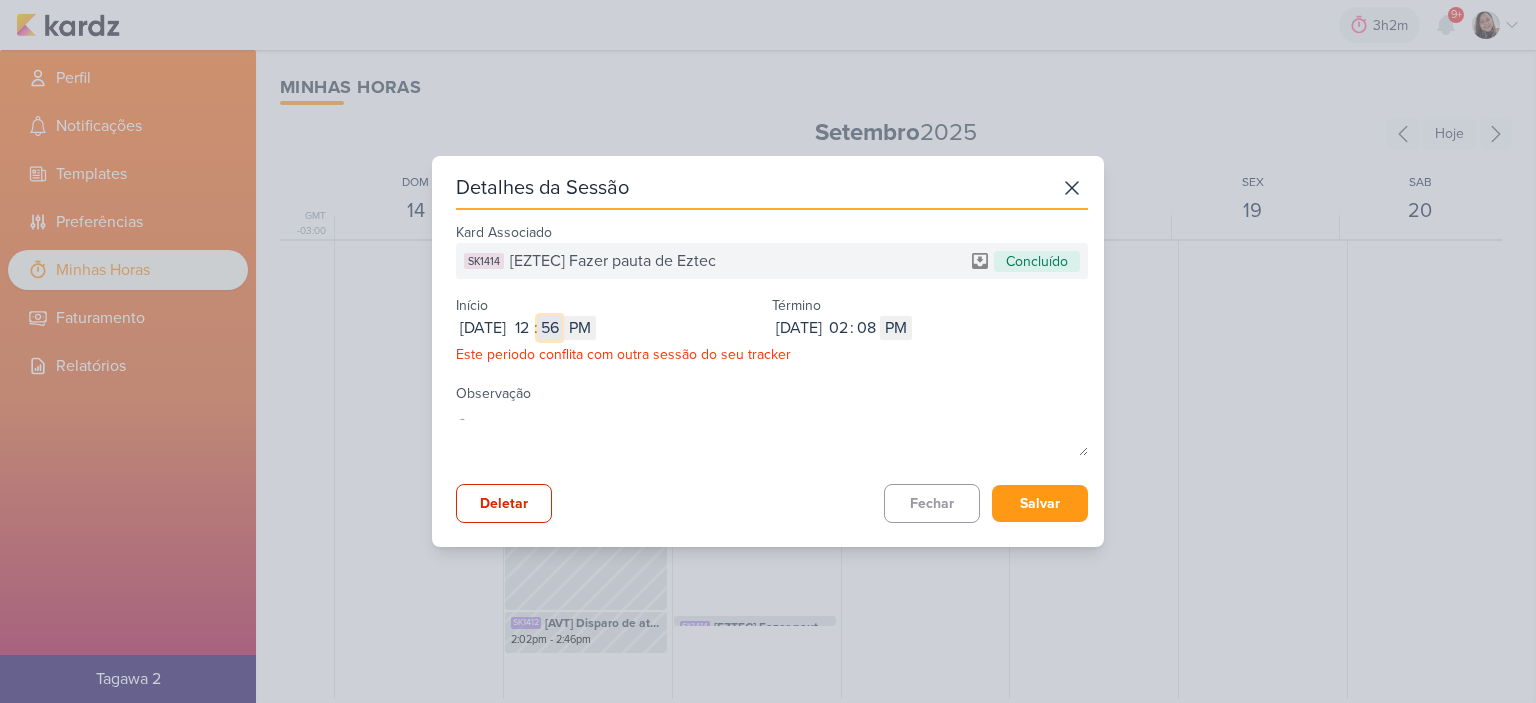
click at [562, 323] on input "56" at bounding box center [550, 328] width 24 height 24
click at [1056, 180] on icon at bounding box center [1072, 188] width 32 height 32
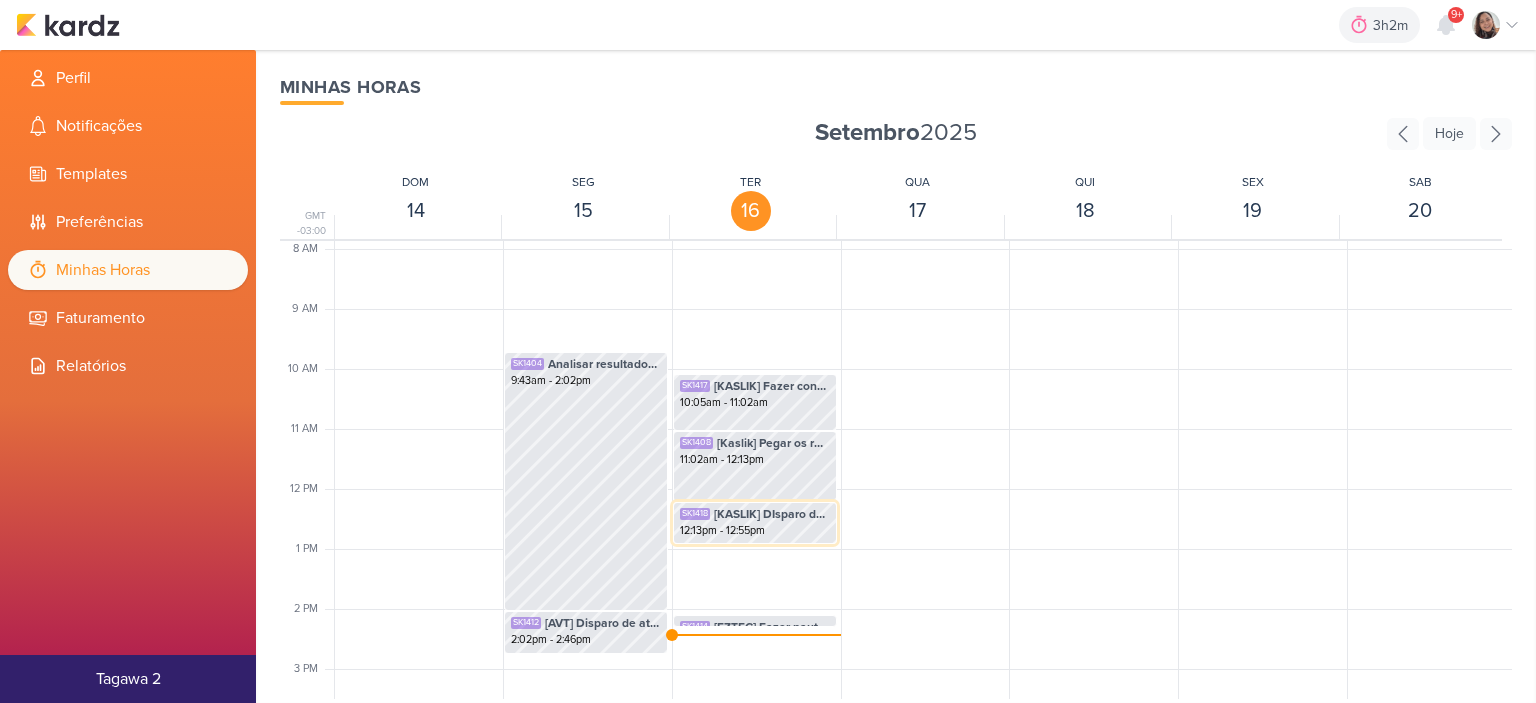
click at [725, 540] on div "SK1418 [KASLIK] DIsparo do dia 17/09 - MEDICOS 12:13pm - 12:55pm" at bounding box center [755, 523] width 164 height 42
select select "pm"
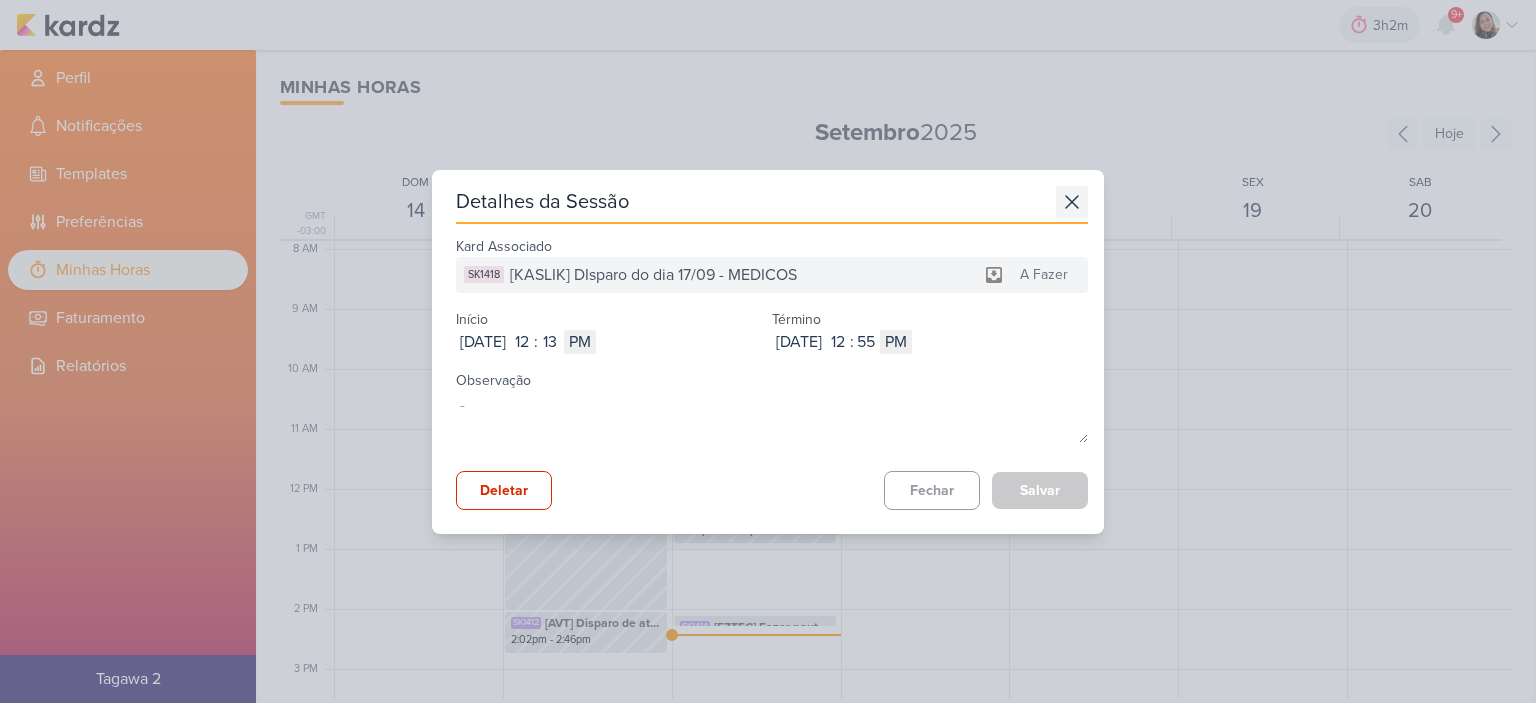
click at [1066, 212] on icon at bounding box center [1072, 202] width 32 height 32
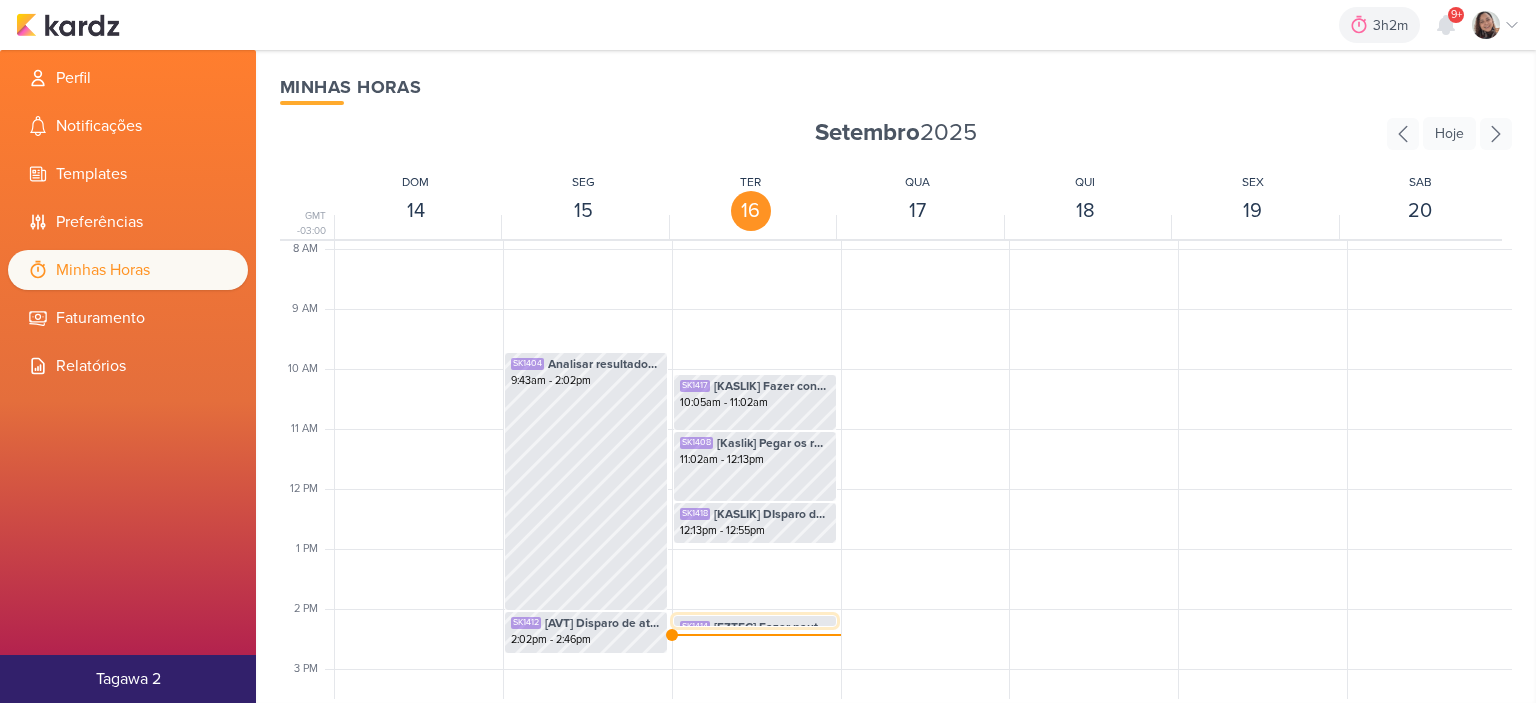
click at [761, 621] on span "[EZTEC] Fazer pauta de Eztec" at bounding box center [772, 627] width 116 height 18
select select "pm"
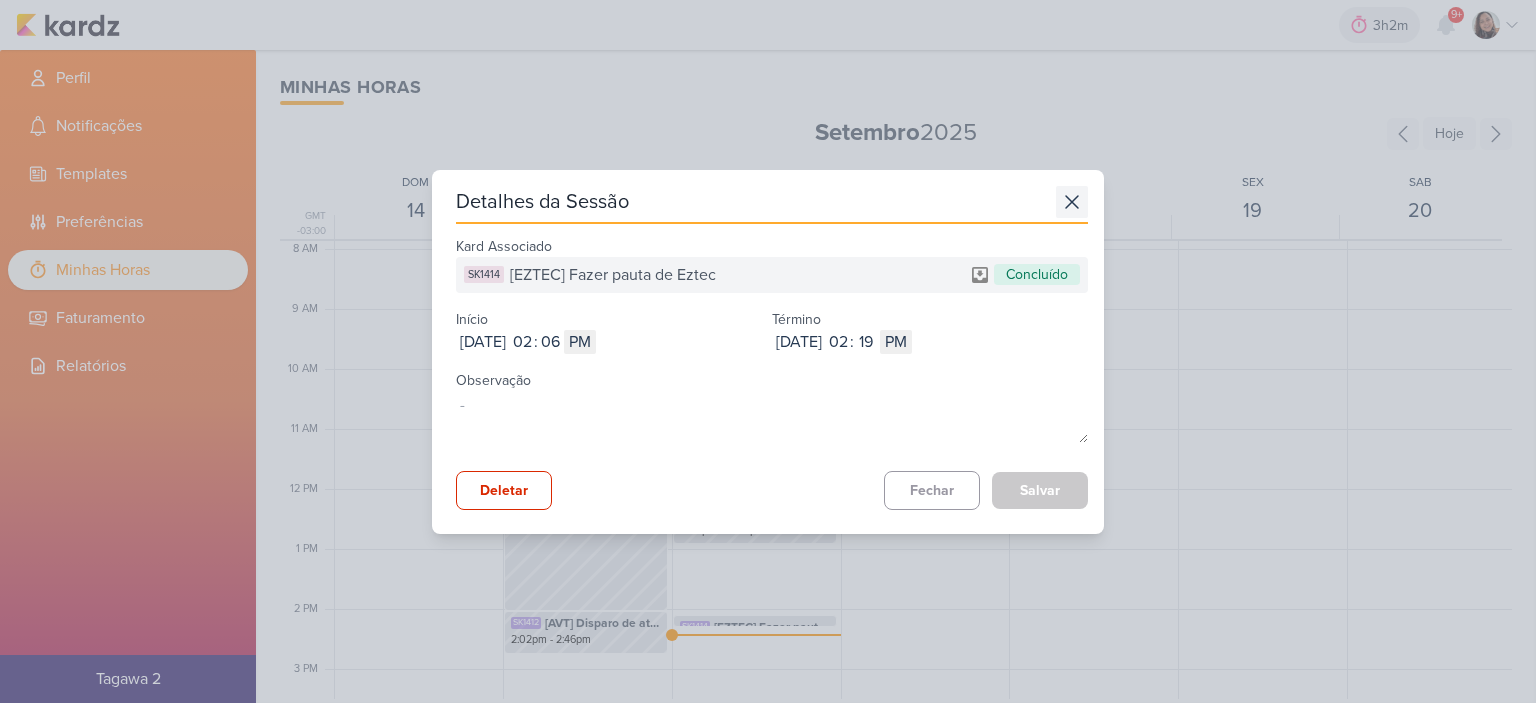
click at [1063, 195] on icon at bounding box center [1072, 202] width 32 height 32
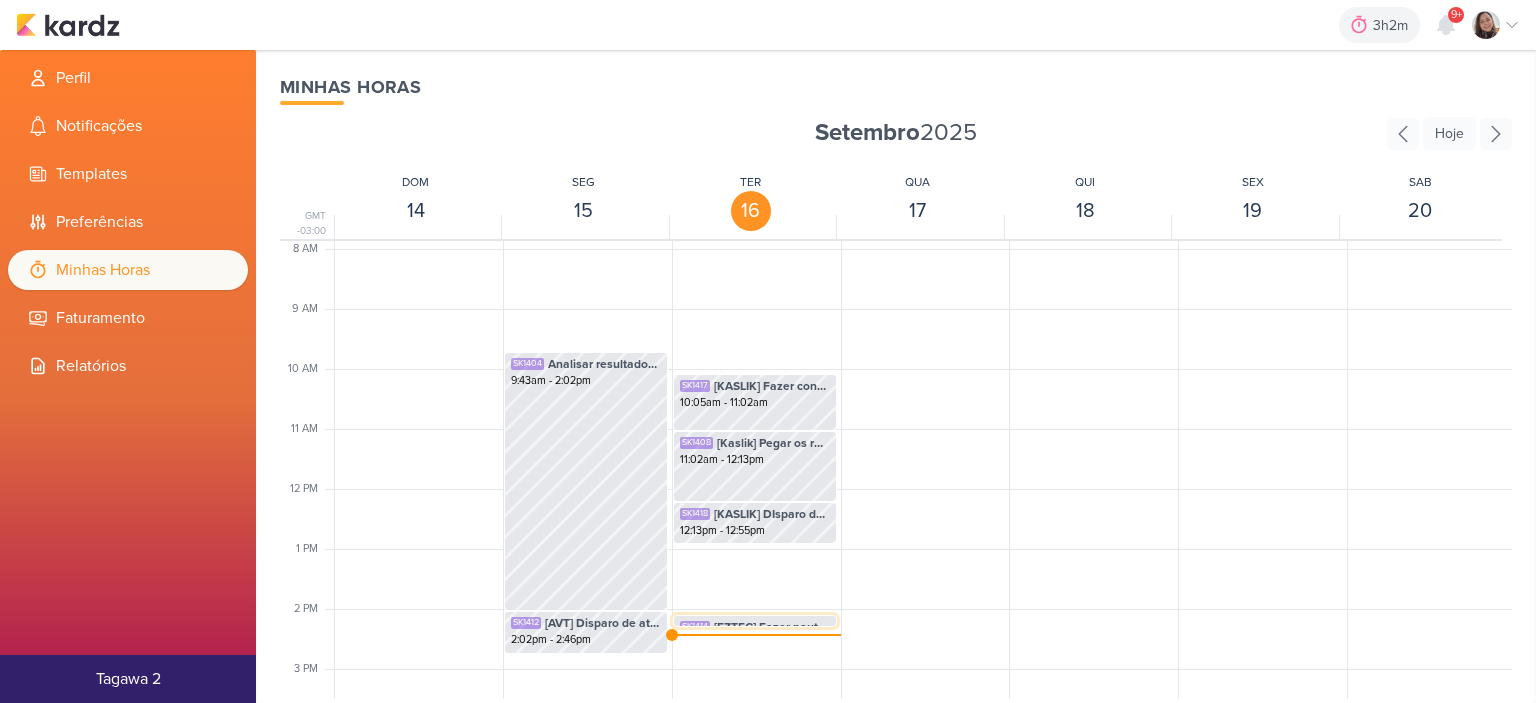
click at [714, 621] on span "[EZTEC] Fazer pauta de Eztec" at bounding box center [772, 627] width 116 height 18
select select "pm"
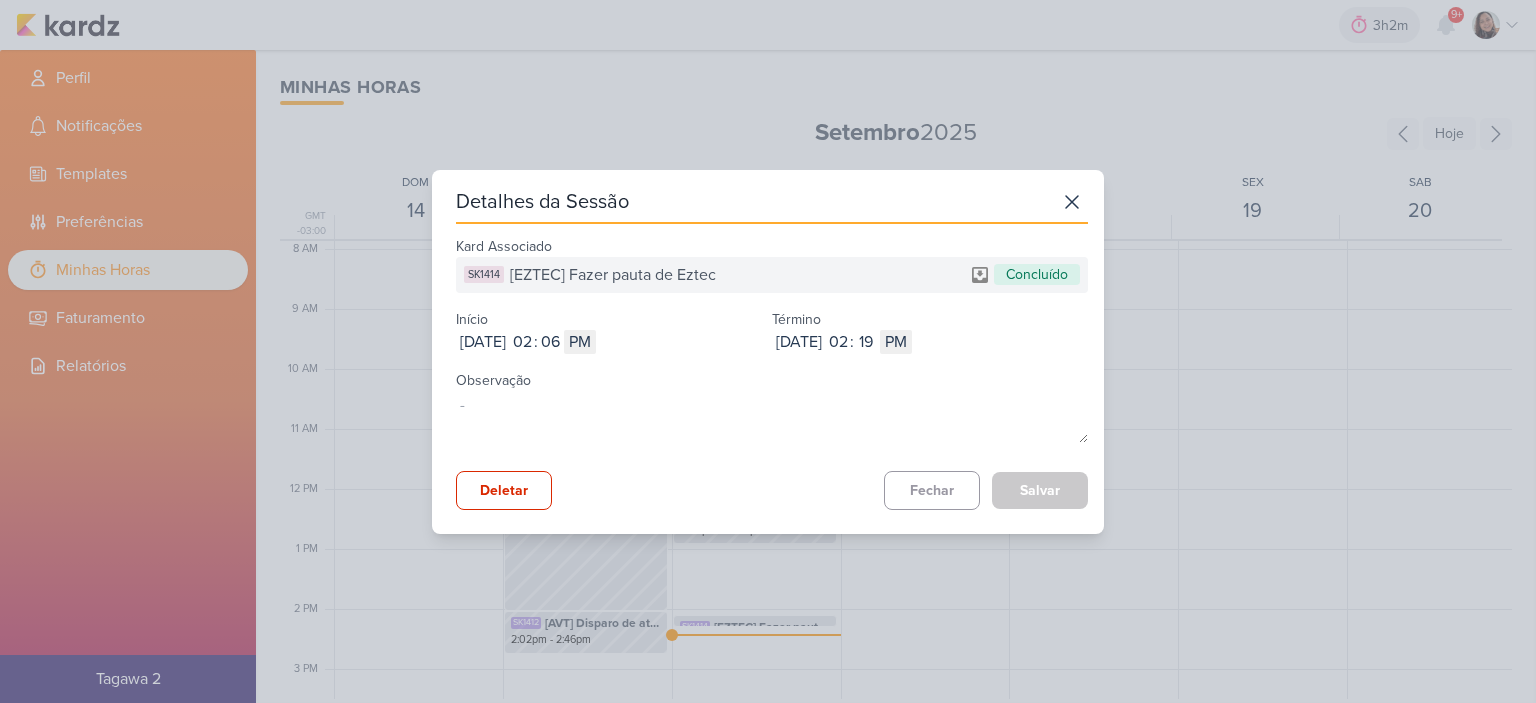
click at [1144, 261] on div "Detalhes da Sessão Kard Associado SK1414 [EZTEC] Fazer pauta de Eztec Concluído…" at bounding box center [768, 351] width 1536 height 703
click at [1060, 201] on icon at bounding box center [1072, 202] width 32 height 32
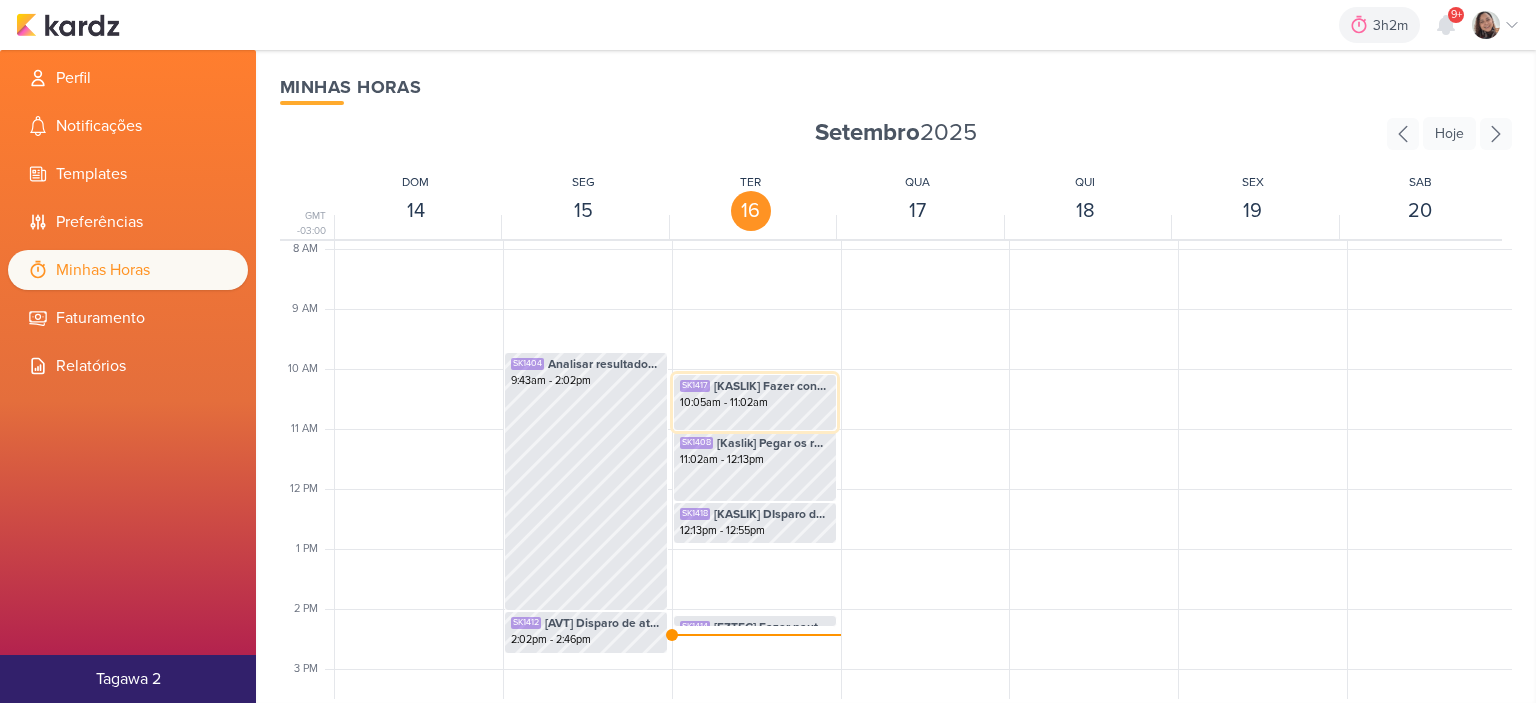
click at [746, 408] on div "10:05am - 11:02am" at bounding box center [755, 403] width 150 height 16
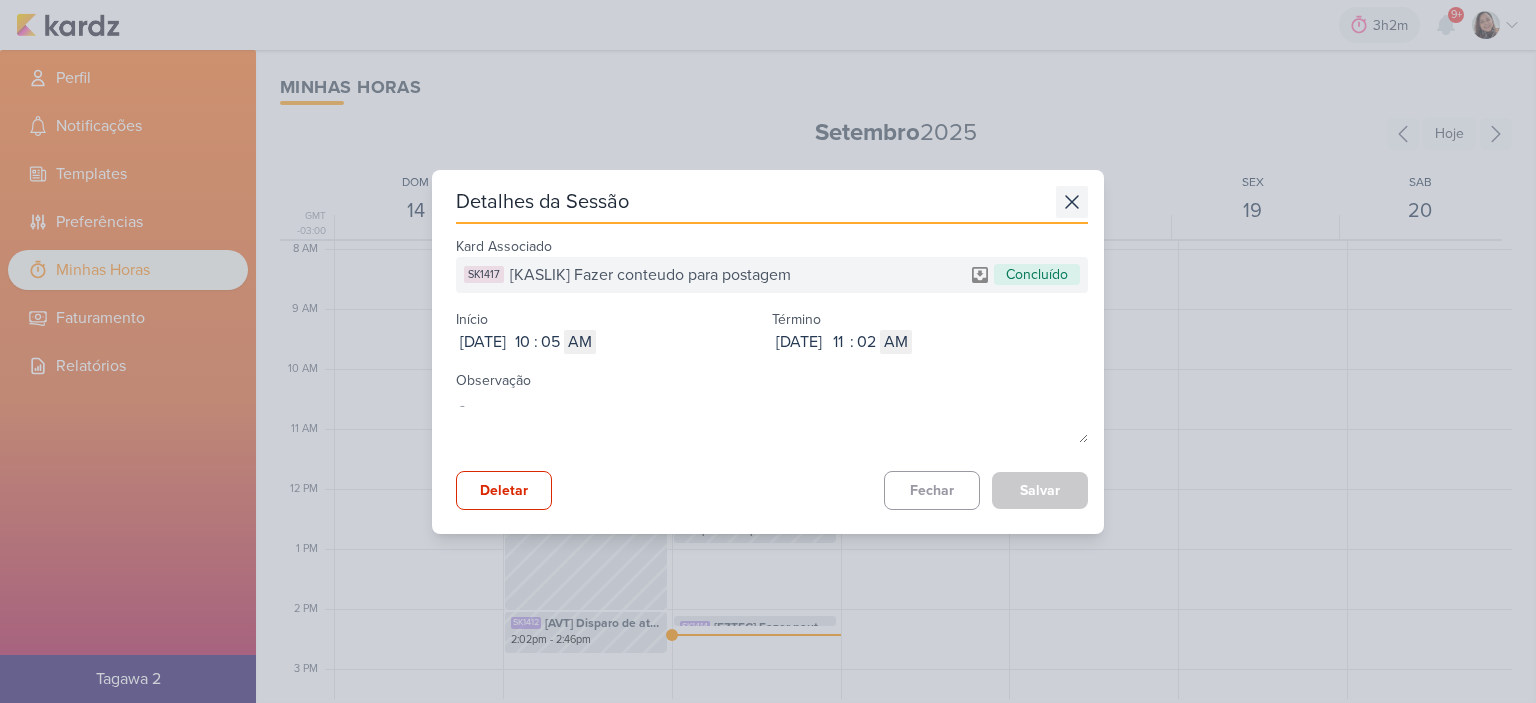
click at [1066, 202] on icon at bounding box center [1072, 202] width 12 height 12
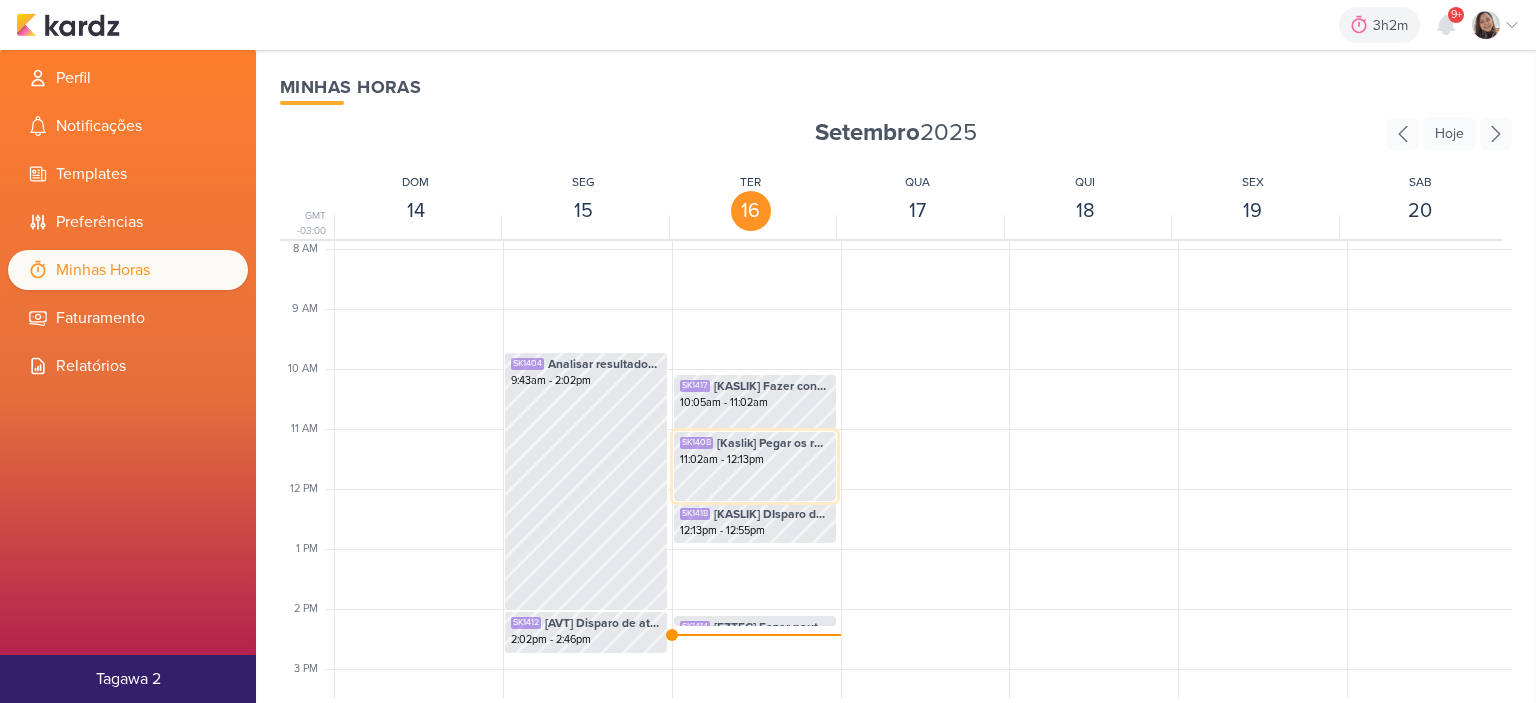
click at [733, 466] on div "11:02am - 12:13pm" at bounding box center [755, 460] width 150 height 16
select select "pm"
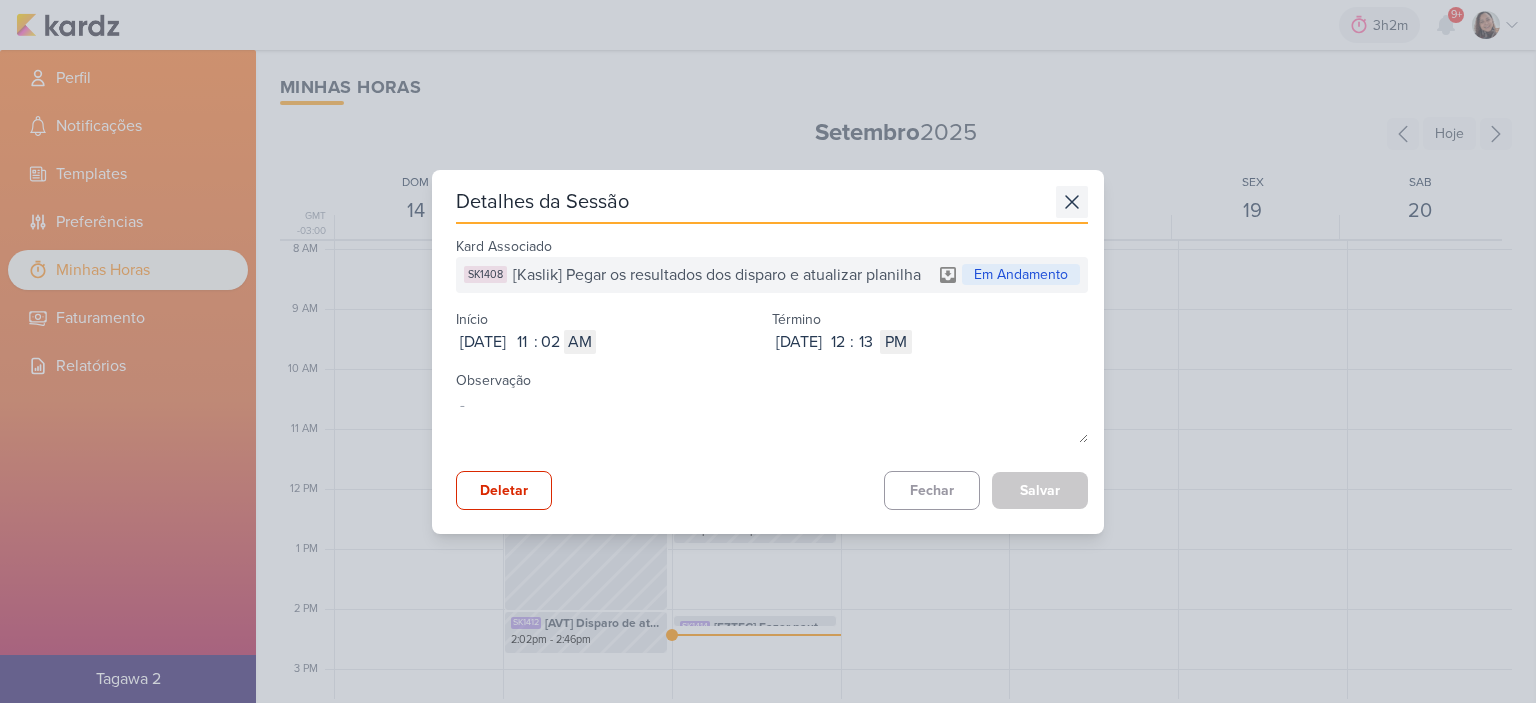
click at [1063, 205] on icon at bounding box center [1072, 202] width 32 height 32
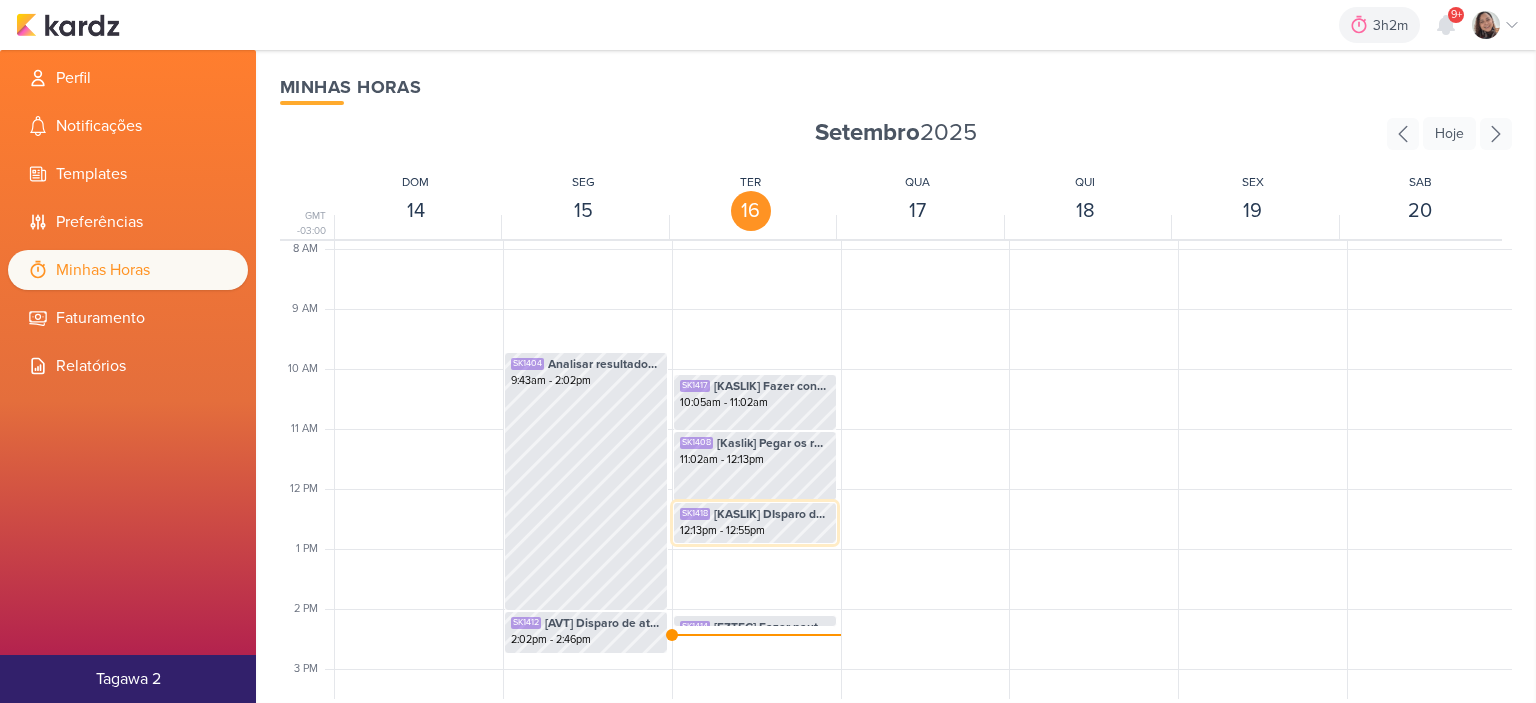
click at [702, 510] on div "SK1418" at bounding box center [695, 514] width 30 height 12
select select "pm"
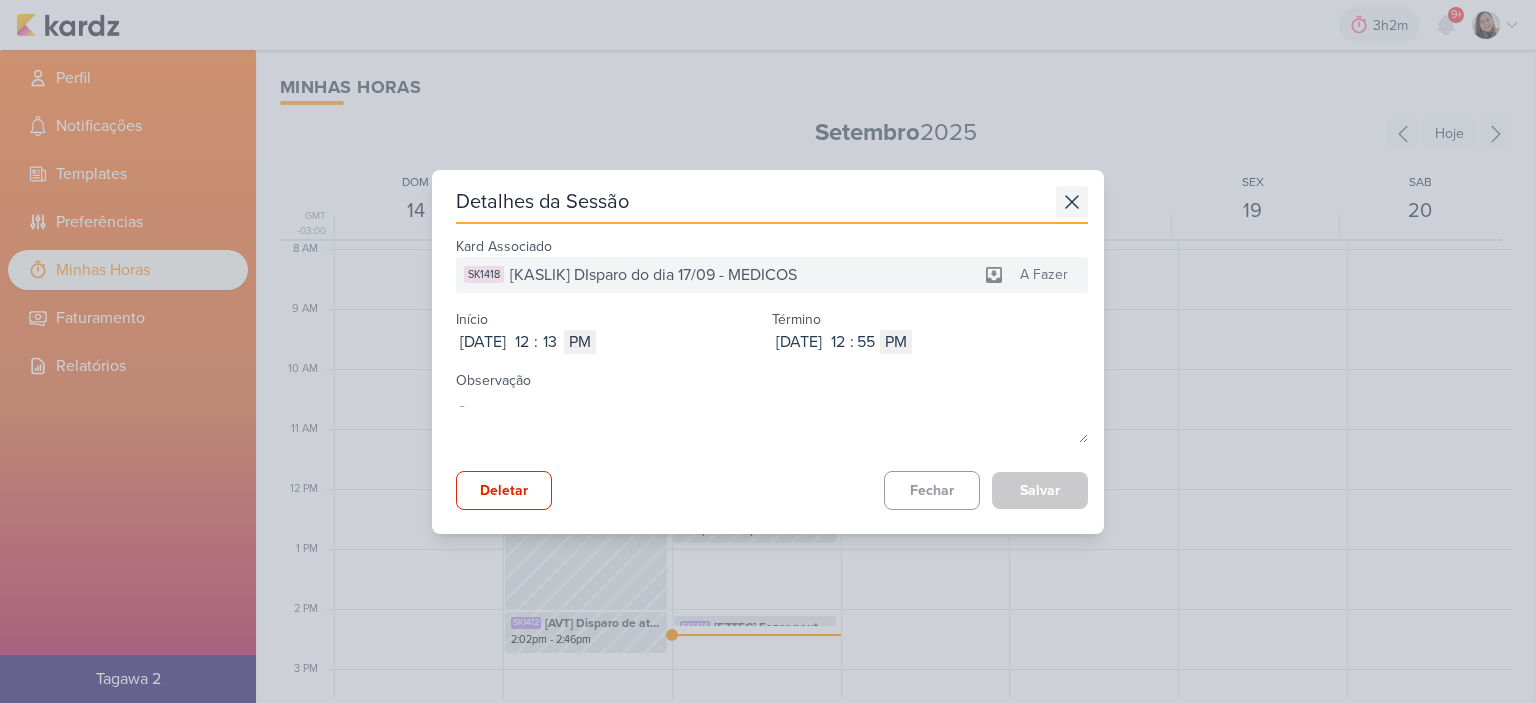
click at [1066, 204] on icon at bounding box center [1072, 202] width 12 height 12
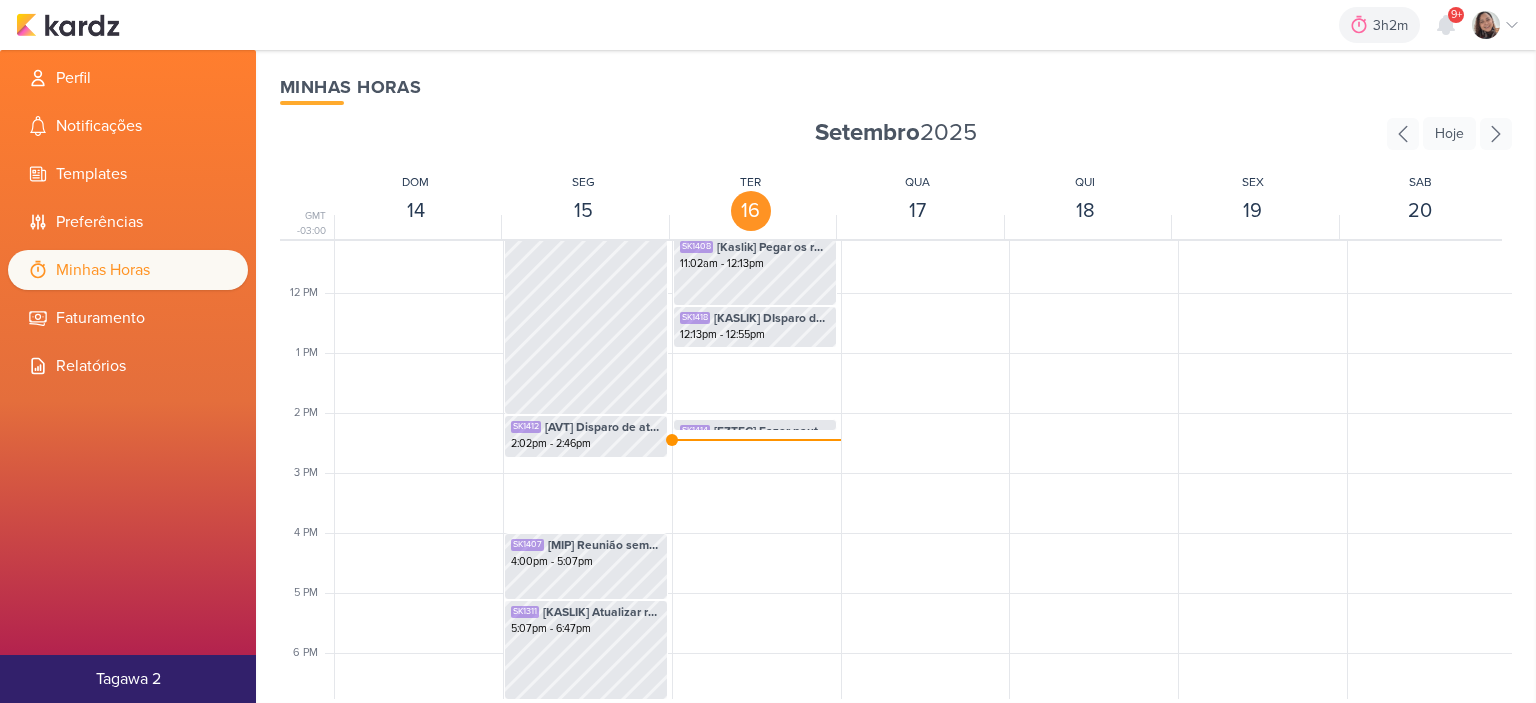
scroll to position [672, 0]
click at [749, 423] on span "[EZTEC] Fazer pauta de Eztec" at bounding box center [772, 427] width 116 height 18
select select "pm"
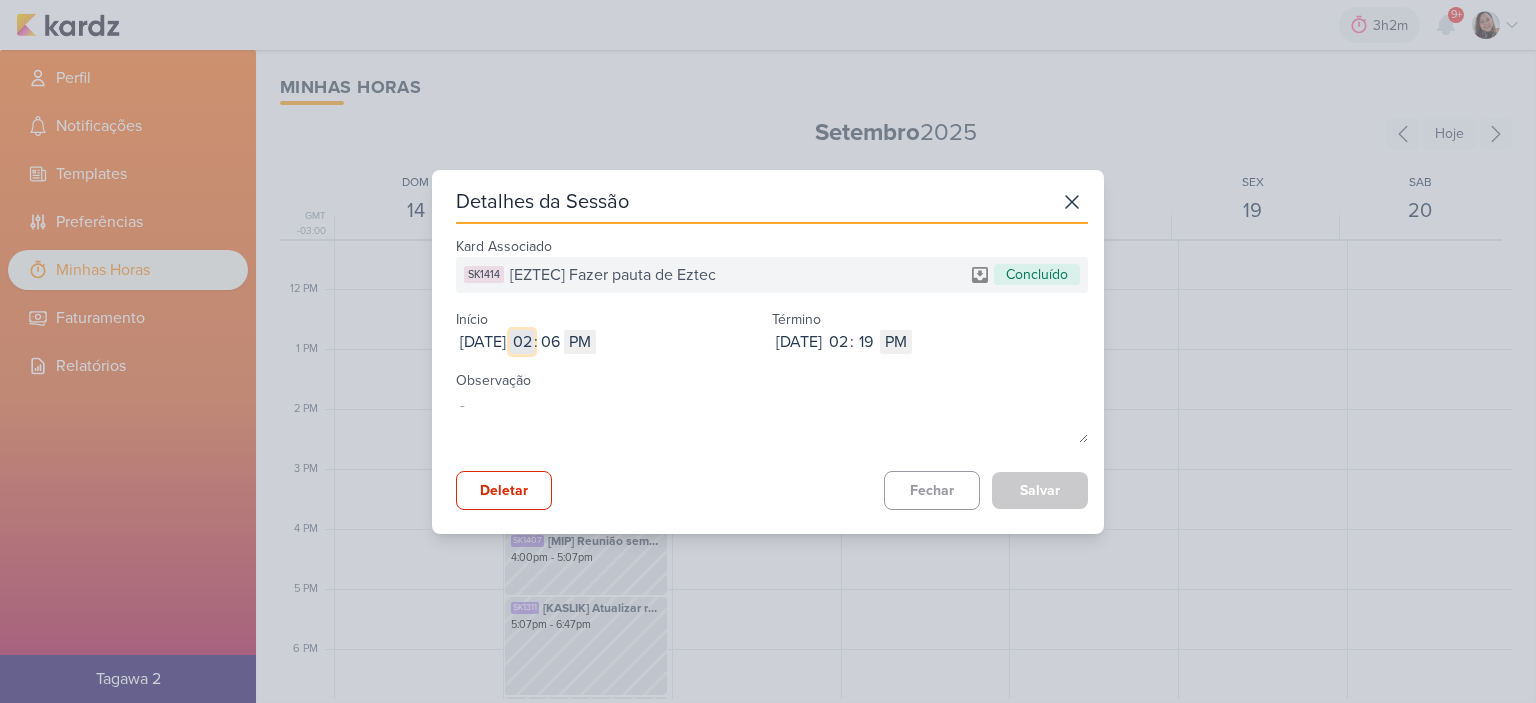
click at [534, 338] on input "02" at bounding box center [522, 342] width 24 height 24
type input "12"
type input "55"
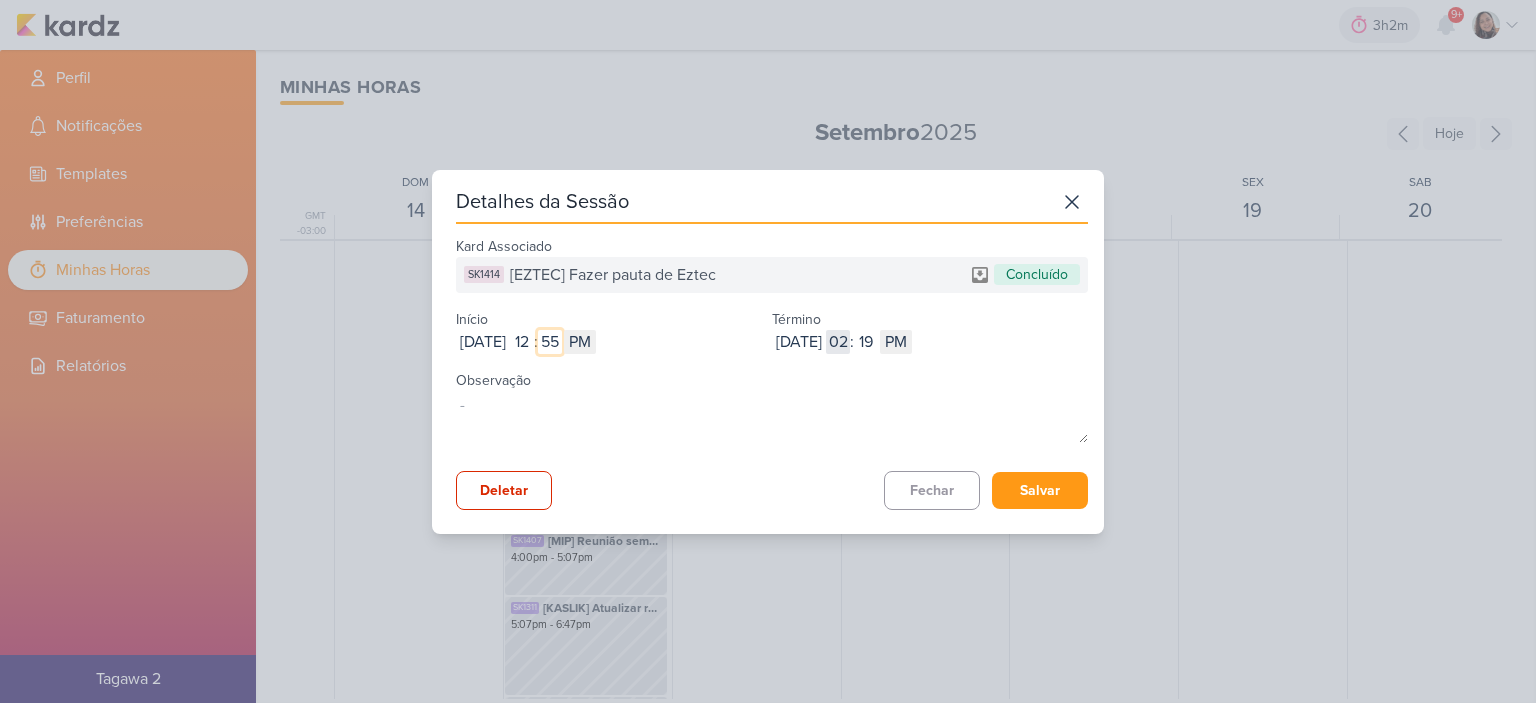
type input "55"
click at [850, 344] on input "02" at bounding box center [838, 342] width 24 height 24
click at [878, 341] on input "19" at bounding box center [866, 342] width 24 height 24
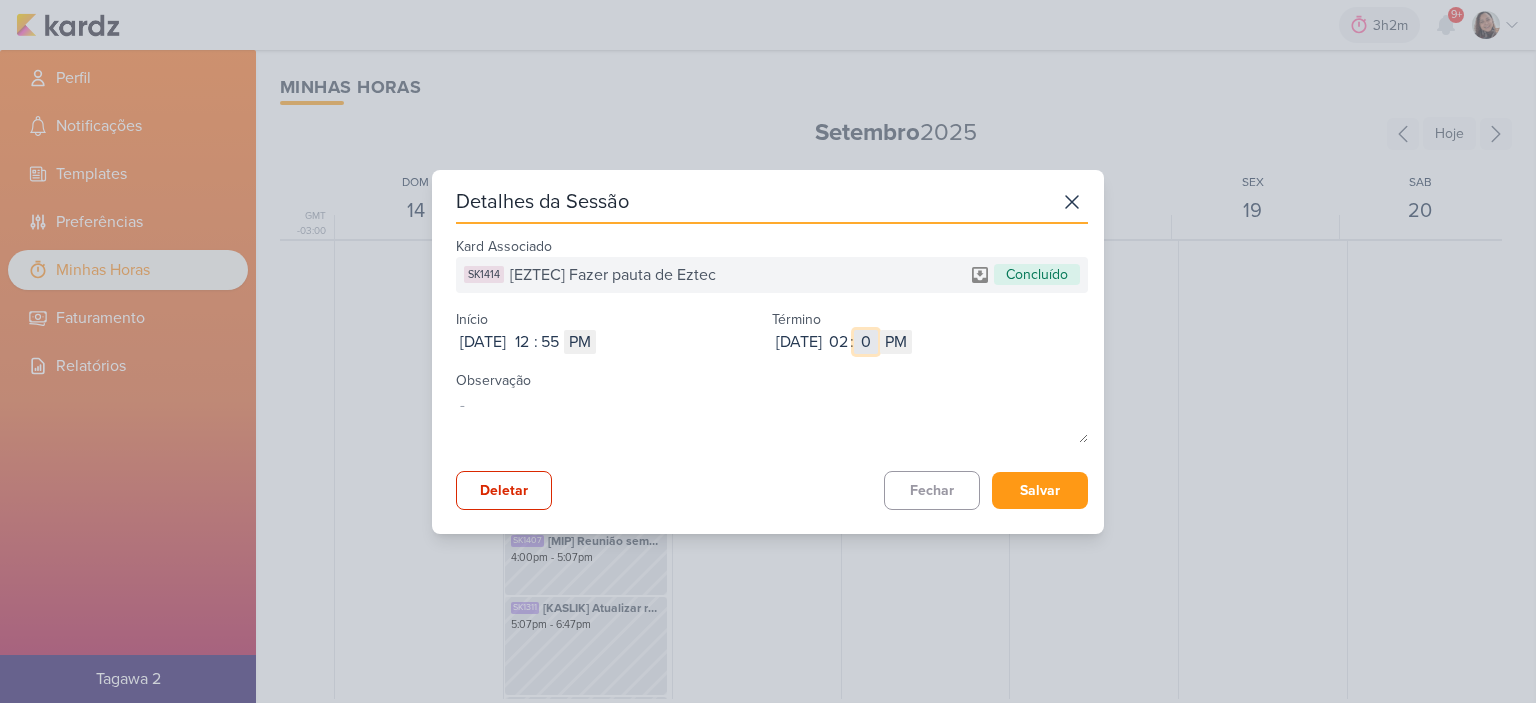
type input "07"
click at [996, 481] on button "Salvar" at bounding box center [1040, 490] width 96 height 37
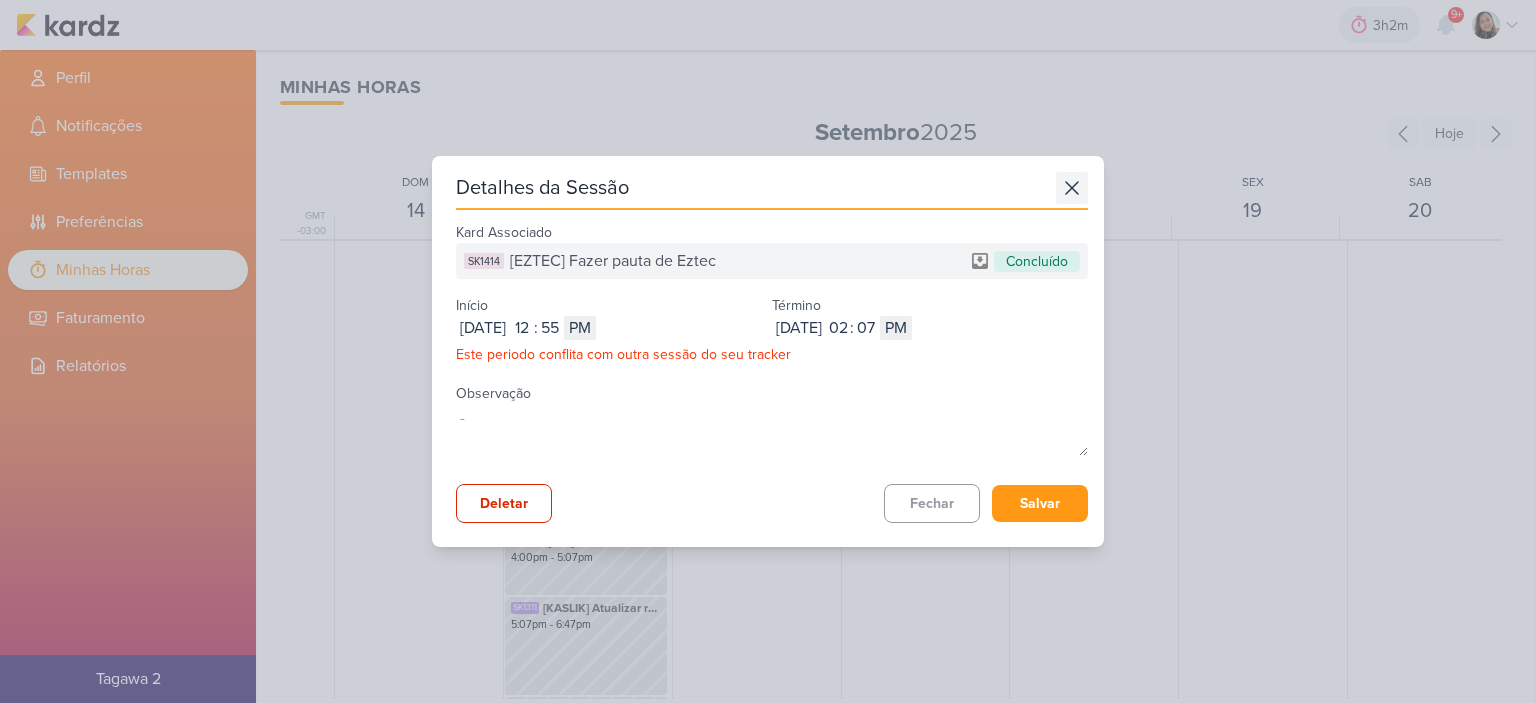
click at [1057, 191] on icon at bounding box center [1072, 188] width 32 height 32
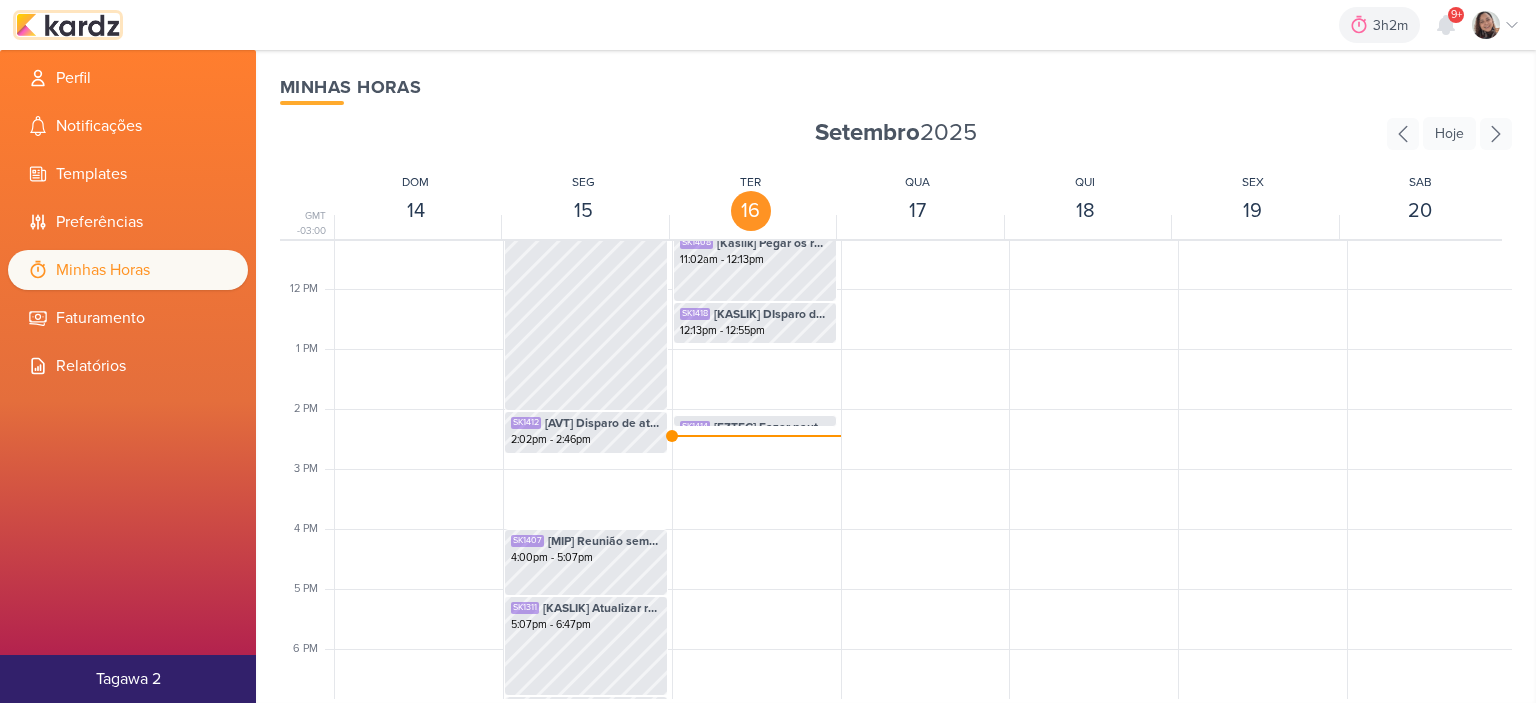
click at [83, 15] on img at bounding box center [68, 25] width 104 height 24
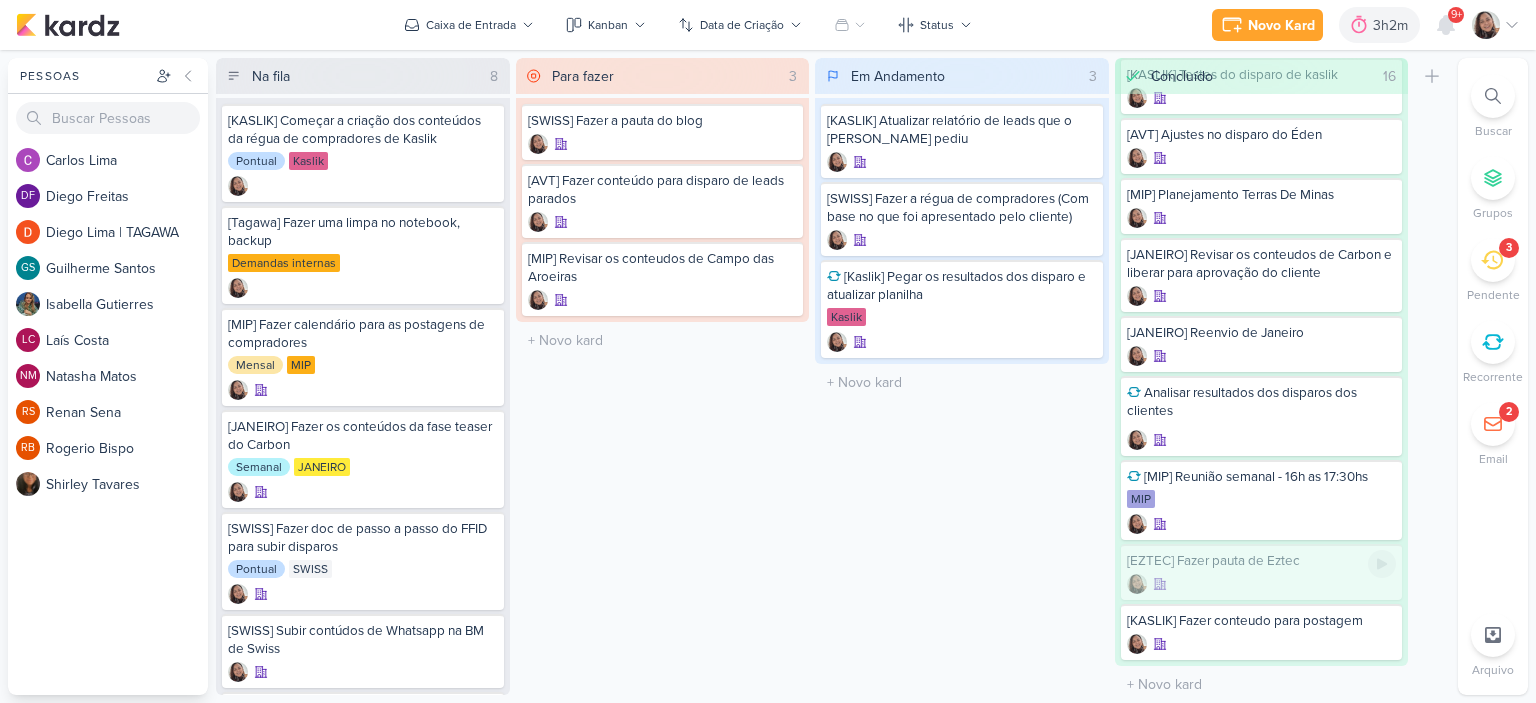
scroll to position [541, 0]
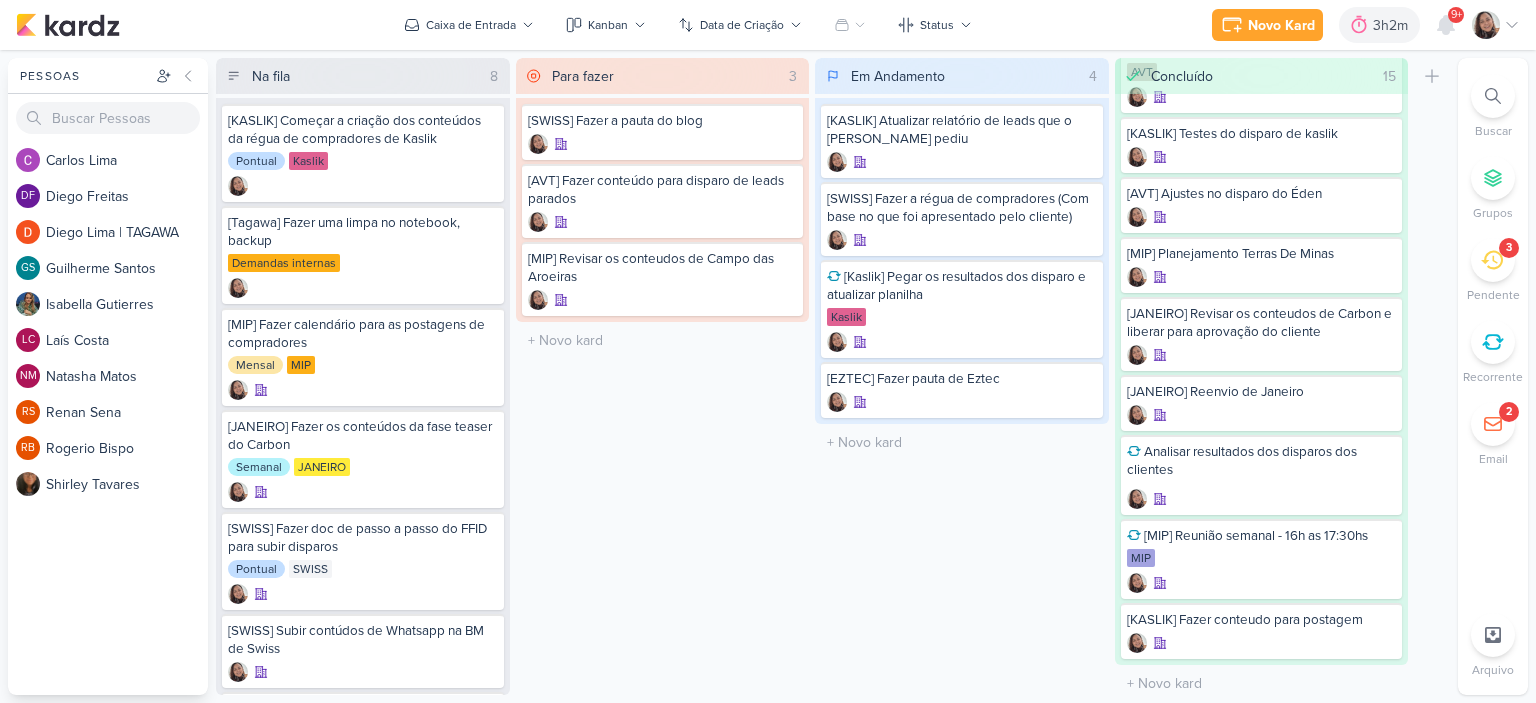
click at [1512, 22] on icon at bounding box center [1512, 25] width 16 height 16
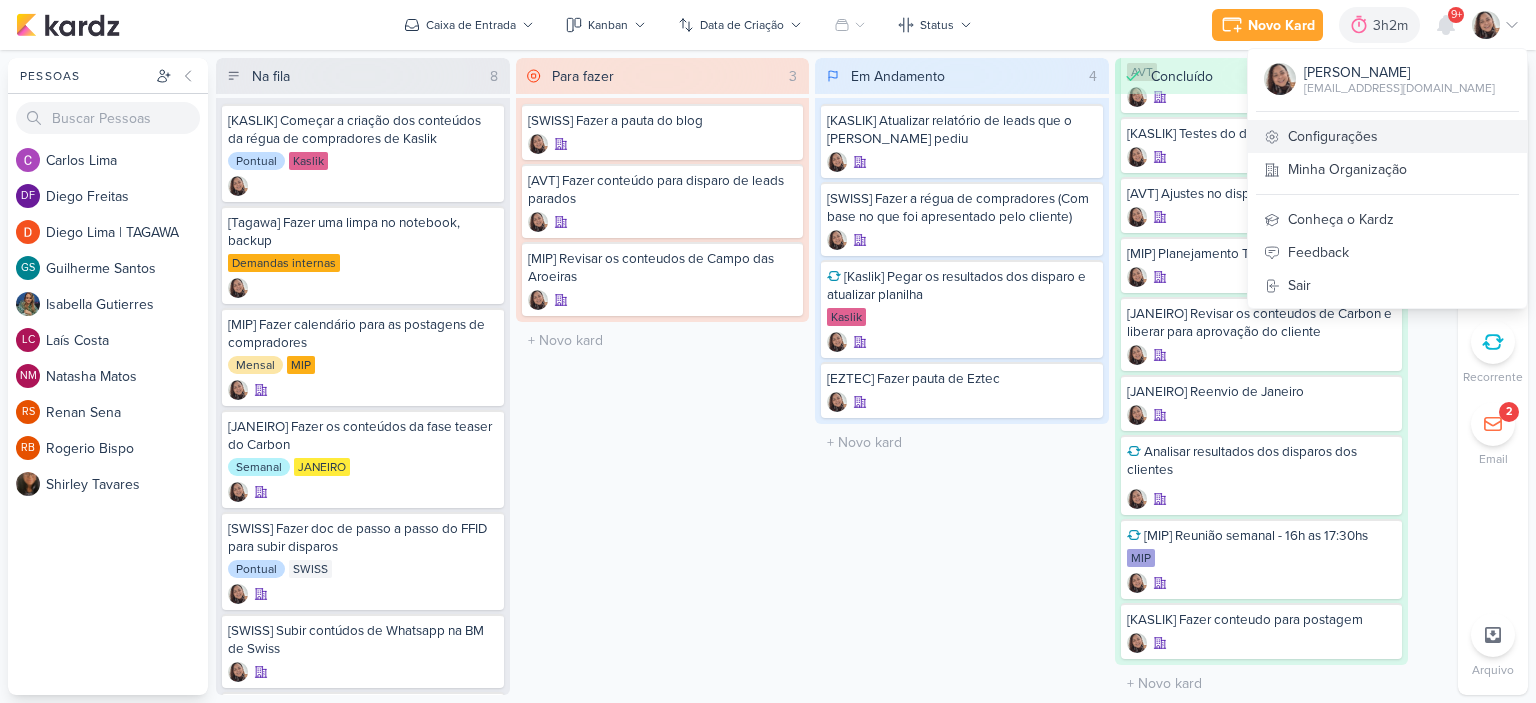
click at [1338, 133] on link "Configurações" at bounding box center [1387, 136] width 279 height 33
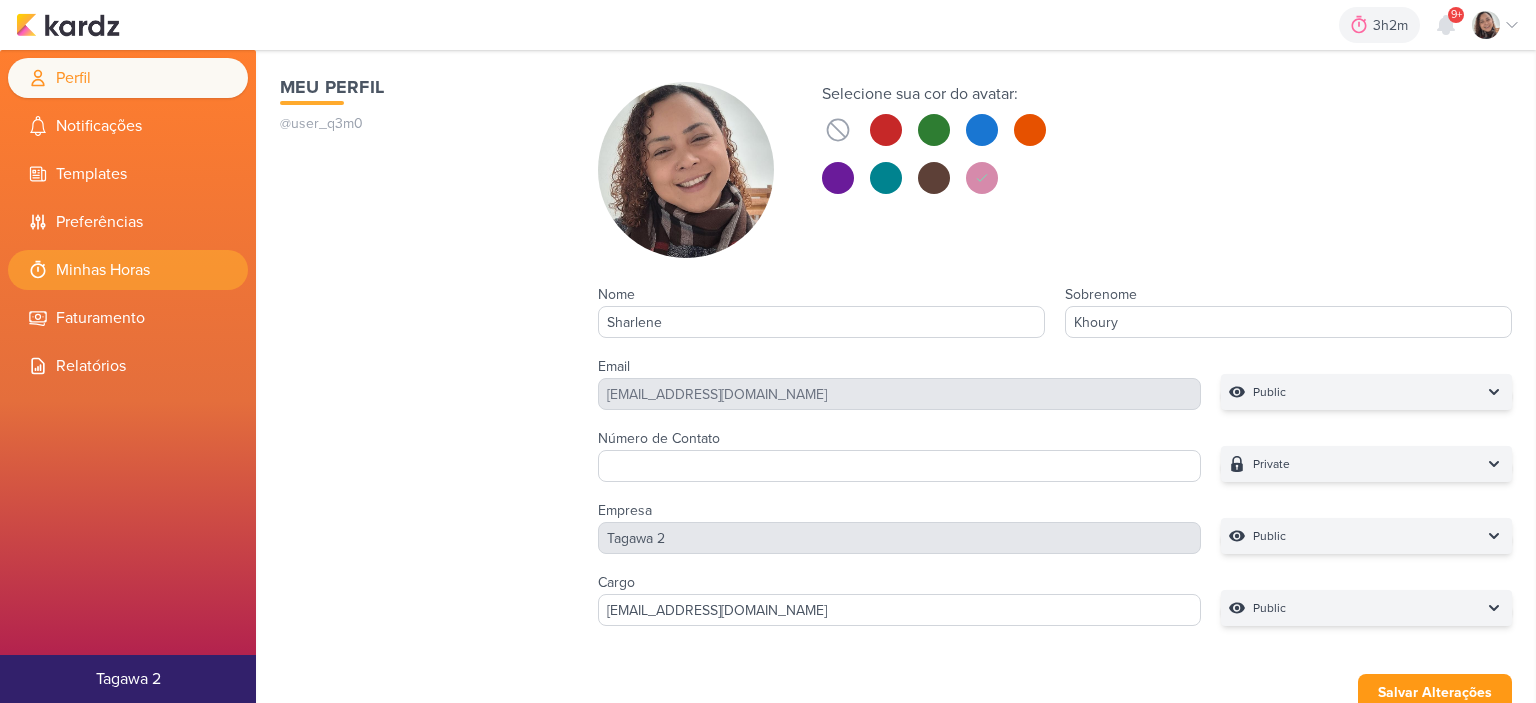
click at [141, 275] on li "Minhas Horas" at bounding box center [128, 270] width 240 height 40
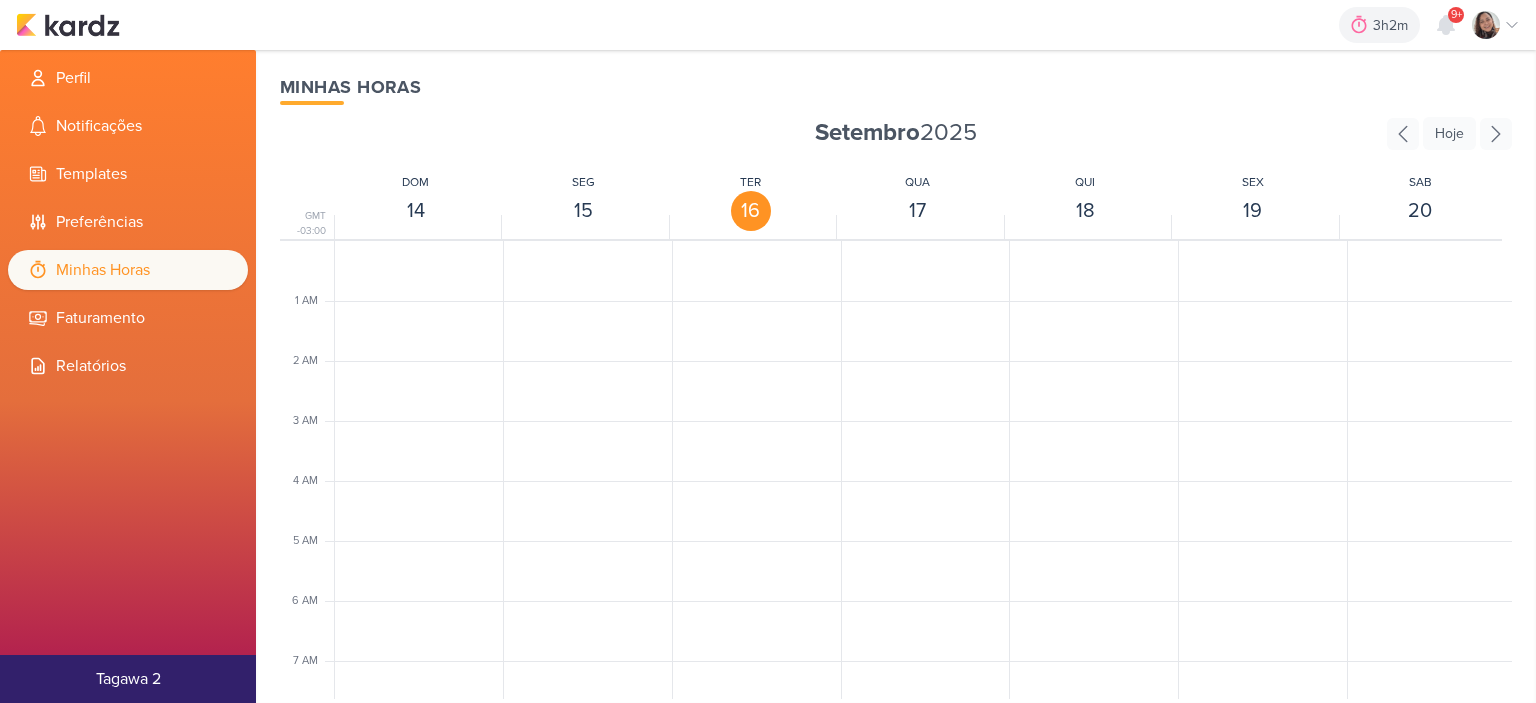
scroll to position [472, 0]
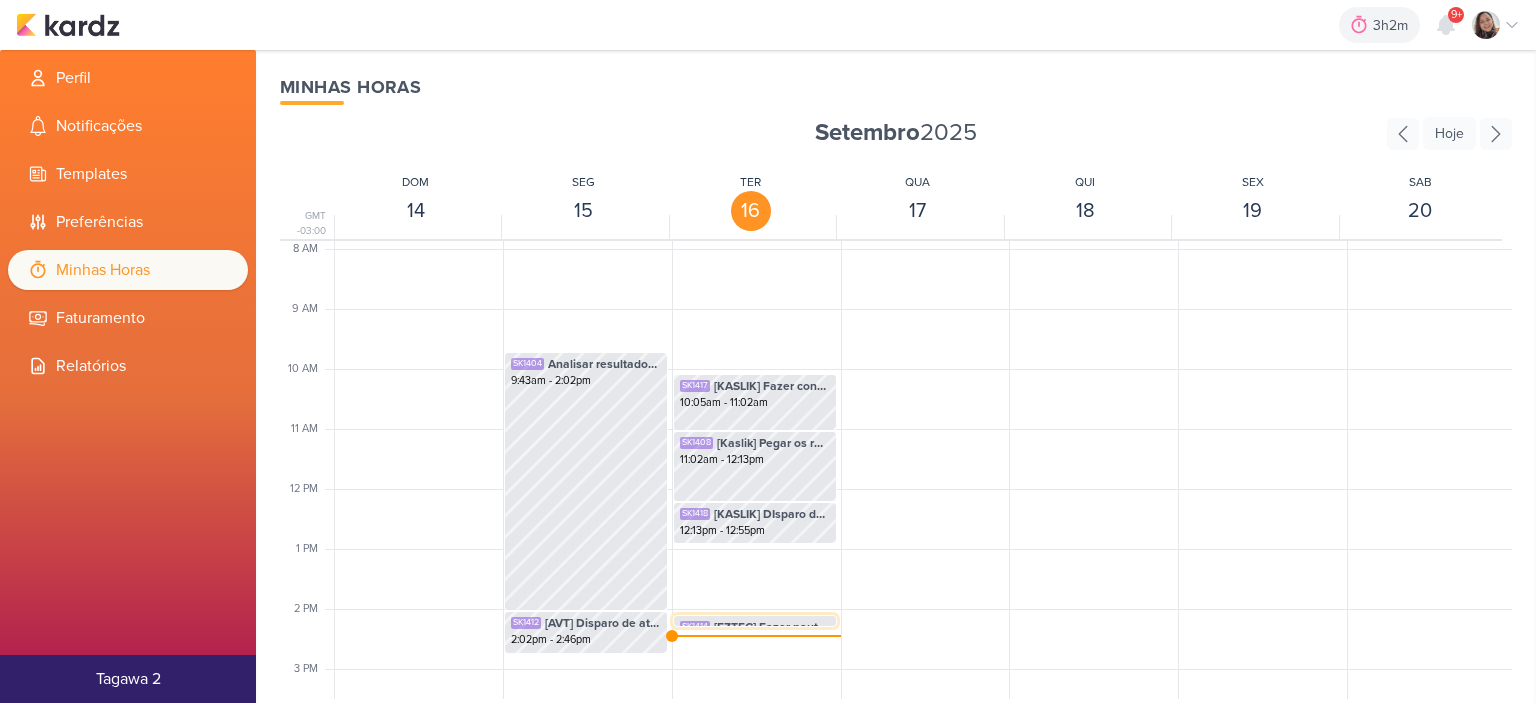
click at [763, 625] on span "[EZTEC] Fazer pauta de Eztec" at bounding box center [772, 627] width 116 height 18
select select "pm"
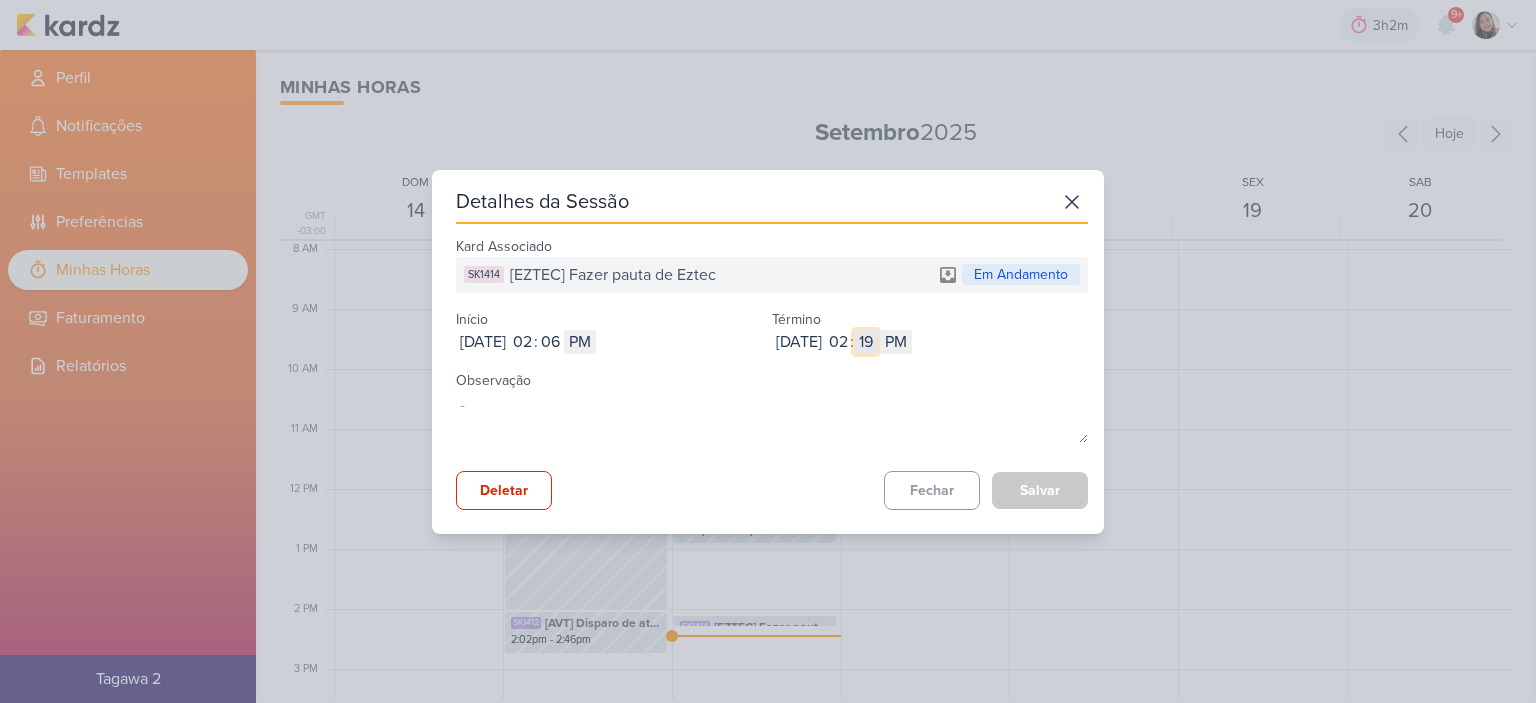
click at [878, 343] on input "19" at bounding box center [866, 342] width 24 height 24
type input "28"
click at [1052, 483] on button "Salvar" at bounding box center [1040, 490] width 96 height 37
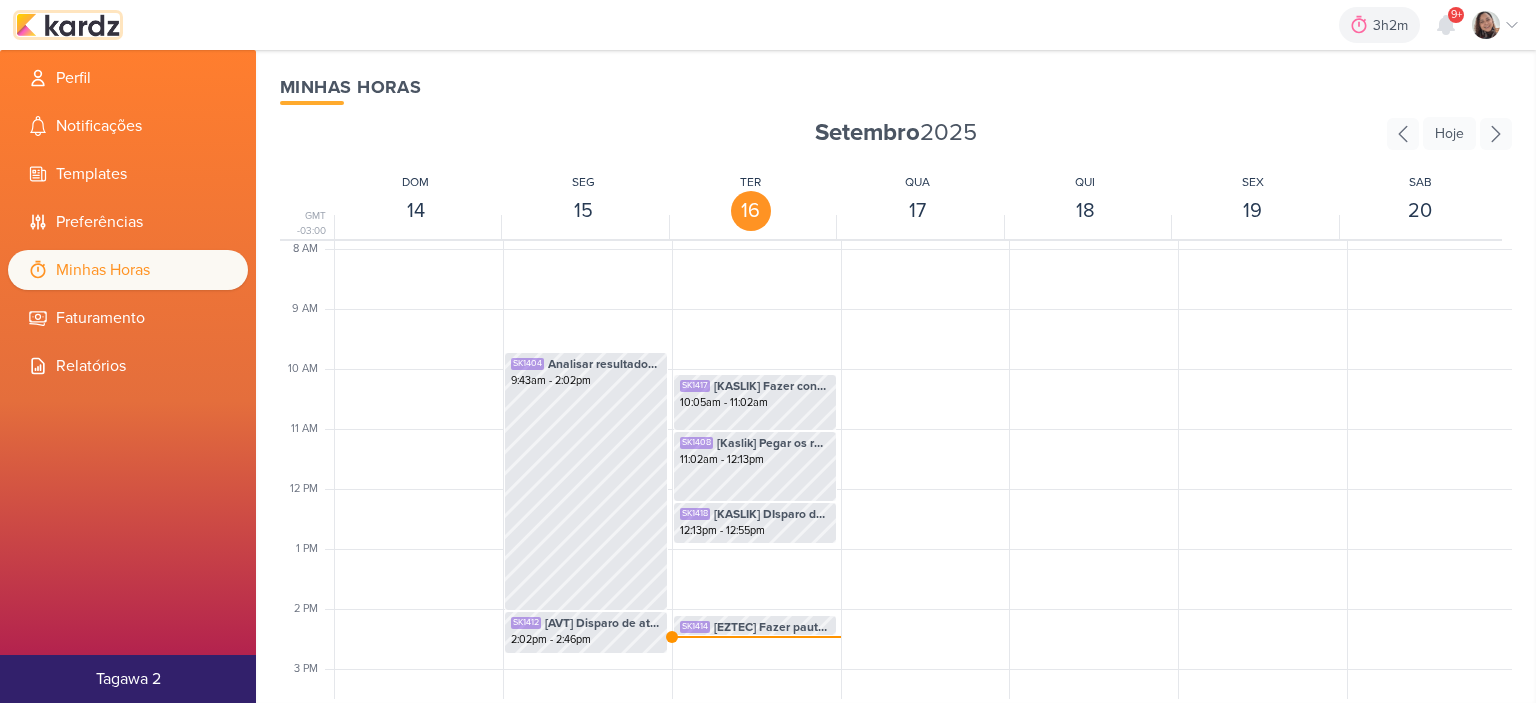
click at [84, 20] on img at bounding box center [68, 25] width 104 height 24
